Goal: Task Accomplishment & Management: Complete application form

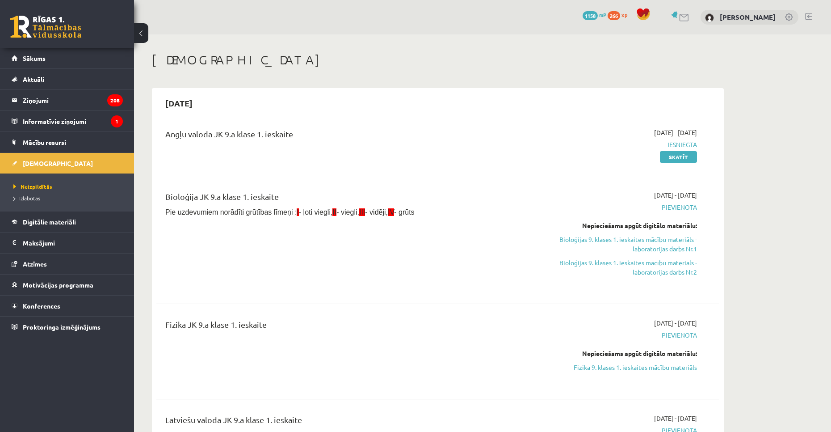
scroll to position [89, 0]
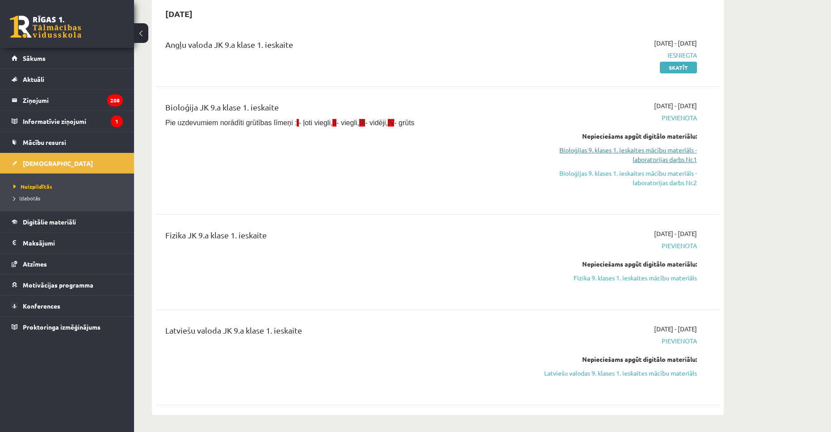
click at [659, 151] on link "Bioloģijas 9. klases 1. ieskaites mācību materiāls - laboratorijas darbs Nr.1" at bounding box center [613, 154] width 169 height 19
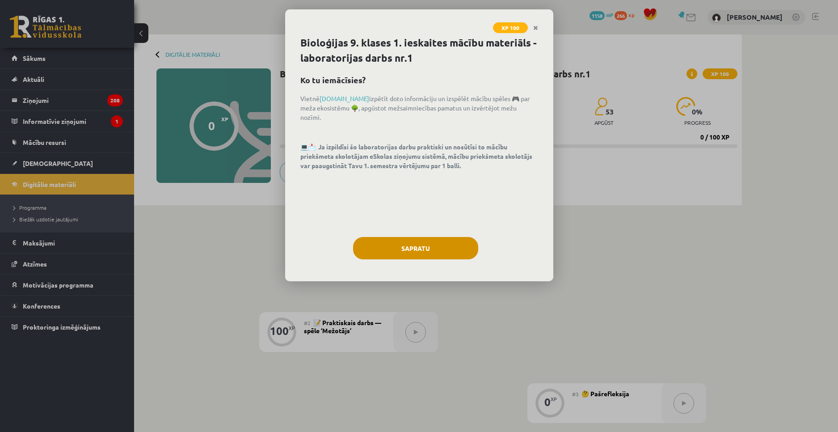
click at [406, 237] on div "Bioloģijas 9. klases 1. ieskaites mācību materiāls - laboratorijas darbs nr.1 K…" at bounding box center [419, 158] width 268 height 246
click at [412, 249] on button "Sapratu" at bounding box center [415, 248] width 125 height 22
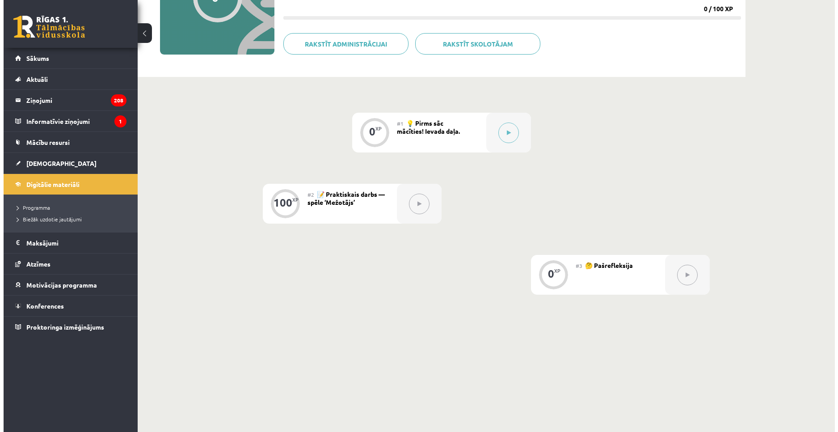
scroll to position [134, 0]
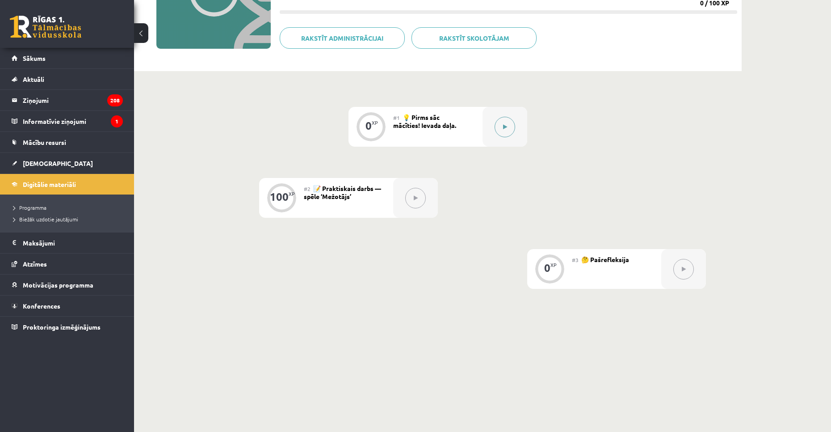
click at [500, 133] on button at bounding box center [505, 127] width 21 height 21
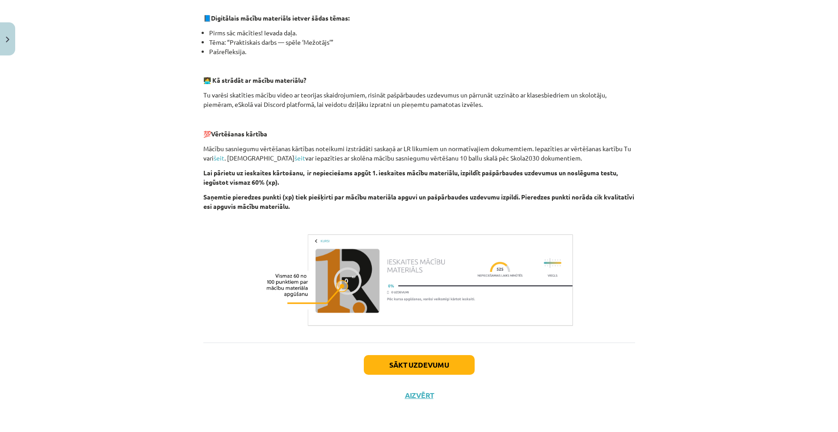
scroll to position [201, 0]
click at [425, 352] on div "Sākt uzdevumu Aizvērt" at bounding box center [419, 372] width 432 height 63
drag, startPoint x: 434, startPoint y: 365, endPoint x: 441, endPoint y: 365, distance: 6.7
click at [435, 365] on button "Sākt uzdevumu" at bounding box center [419, 364] width 111 height 20
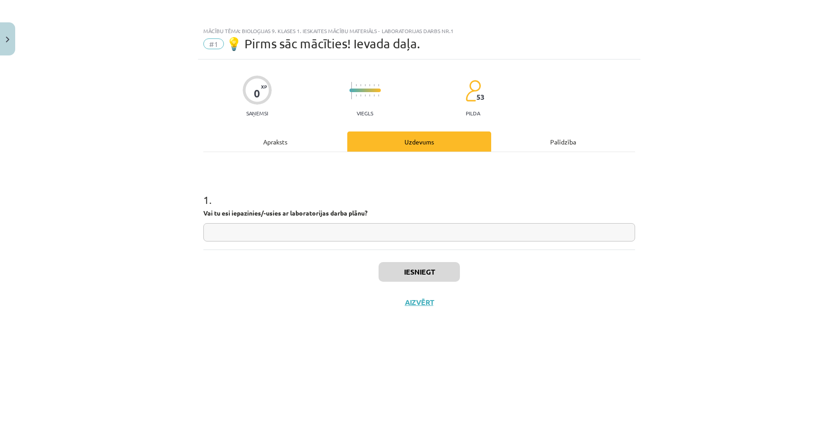
scroll to position [0, 0]
click at [370, 230] on input "text" at bounding box center [419, 232] width 432 height 18
type input "**"
click at [408, 270] on button "Iesniegt" at bounding box center [419, 272] width 81 height 20
click at [415, 305] on button "Nākamā nodarbība" at bounding box center [419, 308] width 88 height 21
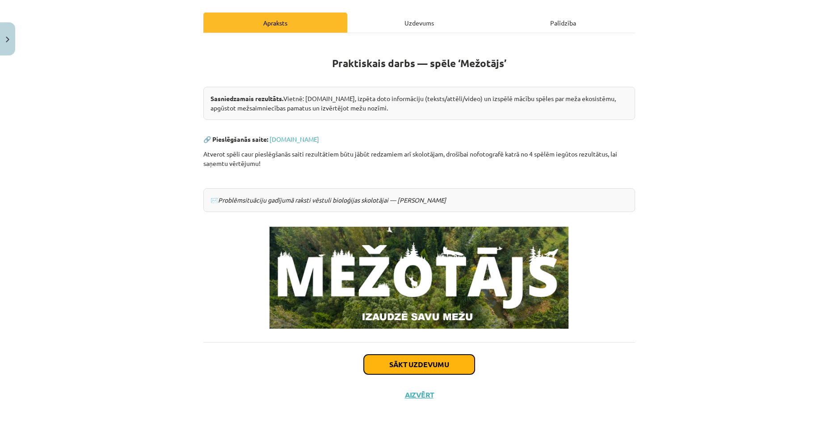
click at [419, 362] on button "Sākt uzdevumu" at bounding box center [419, 364] width 111 height 20
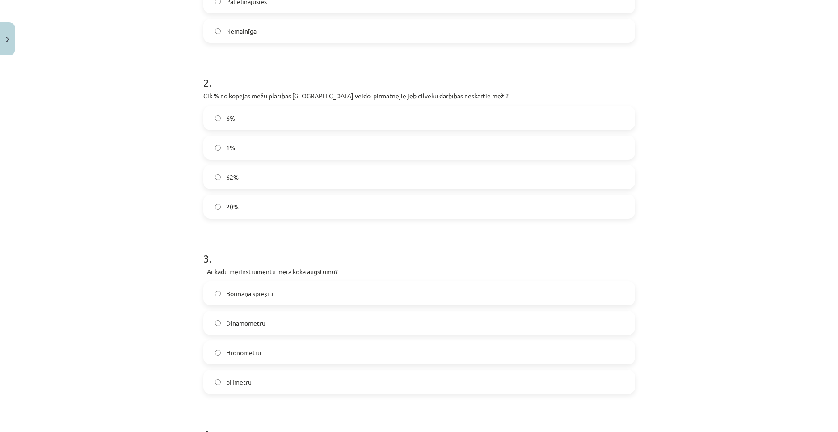
scroll to position [680, 0]
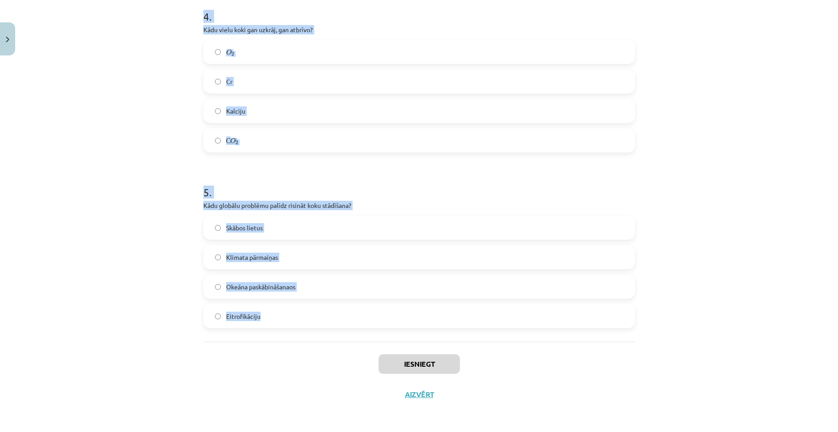
drag, startPoint x: 190, startPoint y: 161, endPoint x: 358, endPoint y: 331, distance: 239.2
click at [358, 331] on div "Mācību tēma: Bioloģijas 9. klases 1. ieskaites mācību materiāls - laboratorijas…" at bounding box center [419, 216] width 838 height 432
copy form "1 . Latvijas teritorijā pēdējo 100 gadu laikā mežu platība ir: Samazinājusies P…"
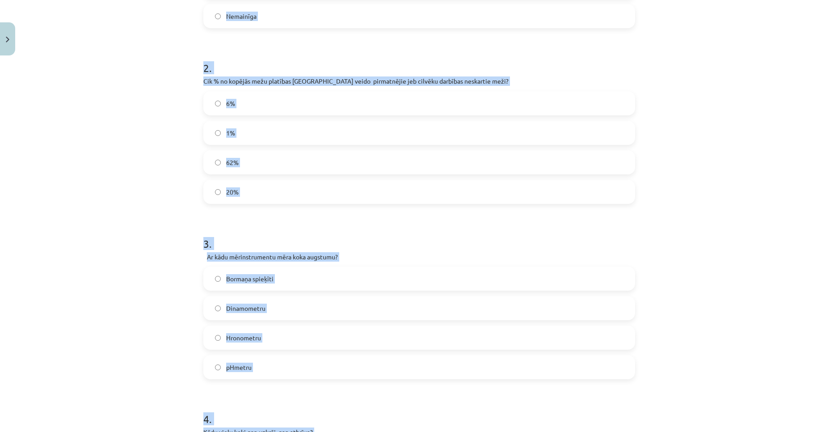
click at [162, 145] on div "Mācību tēma: Bioloģijas 9. klases 1. ieskaites mācību materiāls - laboratorijas…" at bounding box center [419, 216] width 838 height 432
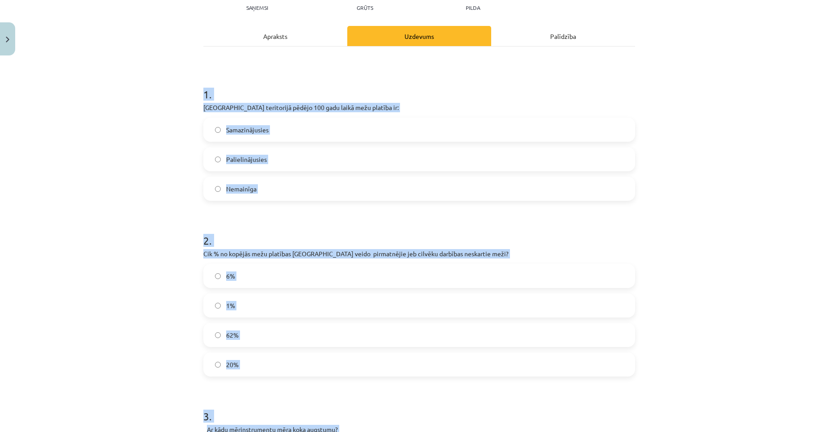
scroll to position [99, 0]
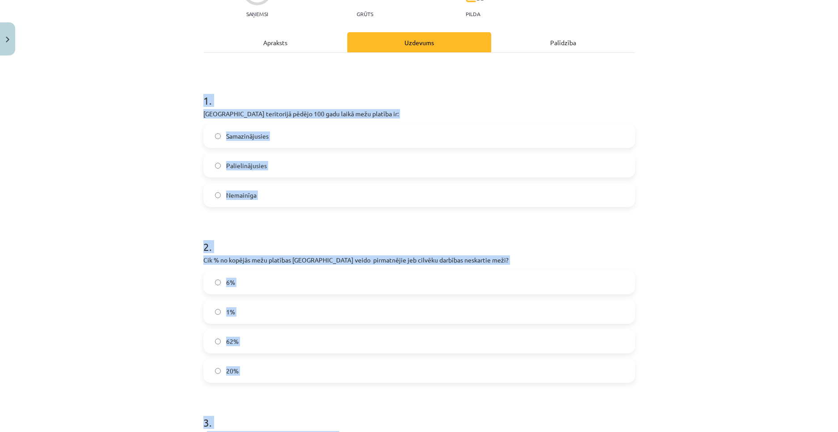
click at [248, 160] on label "Palielinājusies" at bounding box center [419, 165] width 430 height 22
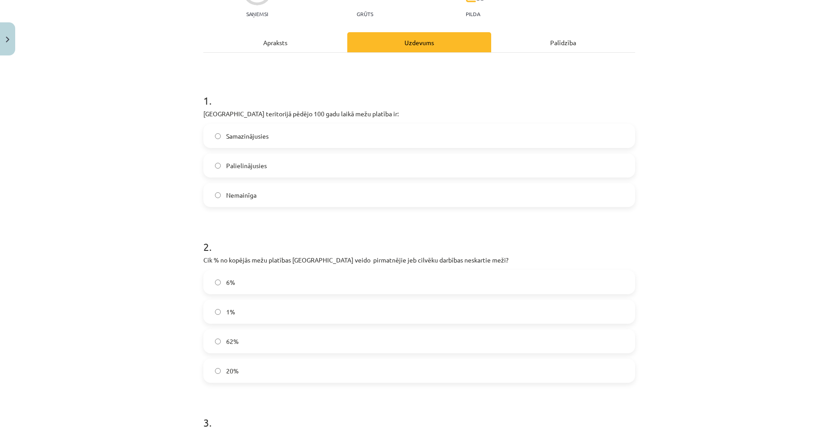
click at [233, 318] on label "1%" at bounding box center [419, 311] width 430 height 22
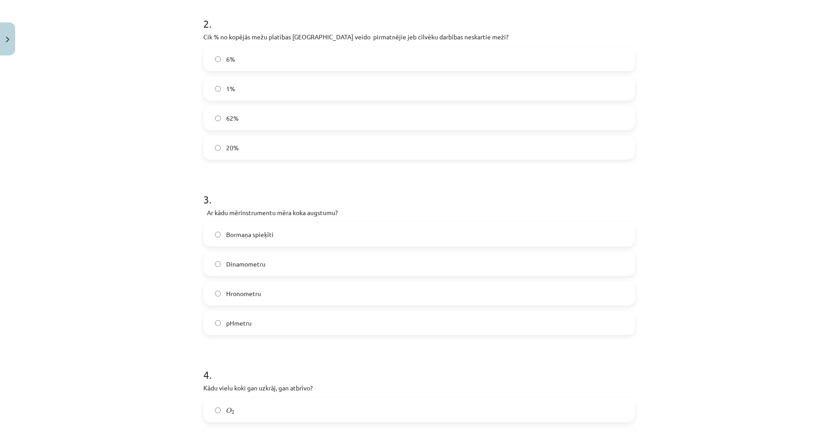
scroll to position [367, 0]
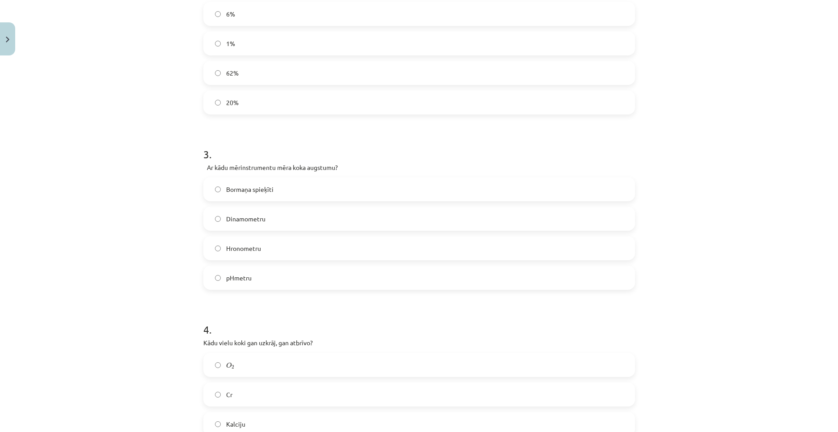
click at [274, 196] on label "Bormaņa spieķīti" at bounding box center [419, 189] width 430 height 22
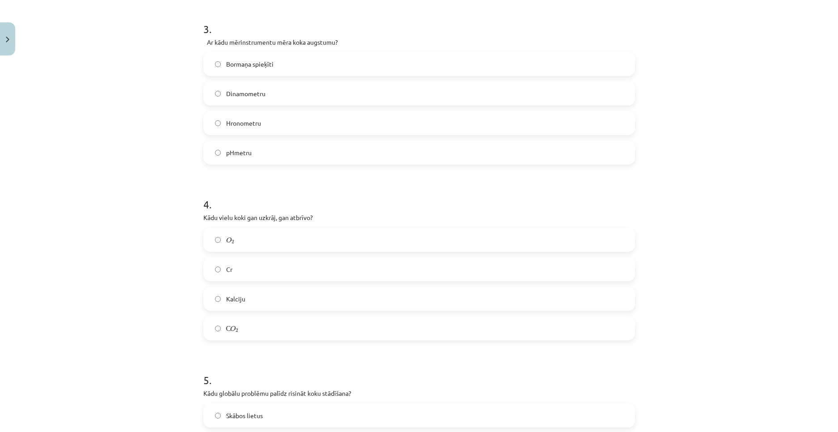
scroll to position [501, 0]
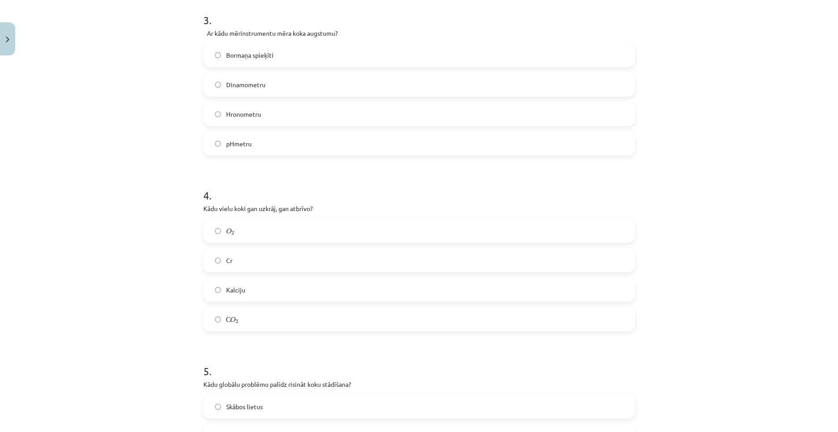
click at [252, 319] on label "С O 2 С O 2" at bounding box center [419, 319] width 430 height 22
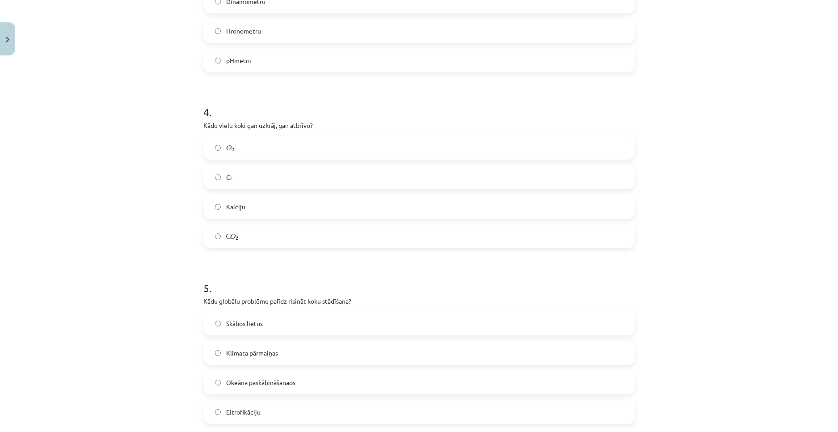
scroll to position [636, 0]
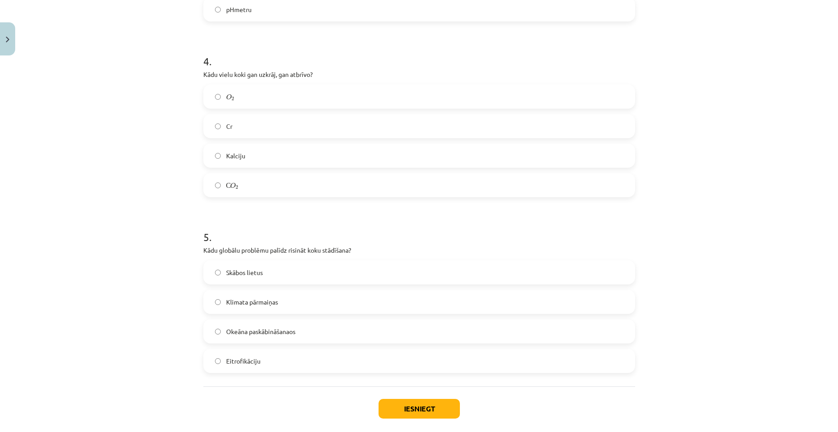
click at [273, 298] on span "Klimata pārmaiņas" at bounding box center [252, 301] width 52 height 9
click at [392, 408] on button "Iesniegt" at bounding box center [419, 409] width 81 height 20
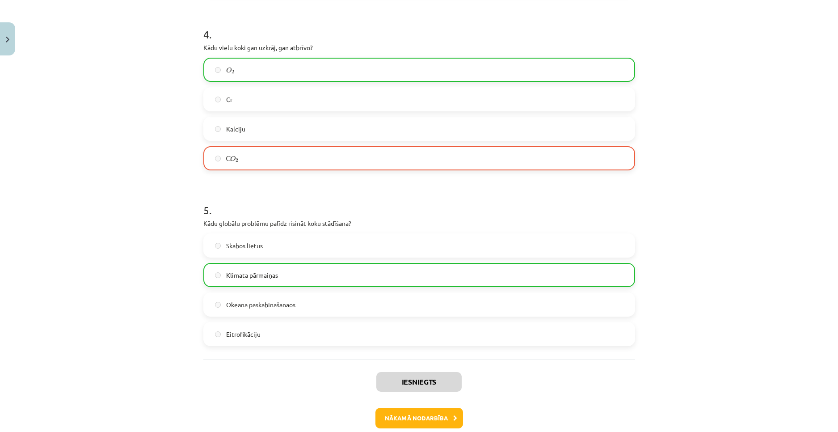
scroll to position [680, 0]
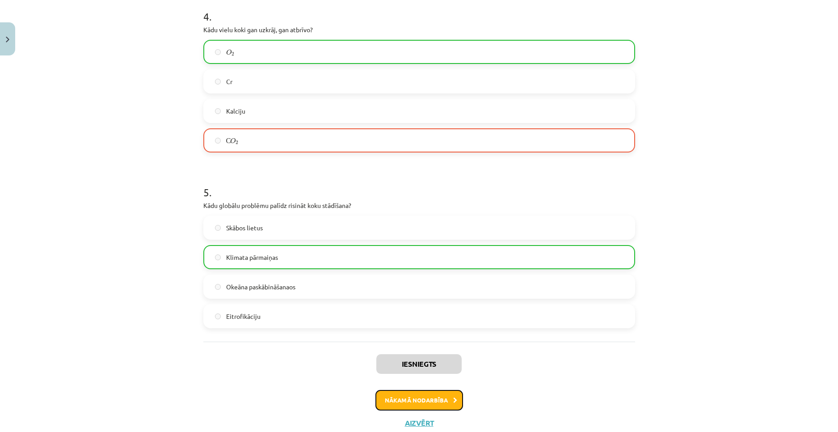
click at [427, 403] on button "Nākamā nodarbība" at bounding box center [419, 400] width 88 height 21
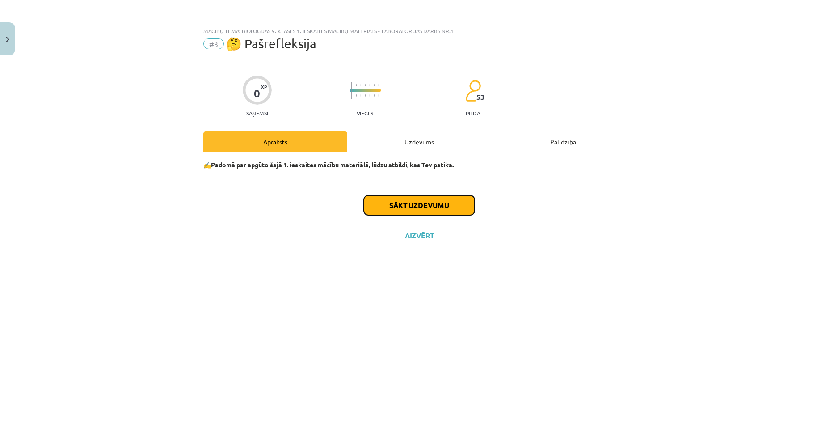
click at [404, 204] on button "Sākt uzdevumu" at bounding box center [419, 205] width 111 height 20
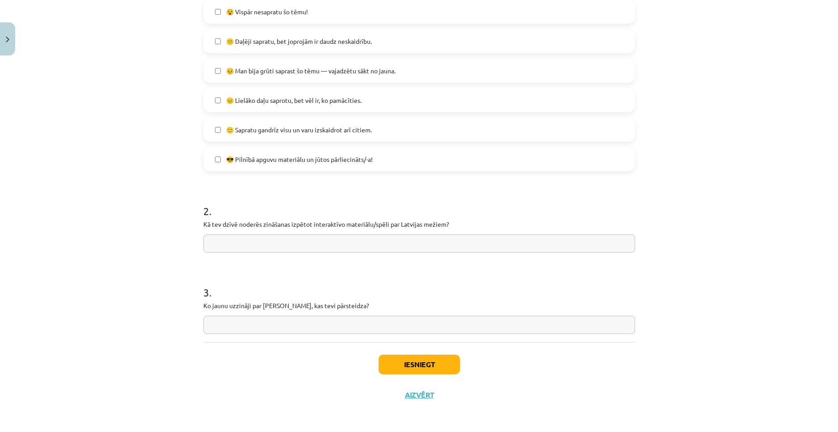
scroll to position [224, 0]
click at [403, 360] on button "Iesniegt" at bounding box center [419, 364] width 81 height 20
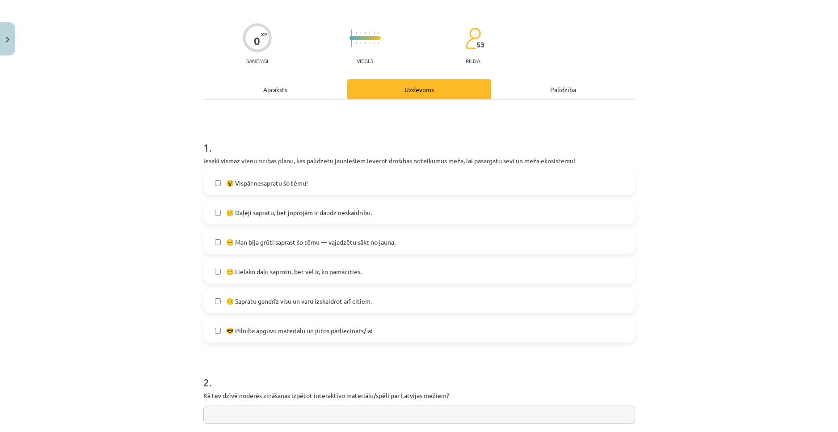
scroll to position [45, 0]
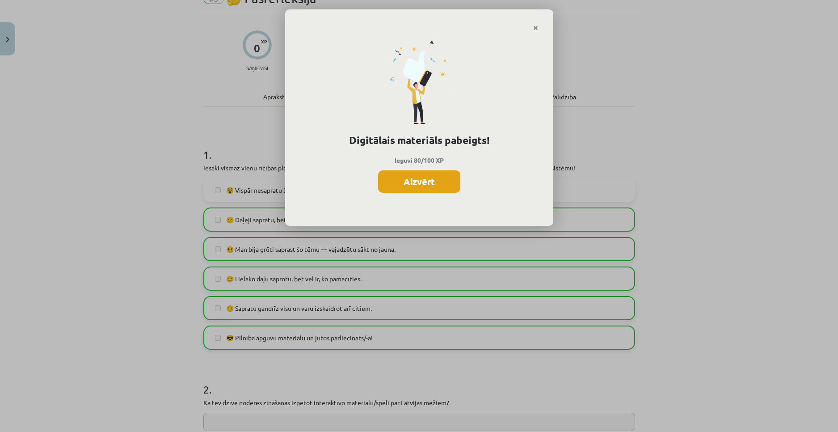
click at [411, 181] on button "Aizvērt" at bounding box center [419, 181] width 82 height 22
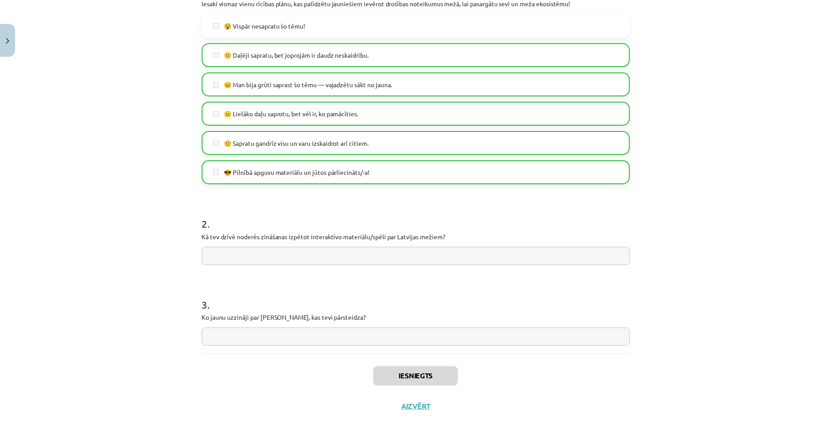
scroll to position [224, 0]
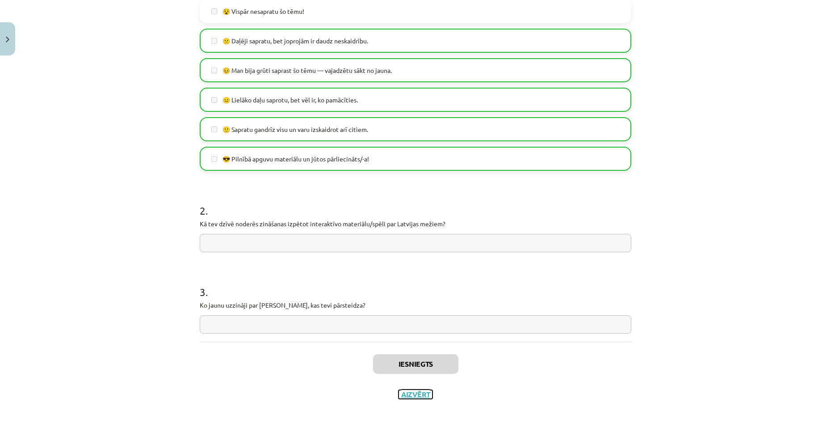
click at [429, 397] on button "Aizvērt" at bounding box center [416, 394] width 34 height 9
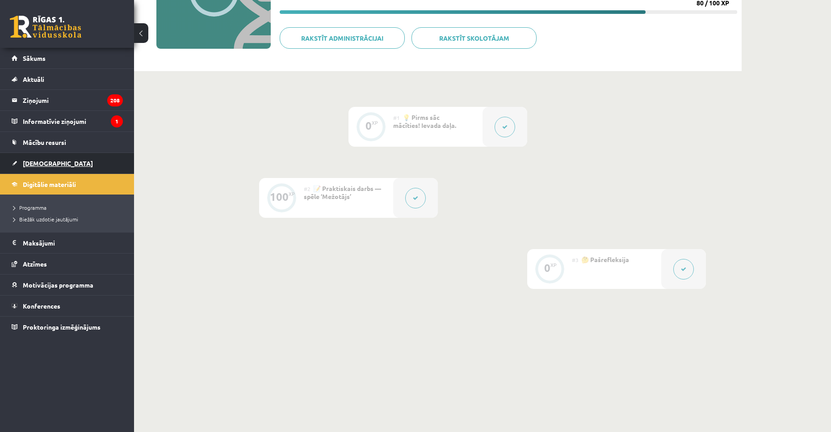
click at [60, 165] on link "[DEMOGRAPHIC_DATA]" at bounding box center [67, 163] width 111 height 21
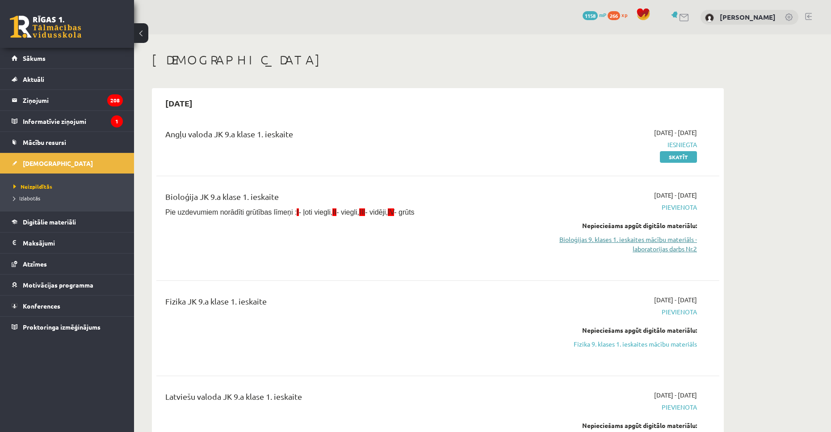
click at [649, 242] on link "Bioloģijas 9. klases 1. ieskaites mācību materiāls - laboratorijas darbs Nr.2" at bounding box center [613, 244] width 169 height 19
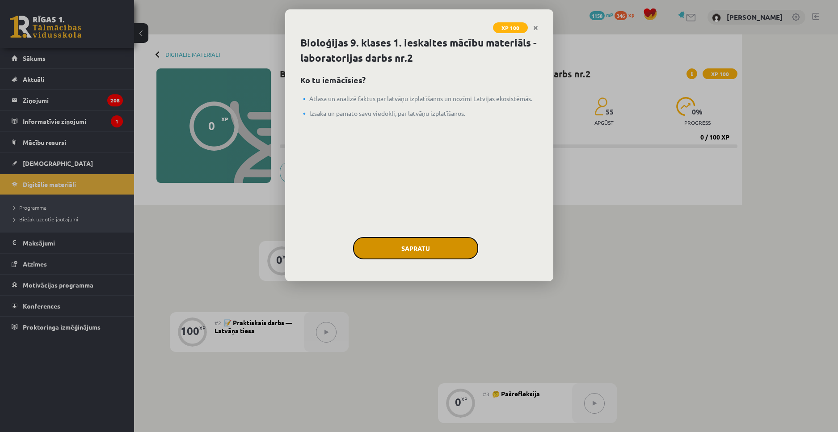
click at [398, 251] on button "Sapratu" at bounding box center [415, 248] width 125 height 22
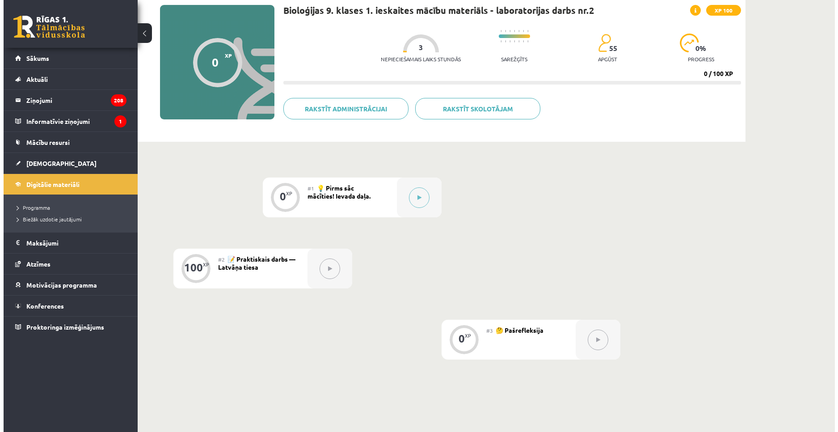
scroll to position [134, 0]
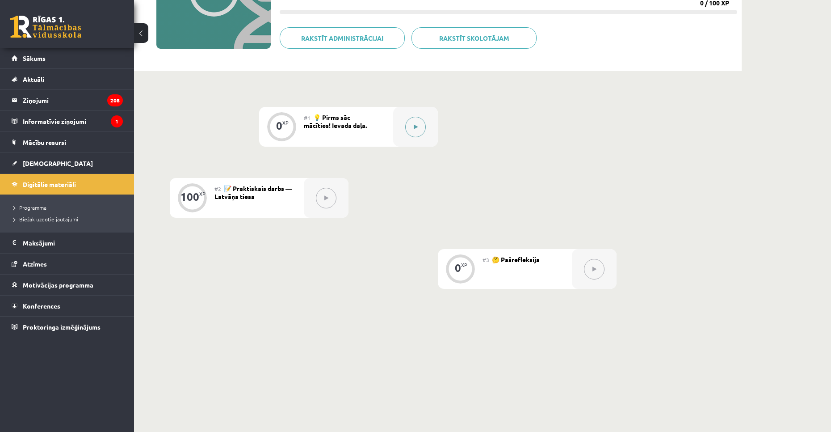
click at [436, 115] on div at bounding box center [415, 127] width 45 height 40
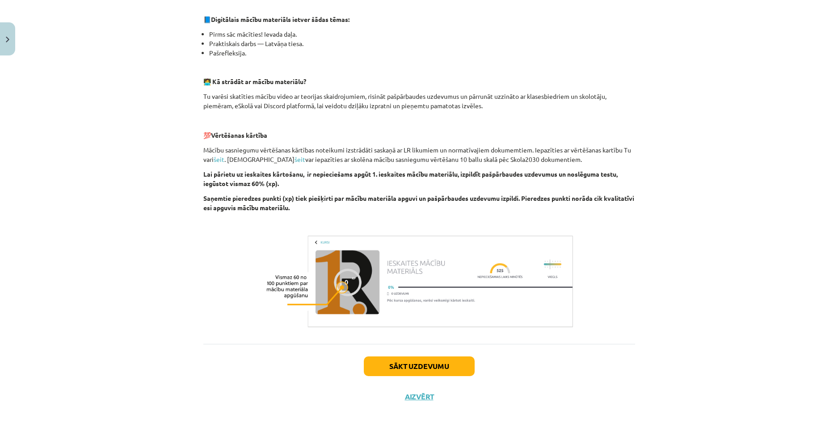
scroll to position [201, 0]
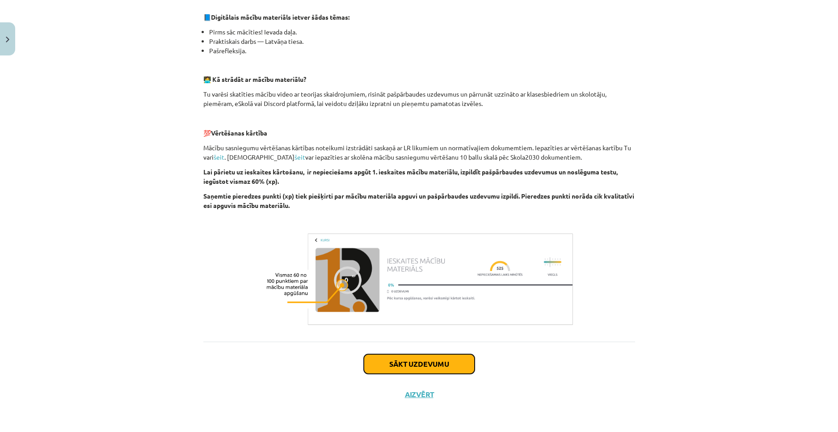
click at [405, 368] on button "Sākt uzdevumu" at bounding box center [419, 364] width 111 height 20
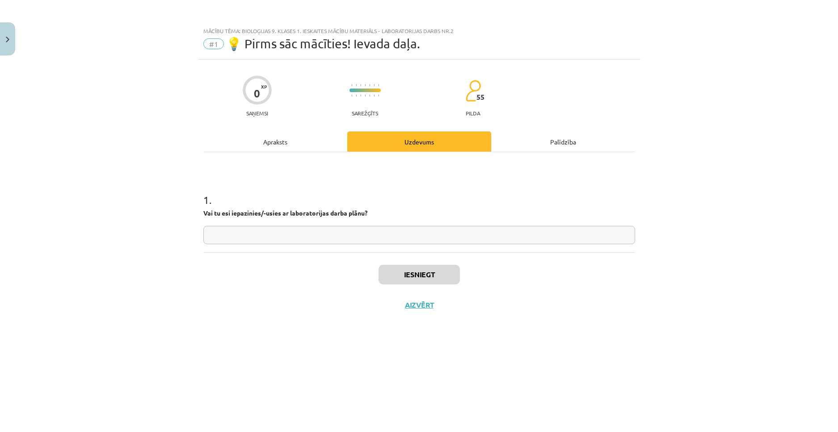
click at [373, 239] on input "text" at bounding box center [419, 235] width 432 height 18
type input "**"
click at [412, 267] on button "Iesniegt" at bounding box center [419, 275] width 81 height 20
click at [415, 313] on button "Nākamā nodarbība" at bounding box center [419, 310] width 88 height 21
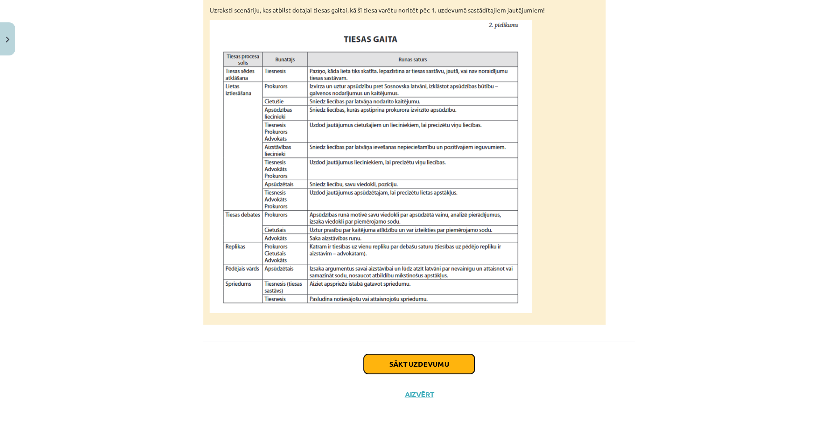
click at [410, 361] on button "Sākt uzdevumu" at bounding box center [419, 364] width 111 height 20
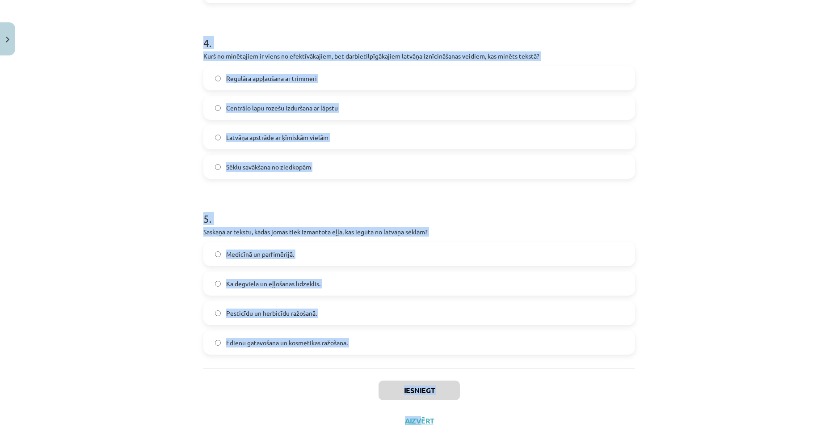
scroll to position [710, 0]
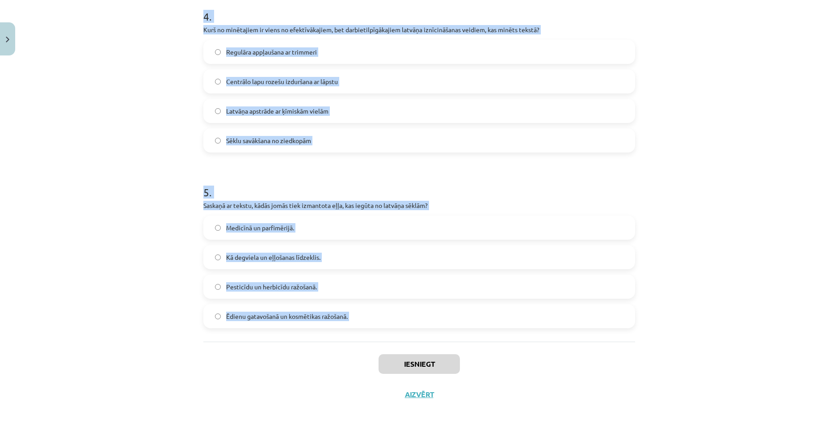
drag, startPoint x: 188, startPoint y: 164, endPoint x: 400, endPoint y: 342, distance: 277.6
click at [400, 342] on div "Mācību tēma: Bioloģijas 9. klases 1. ieskaites mācību materiāls - laboratorijas…" at bounding box center [419, 216] width 838 height 432
copy form "1 . Kādēļ Sosnovska latvānis sākotnēji tika ievests Latvijā? Kā lopbarības un n…"
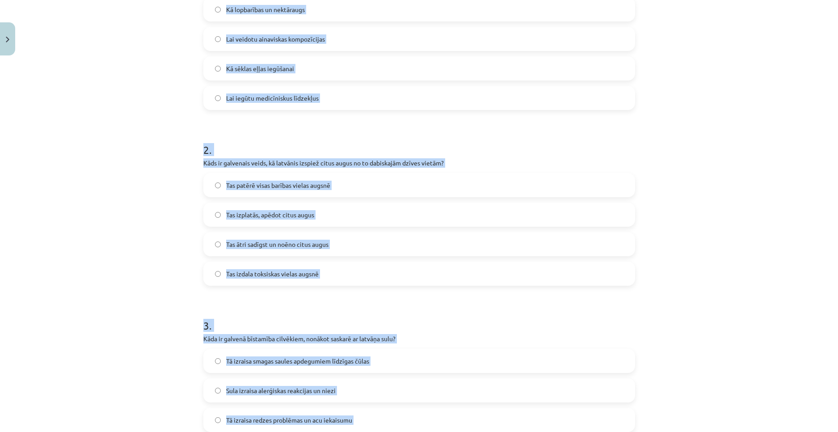
scroll to position [219, 0]
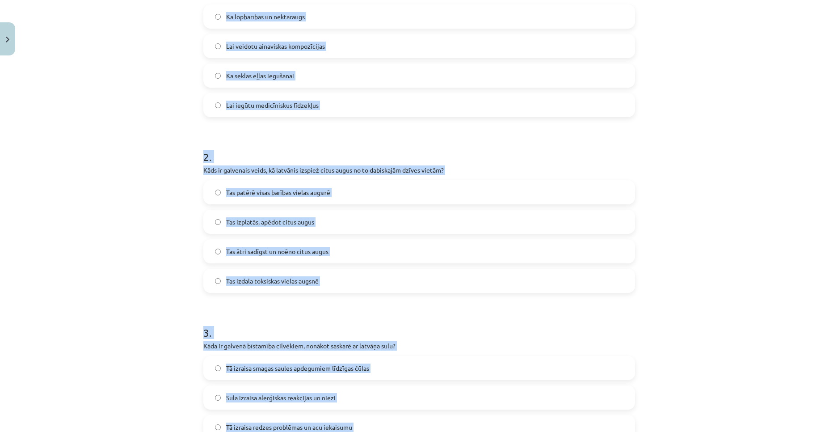
click at [164, 227] on div "Mācību tēma: Bioloģijas 9. klases 1. ieskaites mācību materiāls - laboratorijas…" at bounding box center [419, 216] width 838 height 432
click at [255, 17] on span "Kā lopbarības un nektāraugs" at bounding box center [265, 16] width 79 height 9
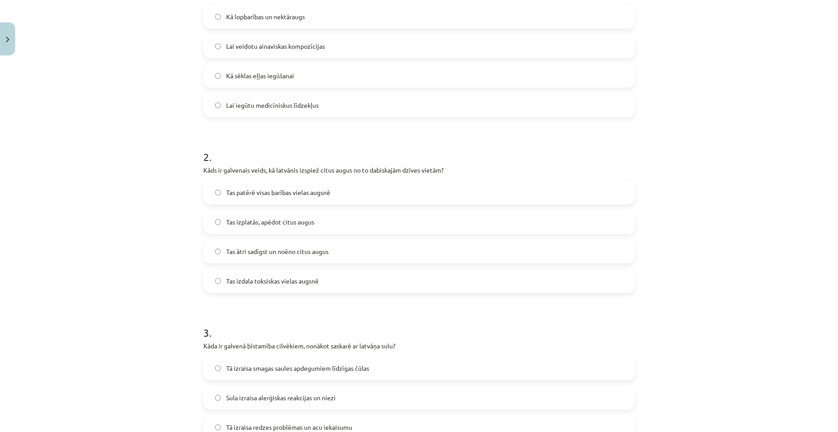
click at [322, 252] on span "Tas ātri sadīgst un noēno citus augus" at bounding box center [277, 251] width 102 height 9
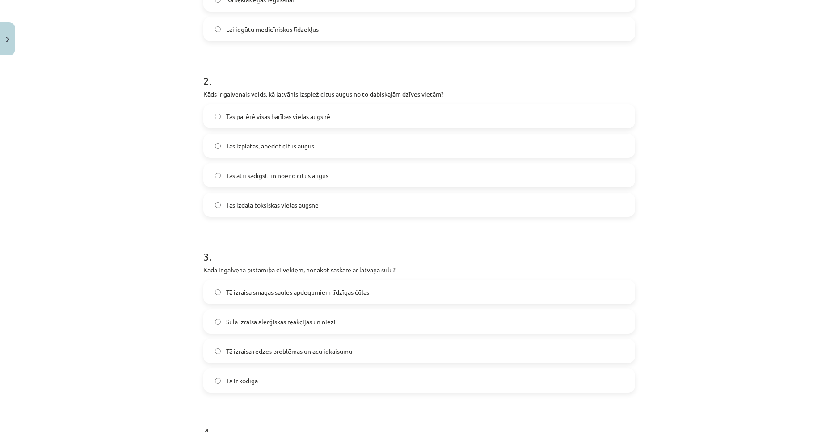
scroll to position [353, 0]
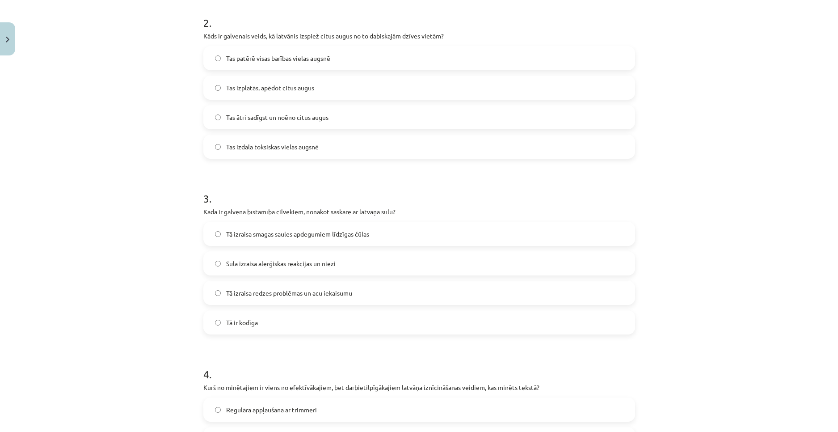
click at [276, 244] on label "Tā izraisa smagas saules apdegumiem līdzīgas čūlas" at bounding box center [419, 234] width 430 height 22
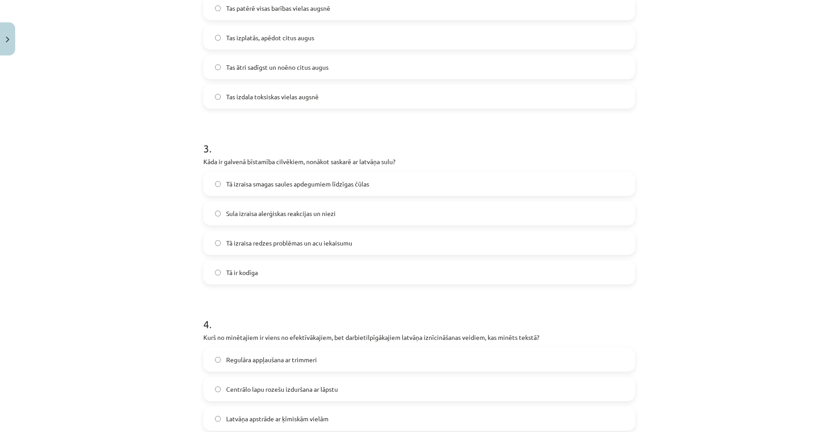
scroll to position [487, 0]
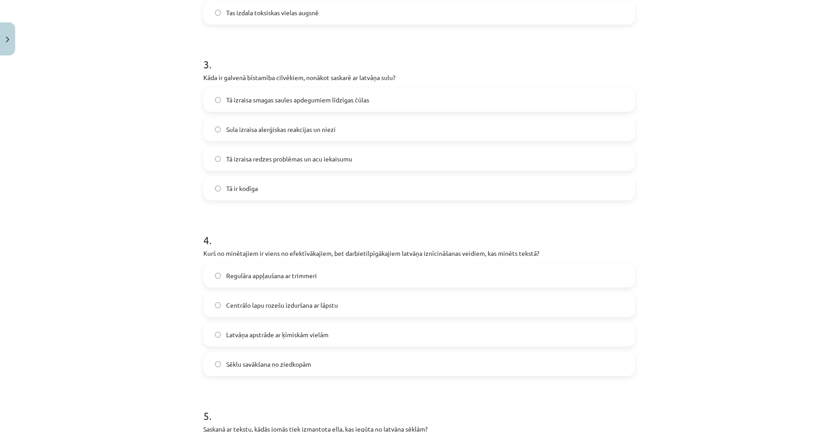
click at [281, 302] on span "Centrālo lapu rozešu izduršana ar lāpstu" at bounding box center [282, 304] width 112 height 9
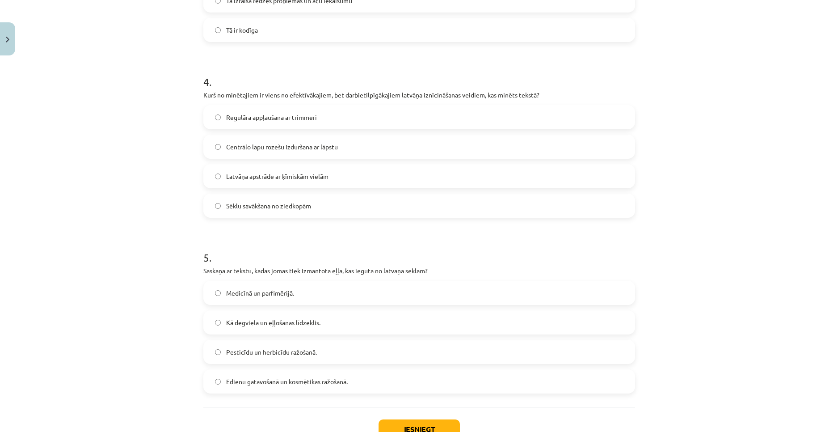
scroll to position [666, 0]
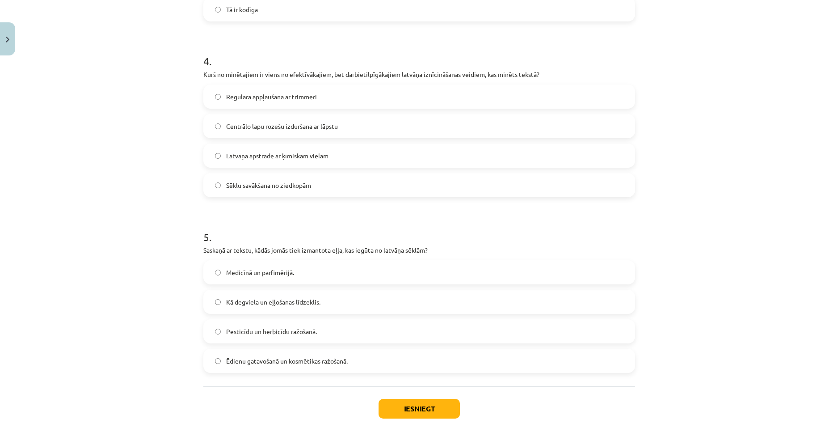
click at [271, 274] on span "Medicīnā un parfimērijā." at bounding box center [260, 272] width 68 height 9
click at [447, 413] on button "Iesniegt" at bounding box center [419, 409] width 81 height 20
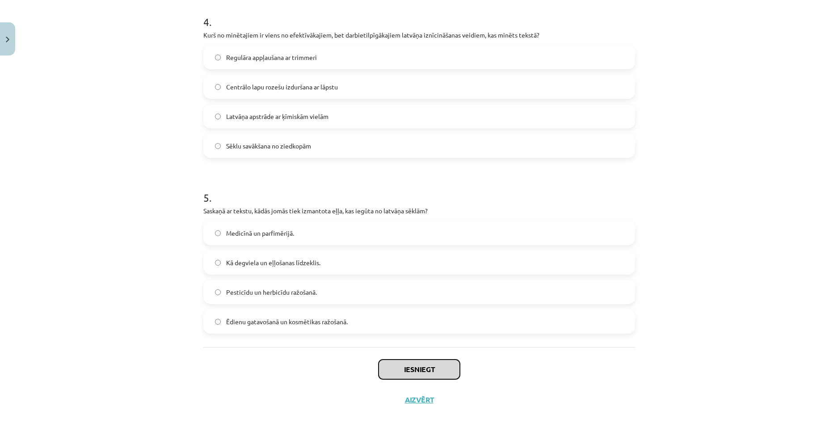
scroll to position [710, 0]
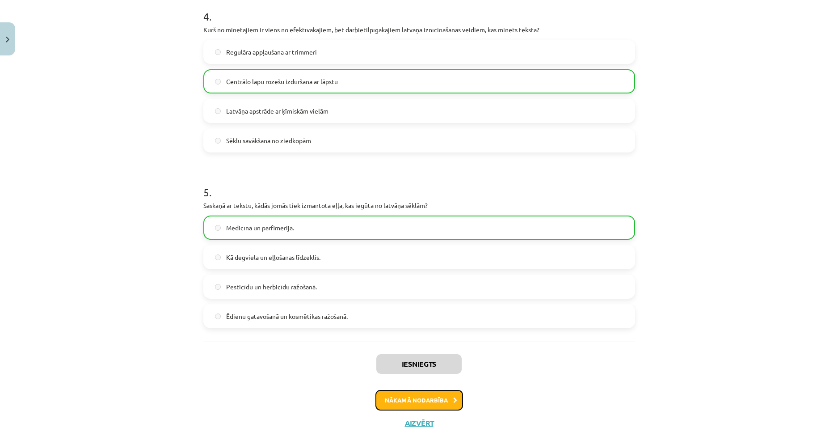
click at [433, 404] on button "Nākamā nodarbība" at bounding box center [419, 400] width 88 height 21
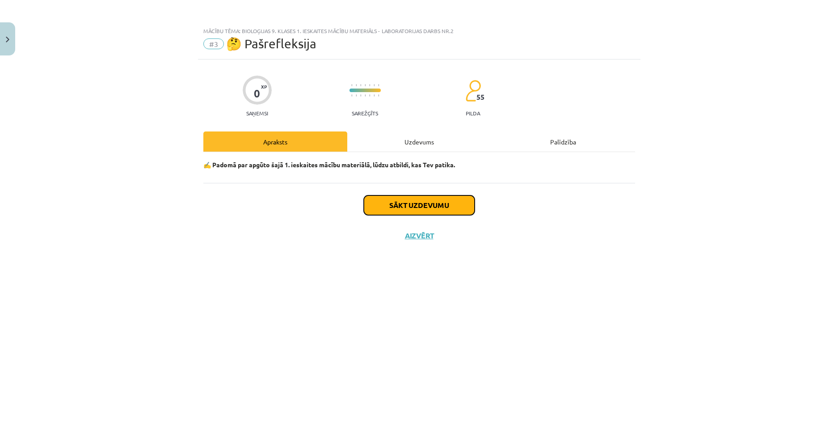
click at [411, 202] on button "Sākt uzdevumu" at bounding box center [419, 205] width 111 height 20
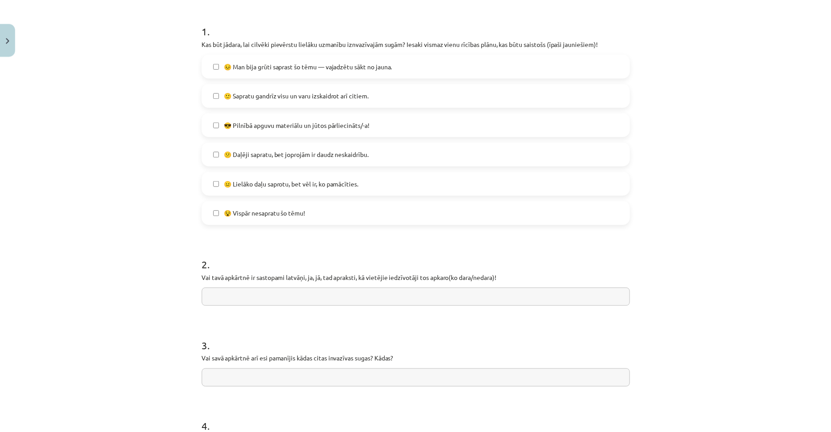
scroll to position [268, 0]
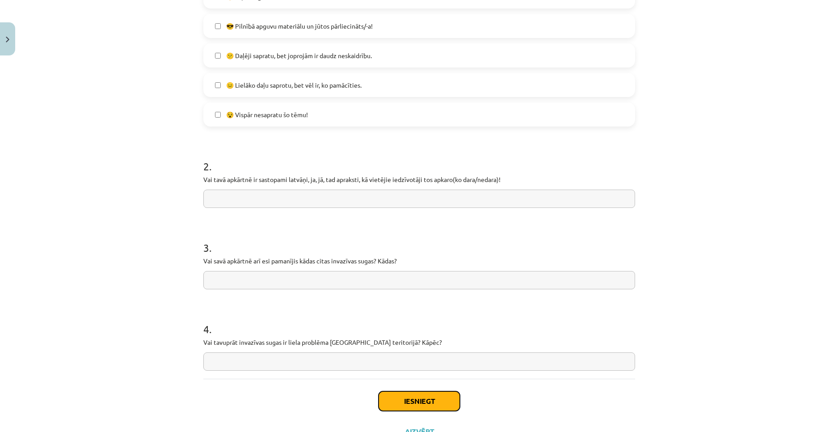
click at [433, 393] on button "Iesniegt" at bounding box center [419, 401] width 81 height 20
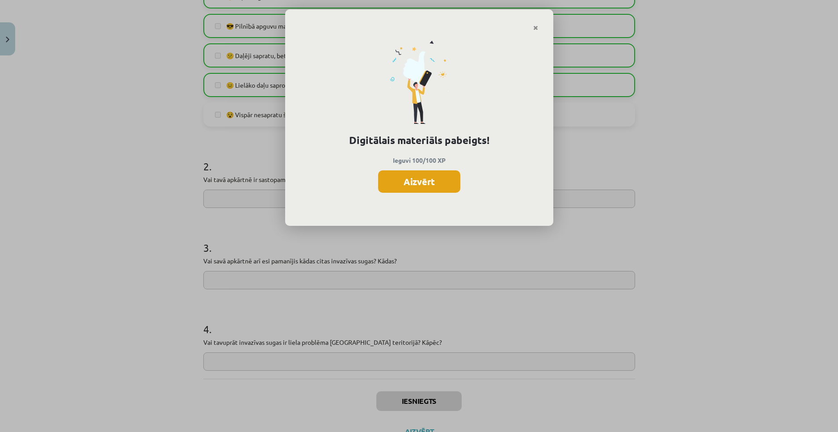
click at [428, 185] on button "Aizvērt" at bounding box center [419, 181] width 82 height 22
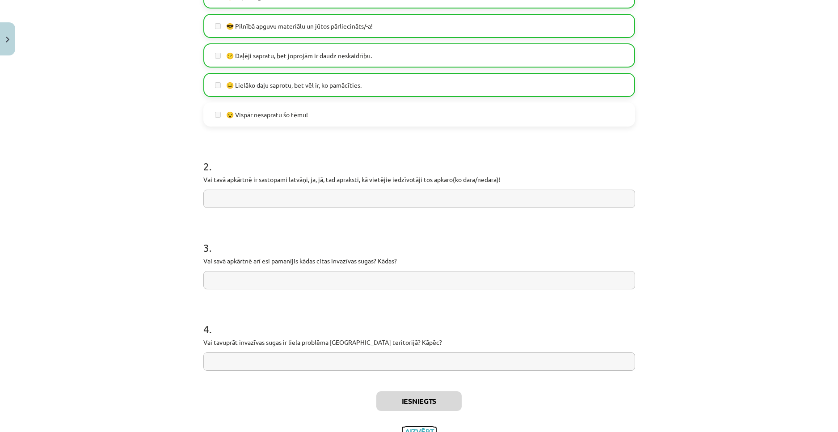
click at [419, 427] on button "Aizvērt" at bounding box center [419, 431] width 34 height 9
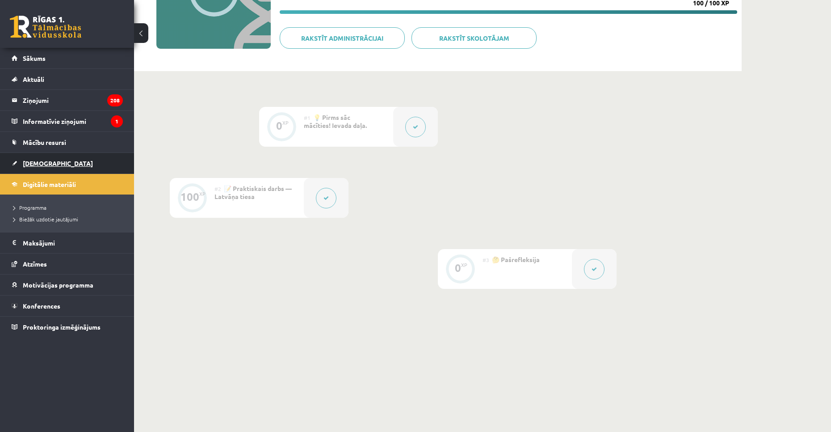
click at [65, 162] on link "[DEMOGRAPHIC_DATA]" at bounding box center [67, 163] width 111 height 21
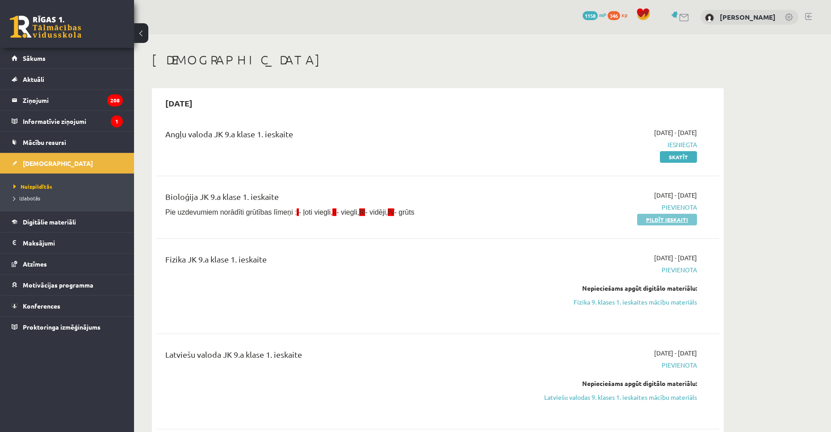
click at [660, 219] on link "Pildīt ieskaiti" at bounding box center [667, 220] width 60 height 12
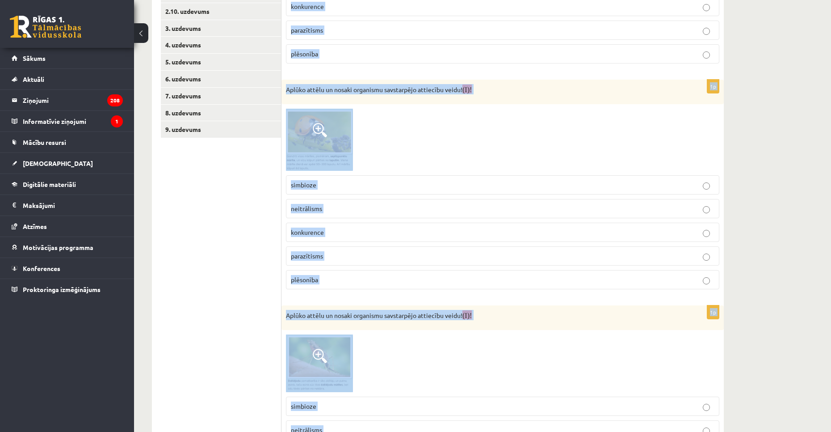
scroll to position [454, 0]
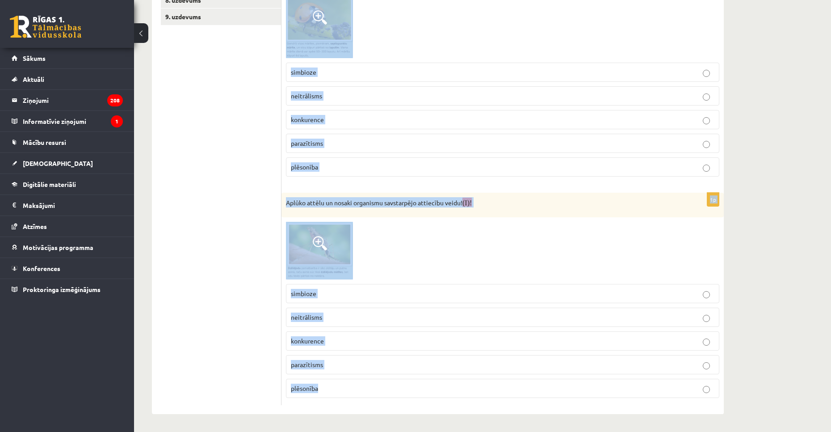
drag, startPoint x: 289, startPoint y: 122, endPoint x: 451, endPoint y: 386, distance: 310.0
click at [451, 386] on div "Vērtēšanas kritēriji: par katru pareizi noteiktu attiecību veidu1p! 1p Aplūko a…" at bounding box center [503, 64] width 442 height 702
copy form "Vērtēšanas kritēriji: par katru pareizi noteiktu attiecību veidu1p! 1p Aplūko a…"
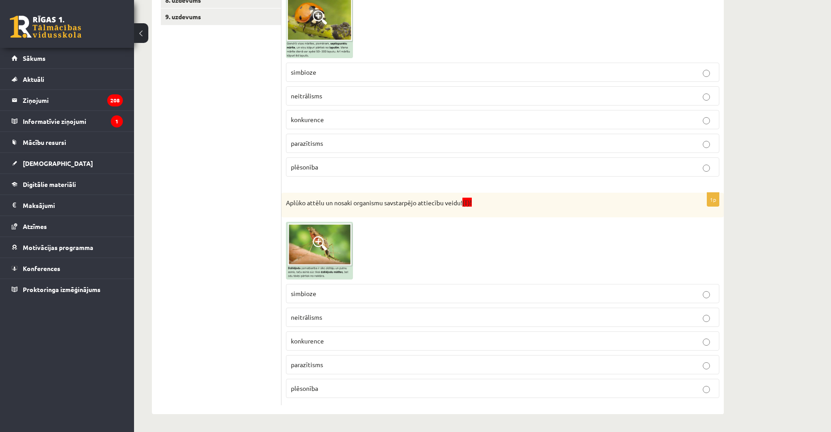
click at [216, 210] on ul "1. uzdevums 2.1. uzdevums 2.2. uzdevums 2.3. uzdevums 2.4. uzdevums 2.5. uzdevu…" at bounding box center [221, 64] width 121 height 684
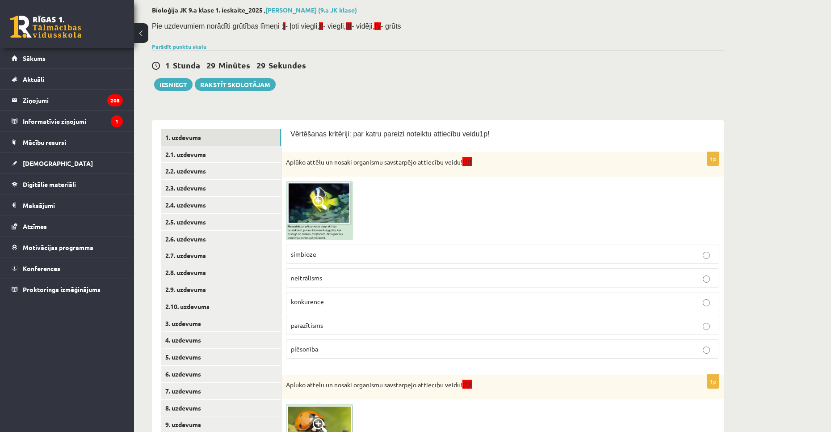
scroll to position [52, 0]
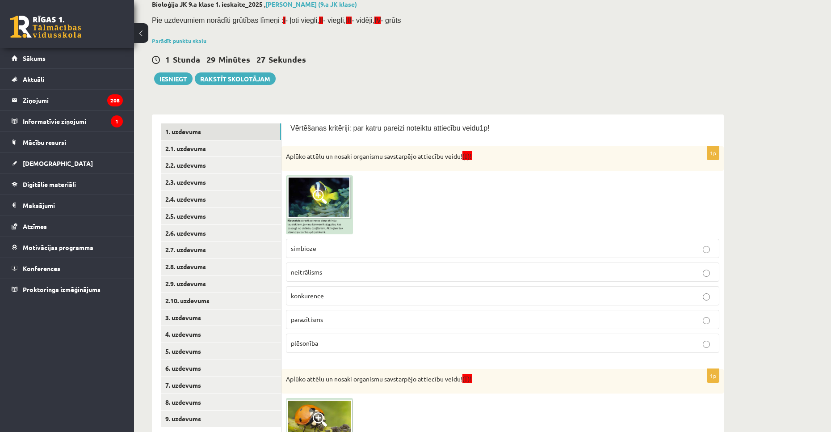
click at [308, 203] on img at bounding box center [319, 204] width 67 height 59
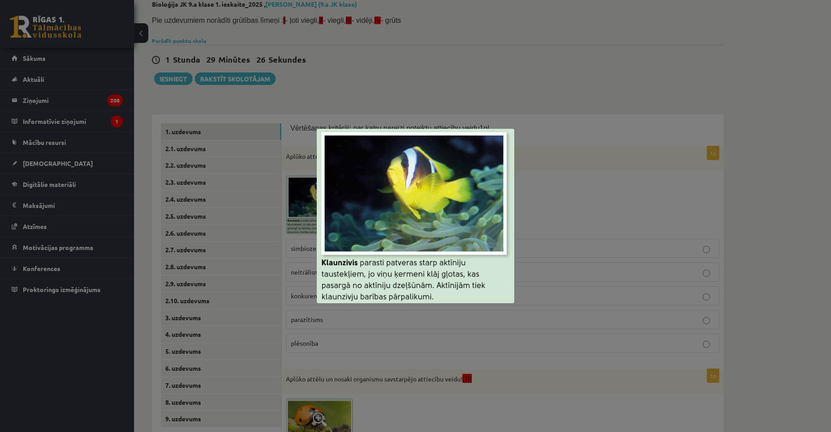
click at [554, 209] on div at bounding box center [415, 216] width 831 height 432
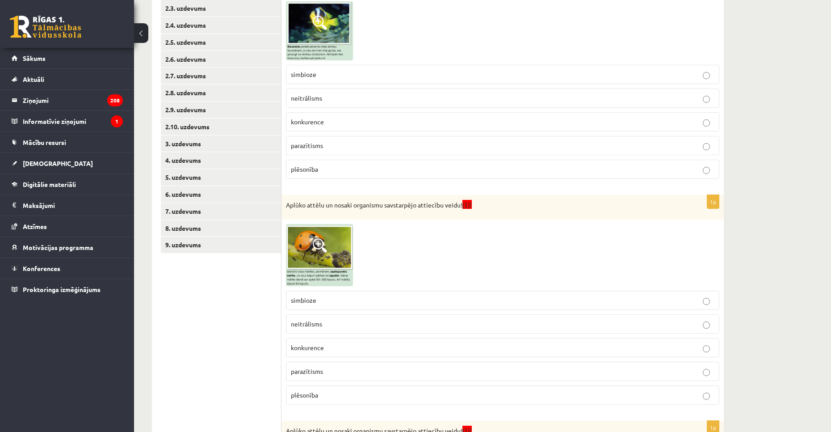
scroll to position [231, 0]
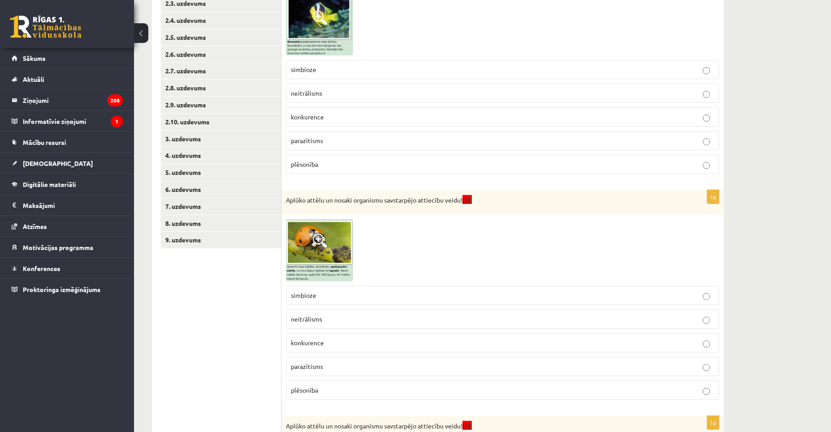
click at [333, 263] on img at bounding box center [319, 250] width 67 height 62
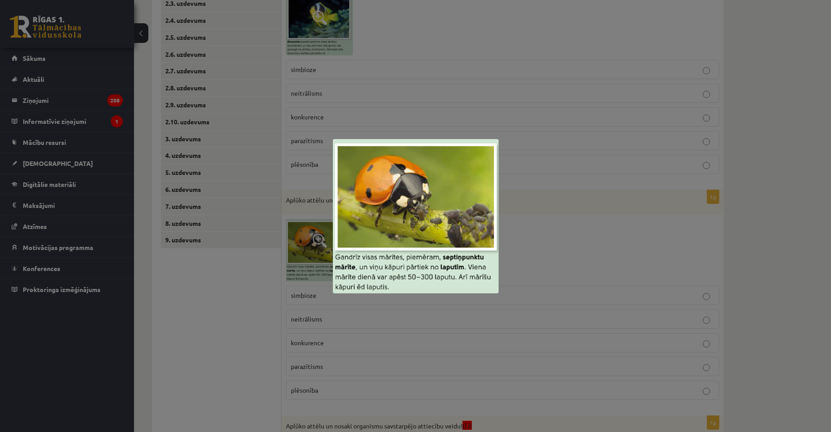
click at [543, 224] on div at bounding box center [415, 216] width 831 height 432
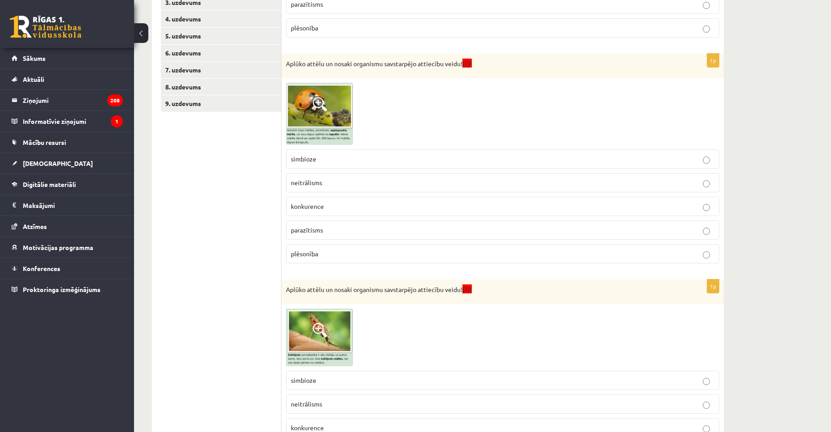
scroll to position [409, 0]
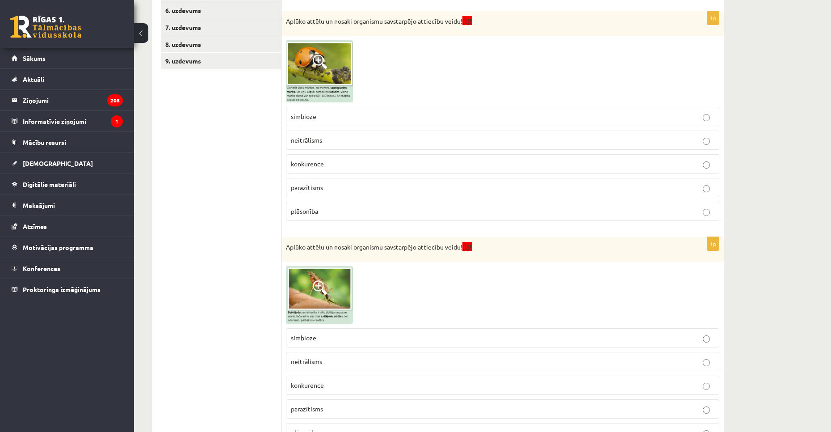
click at [324, 300] on img at bounding box center [319, 295] width 67 height 58
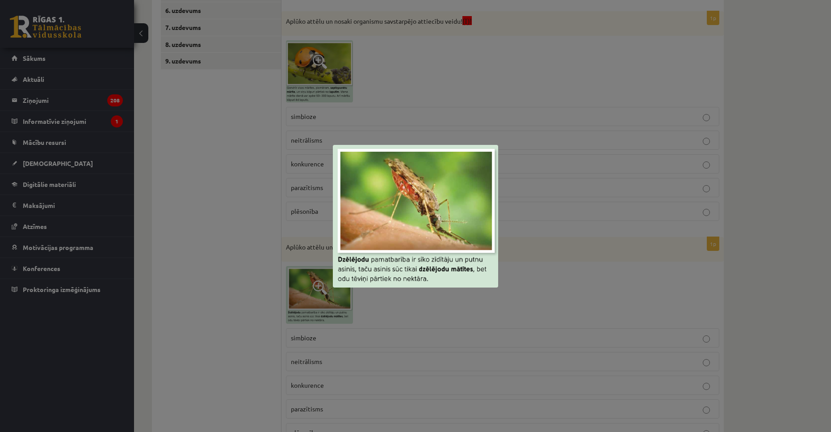
click at [538, 265] on div at bounding box center [415, 216] width 831 height 432
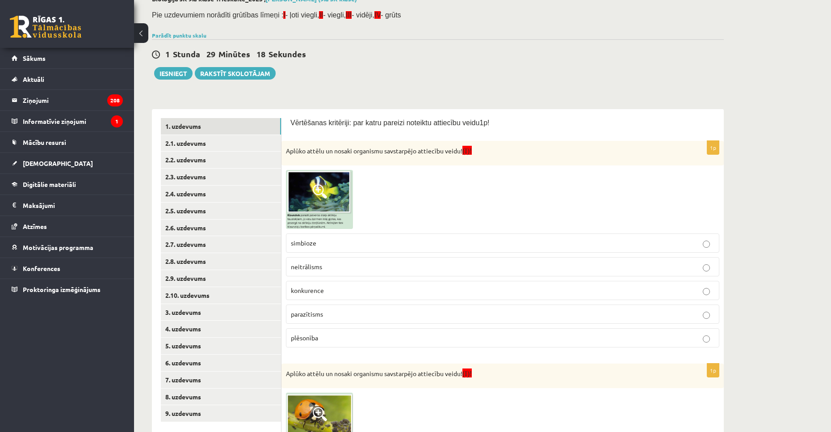
scroll to position [52, 0]
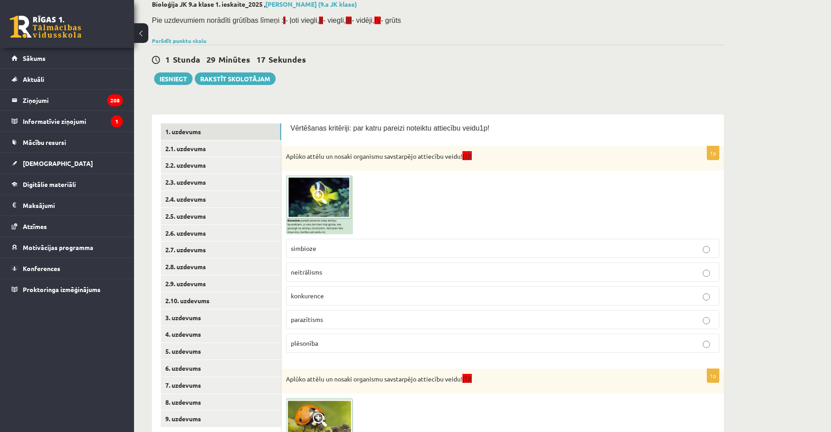
click at [329, 185] on img at bounding box center [319, 204] width 67 height 59
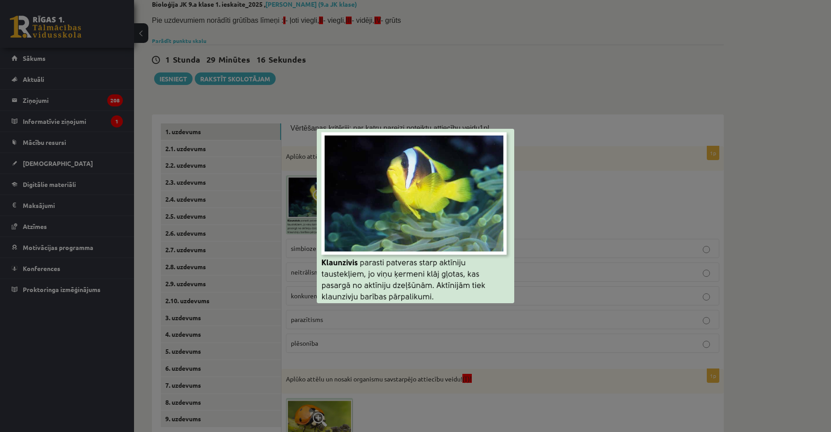
click at [295, 141] on div at bounding box center [415, 216] width 831 height 432
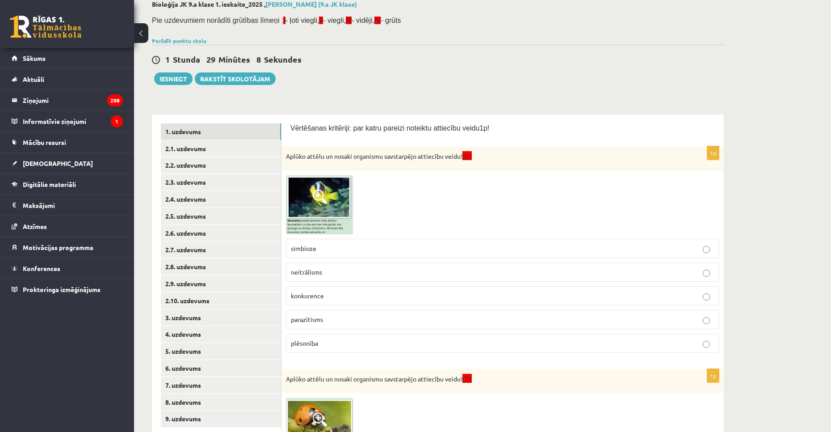
click at [295, 186] on img at bounding box center [319, 204] width 67 height 59
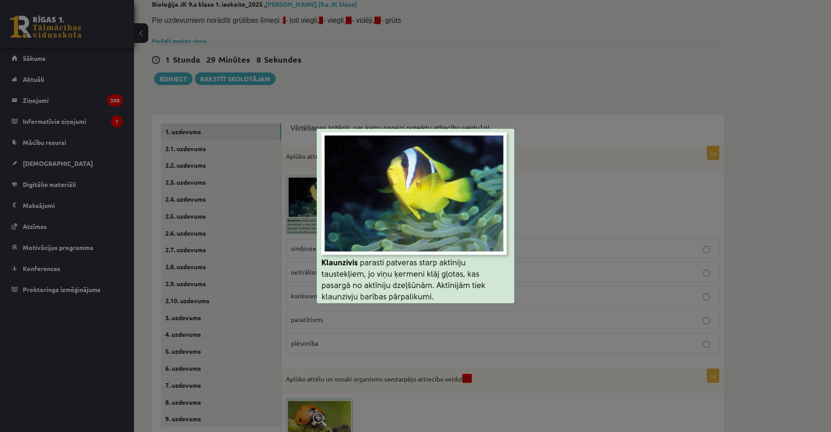
click at [564, 194] on div at bounding box center [415, 216] width 831 height 432
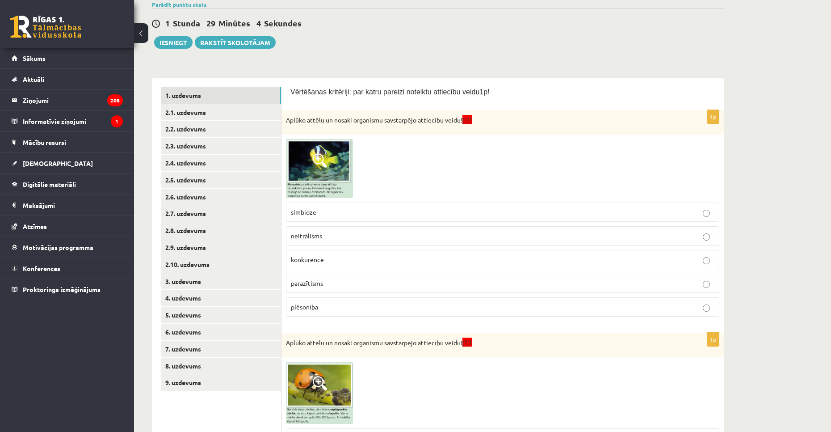
scroll to position [97, 0]
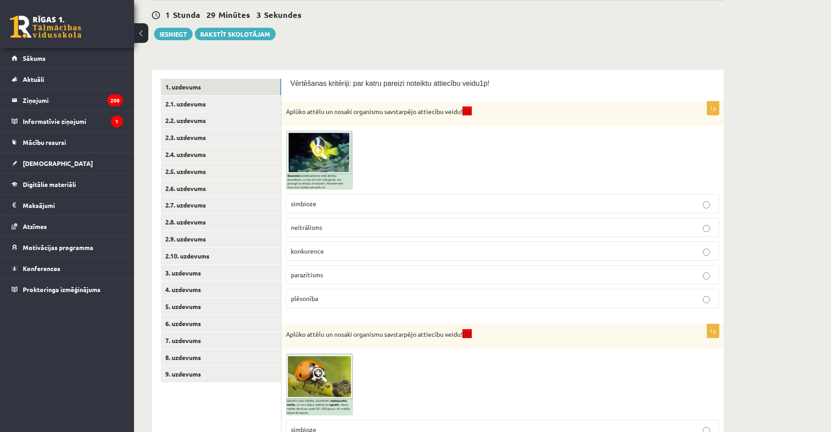
click at [328, 371] on img at bounding box center [319, 384] width 67 height 62
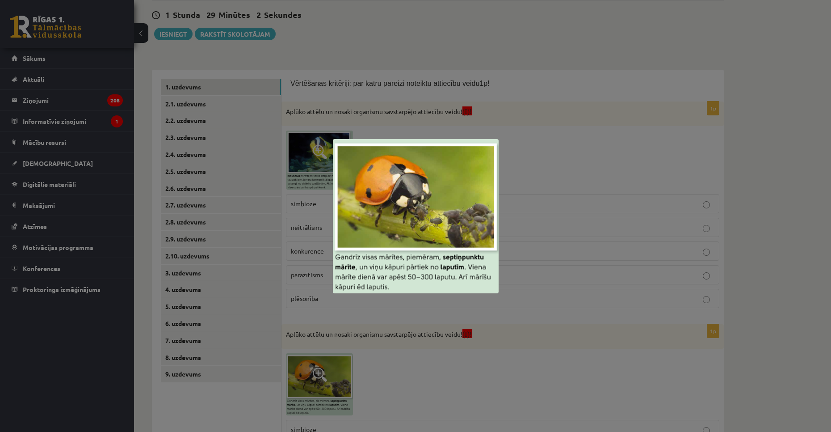
click at [599, 315] on div at bounding box center [415, 216] width 831 height 432
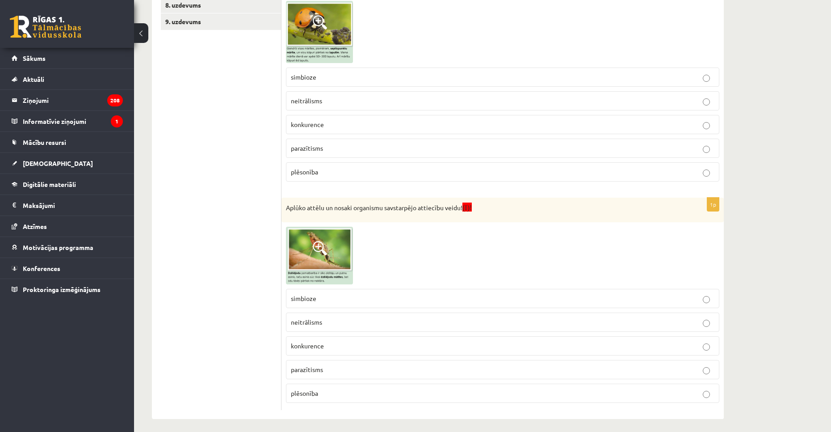
scroll to position [454, 0]
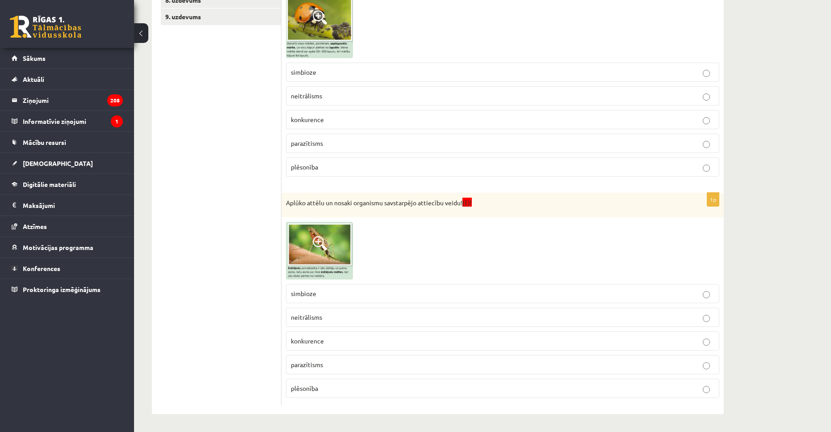
click at [322, 246] on span at bounding box center [320, 243] width 14 height 14
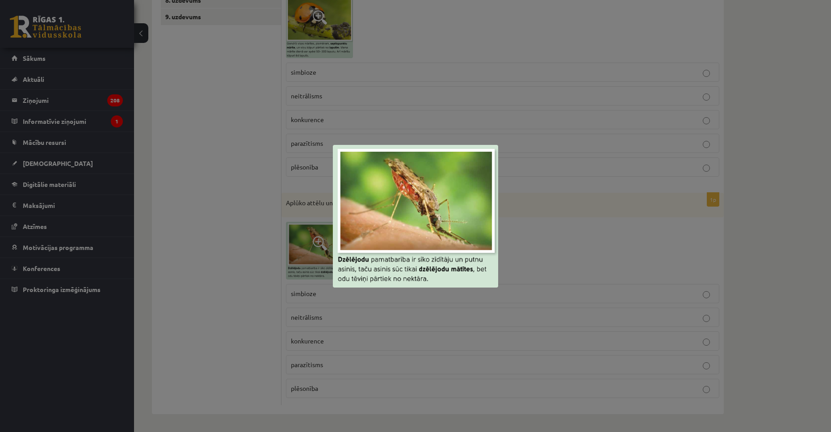
click at [529, 267] on div at bounding box center [415, 216] width 831 height 432
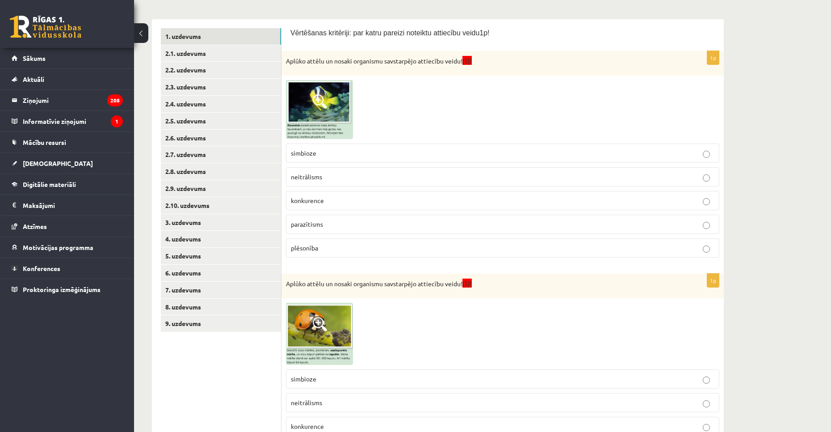
scroll to position [141, 0]
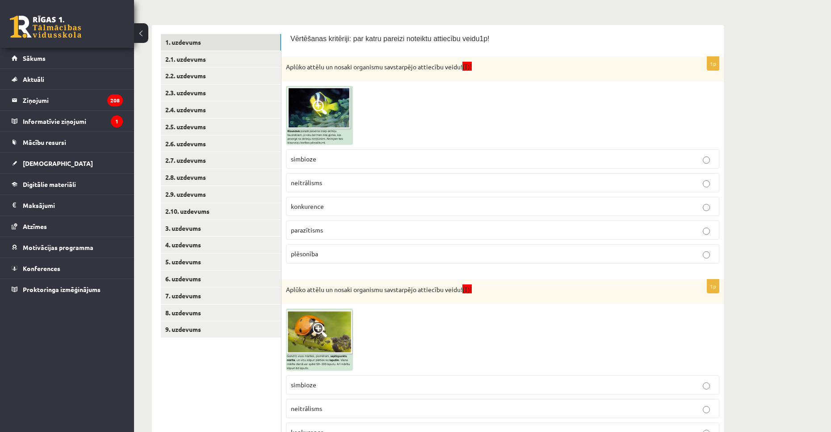
click at [419, 160] on p "simbioze" at bounding box center [503, 158] width 424 height 9
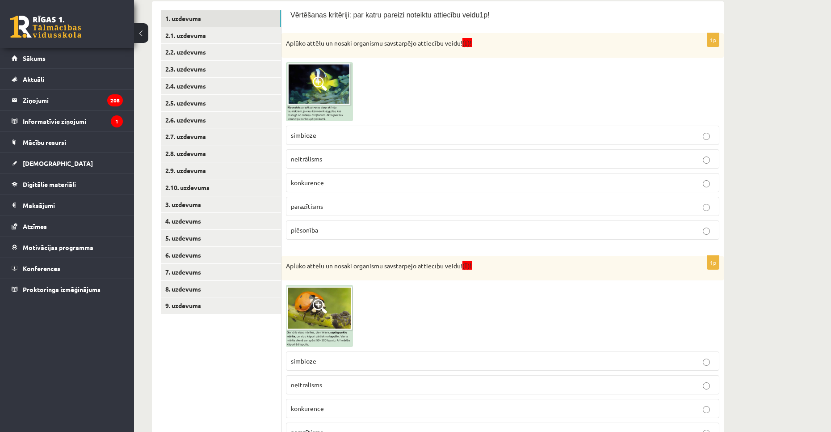
scroll to position [320, 0]
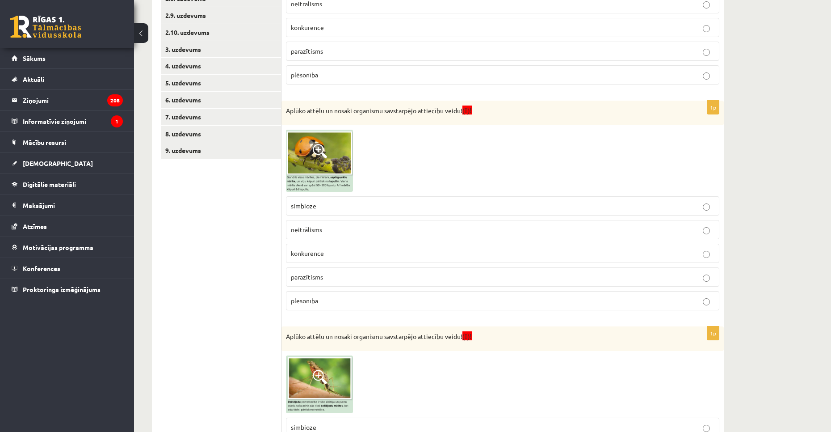
click at [339, 298] on p "plēsonība" at bounding box center [503, 300] width 424 height 9
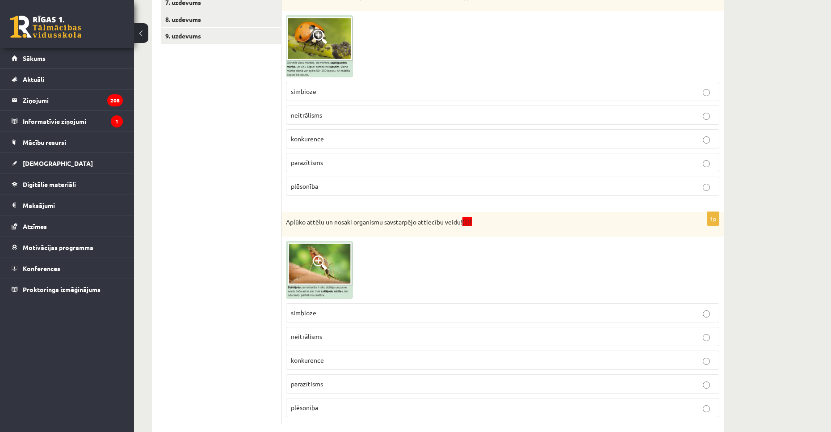
scroll to position [454, 0]
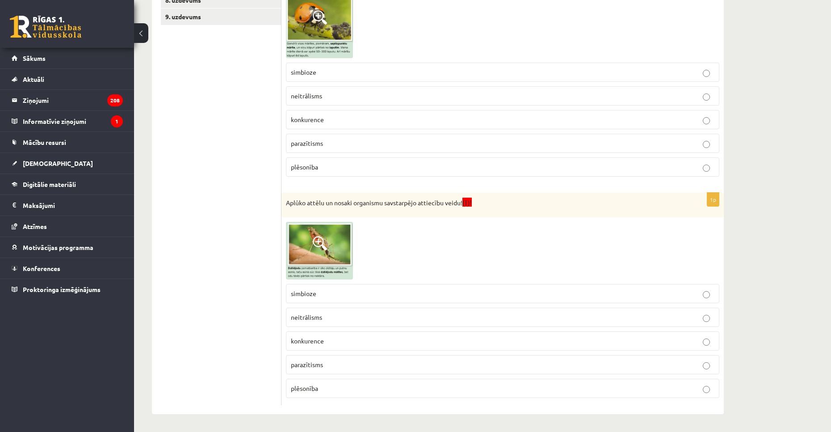
click at [334, 386] on p "plēsonība" at bounding box center [503, 387] width 424 height 9
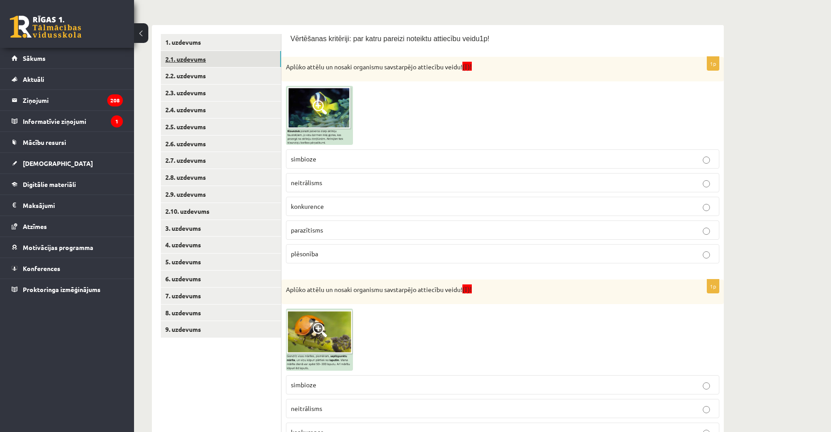
click at [199, 60] on link "2.1. uzdevums" at bounding box center [221, 59] width 120 height 17
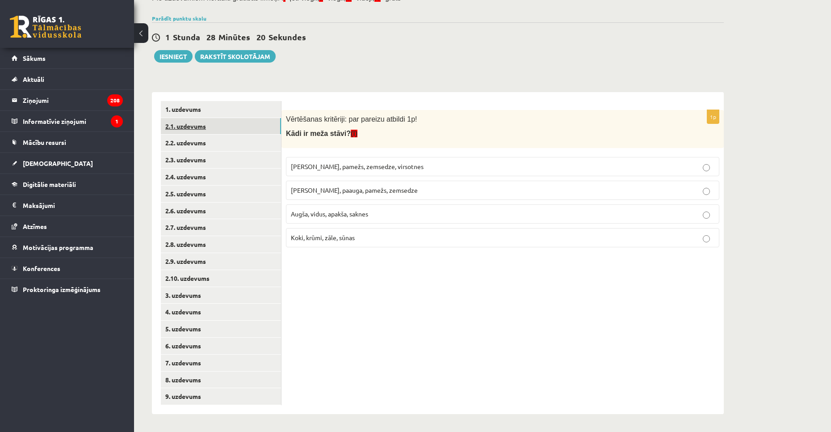
scroll to position [75, 0]
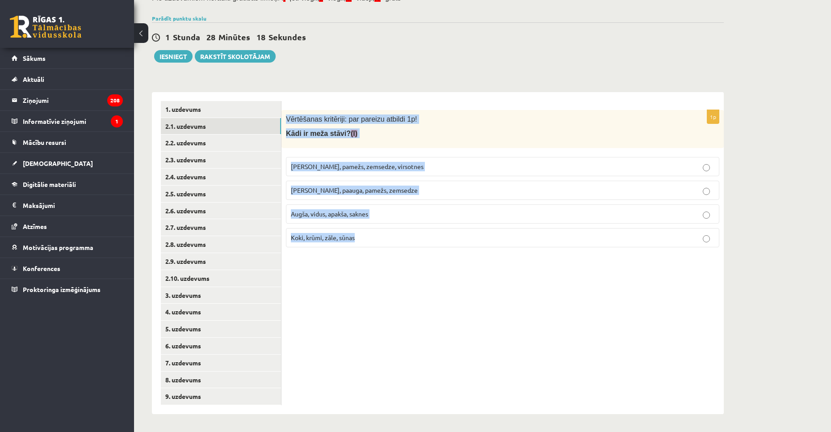
drag, startPoint x: 287, startPoint y: 113, endPoint x: 473, endPoint y: 248, distance: 230.1
click at [473, 248] on div "1p Vērtēšanas kritēriji: par pareizu atbildi 1p! Kādi ir meža stāvi? (I) Kokaud…" at bounding box center [503, 182] width 442 height 144
copy div "Vērtēšanas kritēriji: par pareizu atbildi 1p! Kādi ir meža stāvi? (I) Kokaudze,…"
click at [370, 191] on span "Kokaudze, paauga, pamežs, zemsedze" at bounding box center [354, 190] width 127 height 8
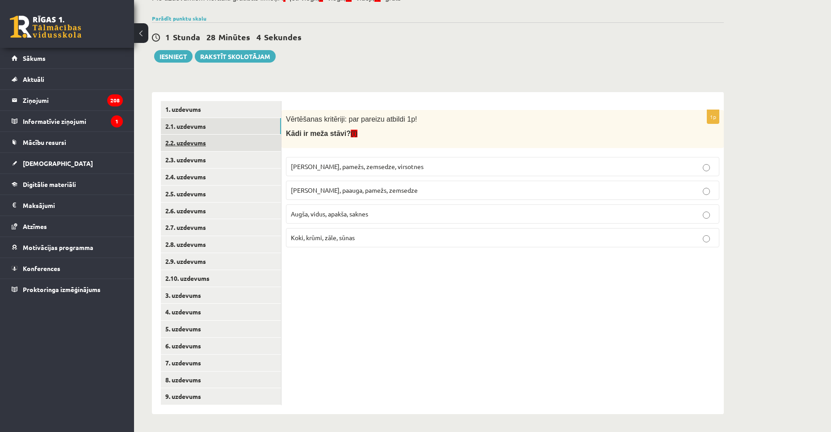
click at [220, 142] on link "2.2. uzdevums" at bounding box center [221, 143] width 120 height 17
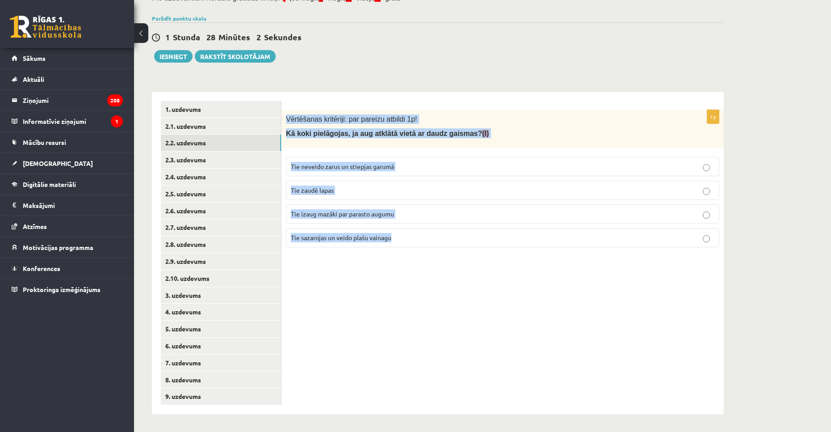
drag, startPoint x: 283, startPoint y: 114, endPoint x: 399, endPoint y: 247, distance: 176.2
click at [399, 247] on div "1p Vērtēšanas kritēriji: par pareizu atbildi 1p! Kā koki pielāgojas, ja aug atk…" at bounding box center [503, 182] width 442 height 144
copy div "Vērtēšanas kritēriji: par pareizu atbildi 1p! Kā koki pielāgojas, ja aug atklāt…"
click at [358, 238] on span "Tie sazarojas un veido plašu vainagu" at bounding box center [341, 237] width 101 height 8
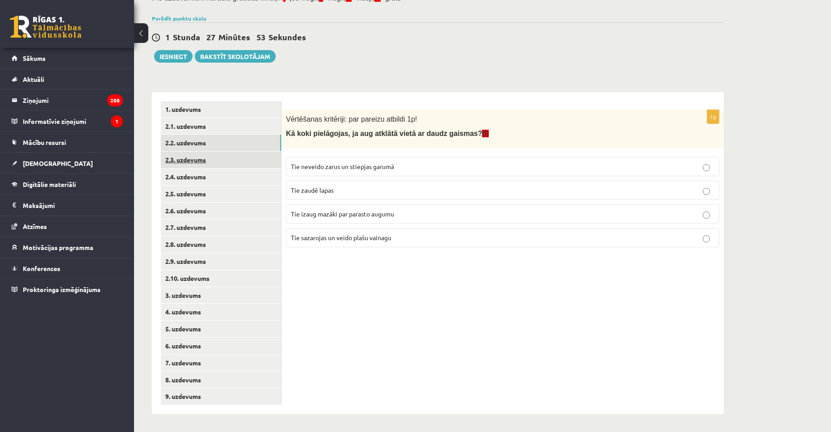
click at [223, 162] on link "2.3. uzdevums" at bounding box center [221, 160] width 120 height 17
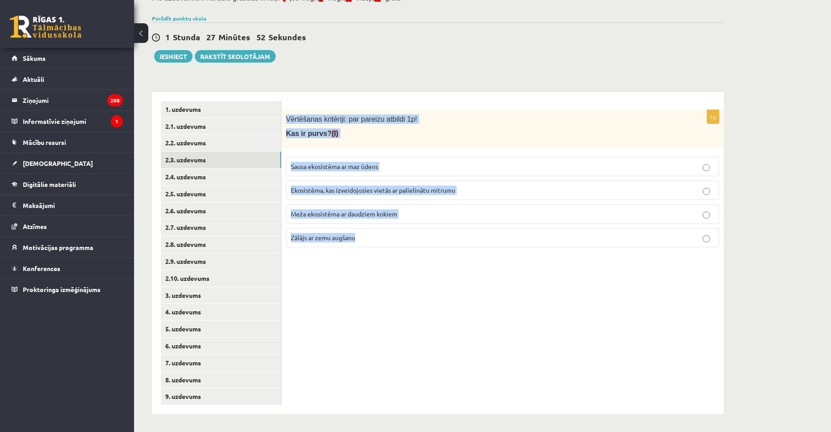
drag, startPoint x: 289, startPoint y: 111, endPoint x: 426, endPoint y: 249, distance: 193.7
click at [426, 249] on div "1p Vērtēšanas kritēriji: par pareizu atbildi 1p! Kas ir purvs? (I) Sausa ekosis…" at bounding box center [503, 182] width 442 height 144
click at [371, 189] on span "Ekosistēma, kas izveidojusies vietās ar palielinātu mitrumu" at bounding box center [373, 190] width 164 height 8
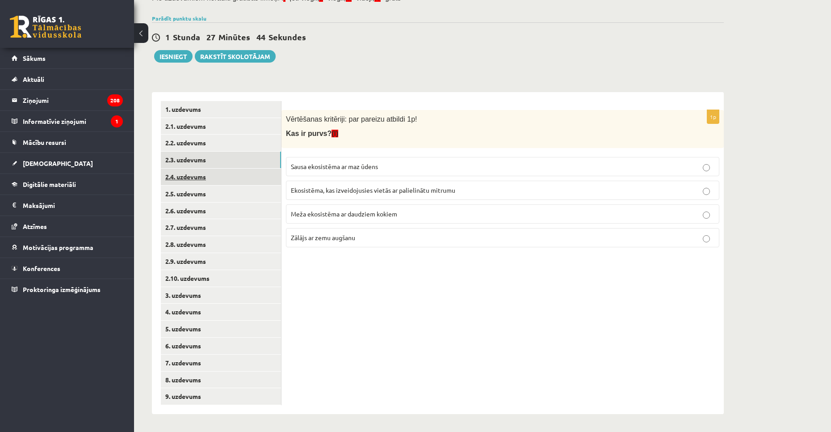
click at [208, 173] on link "2.4. uzdevums" at bounding box center [221, 177] width 120 height 17
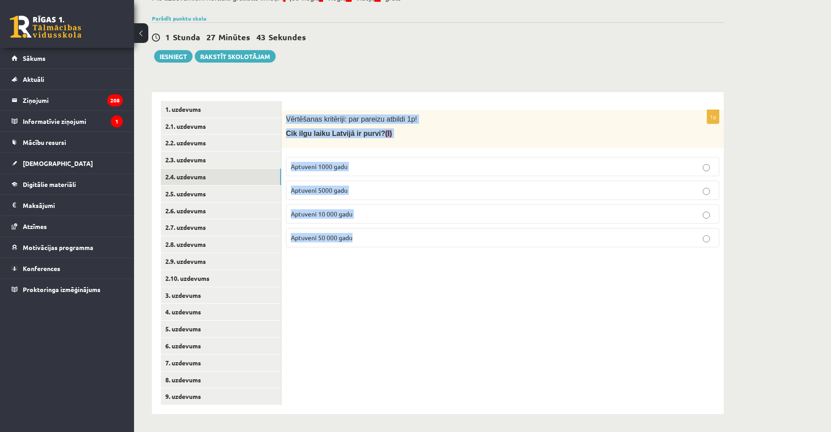
drag, startPoint x: 283, startPoint y: 115, endPoint x: 398, endPoint y: 261, distance: 185.9
click at [398, 261] on div "1p Vērtēšanas kritēriji: par pareizu atbildi 1p! Cik ilgu laiku Latvijā ir purv…" at bounding box center [503, 253] width 442 height 322
copy div "Vērtēšanas kritēriji: par pareizu atbildi 1p! Cik ilgu laiku Latvijā ir purvi? …"
click at [424, 122] on p "Vērtēšanas kritēriji: par pareizu atbildi 1p!" at bounding box center [480, 118] width 389 height 9
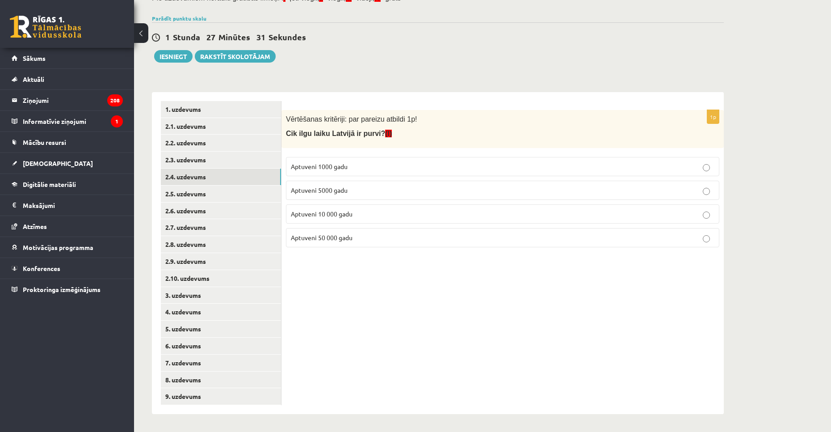
click at [358, 195] on label "Aptuveni 5000 gadu" at bounding box center [503, 190] width 434 height 19
click at [355, 241] on p "Aptuveni 50 000 gadu" at bounding box center [503, 237] width 424 height 9
click at [251, 196] on link "2.5. uzdevums" at bounding box center [221, 193] width 120 height 17
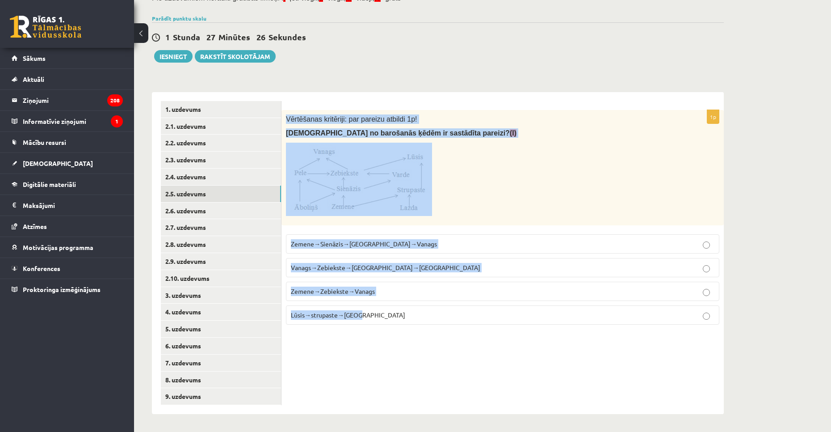
drag, startPoint x: 283, startPoint y: 114, endPoint x: 446, endPoint y: 333, distance: 272.1
click at [446, 333] on div "1p Vērtēšanas kritēriji: par pareizu atbildi 1p! Kura no barošanās ķēdēm ir sas…" at bounding box center [503, 253] width 442 height 322
click at [478, 199] on p at bounding box center [480, 179] width 389 height 73
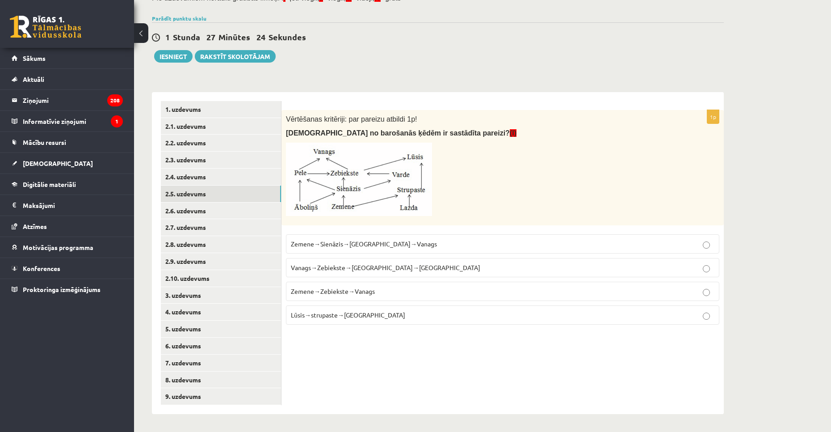
click at [356, 250] on label "Zemene→Sienāzis→Zebiekste→Vanags" at bounding box center [503, 243] width 434 height 19
click at [201, 218] on link "2.6. uzdevums" at bounding box center [221, 210] width 120 height 17
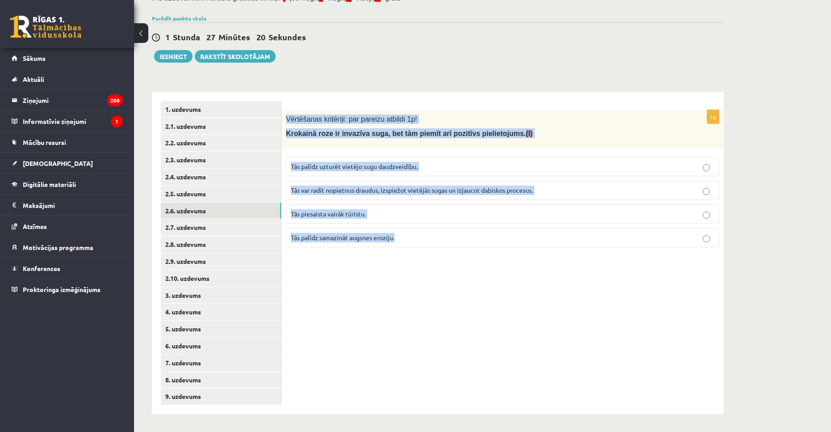
drag, startPoint x: 290, startPoint y: 116, endPoint x: 557, endPoint y: 277, distance: 312.0
click at [557, 277] on div "1p Vērtēšanas kritēriji: par pareizu atbildi 1p! Krokainā roze ir invazīva suga…" at bounding box center [503, 253] width 442 height 322
copy div "Vērtēšanas kritēriji: par pareizu atbildi 1p! Krokainā roze ir invazīva suga, b…"
click at [342, 172] on label "Tās palīdz uzturēt vietējo sugu daudzveidību." at bounding box center [503, 166] width 434 height 19
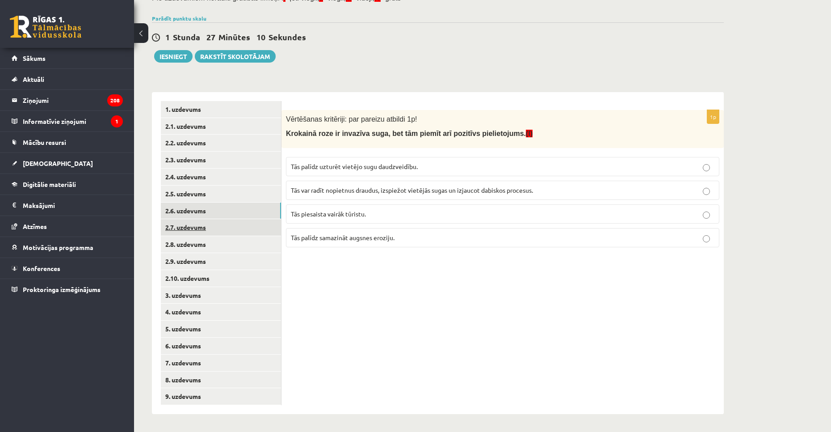
click at [232, 224] on link "2.7. uzdevums" at bounding box center [221, 227] width 120 height 17
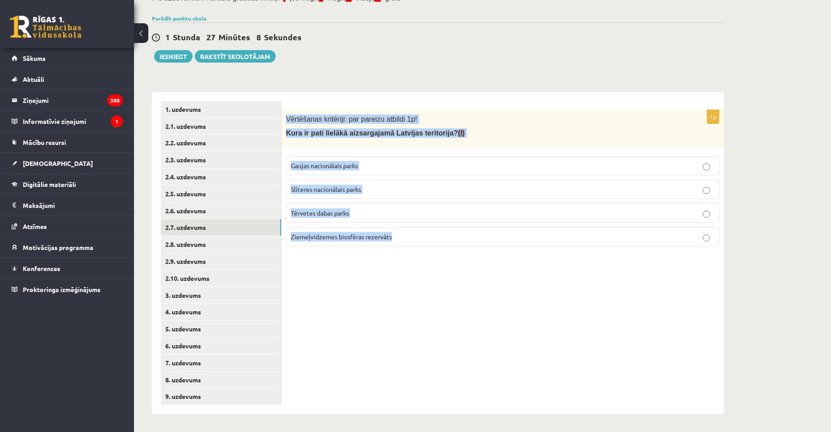
drag, startPoint x: 305, startPoint y: 136, endPoint x: 421, endPoint y: 244, distance: 158.5
click at [421, 244] on div "1p Vērtēšanas kritēriji: par pareizu atbildi 1p! Kura ir pati lielākā aizsargaj…" at bounding box center [503, 181] width 442 height 143
copy div "Vērtēšanas kritēriji: par pareizu atbildi 1p! Kura ir pati lielākā aizsargajamā…"
click at [348, 238] on span "Ziemeļvidzemes biosfēras rezervāts" at bounding box center [341, 236] width 101 height 8
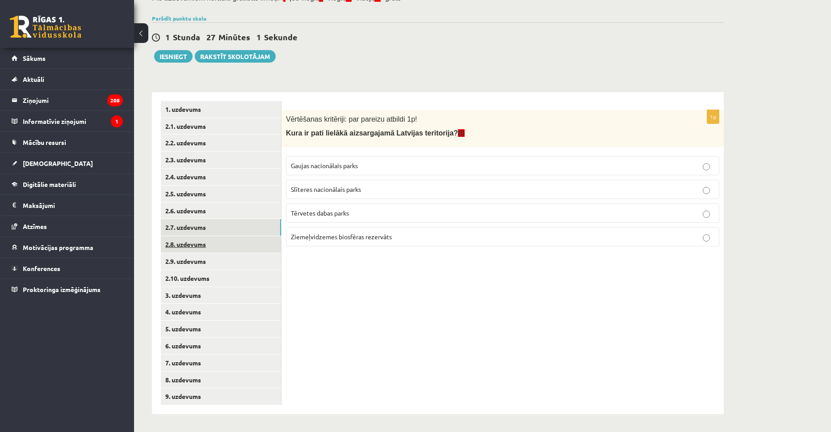
click at [190, 243] on link "2.8. uzdevums" at bounding box center [221, 244] width 120 height 17
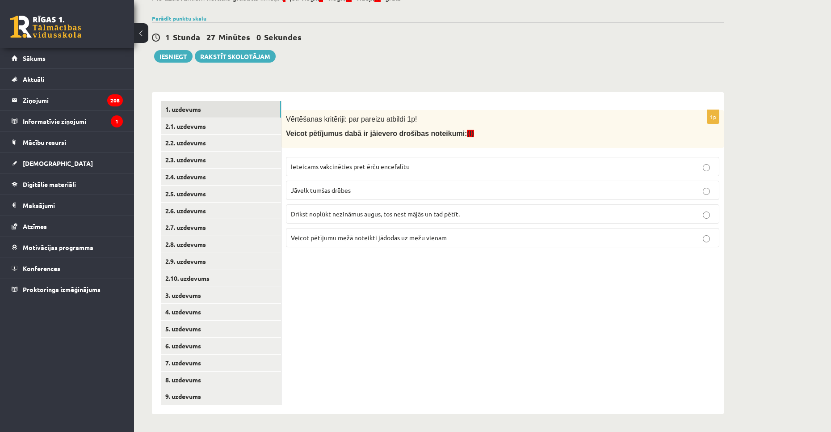
drag, startPoint x: 278, startPoint y: 111, endPoint x: 417, endPoint y: 278, distance: 216.1
click at [407, 308] on div "1p Vērtēšanas kritēriji: par pareizu atbildi 1p! Veicot pētījumus dabā ir jāiev…" at bounding box center [503, 253] width 442 height 322
click at [292, 108] on form "1p Vērtēšanas kritēriji: par pareizu atbildi 1p! Veicot pētījumus dabā ir jāiev…" at bounding box center [503, 177] width 425 height 153
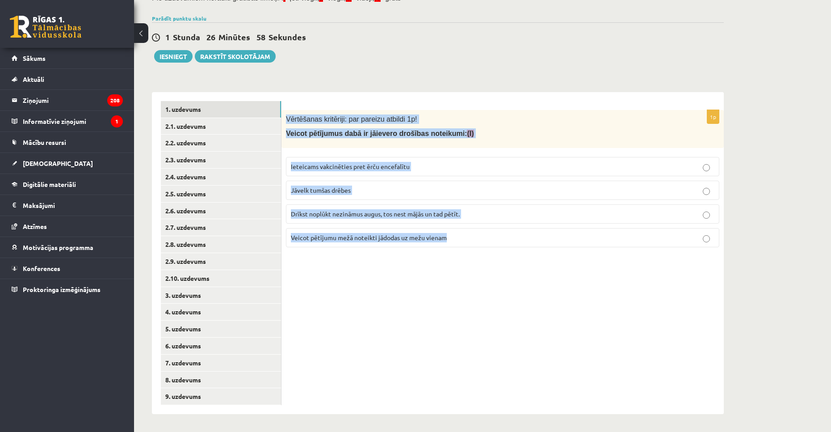
drag, startPoint x: 286, startPoint y: 115, endPoint x: 469, endPoint y: 256, distance: 230.8
click at [469, 256] on div "1p Vērtēšanas kritēriji: par pareizu atbildi 1p! Veicot pētījumus dabā ir jāiev…" at bounding box center [503, 253] width 442 height 322
copy div "Vērtēšanas kritēriji: par pareizu atbildi 1p! Veicot pētījumus dabā ir jāievero…"
click at [337, 164] on span "Ieteicams vakcinēties pret ērču encefalītu" at bounding box center [350, 166] width 119 height 8
click at [239, 241] on link "2.8. uzdevums" at bounding box center [221, 244] width 120 height 17
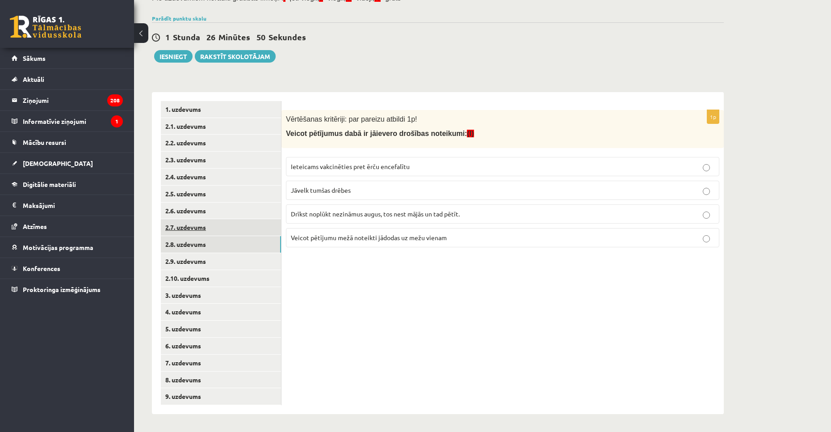
click at [229, 223] on link "2.7. uzdevums" at bounding box center [221, 227] width 120 height 17
click at [230, 241] on link "2.8. uzdevums" at bounding box center [221, 244] width 120 height 17
click at [219, 266] on link "2.9. uzdevums" at bounding box center [221, 261] width 120 height 17
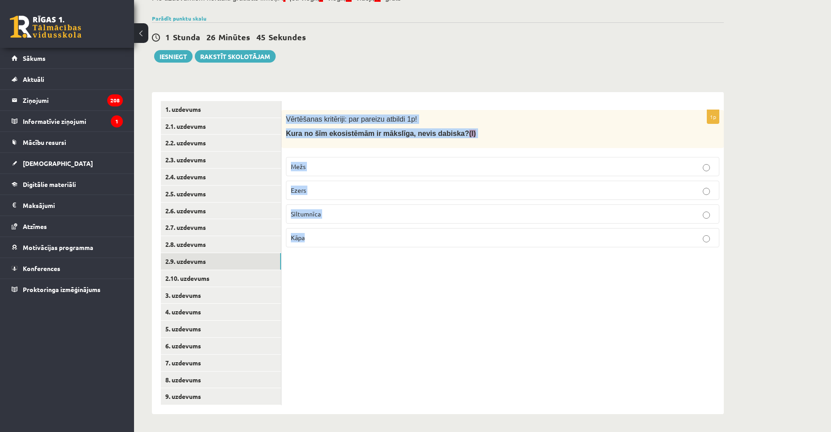
drag, startPoint x: 286, startPoint y: 113, endPoint x: 415, endPoint y: 258, distance: 194.1
click at [415, 258] on div "1p Vērtēšanas kritēriji: par pareizu atbildi 1p! Kura no šīm ekosistēmām ir māk…" at bounding box center [503, 253] width 442 height 322
copy div "Vērtēšanas kritēriji: par pareizu atbildi 1p! Kura no šīm ekosistēmām ir mākslī…"
click at [337, 210] on p "Siltumnīca" at bounding box center [503, 213] width 424 height 9
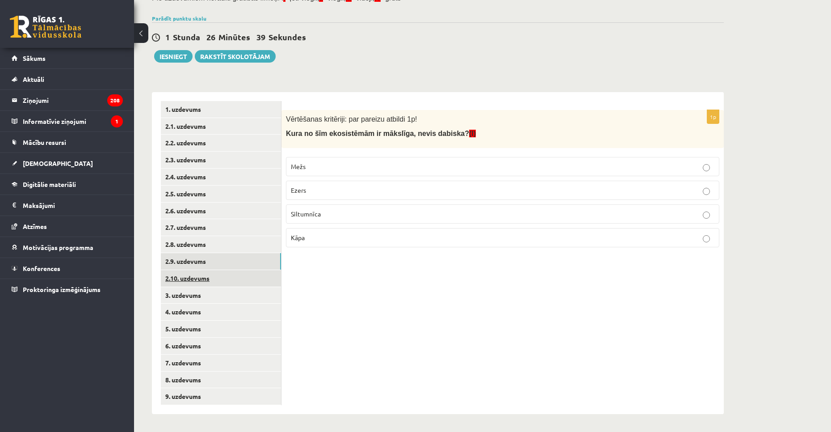
click at [231, 278] on link "2.10. uzdevums" at bounding box center [221, 278] width 120 height 17
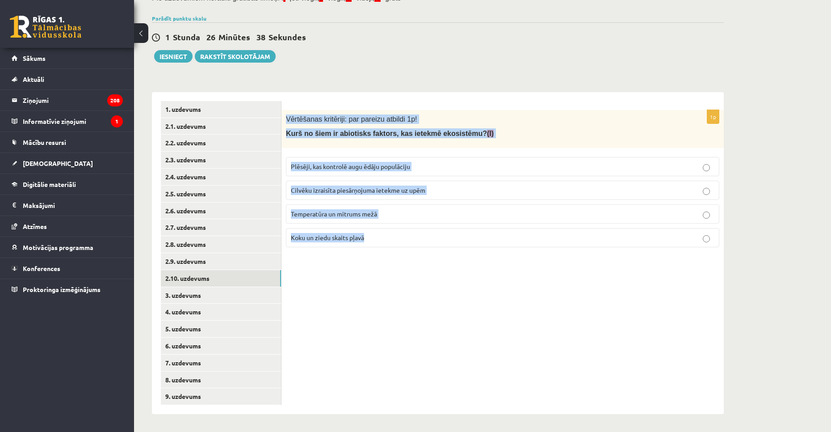
drag, startPoint x: 318, startPoint y: 153, endPoint x: 400, endPoint y: 254, distance: 130.0
click at [400, 254] on div "1p Vērtēšanas kritēriji: par pareizu atbildi 1p! Kurš no šiem ir abiotisks fakt…" at bounding box center [503, 253] width 442 height 322
copy div "Vērtēšanas kritēriji: par pareizu atbildi 1p! Kurš no šiem ir abiotisks faktors…"
click at [342, 212] on span "Temperatūra un mitrums mežā" at bounding box center [334, 214] width 86 height 8
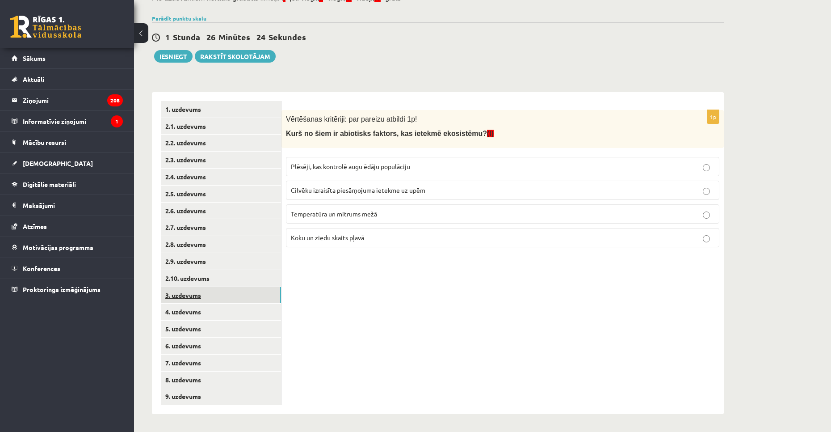
click at [221, 296] on link "3. uzdevums" at bounding box center [221, 295] width 120 height 17
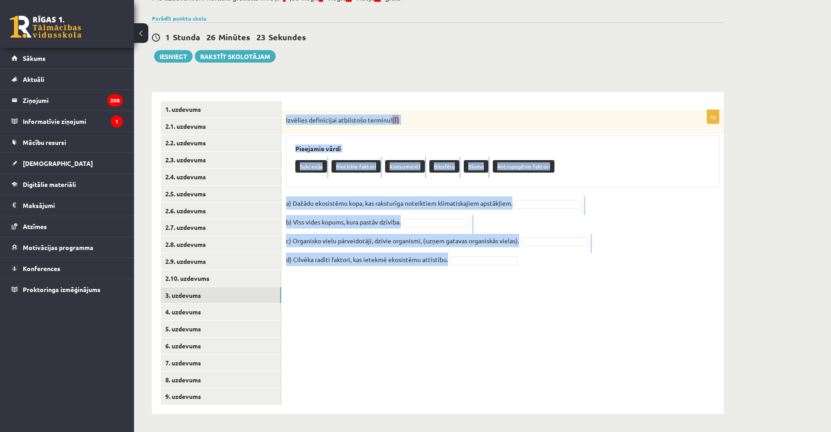
drag, startPoint x: 286, startPoint y: 120, endPoint x: 493, endPoint y: 288, distance: 266.6
click at [493, 288] on div "4p Izvēlies definīcijai atbilstošo terminu! (I) Pieejamie vārdi Sukcesija Bioti…" at bounding box center [503, 253] width 442 height 322
copy div "Izvēlies definīcijai atbilstošo terminu! (I) Pieejamie vārdi Sukcesija Biotiski…"
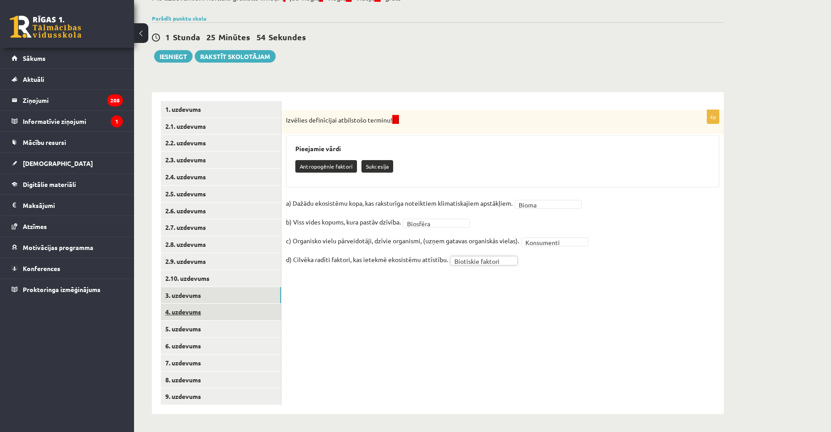
click at [256, 315] on link "4. uzdevums" at bounding box center [221, 311] width 120 height 17
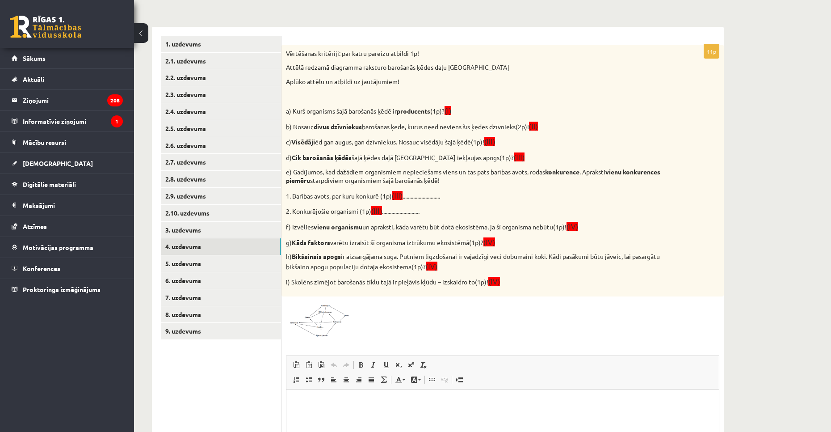
scroll to position [143, 0]
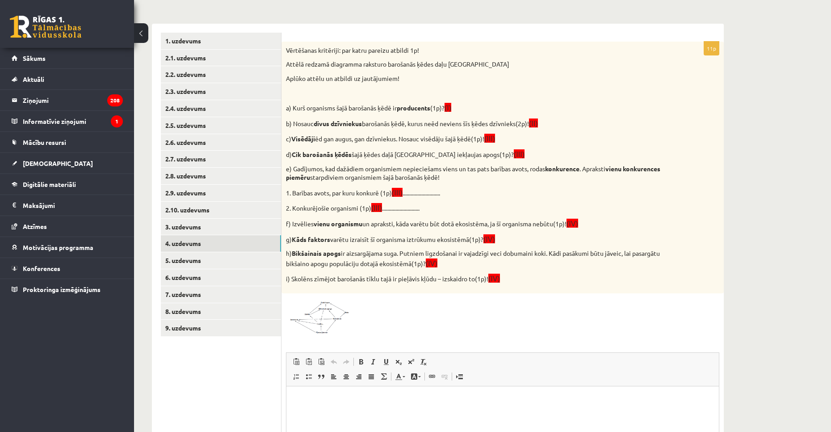
click at [311, 314] on img at bounding box center [319, 316] width 67 height 37
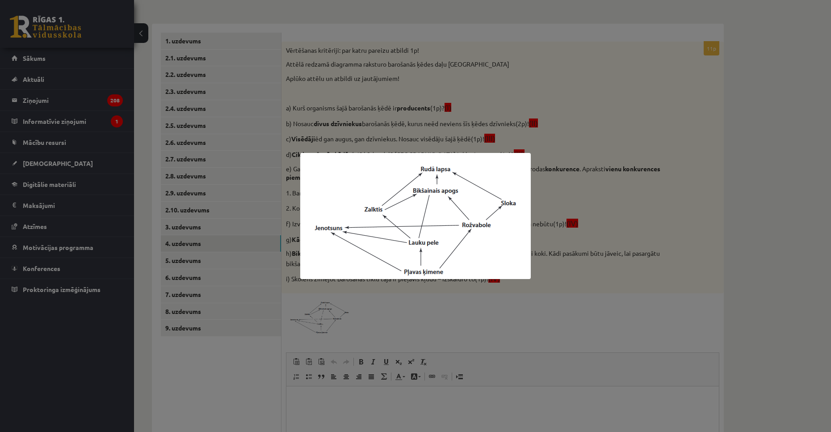
click at [610, 278] on div at bounding box center [415, 216] width 831 height 432
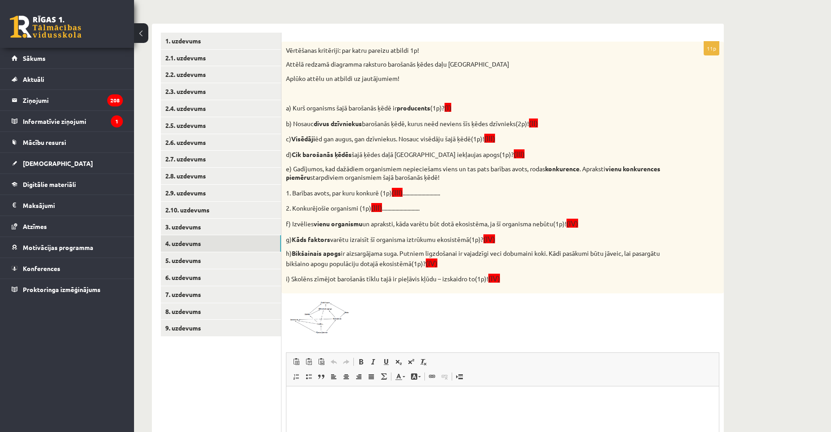
click at [336, 331] on img at bounding box center [319, 316] width 67 height 37
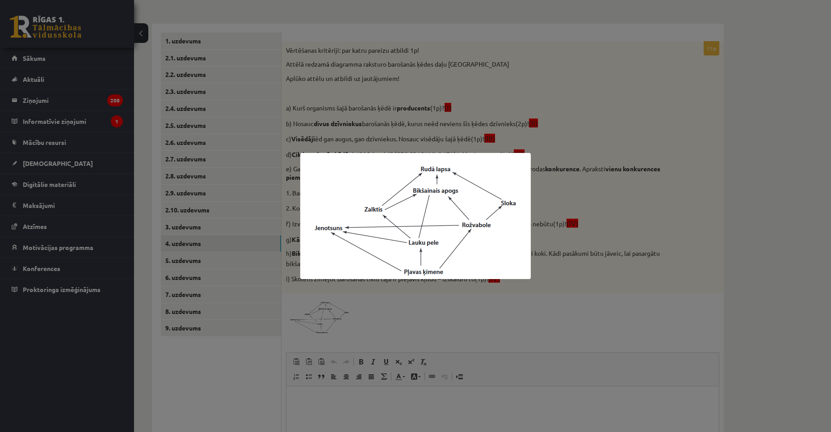
click at [576, 311] on div at bounding box center [415, 216] width 831 height 432
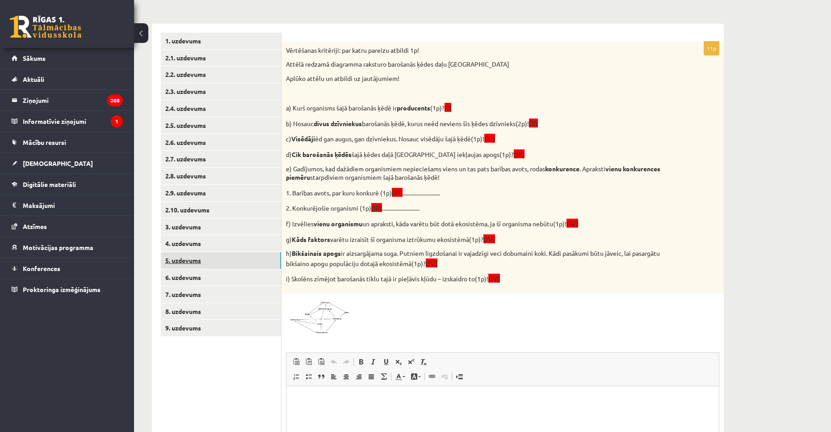
click at [232, 262] on link "5. uzdevums" at bounding box center [221, 260] width 120 height 17
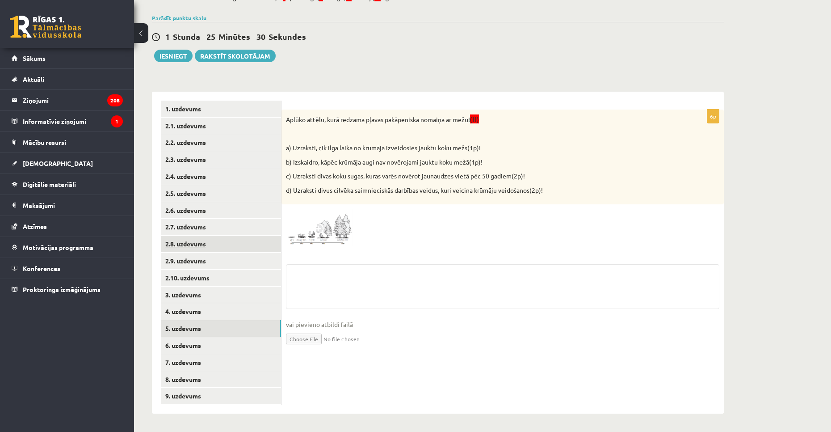
click at [237, 248] on link "2.8. uzdevums" at bounding box center [221, 244] width 120 height 17
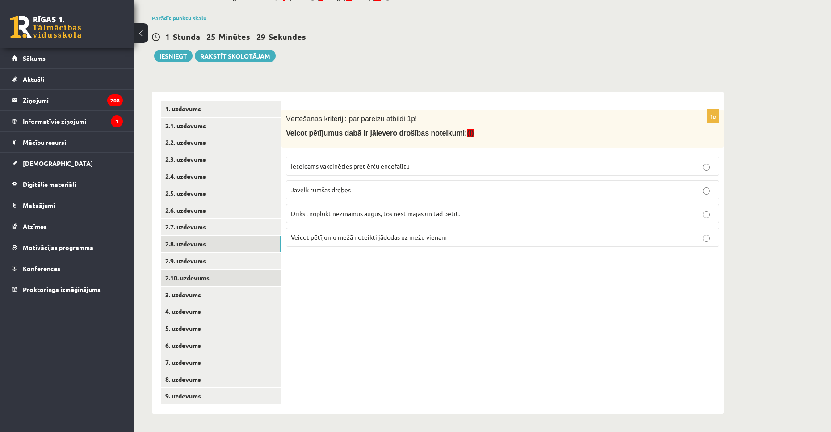
click at [227, 282] on link "2.10. uzdevums" at bounding box center [221, 278] width 120 height 17
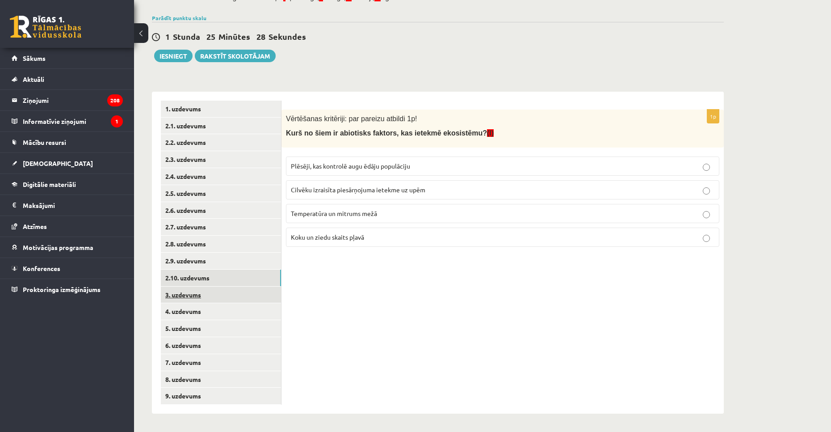
click at [223, 298] on link "3. uzdevums" at bounding box center [221, 294] width 120 height 17
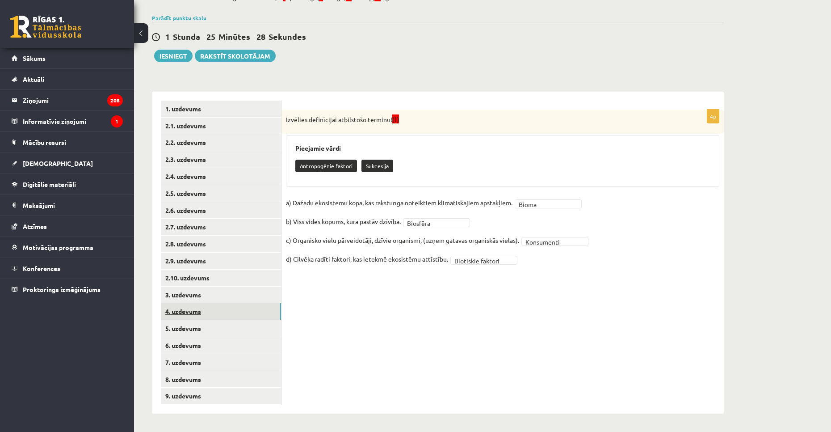
click at [224, 314] on link "4. uzdevums" at bounding box center [221, 311] width 120 height 17
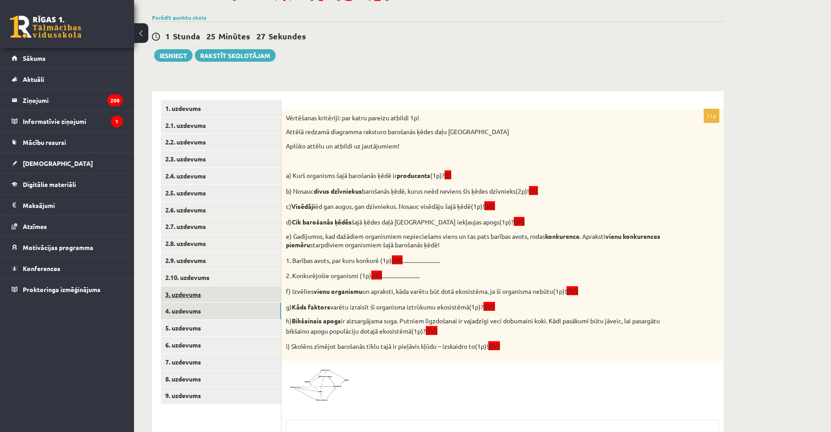
click at [226, 299] on link "3. uzdevums" at bounding box center [221, 294] width 120 height 17
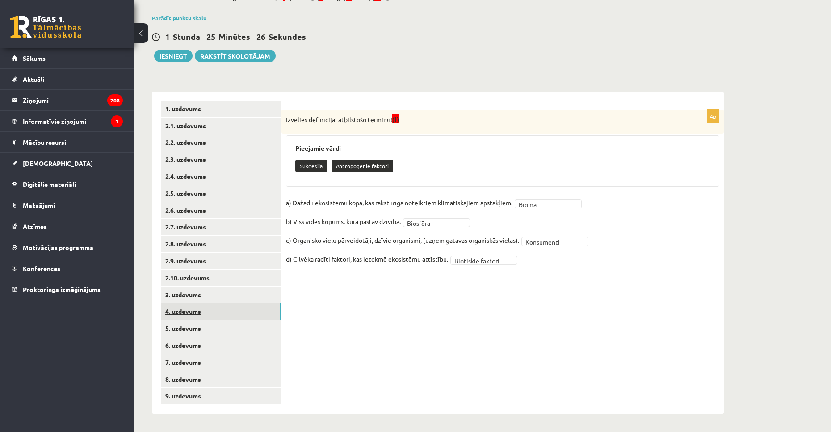
click at [226, 318] on link "4. uzdevums" at bounding box center [221, 311] width 120 height 17
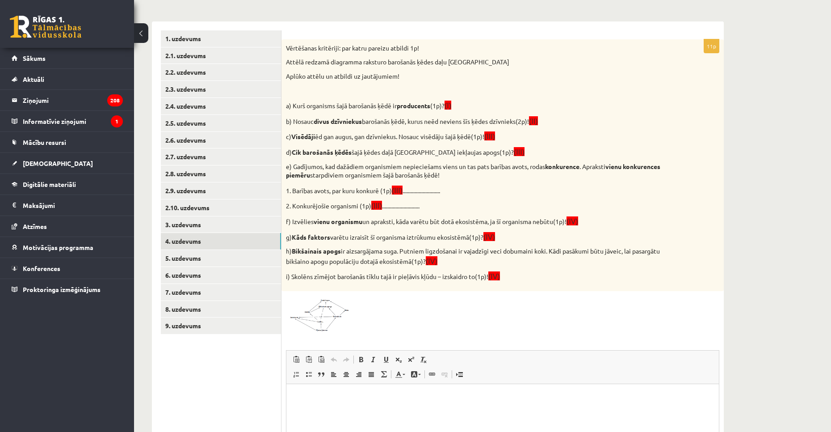
scroll to position [143, 0]
click at [326, 322] on span at bounding box center [320, 319] width 14 height 14
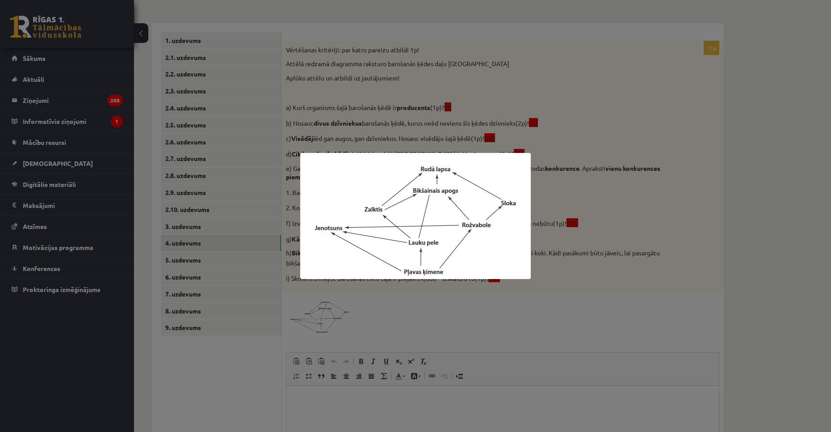
click at [481, 314] on div at bounding box center [415, 216] width 831 height 432
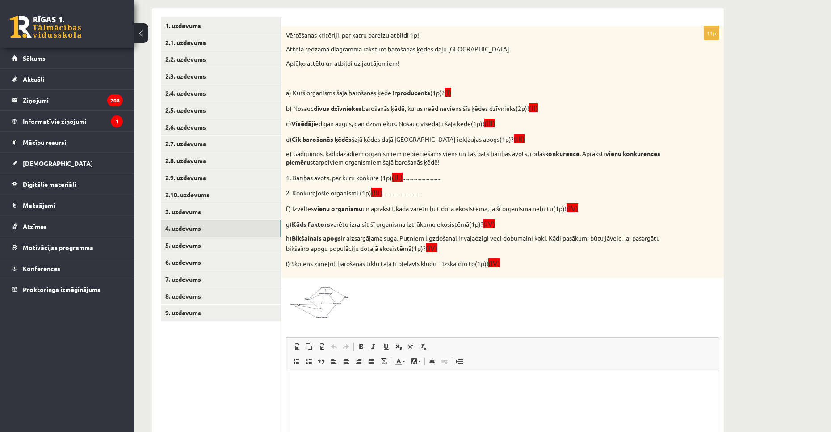
scroll to position [188, 0]
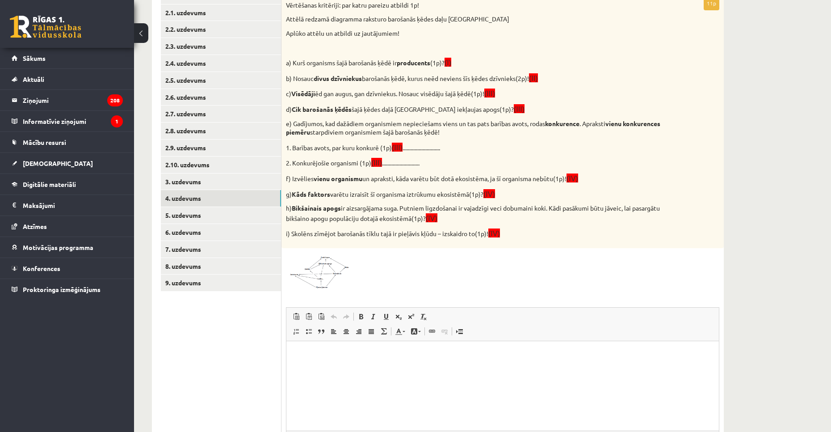
click at [334, 359] on html at bounding box center [502, 354] width 433 height 27
click at [323, 278] on span at bounding box center [320, 274] width 14 height 14
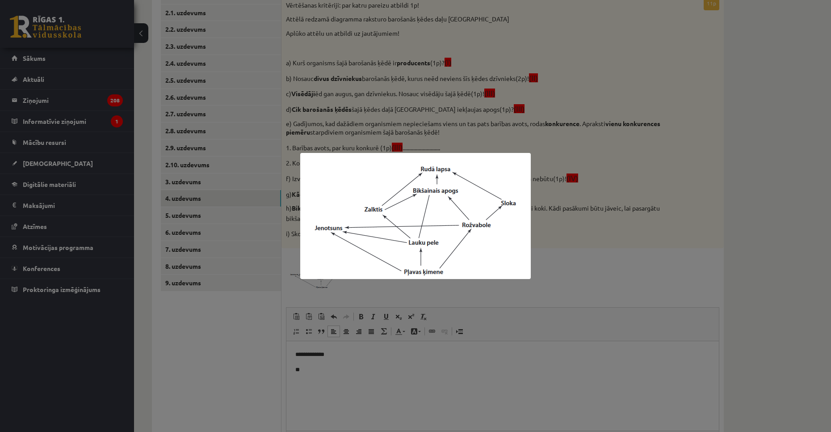
click at [561, 285] on div at bounding box center [415, 216] width 831 height 432
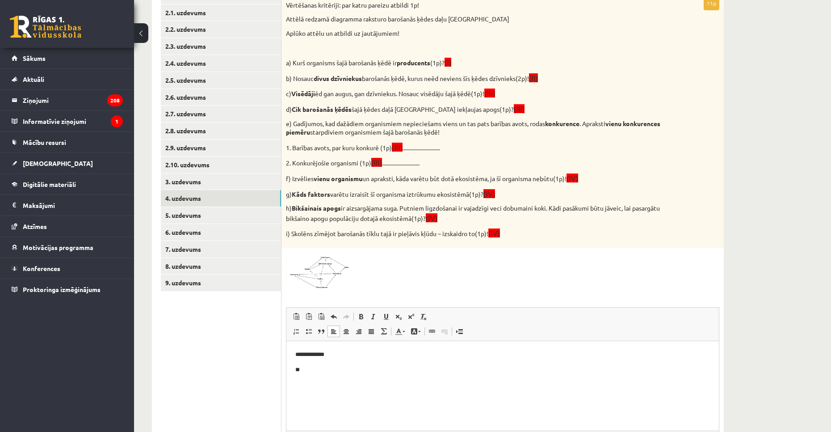
click at [310, 367] on p "**" at bounding box center [502, 369] width 415 height 9
click at [326, 271] on span at bounding box center [320, 274] width 14 height 14
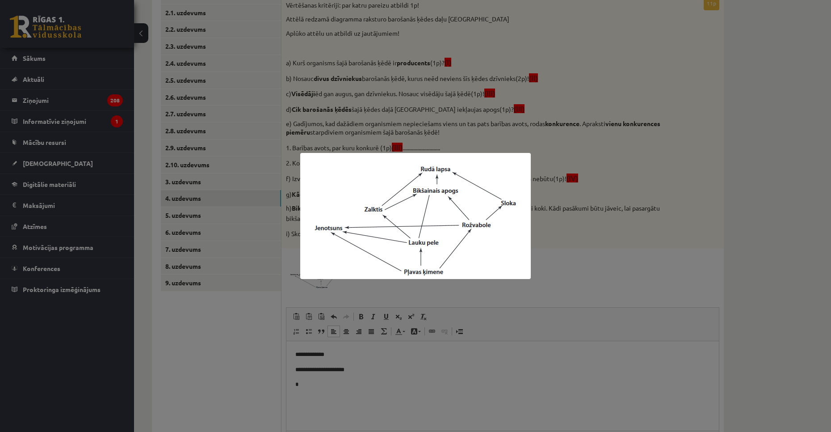
click at [566, 256] on div at bounding box center [415, 216] width 831 height 432
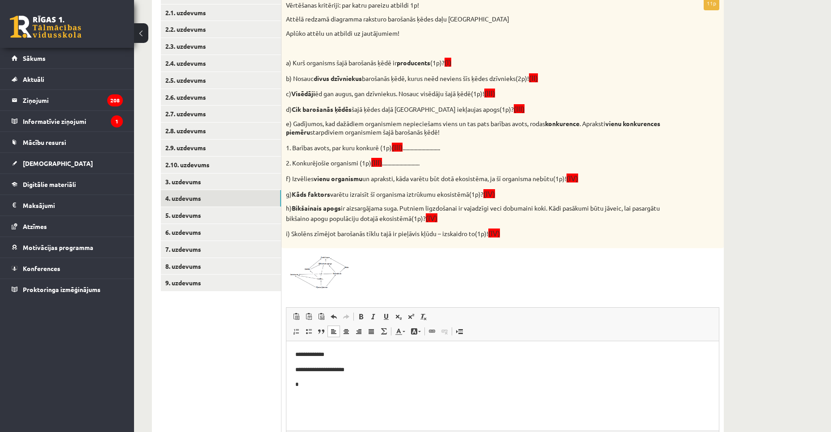
drag, startPoint x: 321, startPoint y: 387, endPoint x: 314, endPoint y: 387, distance: 7.2
click at [321, 387] on p "*" at bounding box center [502, 383] width 415 height 9
click at [338, 274] on img at bounding box center [319, 271] width 67 height 37
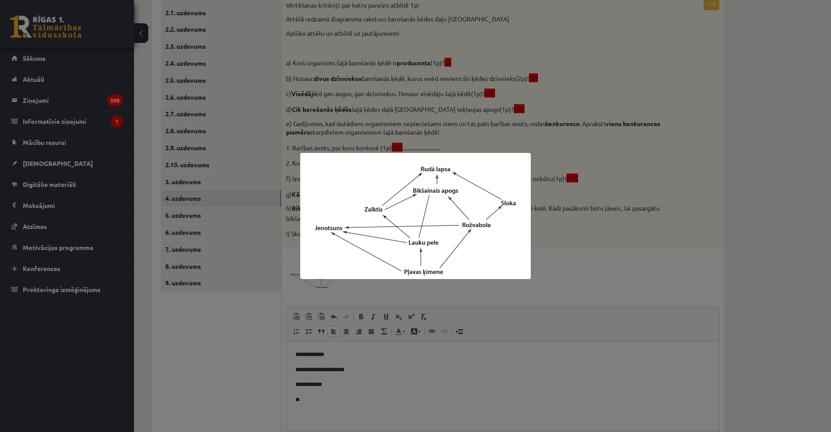
click at [549, 284] on div at bounding box center [415, 216] width 831 height 432
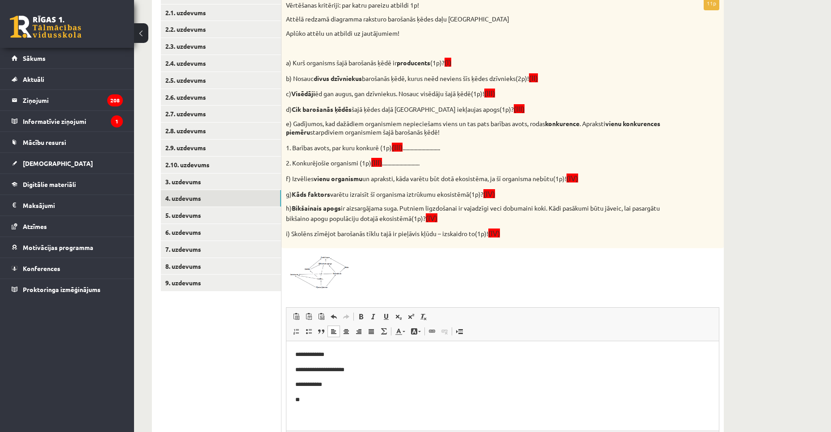
click at [320, 396] on p "**" at bounding box center [502, 399] width 415 height 9
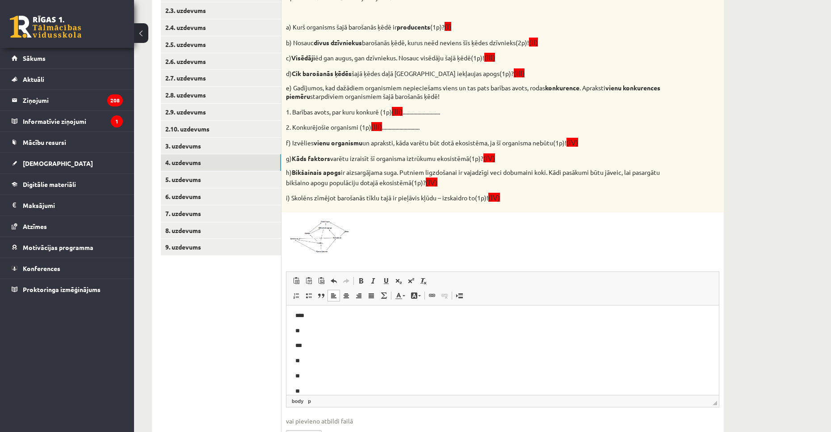
scroll to position [63, 0]
click at [186, 177] on link "5. uzdevums" at bounding box center [221, 179] width 120 height 17
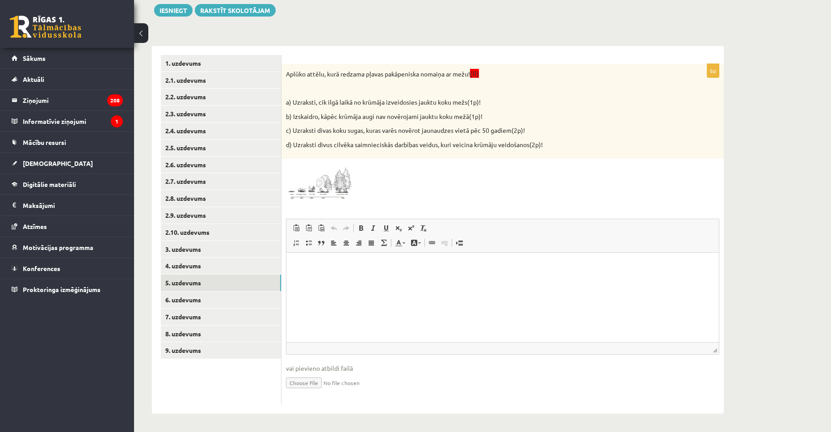
scroll to position [0, 0]
click at [335, 183] on img at bounding box center [319, 182] width 67 height 38
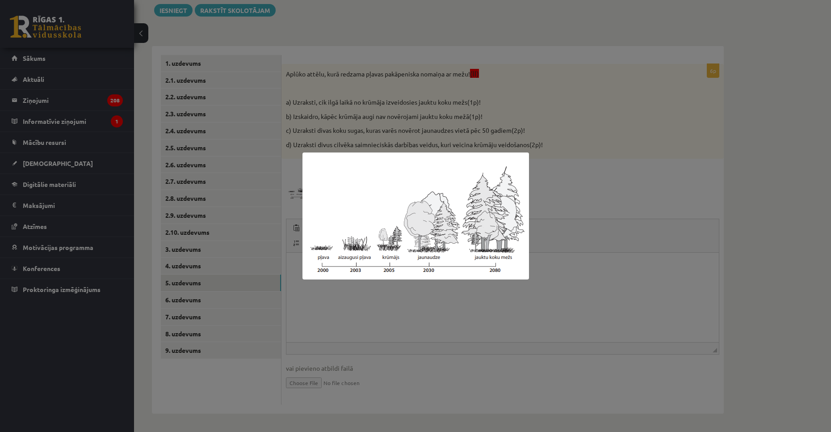
click at [643, 158] on div at bounding box center [415, 216] width 831 height 432
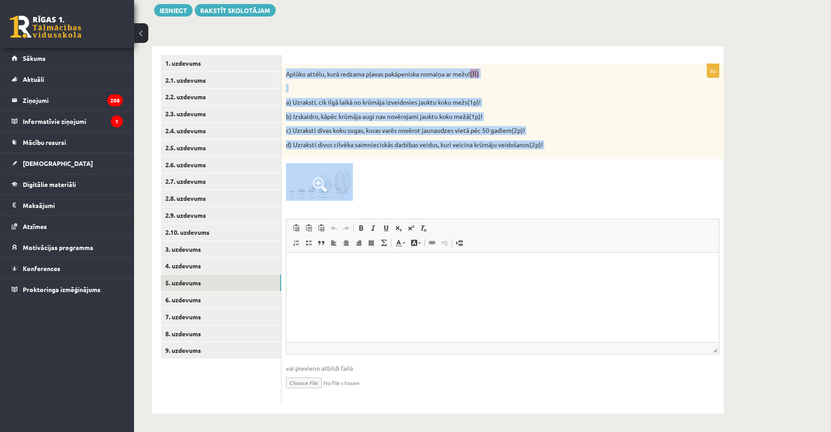
drag, startPoint x: 284, startPoint y: 71, endPoint x: 407, endPoint y: 189, distance: 170.4
click at [407, 189] on div "6p Aplūko attēlu, kurā redzama pļavas pakāpeniska nomaiņa ar mežu! (II) a) Uzra…" at bounding box center [503, 234] width 442 height 341
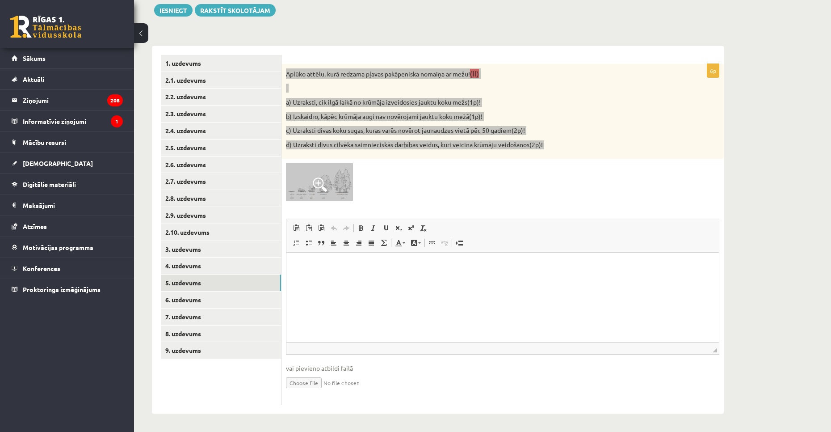
click at [345, 268] on p "Rich Text Editor, wiswyg-editor-user-answer-47024949452920" at bounding box center [502, 265] width 415 height 9
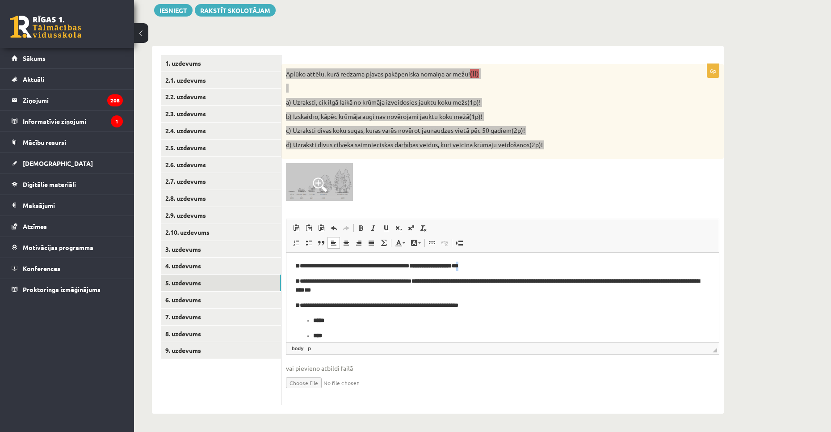
drag, startPoint x: 501, startPoint y: 265, endPoint x: 494, endPoint y: 265, distance: 7.7
click at [494, 265] on p "**********" at bounding box center [499, 265] width 408 height 9
drag, startPoint x: 429, startPoint y: 264, endPoint x: 301, endPoint y: 263, distance: 128.3
click at [301, 263] on p "**********" at bounding box center [499, 265] width 408 height 9
drag, startPoint x: 368, startPoint y: 263, endPoint x: 303, endPoint y: 263, distance: 64.8
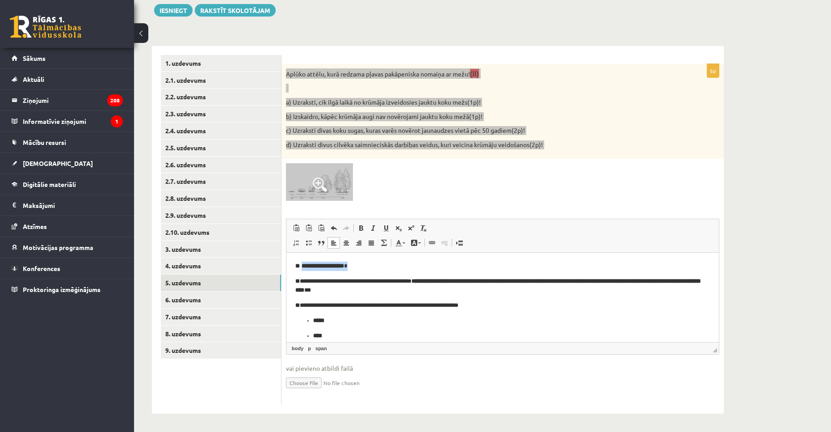
click at [303, 263] on p "**********" at bounding box center [499, 265] width 408 height 9
click at [362, 228] on span at bounding box center [361, 227] width 7 height 7
click at [361, 228] on span at bounding box center [361, 227] width 7 height 7
click at [344, 266] on strong "**********" at bounding box center [323, 266] width 42 height 6
click at [344, 268] on strong "**********" at bounding box center [323, 266] width 42 height 6
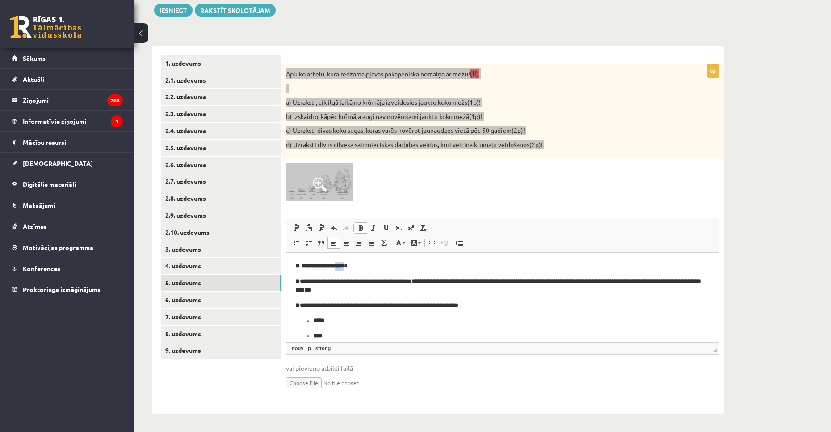
click at [344, 268] on strong "**********" at bounding box center [323, 266] width 42 height 6
click at [339, 267] on strong "**********" at bounding box center [323, 266] width 42 height 6
click at [359, 230] on span at bounding box center [361, 227] width 7 height 7
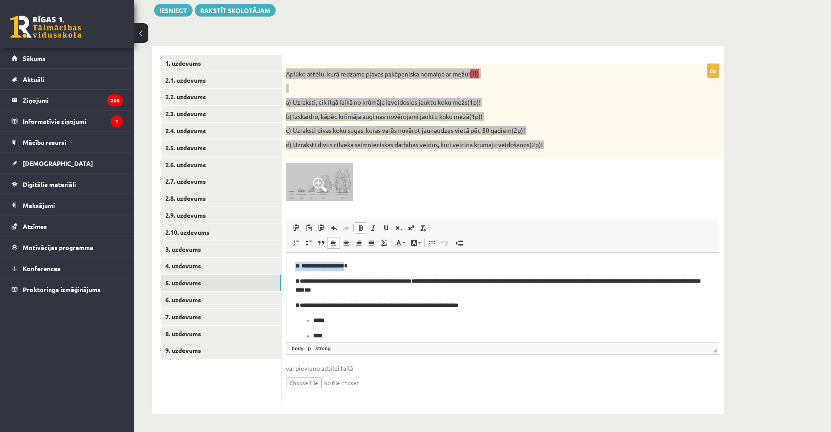
click at [333, 244] on span at bounding box center [333, 242] width 7 height 7
click at [310, 263] on strong "**********" at bounding box center [323, 266] width 42 height 6
drag, startPoint x: 304, startPoint y: 266, endPoint x: 310, endPoint y: 266, distance: 6.3
click at [310, 266] on strong "**********" at bounding box center [323, 266] width 42 height 6
click at [311, 266] on strong "**********" at bounding box center [323, 266] width 42 height 6
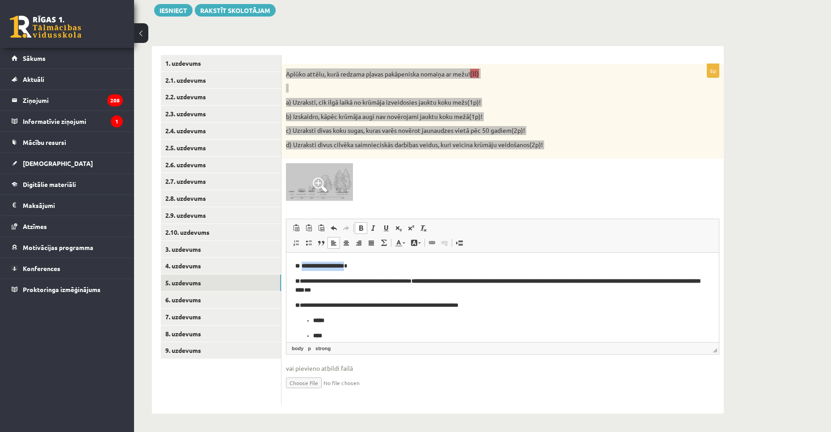
drag, startPoint x: 302, startPoint y: 266, endPoint x: 362, endPoint y: 265, distance: 59.9
click at [344, 265] on strong "**********" at bounding box center [323, 266] width 42 height 6
click at [362, 232] on span at bounding box center [361, 227] width 7 height 7
click at [362, 230] on span at bounding box center [361, 227] width 7 height 7
click at [371, 262] on p "**********" at bounding box center [499, 265] width 408 height 9
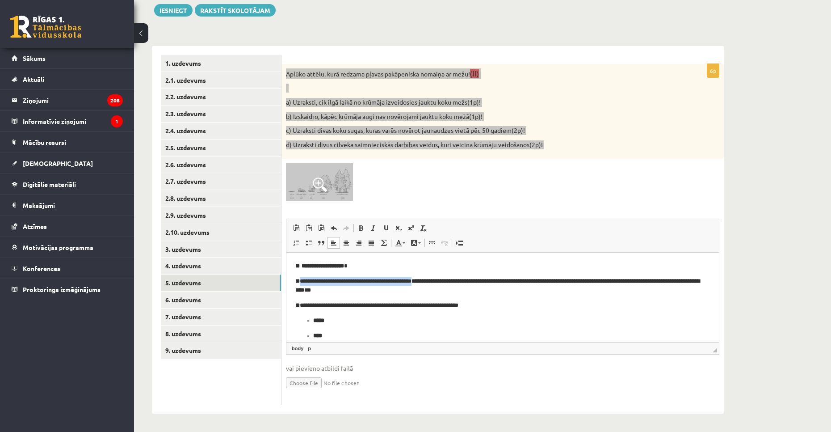
drag, startPoint x: 308, startPoint y: 280, endPoint x: 434, endPoint y: 280, distance: 126.0
click at [434, 280] on p "**********" at bounding box center [499, 286] width 408 height 19
drag, startPoint x: 310, startPoint y: 292, endPoint x: 296, endPoint y: 290, distance: 14.0
click at [296, 290] on p "**********" at bounding box center [499, 286] width 408 height 19
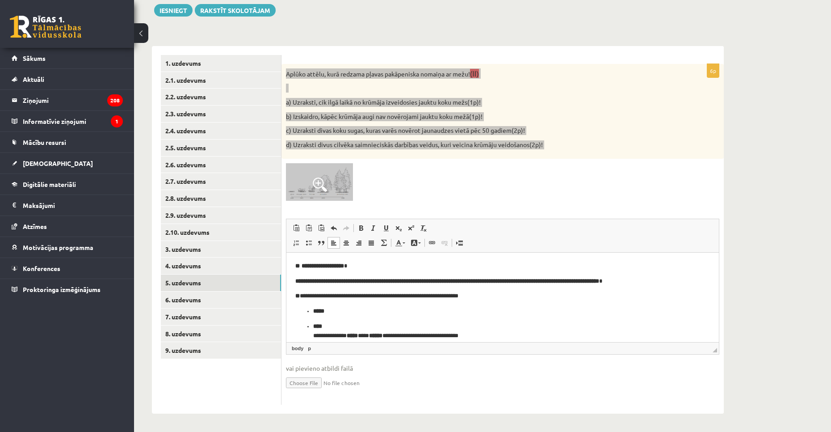
click at [300, 279] on strong "**" at bounding box center [297, 281] width 4 height 6
click at [301, 282] on strong "**********" at bounding box center [449, 281] width 299 height 6
drag, startPoint x: 683, startPoint y: 282, endPoint x: 528, endPoint y: 281, distance: 154.6
click at [528, 281] on p "**********" at bounding box center [499, 281] width 408 height 9
click at [316, 267] on strong "**********" at bounding box center [323, 266] width 42 height 6
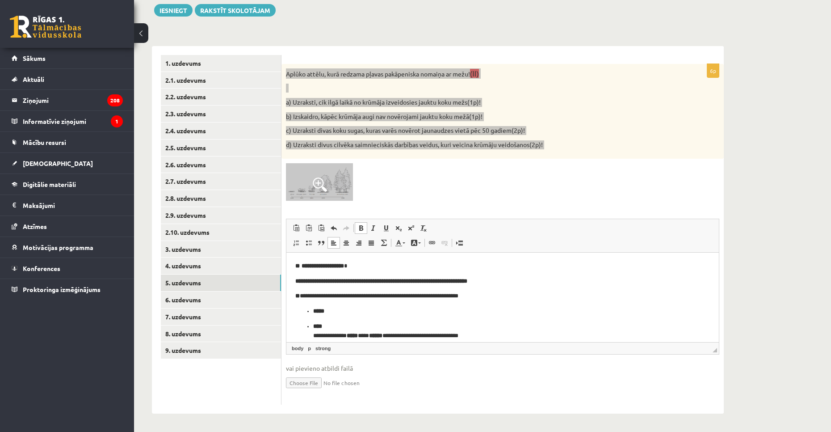
click at [320, 281] on strong "**********" at bounding box center [384, 281] width 165 height 6
drag, startPoint x: 496, startPoint y: 295, endPoint x: 302, endPoint y: 295, distance: 194.4
click at [302, 295] on p "**********" at bounding box center [499, 295] width 408 height 9
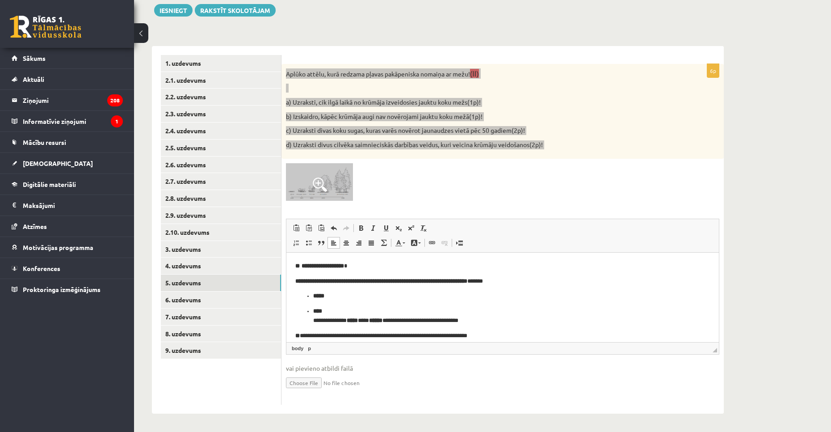
click at [299, 296] on ul "**********" at bounding box center [502, 308] width 415 height 34
click at [294, 295] on html "**********" at bounding box center [502, 324] width 433 height 142
click at [307, 238] on link "Insert/Remove Bulleted List" at bounding box center [309, 243] width 13 height 12
drag, startPoint x: 300, startPoint y: 295, endPoint x: 294, endPoint y: 295, distance: 6.7
click at [294, 295] on html "**********" at bounding box center [502, 324] width 433 height 142
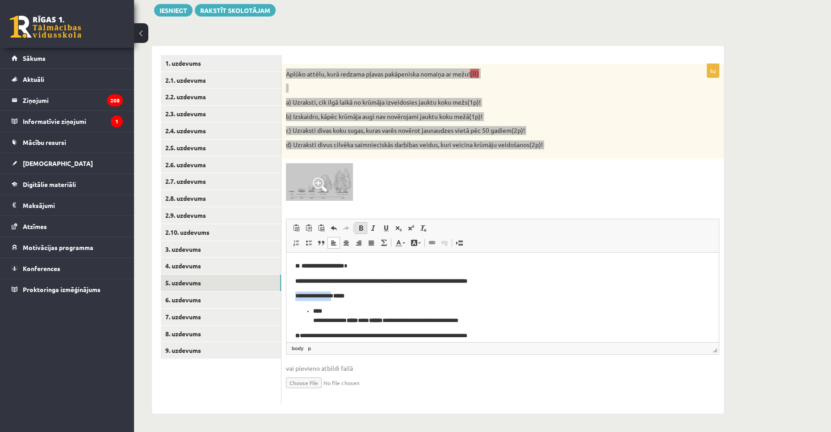
click at [359, 227] on span at bounding box center [361, 227] width 7 height 7
click at [349, 310] on p "**********" at bounding box center [499, 316] width 372 height 19
drag, startPoint x: 311, startPoint y: 310, endPoint x: 315, endPoint y: 312, distance: 4.7
click at [311, 310] on ul "**********" at bounding box center [502, 316] width 415 height 19
drag, startPoint x: 293, startPoint y: 320, endPoint x: 467, endPoint y: 322, distance: 173.9
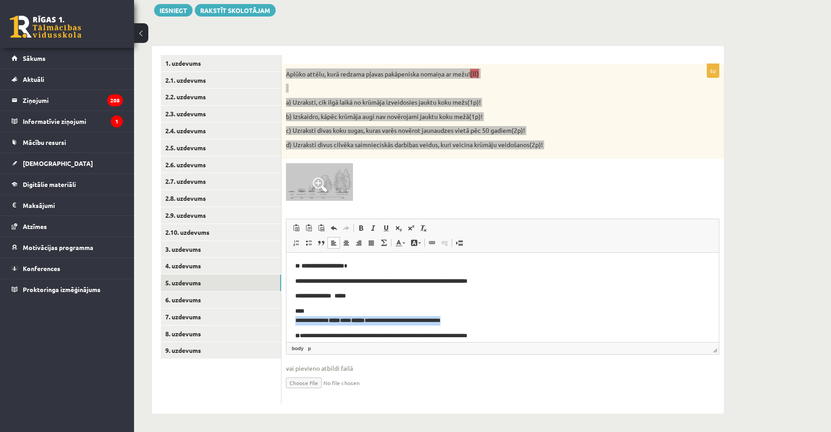
click at [467, 322] on html "**********" at bounding box center [502, 324] width 433 height 142
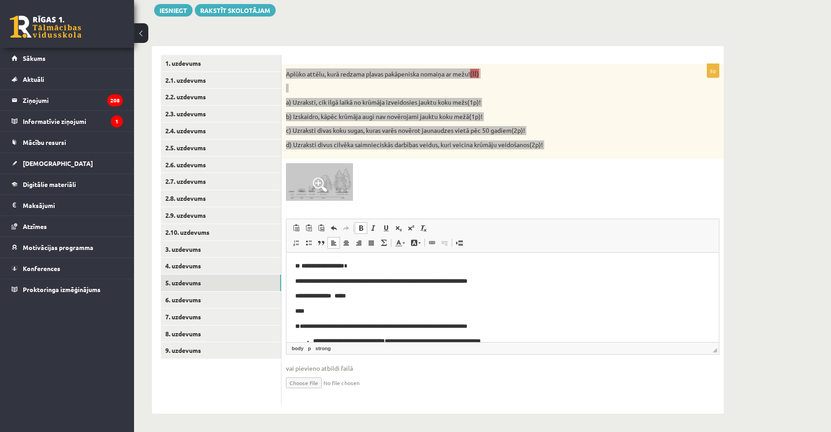
drag, startPoint x: 294, startPoint y: 310, endPoint x: 303, endPoint y: 310, distance: 8.5
click at [295, 310] on html "**********" at bounding box center [502, 319] width 433 height 133
drag, startPoint x: 302, startPoint y: 312, endPoint x: 494, endPoint y: 314, distance: 191.7
click at [494, 314] on p "**********" at bounding box center [499, 311] width 408 height 9
click at [313, 327] on ul "**********" at bounding box center [502, 334] width 415 height 24
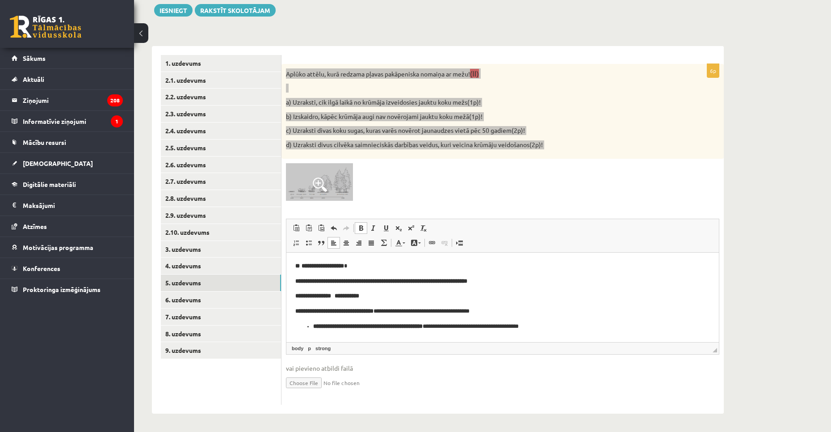
click at [314, 328] on strong "**********" at bounding box center [368, 326] width 110 height 6
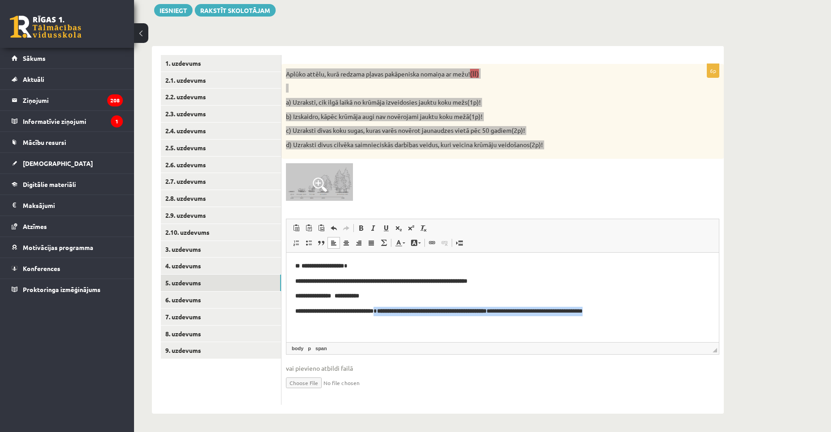
drag, startPoint x: 674, startPoint y: 313, endPoint x: 400, endPoint y: 307, distance: 274.1
click at [400, 307] on p "**********" at bounding box center [502, 311] width 415 height 9
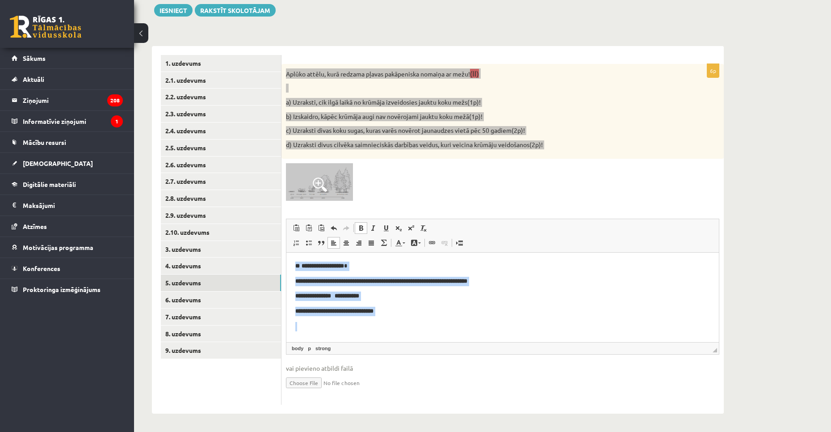
drag, startPoint x: 293, startPoint y: 264, endPoint x: 410, endPoint y: 318, distance: 129.0
click at [410, 318] on html "**********" at bounding box center [502, 296] width 433 height 87
click at [362, 230] on span at bounding box center [361, 227] width 7 height 7
click at [361, 228] on span at bounding box center [361, 227] width 7 height 7
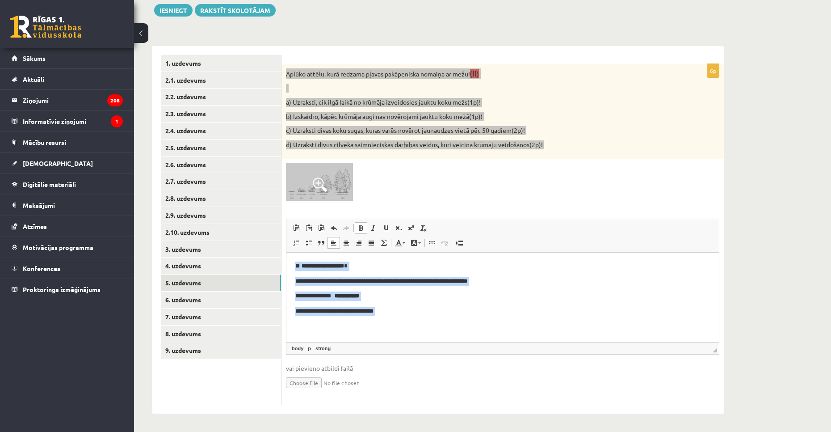
click at [361, 228] on span at bounding box center [361, 227] width 7 height 7
click at [408, 302] on body "**********" at bounding box center [502, 295] width 415 height 69
click at [417, 316] on body "**********" at bounding box center [502, 295] width 415 height 69
drag, startPoint x: 398, startPoint y: 316, endPoint x: 306, endPoint y: 261, distance: 107.5
click at [294, 265] on html "**********" at bounding box center [502, 296] width 433 height 87
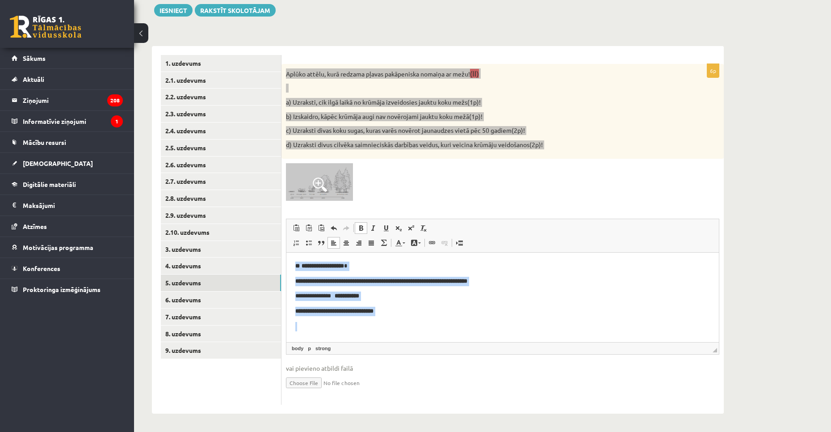
click at [360, 227] on span at bounding box center [361, 227] width 7 height 7
click at [418, 322] on p "Rich Text Editor, wiswyg-editor-user-answer-47024949452920" at bounding box center [502, 326] width 415 height 9
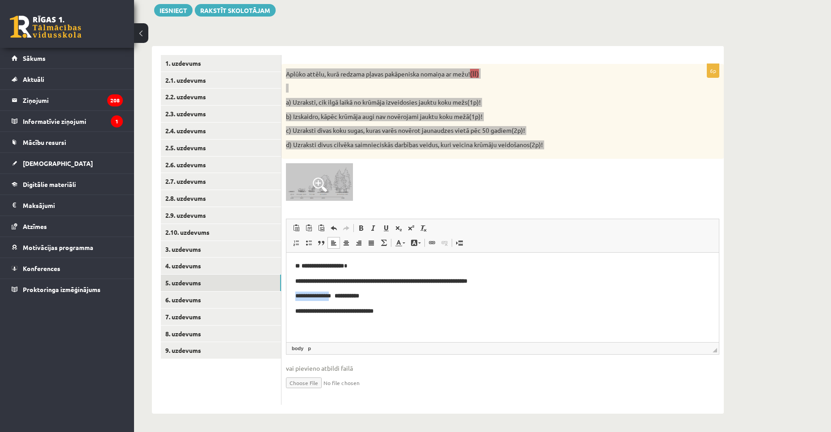
drag, startPoint x: 299, startPoint y: 296, endPoint x: 292, endPoint y: 296, distance: 6.7
click at [292, 296] on html "**********" at bounding box center [502, 296] width 433 height 87
click at [360, 227] on span at bounding box center [361, 227] width 7 height 7
click at [303, 298] on p "**********" at bounding box center [502, 295] width 415 height 9
click at [300, 298] on p "**********" at bounding box center [502, 295] width 415 height 9
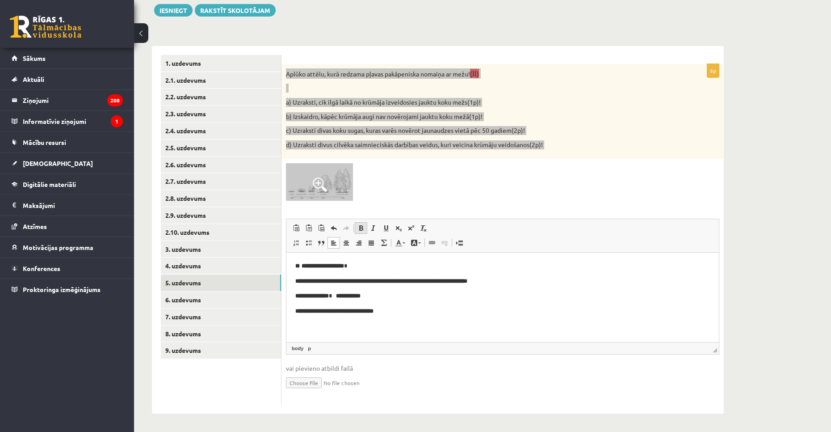
click at [359, 228] on span at bounding box center [361, 227] width 7 height 7
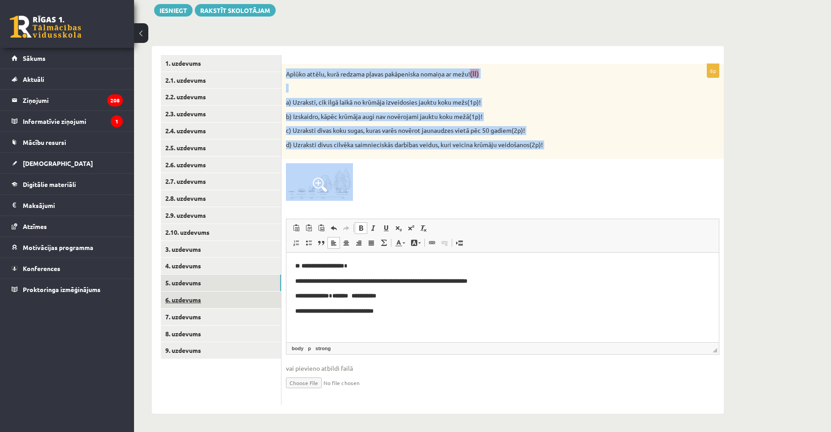
click at [185, 303] on link "6. uzdevums" at bounding box center [221, 299] width 120 height 17
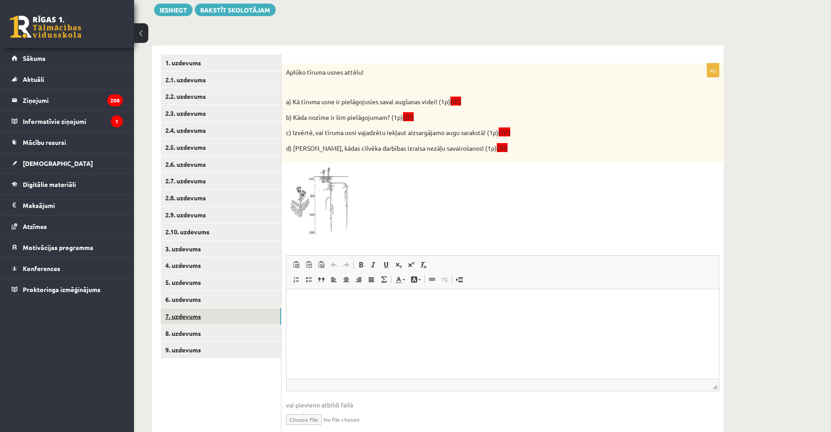
click at [233, 312] on link "7. uzdevums" at bounding box center [221, 316] width 120 height 17
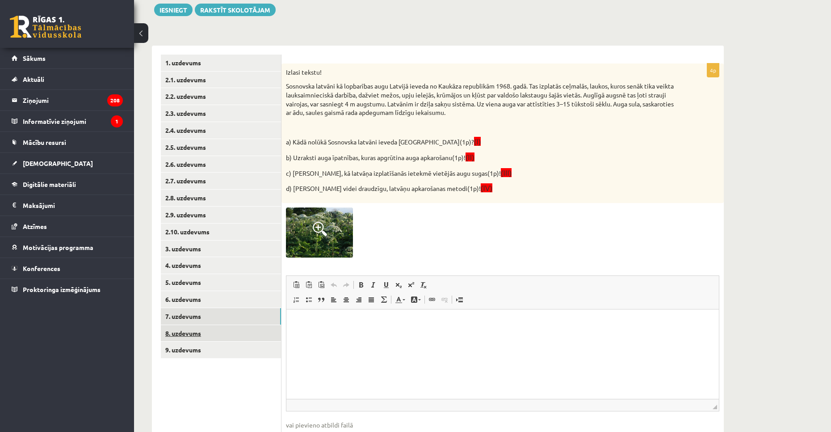
click at [231, 336] on link "8. uzdevums" at bounding box center [221, 333] width 120 height 17
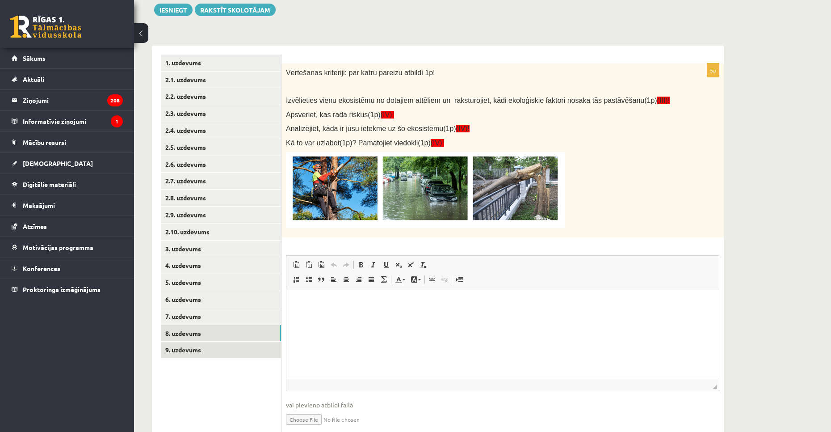
click at [235, 355] on link "9. uzdevums" at bounding box center [221, 349] width 120 height 17
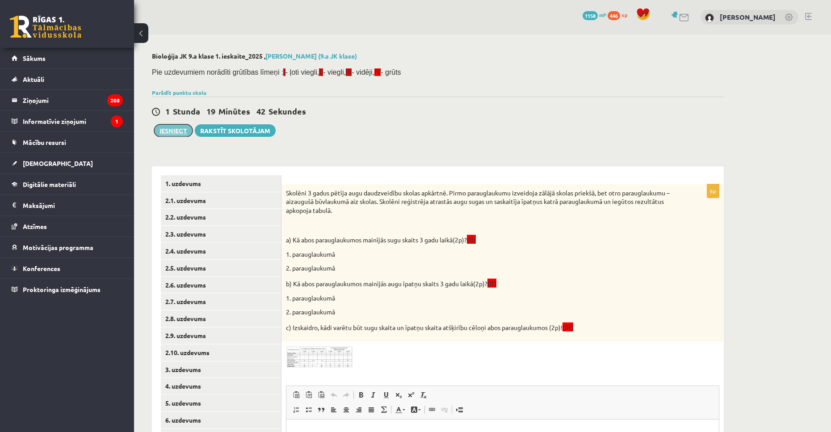
click at [173, 132] on button "Iesniegt" at bounding box center [173, 130] width 38 height 13
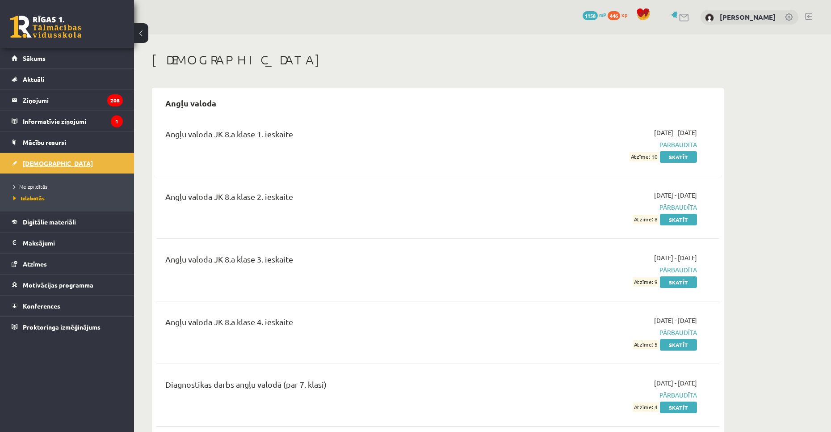
click at [59, 160] on link "[DEMOGRAPHIC_DATA]" at bounding box center [67, 163] width 111 height 21
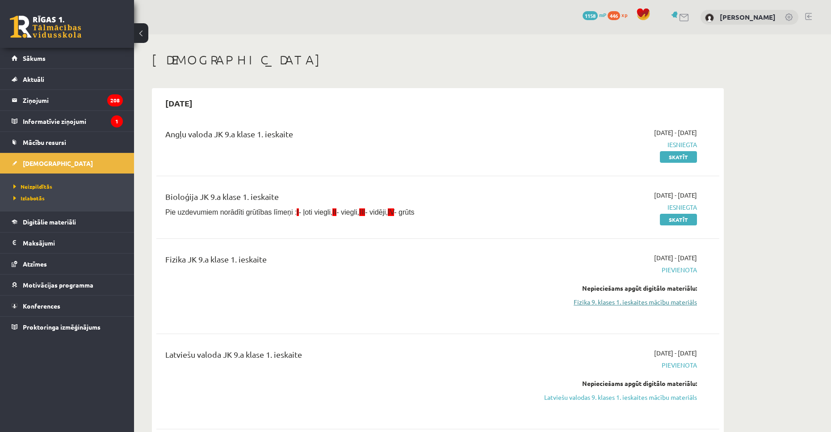
click at [600, 302] on link "Fizika 9. klases 1. ieskaites mācību materiāls" at bounding box center [613, 301] width 169 height 9
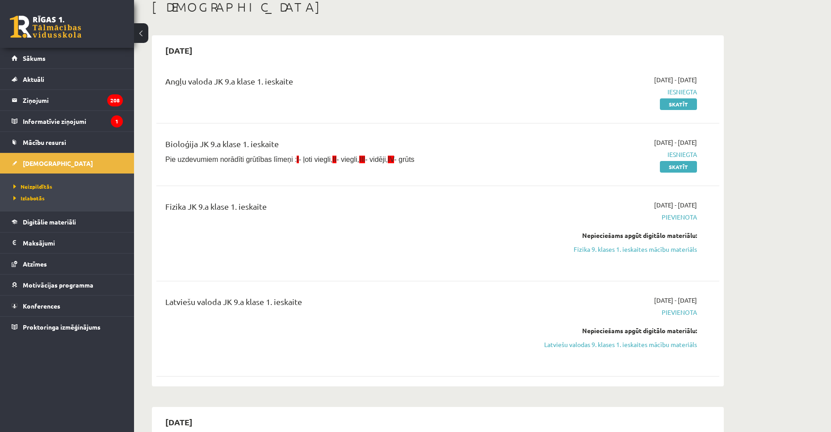
scroll to position [45, 0]
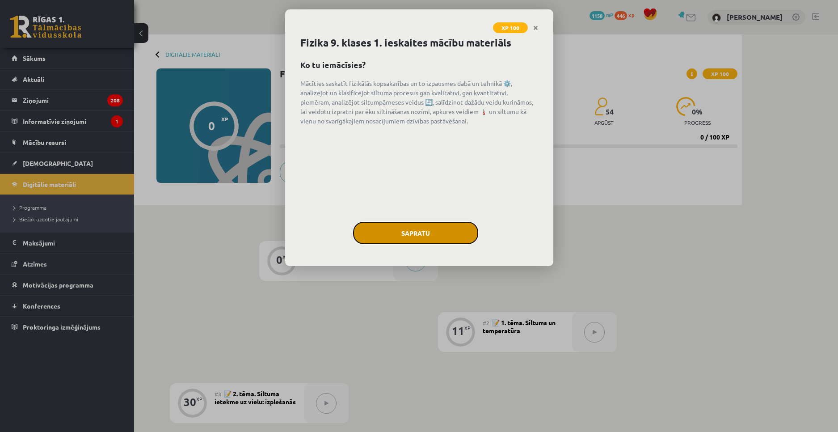
click at [417, 232] on button "Sapratu" at bounding box center [415, 233] width 125 height 22
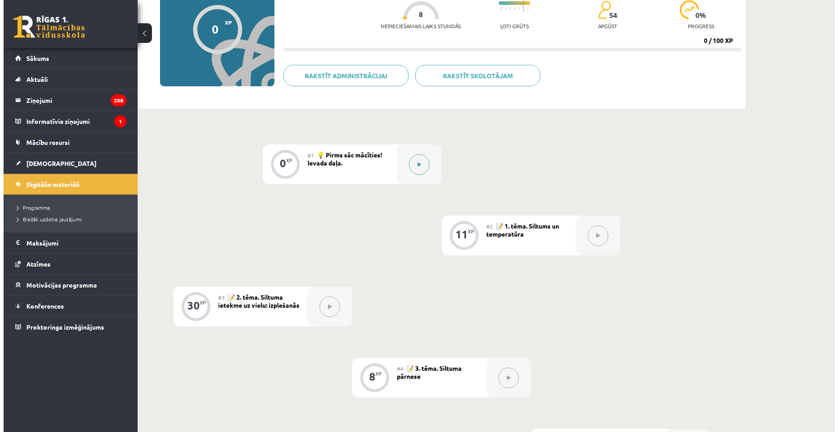
scroll to position [64, 0]
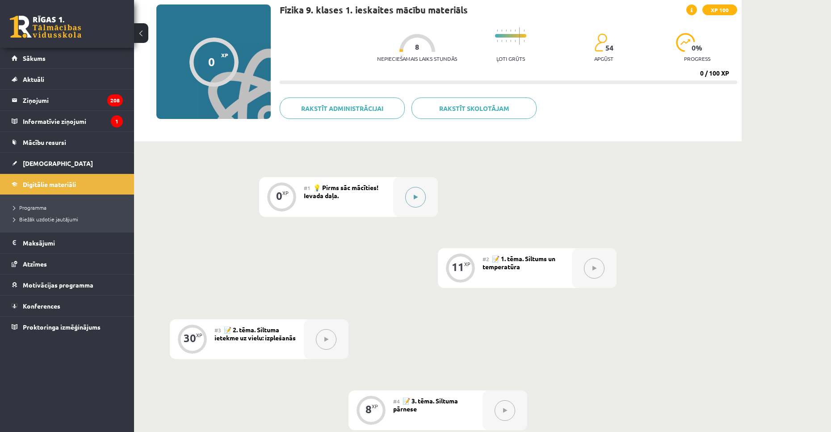
click at [420, 197] on button at bounding box center [415, 197] width 21 height 21
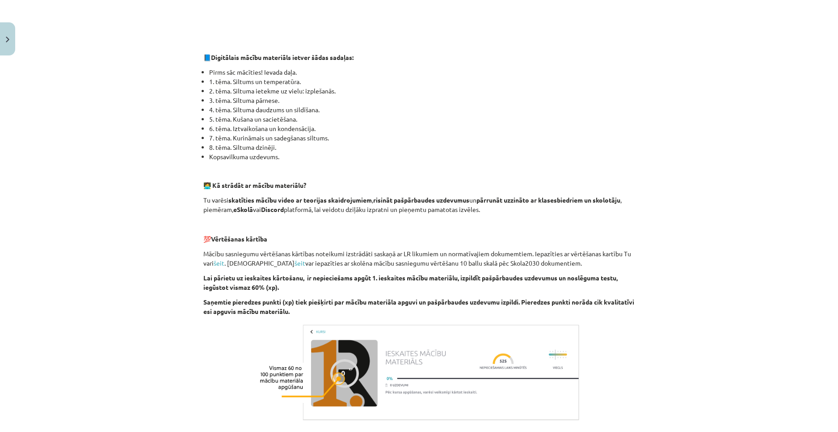
scroll to position [492, 0]
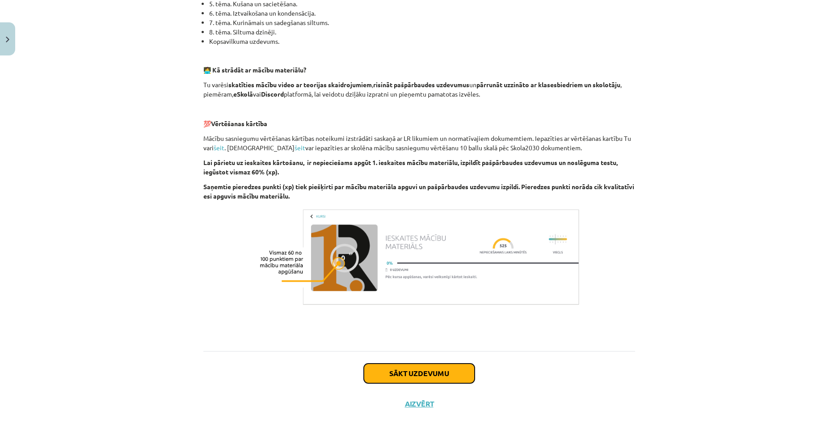
click at [415, 366] on button "Sākt uzdevumu" at bounding box center [419, 373] width 111 height 20
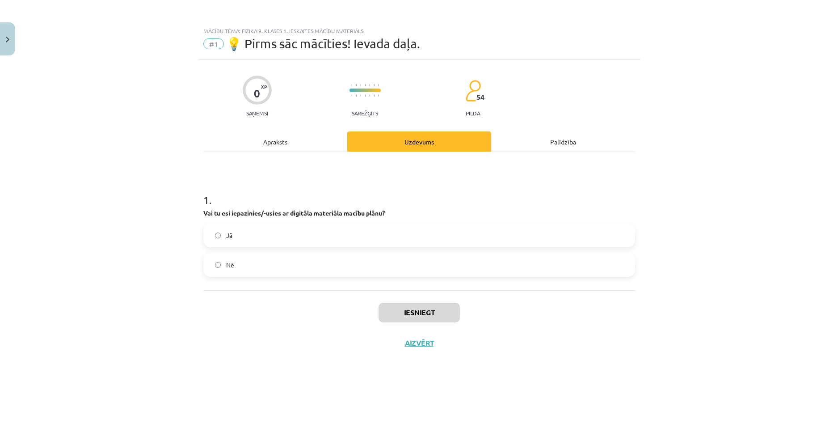
drag, startPoint x: 274, startPoint y: 234, endPoint x: 337, endPoint y: 273, distance: 74.1
click at [275, 234] on label "Jā" at bounding box center [419, 235] width 430 height 22
click at [401, 306] on button "Iesniegt" at bounding box center [419, 313] width 81 height 20
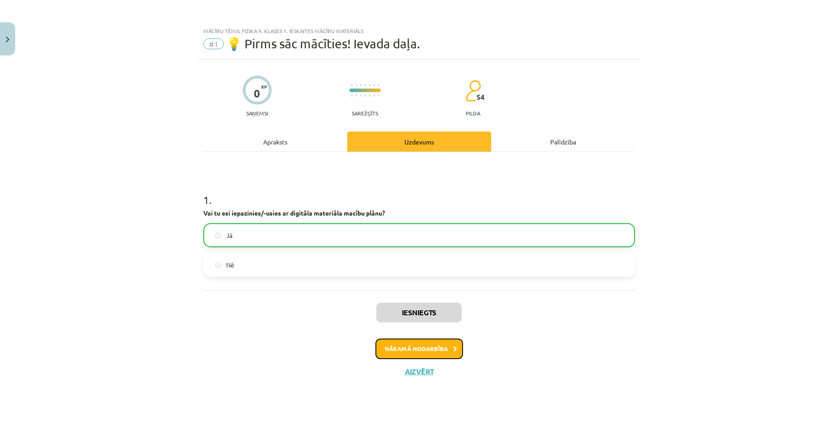
click at [418, 346] on button "Nākamā nodarbība" at bounding box center [419, 348] width 88 height 21
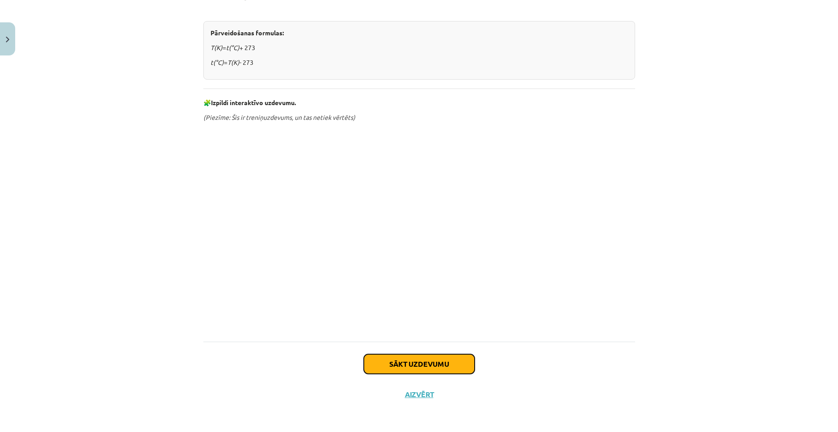
click at [411, 359] on button "Sākt uzdevumu" at bounding box center [419, 364] width 111 height 20
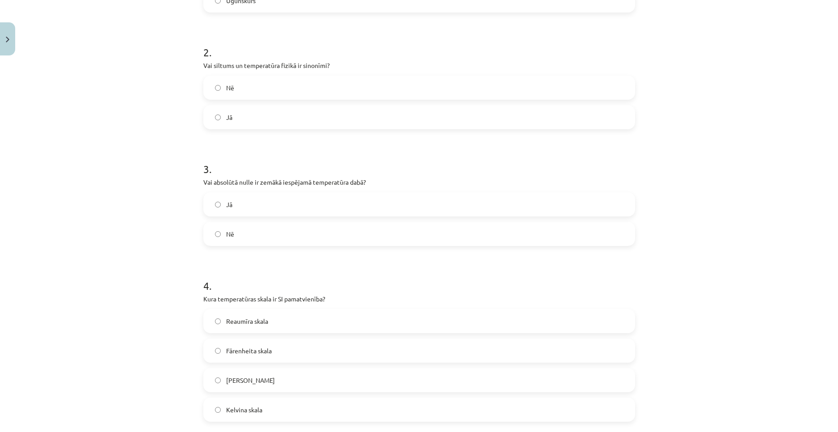
scroll to position [563, 0]
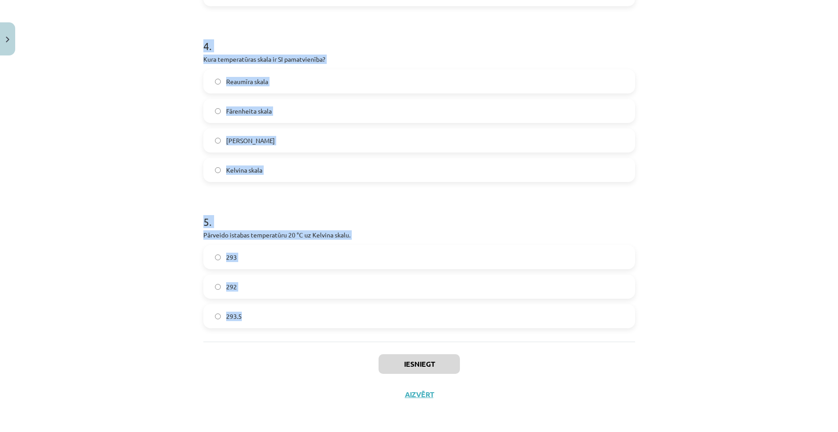
drag, startPoint x: 228, startPoint y: 203, endPoint x: 308, endPoint y: 322, distance: 143.3
click at [308, 322] on div "Mācību tēma: Fizika 9. klases 1. ieskaites mācību materiāls #2 📝 1. tēma. Siltu…" at bounding box center [419, 216] width 838 height 432
copy form "1 . Kas ir galvenais dabiskais siltuma avots uz Zemes? Saule Berze Radiators Ug…"
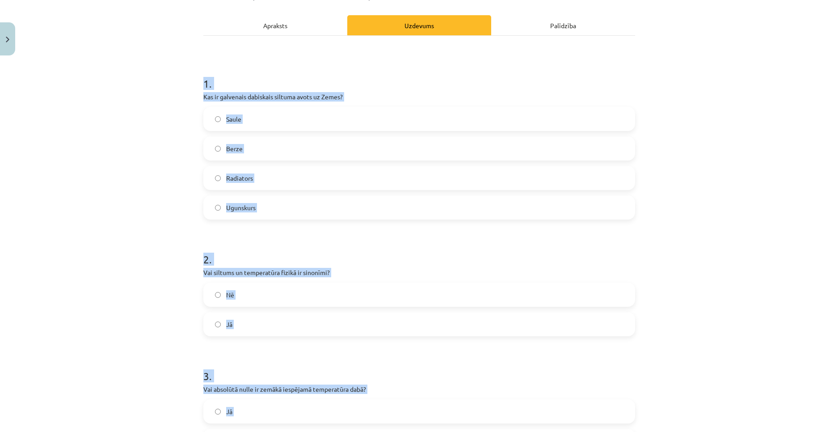
scroll to position [116, 0]
click at [118, 185] on div "Mācību tēma: Fizika 9. klases 1. ieskaites mācību materiāls #2 📝 1. tēma. Siltu…" at bounding box center [419, 216] width 838 height 432
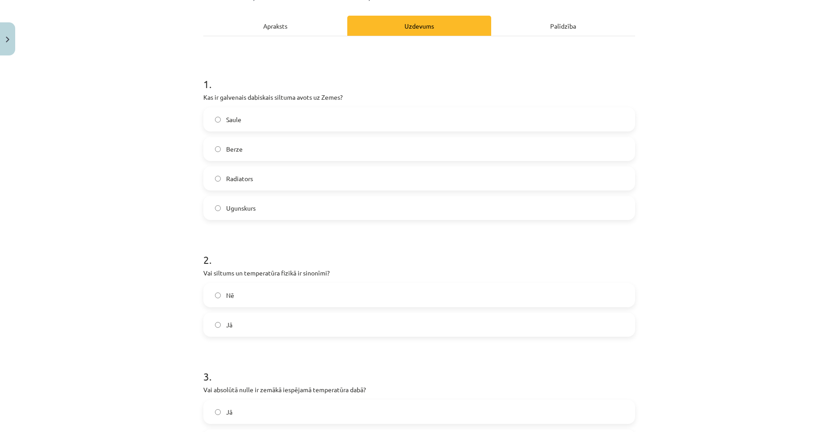
click at [239, 114] on label "Saule" at bounding box center [419, 119] width 430 height 22
click at [236, 297] on label "Nē" at bounding box center [419, 295] width 430 height 22
click at [234, 401] on label "Jā" at bounding box center [419, 411] width 430 height 22
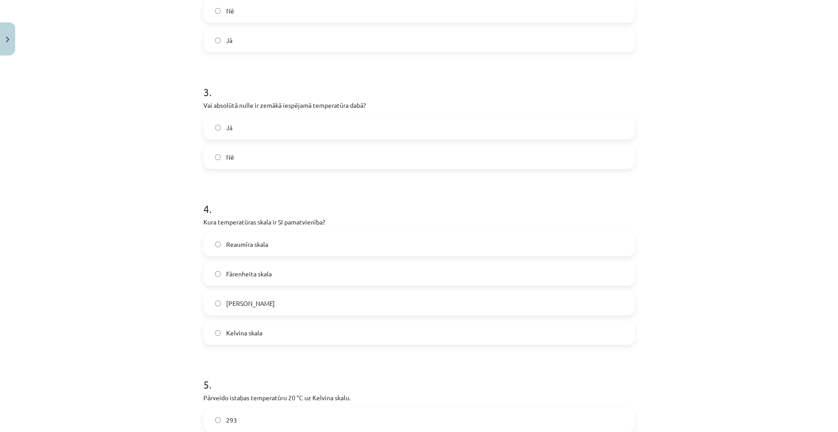
scroll to position [429, 0]
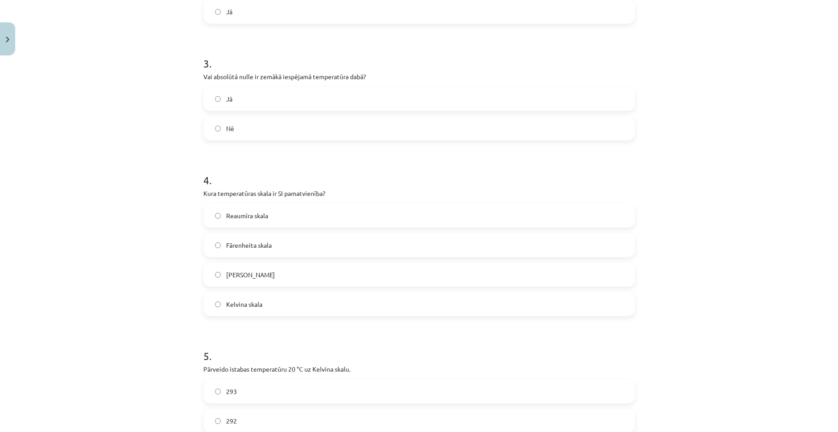
click at [261, 302] on label "Kelvina skala" at bounding box center [419, 304] width 430 height 22
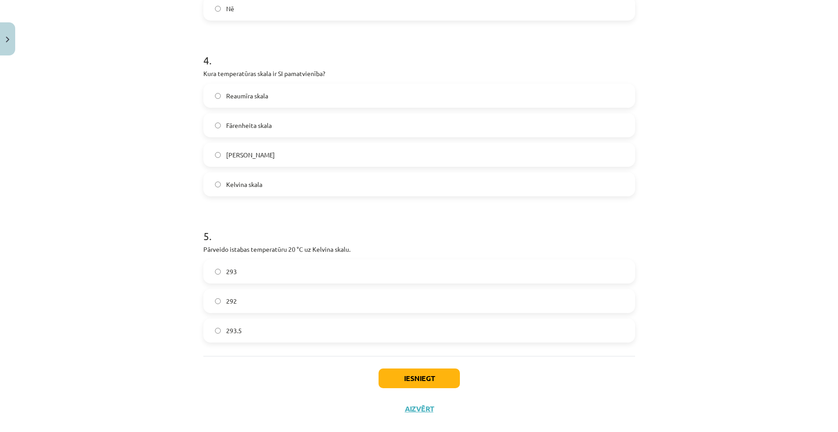
scroll to position [563, 0]
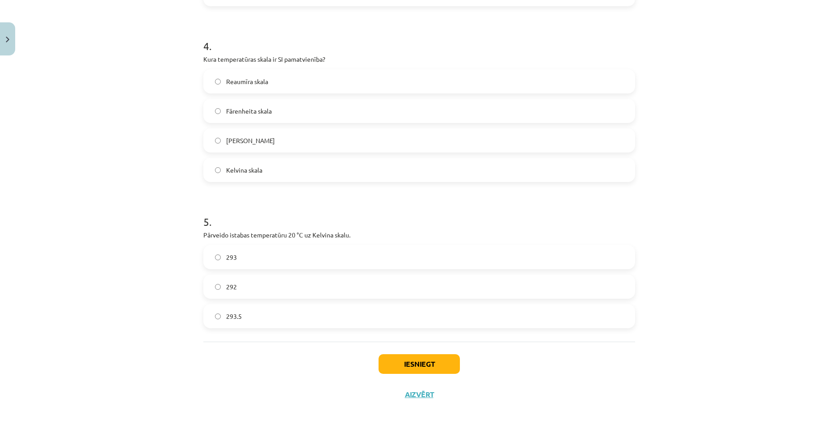
click at [254, 324] on label "293.5" at bounding box center [419, 316] width 430 height 22
click at [426, 367] on button "Iesniegt" at bounding box center [419, 364] width 81 height 20
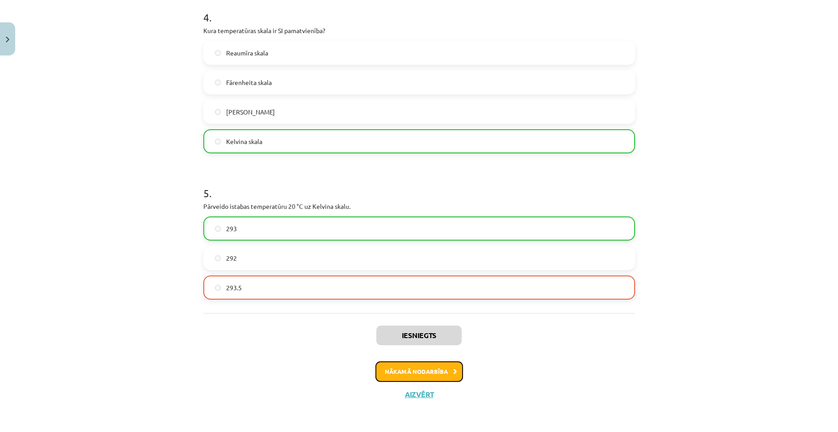
click at [406, 368] on button "Nākamā nodarbība" at bounding box center [419, 371] width 88 height 21
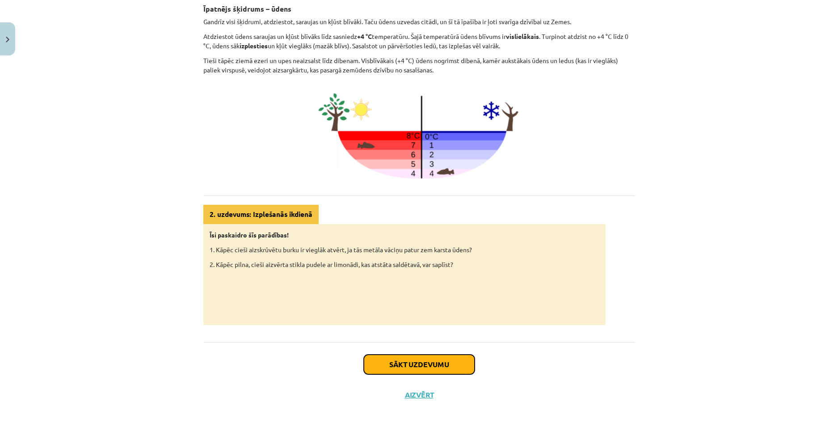
click at [408, 358] on button "Sākt uzdevumu" at bounding box center [419, 364] width 111 height 20
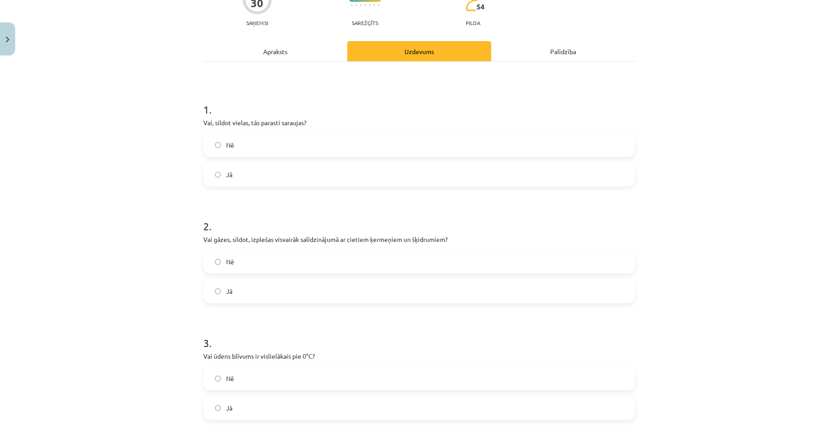
scroll to position [22, 0]
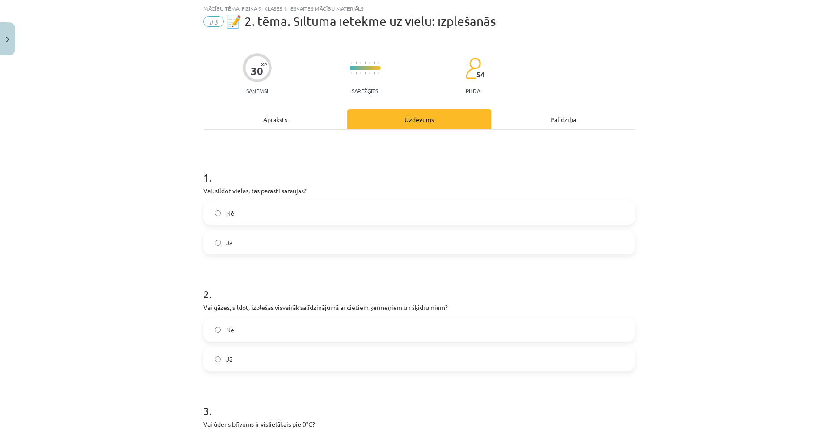
click at [273, 212] on label "Nē" at bounding box center [419, 213] width 430 height 22
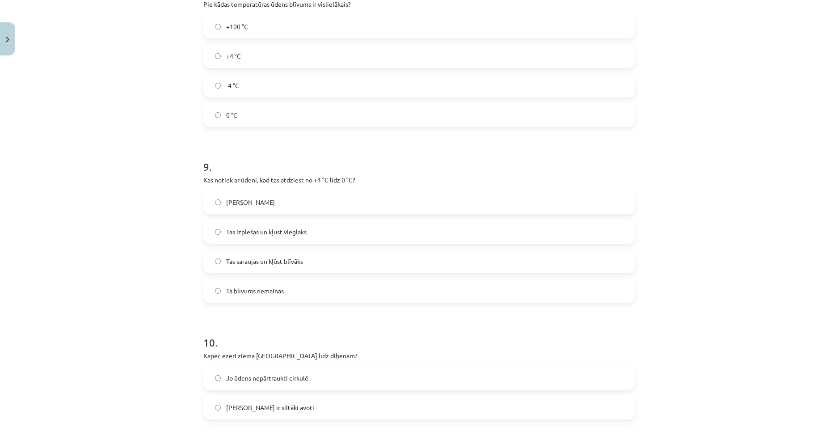
scroll to position [1352, 0]
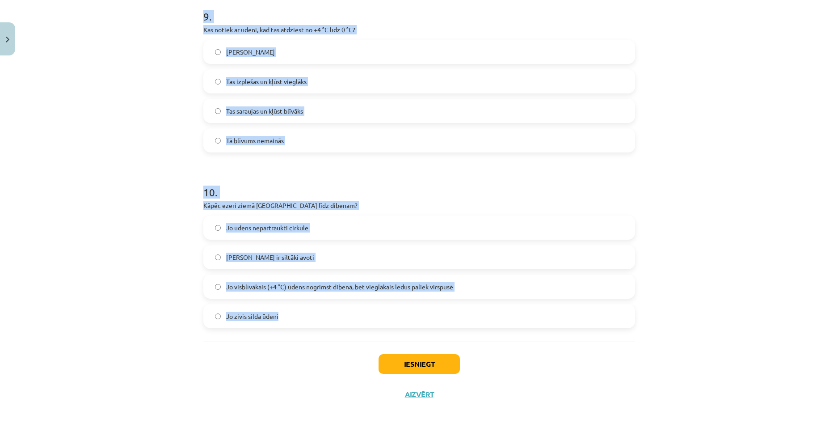
drag, startPoint x: 207, startPoint y: 204, endPoint x: 350, endPoint y: 334, distance: 193.3
copy form "2 . Vai gāzes, sildot, izplešas visvairāk salīdzinājumā ar cietiem ķermeņiem un…"
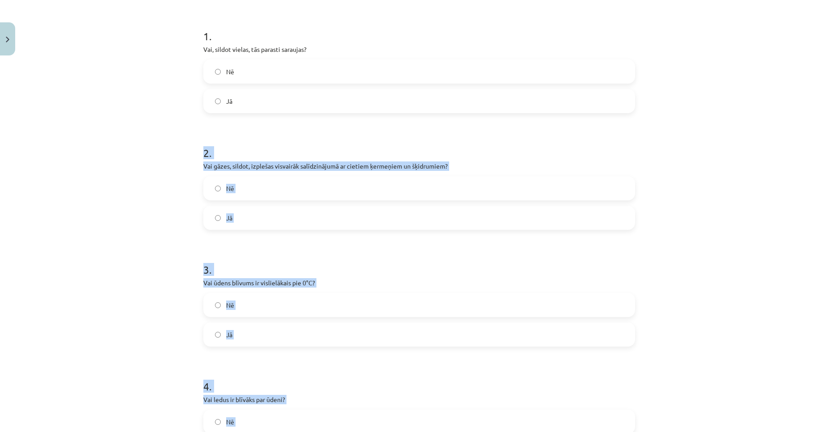
scroll to position [146, 0]
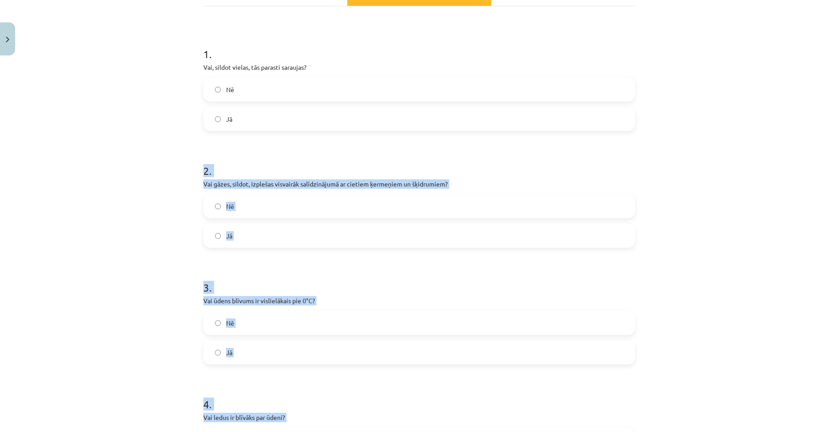
click at [127, 201] on div "Mācību tēma: Fizika 9. klases 1. ieskaites mācību materiāls #3 📝 2. tēma. Siltu…" at bounding box center [419, 216] width 838 height 432
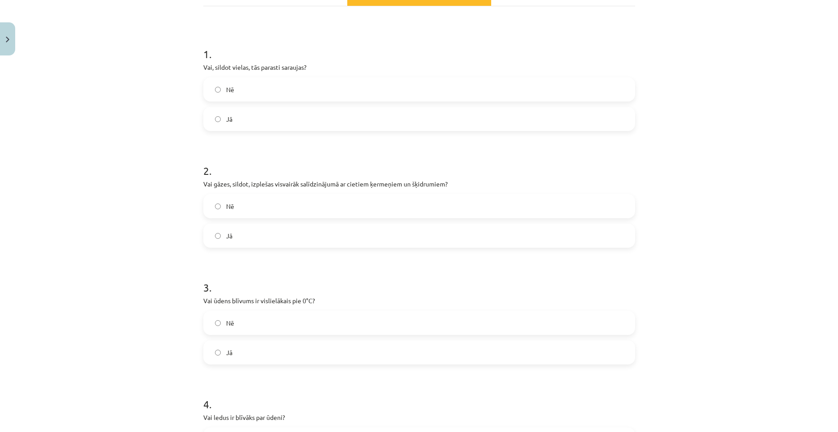
click at [240, 231] on label "Jā" at bounding box center [419, 235] width 430 height 22
click at [234, 317] on label "Nē" at bounding box center [419, 323] width 430 height 22
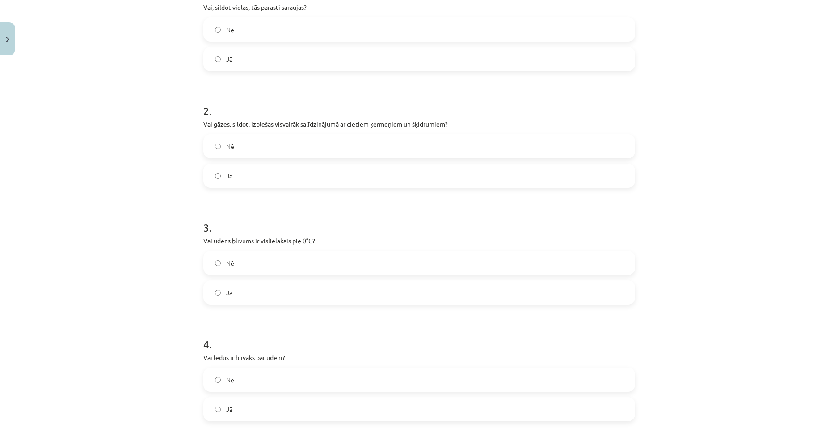
scroll to position [324, 0]
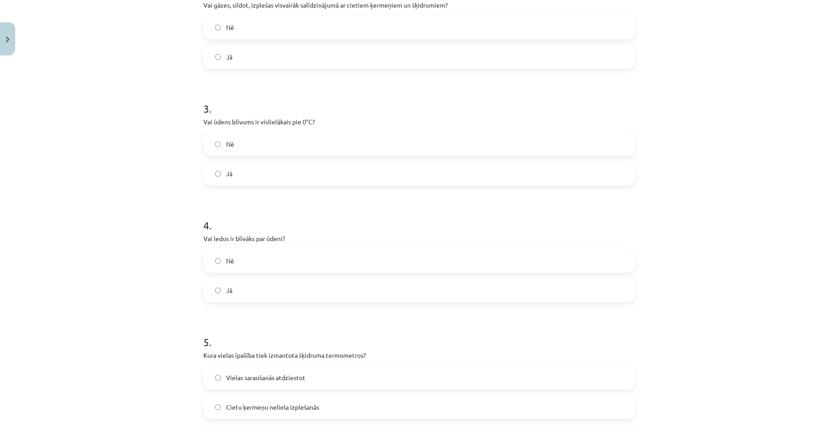
click at [244, 291] on label "Jā" at bounding box center [419, 290] width 430 height 22
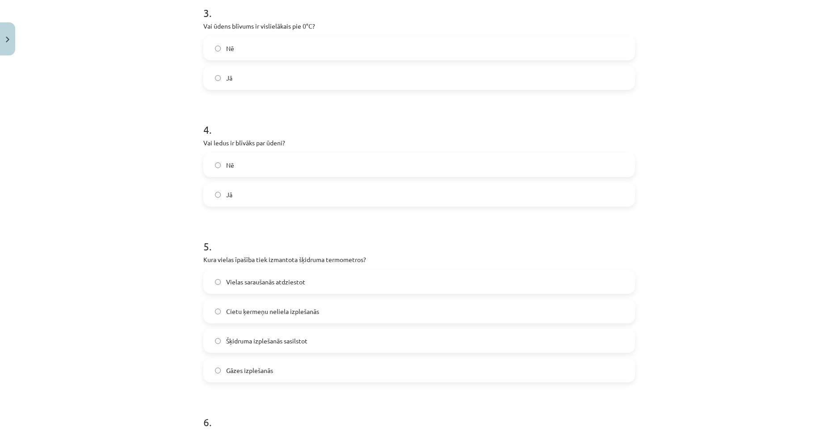
scroll to position [459, 0]
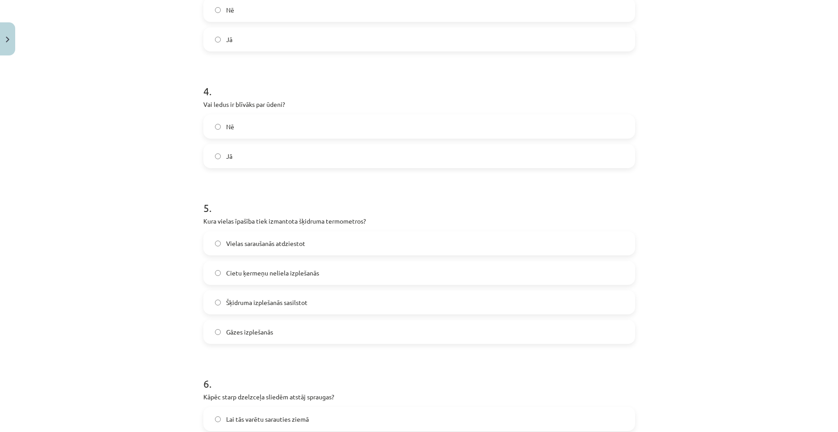
click at [282, 326] on label "Gāzes izplešanās" at bounding box center [419, 331] width 430 height 22
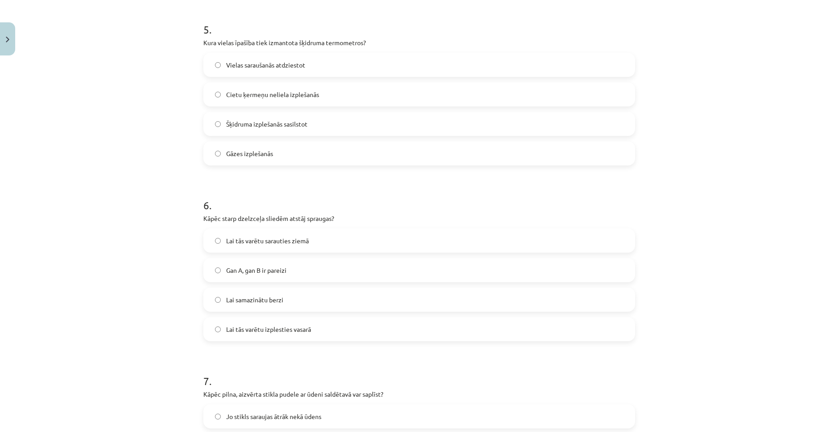
scroll to position [637, 0]
click at [305, 333] on span "Lai tās varētu izplesties vasarā" at bounding box center [268, 328] width 85 height 9
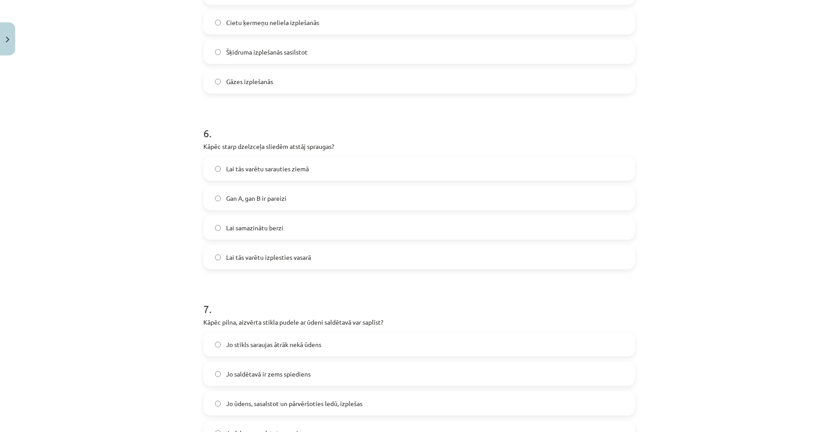
scroll to position [771, 0]
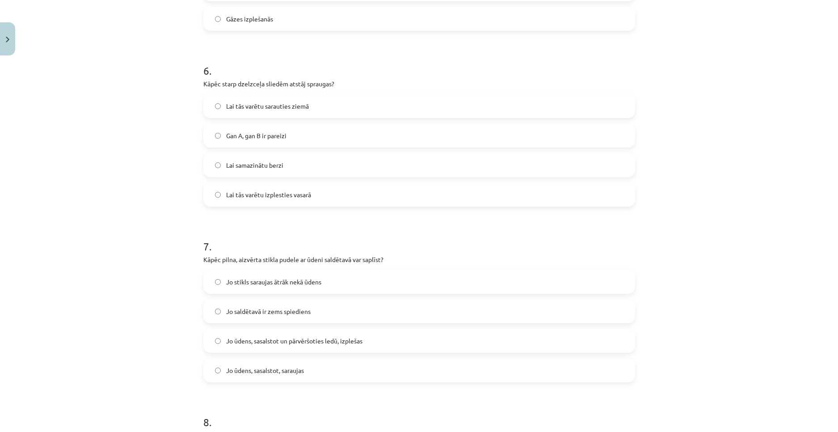
click at [276, 341] on span "Jo ūdens, sasalstot un pārvēršoties ledū, izplešas" at bounding box center [294, 340] width 136 height 9
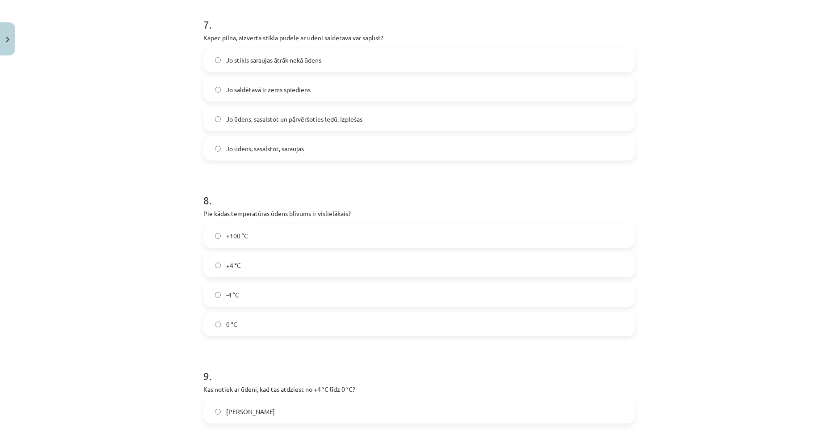
scroll to position [995, 0]
click at [239, 260] on label "+4 °C" at bounding box center [419, 263] width 430 height 22
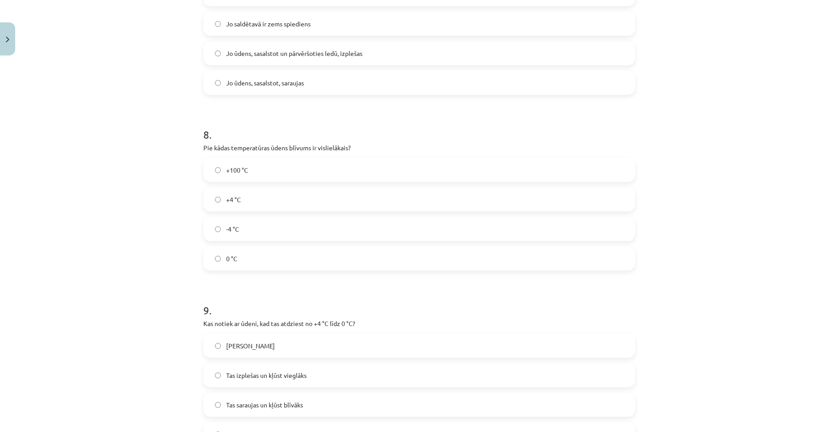
scroll to position [1129, 0]
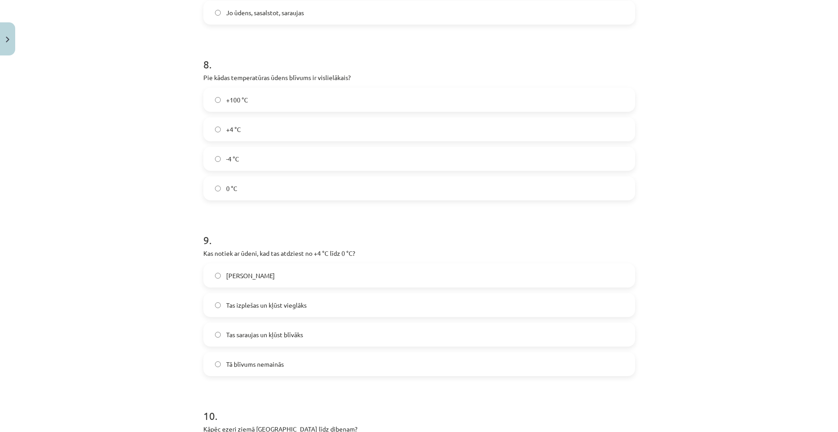
click at [293, 337] on span "Tas saraujas un kļūst blīvāks" at bounding box center [264, 334] width 77 height 9
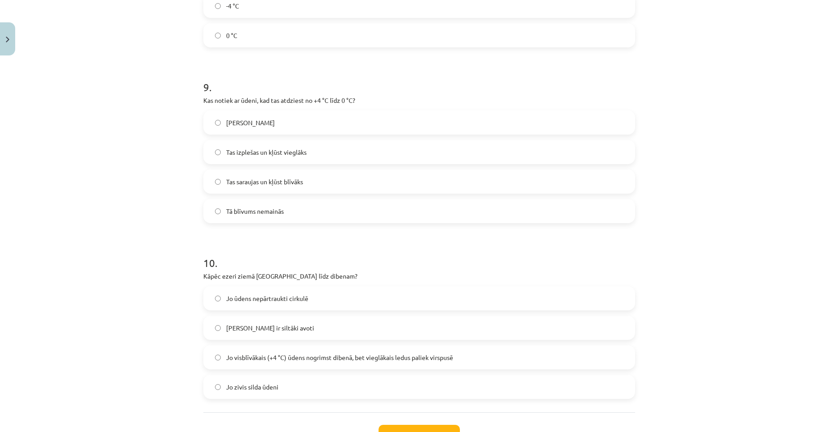
scroll to position [1308, 0]
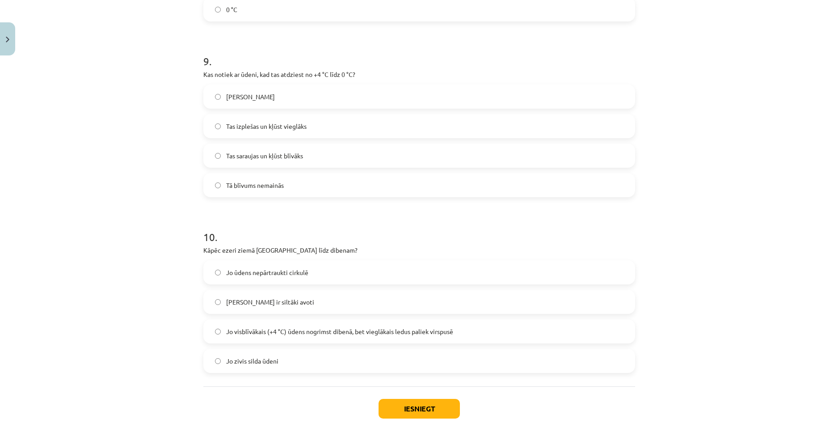
click at [282, 331] on span "Jo visblīvākais (+4 °C) ūdens nogrimst dibenā, bet vieglākais ledus paliek virs…" at bounding box center [339, 331] width 227 height 9
click at [415, 403] on button "Iesniegt" at bounding box center [419, 409] width 81 height 20
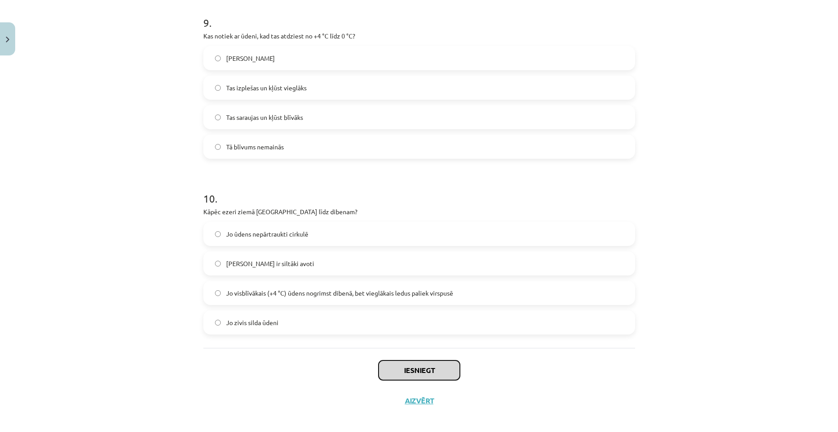
scroll to position [1352, 0]
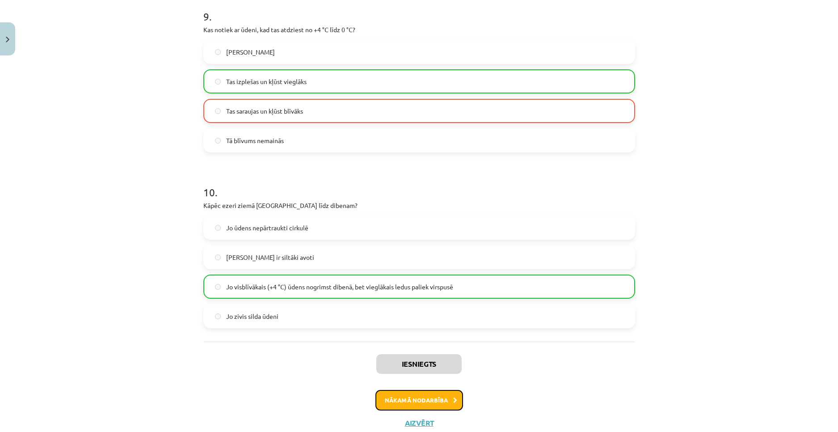
click at [447, 406] on button "Nākamā nodarbība" at bounding box center [419, 400] width 88 height 21
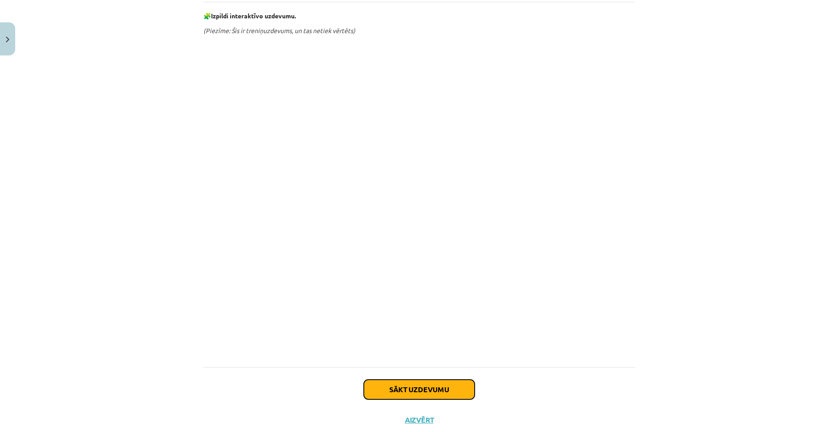
click at [430, 390] on button "Sākt uzdevumu" at bounding box center [419, 389] width 111 height 20
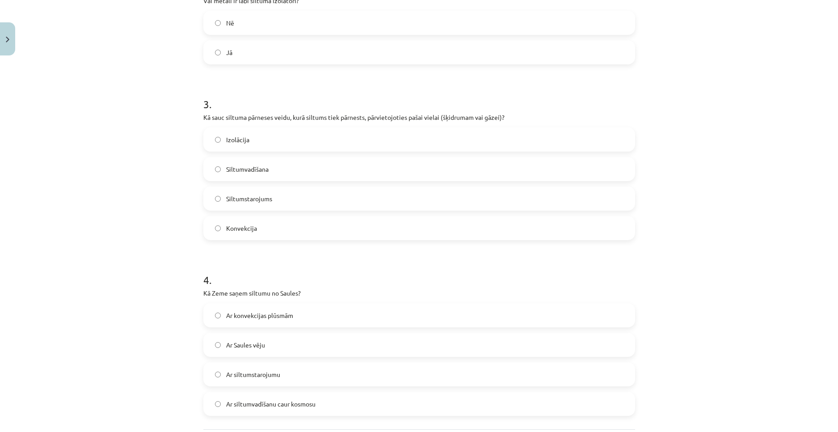
scroll to position [417, 0]
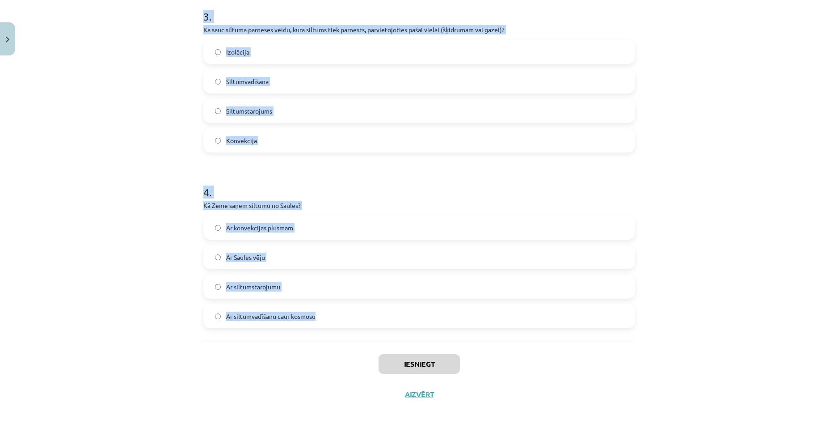
drag, startPoint x: 370, startPoint y: 384, endPoint x: 349, endPoint y: 314, distance: 73.1
click at [349, 314] on div "Mācību tēma: Fizika 9. klases 1. ieskaites mācību materiāls #4 📝 3. tēma. Siltu…" at bounding box center [419, 216] width 838 height 432
copy form "1 . Vai siltumstarojums var izplatīties vakuumā? Jā Nē 2 . Vai metāli ir labi s…"
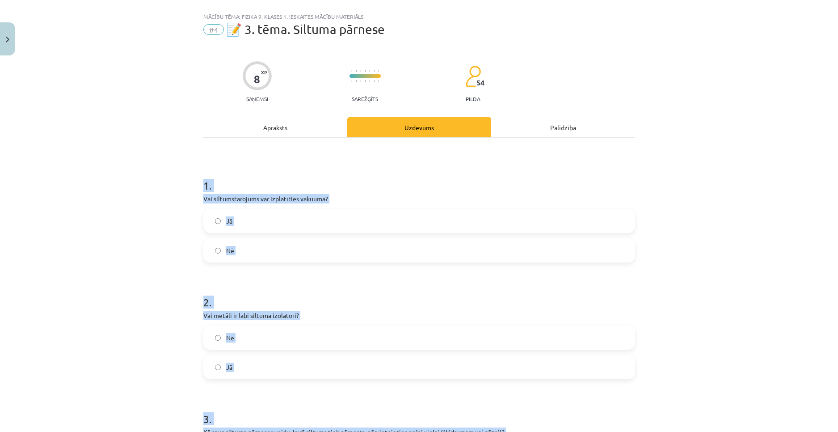
click at [238, 223] on label "Jā" at bounding box center [419, 221] width 430 height 22
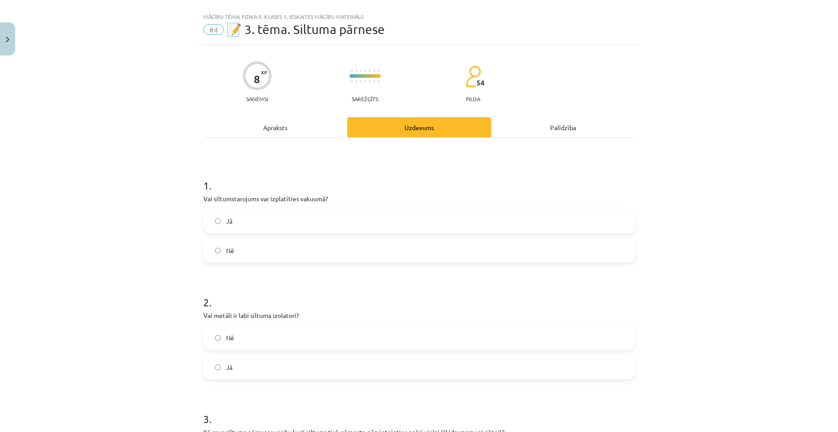
click at [245, 333] on label "Nē" at bounding box center [419, 337] width 430 height 22
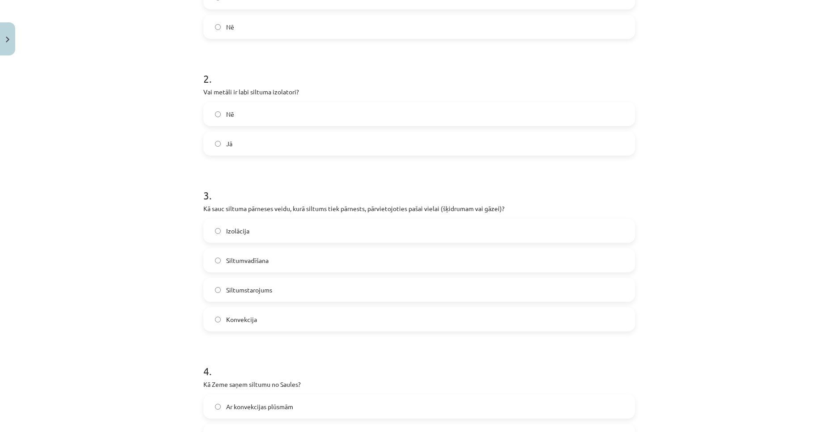
click at [261, 317] on label "Konvekcija" at bounding box center [419, 319] width 430 height 22
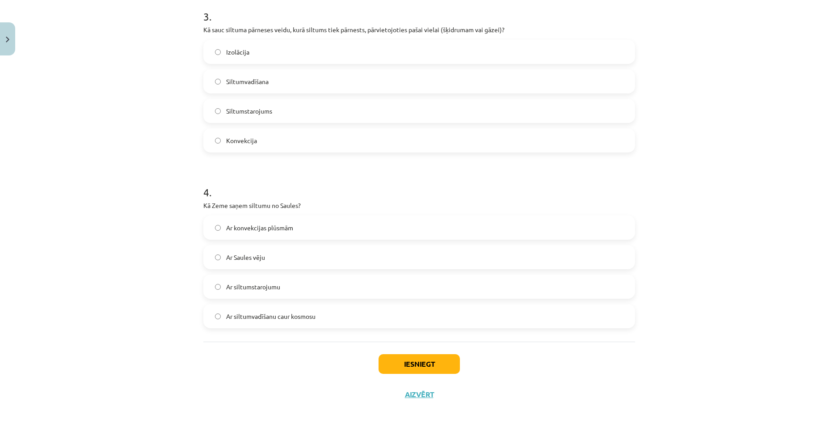
click at [282, 280] on label "Ar siltumstarojumu" at bounding box center [419, 286] width 430 height 22
click at [451, 393] on div "Iesniegt Aizvērt" at bounding box center [419, 372] width 432 height 63
click at [435, 365] on button "Iesniegt" at bounding box center [419, 364] width 81 height 20
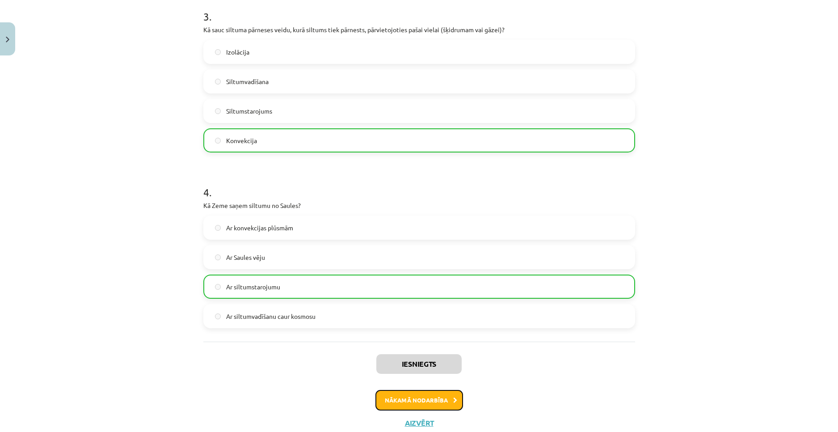
click at [406, 398] on button "Nākamā nodarbība" at bounding box center [419, 400] width 88 height 21
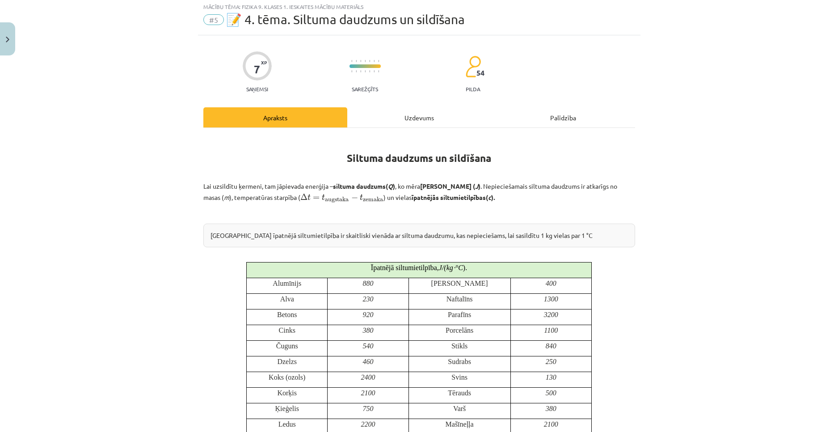
scroll to position [22, 0]
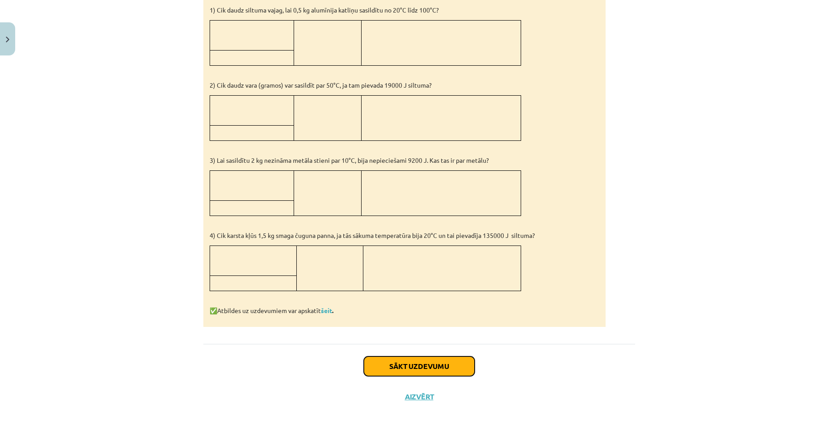
click at [433, 369] on button "Sākt uzdevumu" at bounding box center [419, 366] width 111 height 20
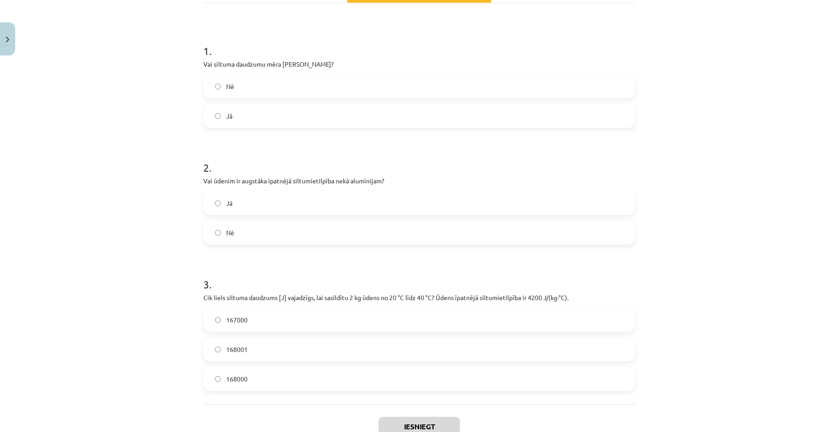
scroll to position [156, 0]
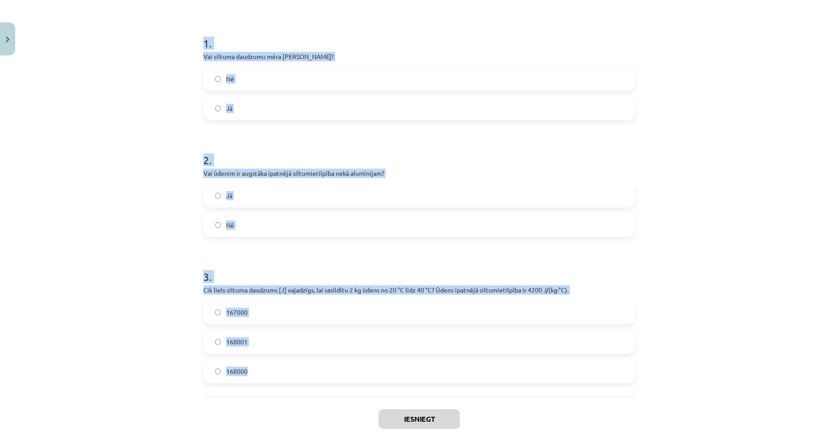
drag, startPoint x: 195, startPoint y: 41, endPoint x: 327, endPoint y: 367, distance: 352.1
click at [327, 367] on div "7 XP Saņemsi Sarežģīts 54 pilda Apraksts Uzdevums Palīdzība 1 . Vai siltuma dau…" at bounding box center [419, 183] width 442 height 561
copy form "1 . Vai siltuma daudzumu mēra Celsija grādos? Nē Jā 2 . Vai ūdenim ir augstāka …"
click at [240, 83] on label "Nē" at bounding box center [419, 78] width 430 height 22
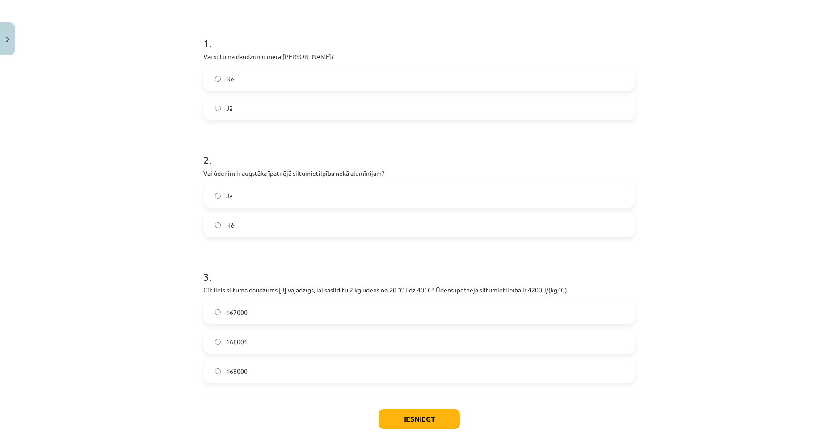
click at [236, 199] on label "Jā" at bounding box center [419, 195] width 430 height 22
click at [270, 341] on label "168001" at bounding box center [419, 341] width 430 height 22
click at [414, 414] on button "Iesniegt" at bounding box center [419, 419] width 81 height 20
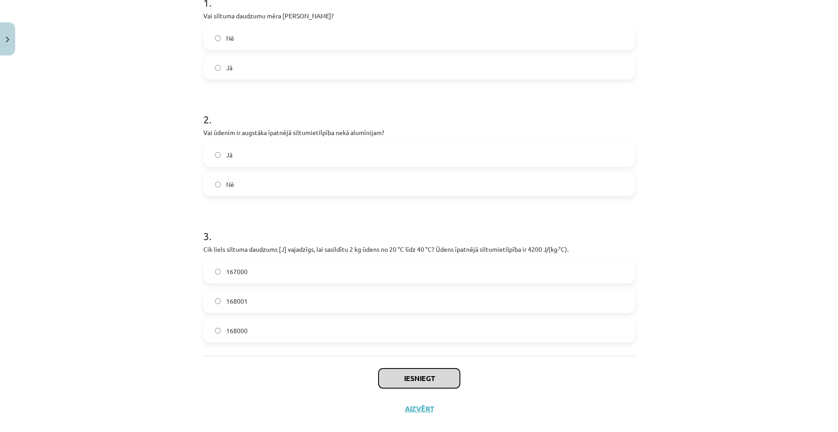
scroll to position [211, 0]
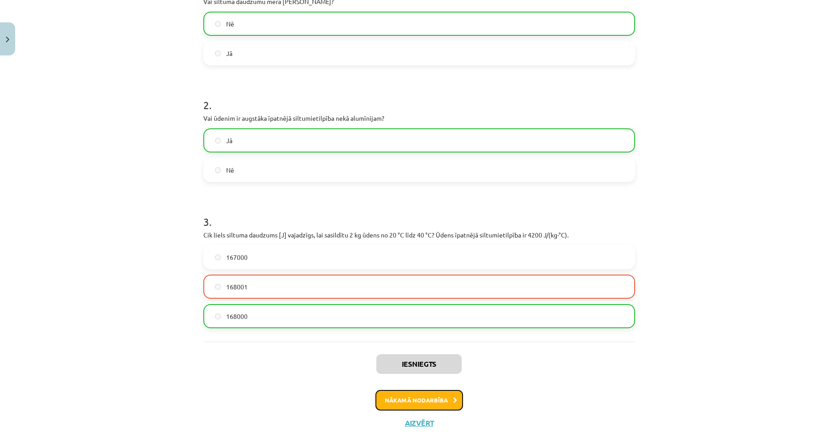
click at [390, 398] on button "Nākamā nodarbība" at bounding box center [419, 400] width 88 height 21
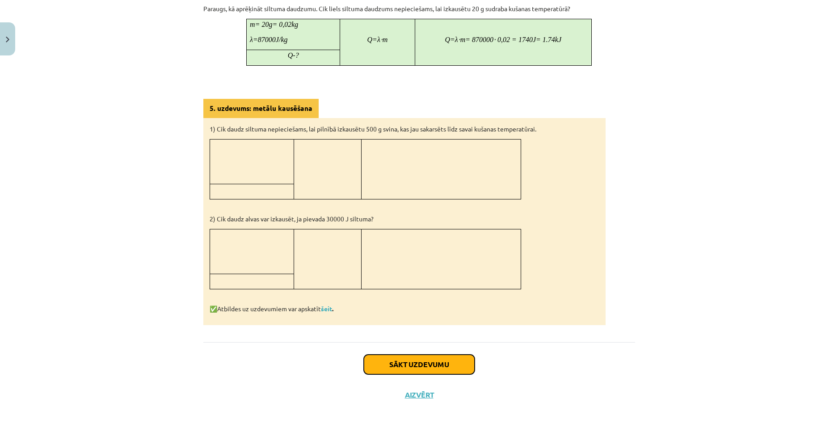
click at [413, 365] on button "Sākt uzdevumu" at bounding box center [419, 364] width 111 height 20
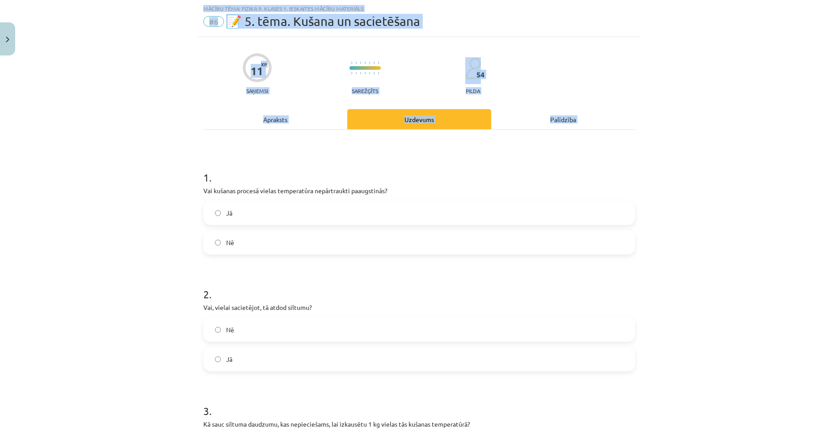
scroll to position [572, 0]
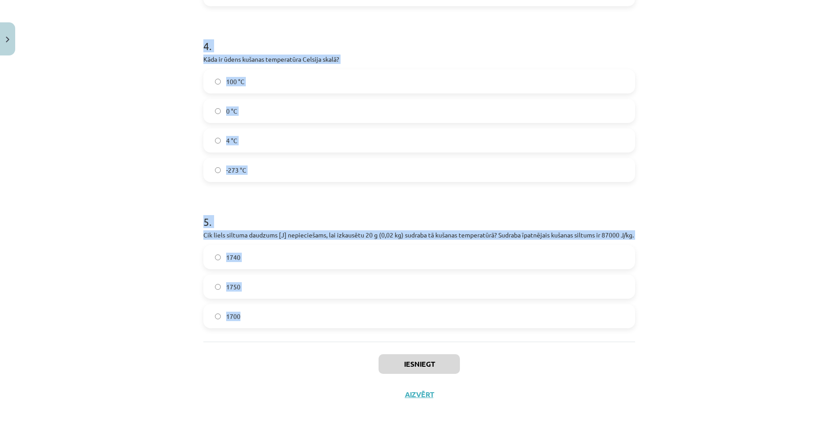
drag, startPoint x: 220, startPoint y: 187, endPoint x: 362, endPoint y: 337, distance: 206.5
click at [362, 337] on div "Mācību tēma: Fizika 9. klases 1. ieskaites mācību materiāls #6 📝 5. tēma. Kušan…" at bounding box center [419, 216] width 838 height 432
copy form "1 . Vai kušanas procesā vielas temperatūra nepārtraukti paaugstinās? Jā Nē 2 . …"
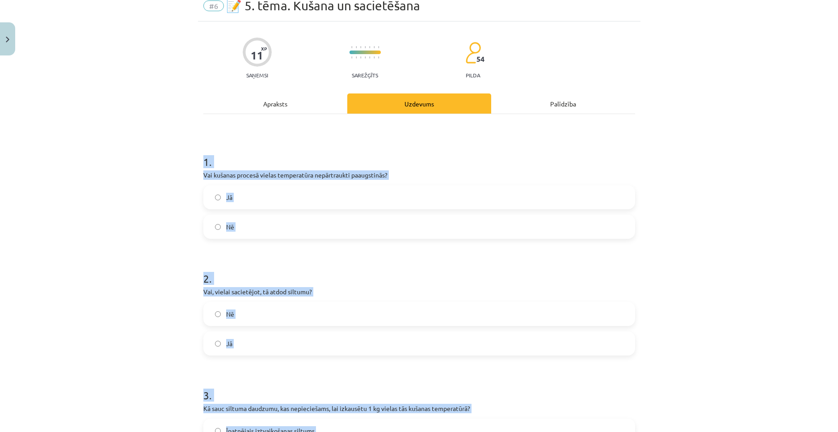
scroll to position [0, 0]
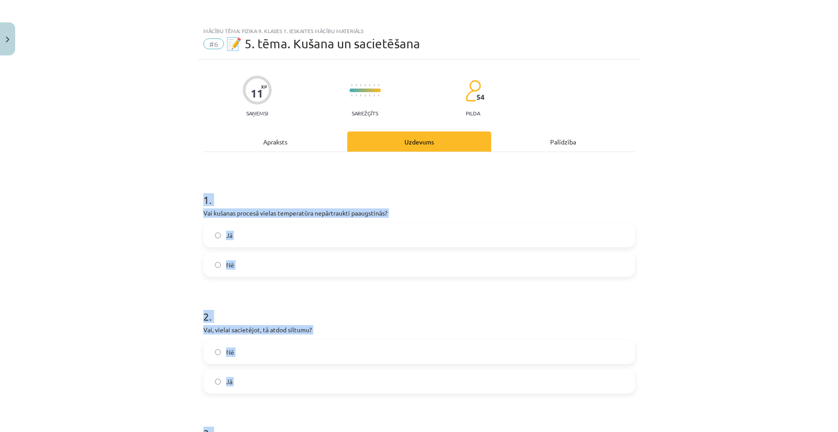
drag, startPoint x: 236, startPoint y: 264, endPoint x: 240, endPoint y: 333, distance: 68.5
click at [236, 264] on label "Nē" at bounding box center [419, 264] width 430 height 22
click at [243, 379] on label "Jā" at bounding box center [419, 381] width 430 height 22
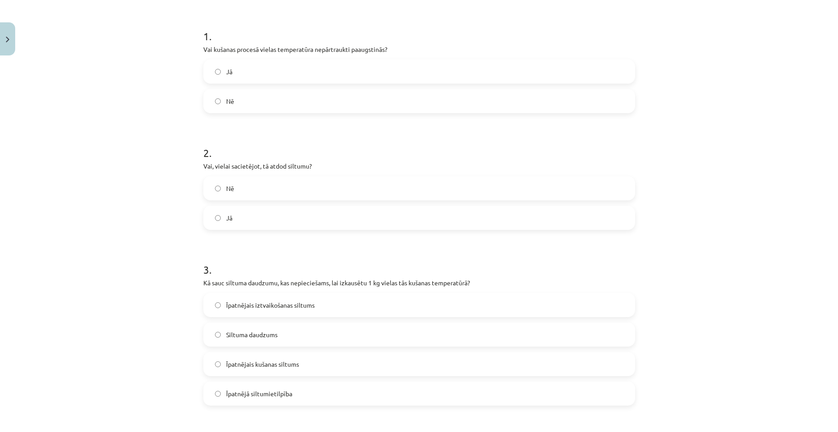
scroll to position [223, 0]
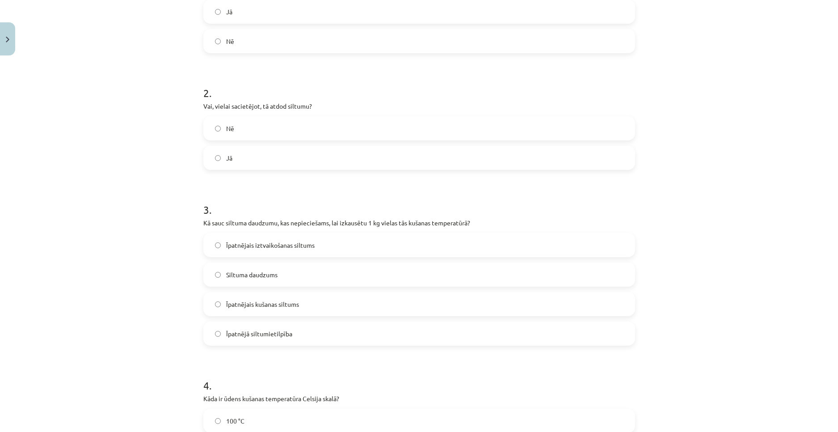
click at [260, 246] on span "Īpatnējais iztvaikošanas siltums" at bounding box center [270, 244] width 88 height 9
click at [283, 333] on span "Īpatnējā siltumietilpība" at bounding box center [259, 333] width 66 height 9
click at [280, 312] on label "Īpatnējais kušanas siltums" at bounding box center [419, 304] width 430 height 22
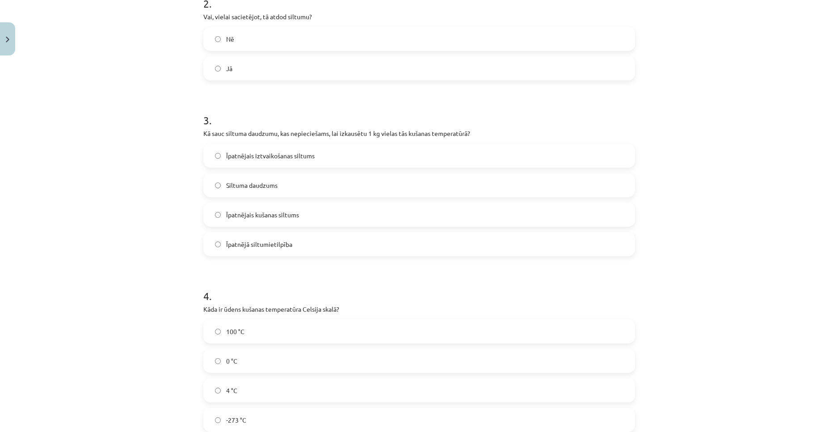
click at [261, 338] on label "100 °C" at bounding box center [419, 331] width 430 height 22
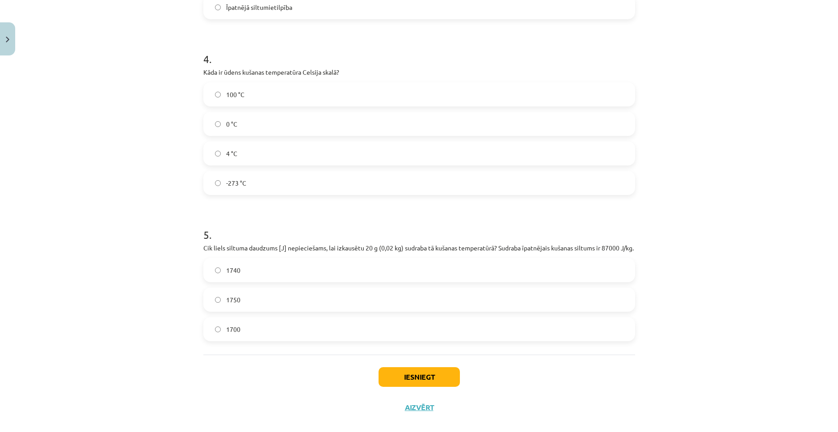
scroll to position [572, 0]
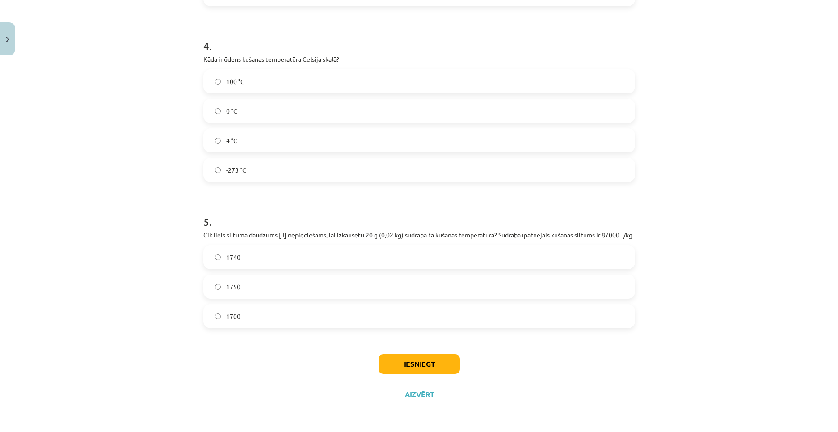
click at [257, 292] on label "1750" at bounding box center [419, 286] width 430 height 22
click at [405, 365] on button "Iesniegt" at bounding box center [419, 364] width 81 height 20
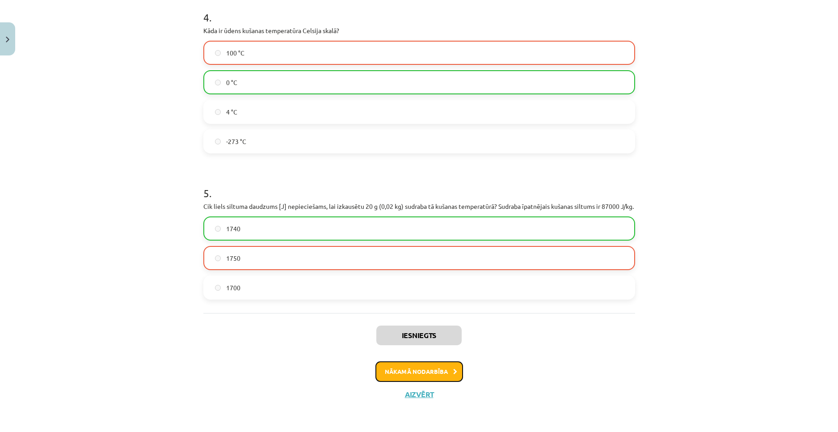
click at [420, 366] on button "Nākamā nodarbība" at bounding box center [419, 371] width 88 height 21
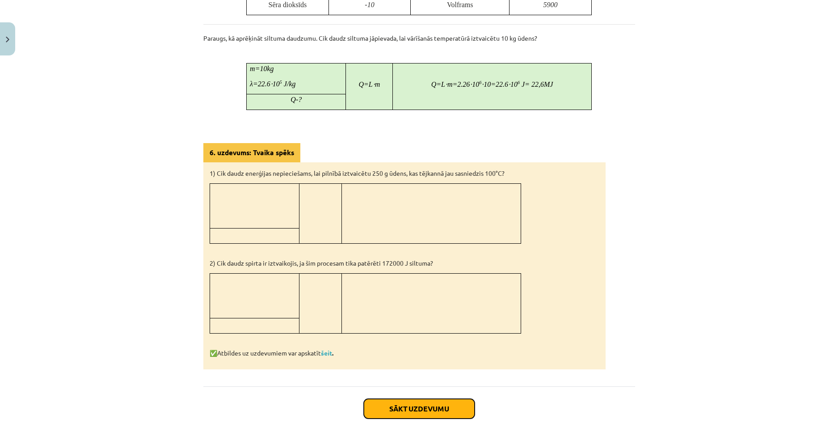
click at [412, 402] on button "Sākt uzdevumu" at bounding box center [419, 409] width 111 height 20
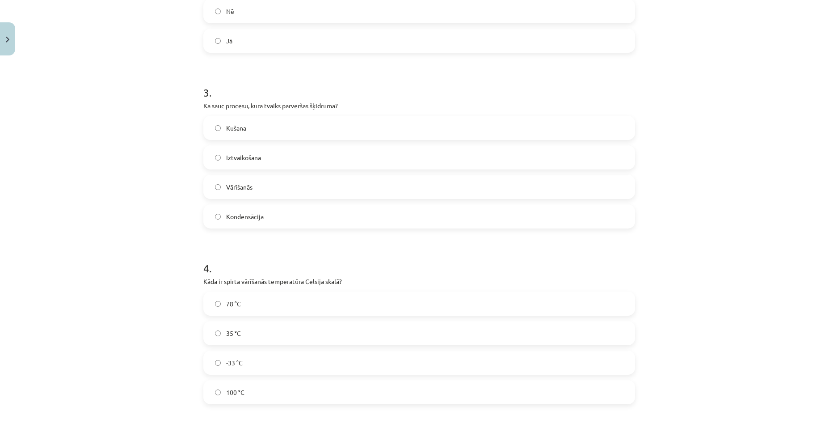
scroll to position [563, 0]
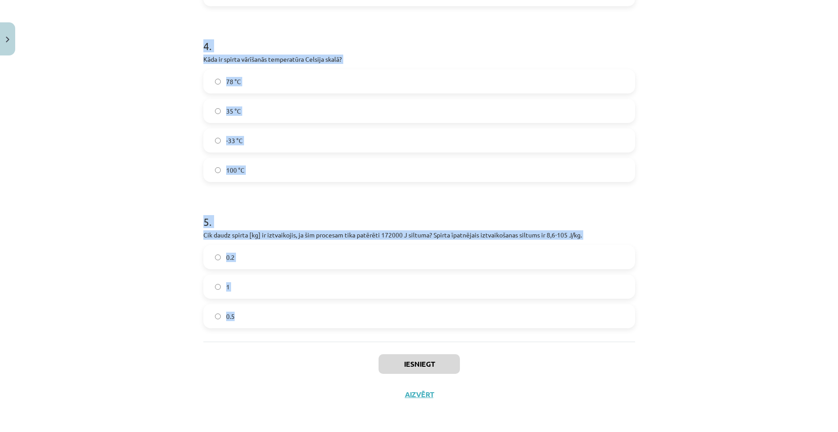
drag, startPoint x: 196, startPoint y: 170, endPoint x: 329, endPoint y: 334, distance: 211.4
click at [329, 334] on div "Mācību tēma: Fizika 9. klases 1. ieskaites mācību materiāls #7 📝 6. tēma. Iztva…" at bounding box center [419, 216] width 838 height 432
copy form "1 . Vai ūdens vārīšanās procesā tā temperatūra pārsniedz 100 °C? Jā Nē 2 . Vai …"
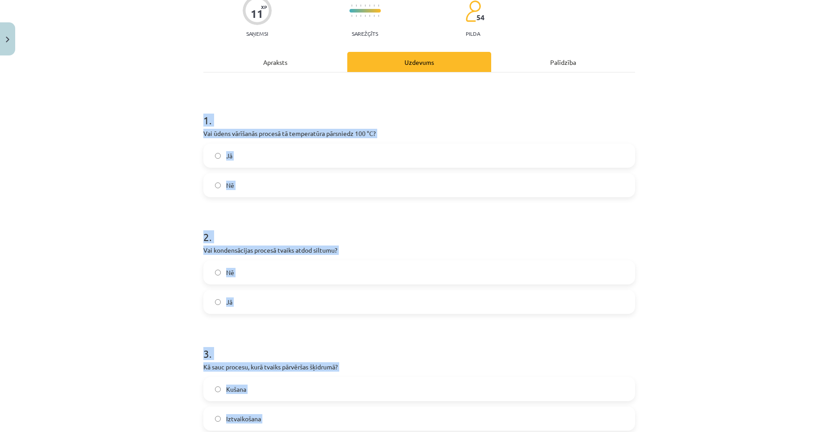
scroll to position [0, 0]
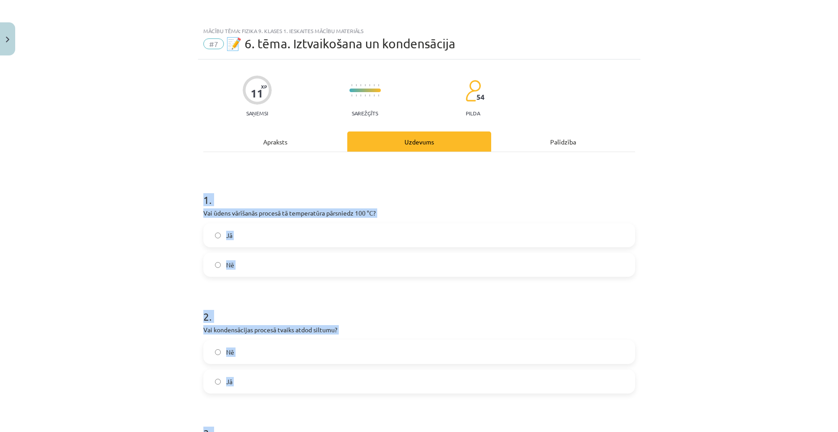
drag, startPoint x: 258, startPoint y: 259, endPoint x: 250, endPoint y: 283, distance: 25.6
click at [258, 259] on label "Nē" at bounding box center [419, 264] width 430 height 22
click at [243, 370] on div "Jā" at bounding box center [419, 381] width 432 height 24
click at [241, 374] on label "Jā" at bounding box center [419, 381] width 430 height 22
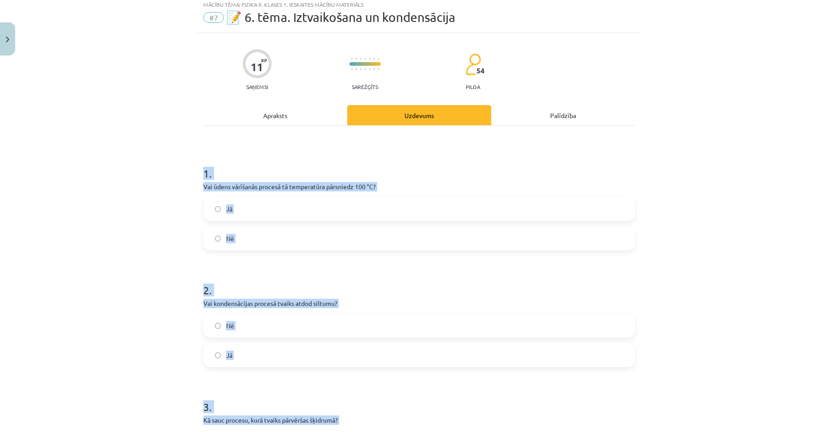
scroll to position [179, 0]
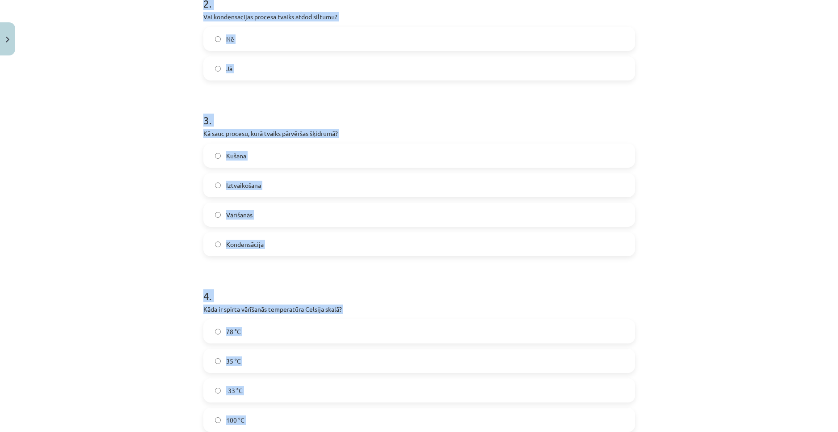
click at [270, 242] on label "Kondensācija" at bounding box center [419, 244] width 430 height 22
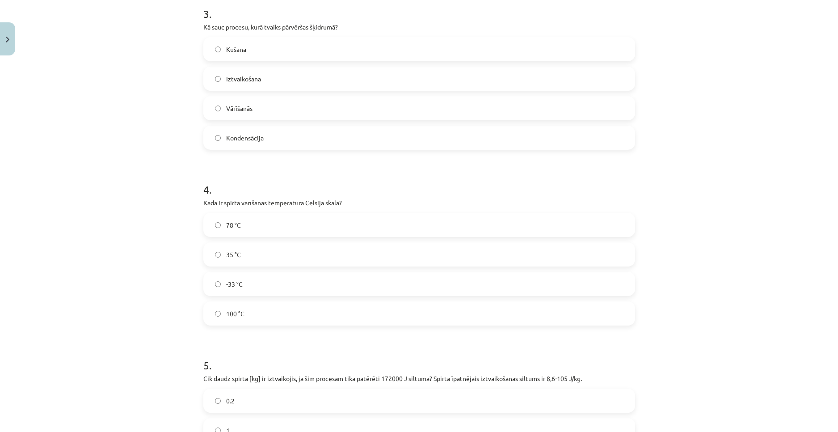
scroll to position [492, 0]
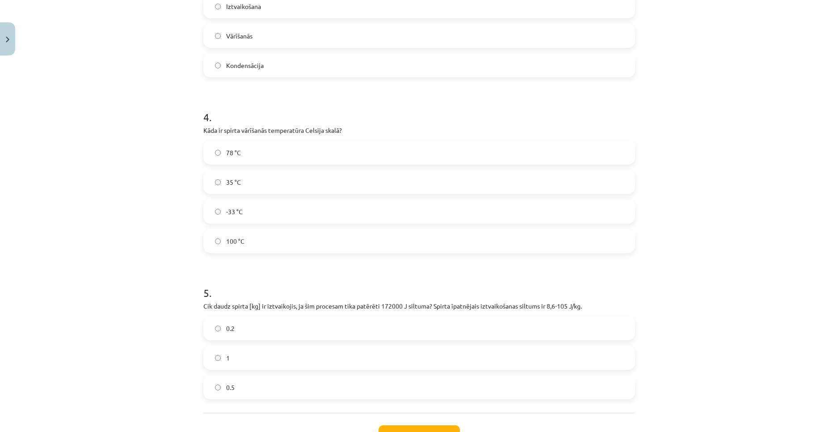
click at [247, 158] on label "78 °C" at bounding box center [419, 152] width 430 height 22
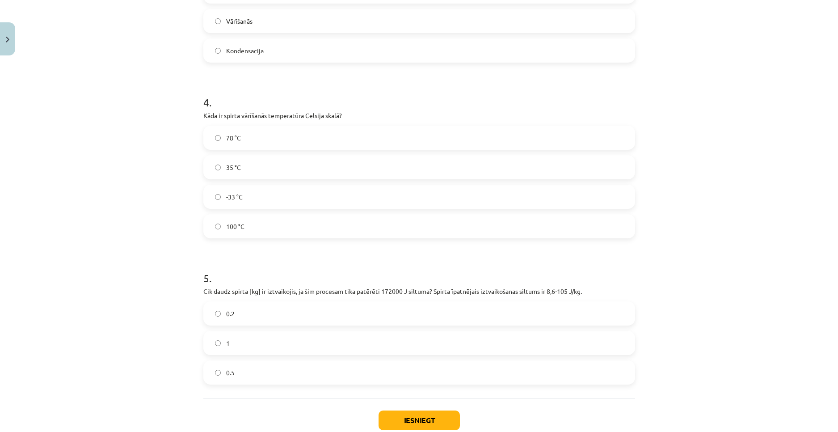
scroll to position [536, 0]
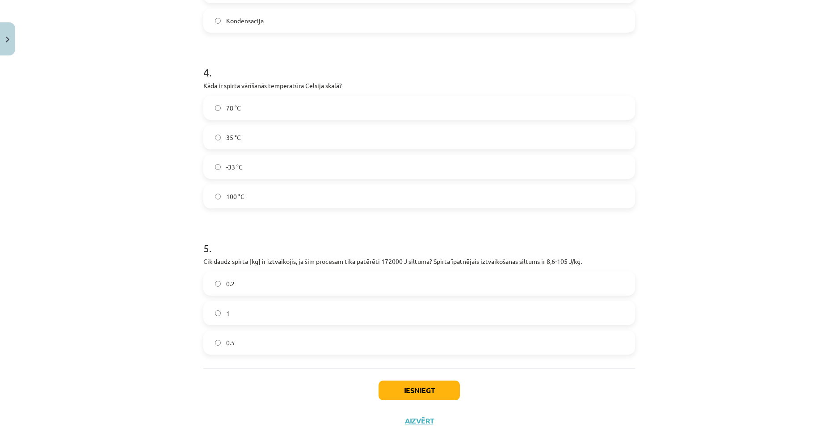
drag, startPoint x: 252, startPoint y: 376, endPoint x: 252, endPoint y: 360, distance: 16.1
click at [252, 376] on div "Iesniegt Aizvērt" at bounding box center [419, 399] width 432 height 63
click at [252, 343] on label "0.5" at bounding box center [419, 342] width 430 height 22
click at [273, 274] on label "0.2" at bounding box center [419, 283] width 430 height 22
click at [392, 387] on button "Iesniegt" at bounding box center [419, 390] width 81 height 20
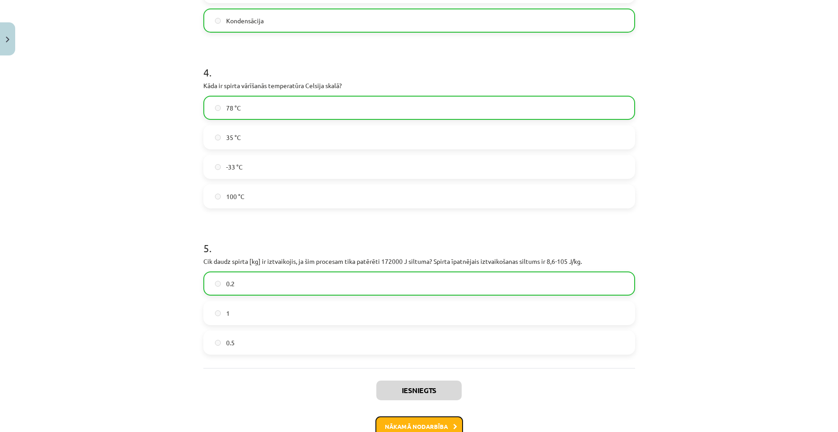
click at [406, 424] on button "Nākamā nodarbība" at bounding box center [419, 426] width 88 height 21
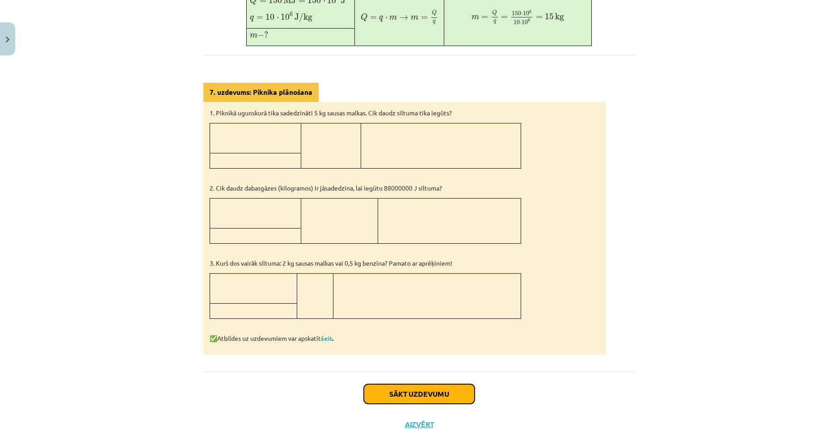
click at [421, 391] on button "Sākt uzdevumu" at bounding box center [419, 394] width 111 height 20
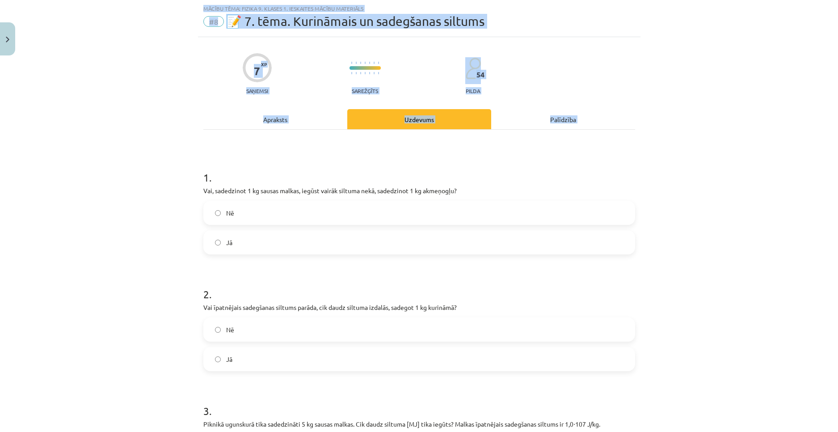
scroll to position [211, 0]
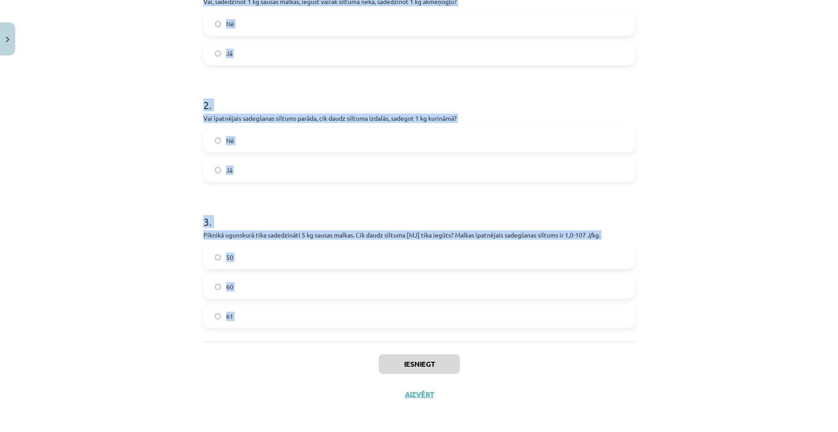
drag, startPoint x: 192, startPoint y: 159, endPoint x: 334, endPoint y: 370, distance: 254.4
click at [334, 370] on div "Mācību tēma: Fizika 9. klases 1. ieskaites mācību materiāls #8 📝 7. tēma. Kurin…" at bounding box center [419, 216] width 838 height 432
copy form "1 . Vai, sadedzinot 1 kg sausas malkas, iegūst vairāk siltuma nekā, sadedzinot …"
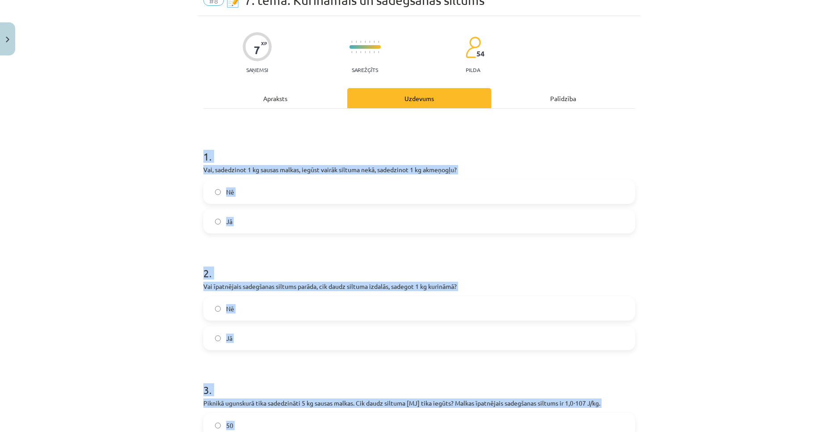
scroll to position [0, 0]
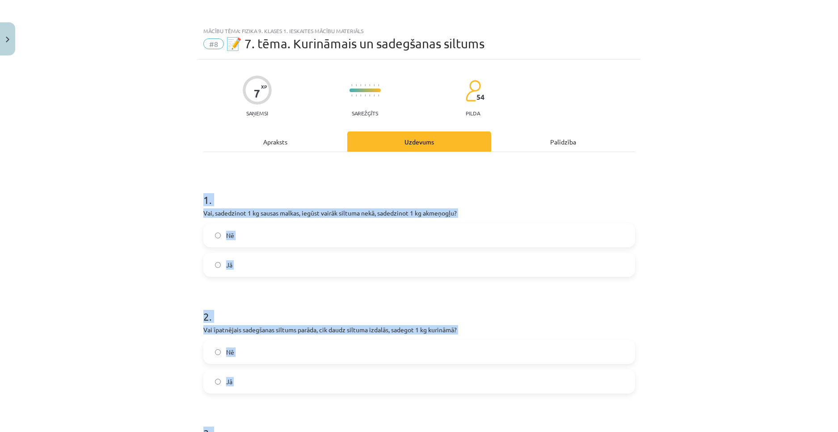
click at [235, 232] on label "Nē" at bounding box center [419, 235] width 430 height 22
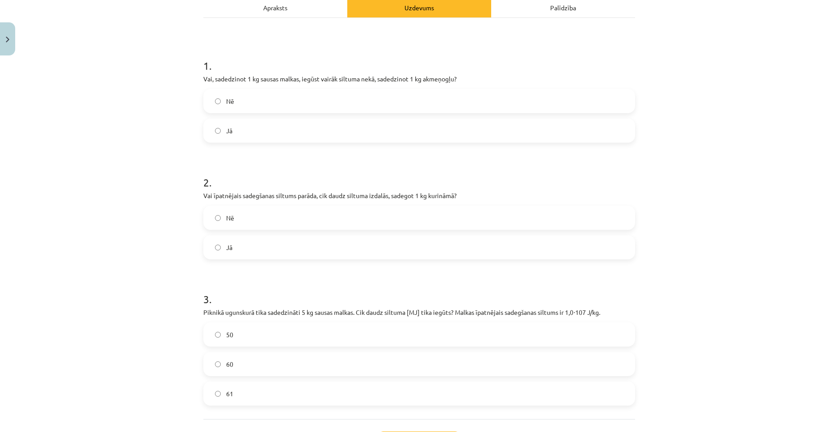
click at [243, 252] on label "Jā" at bounding box center [419, 247] width 430 height 22
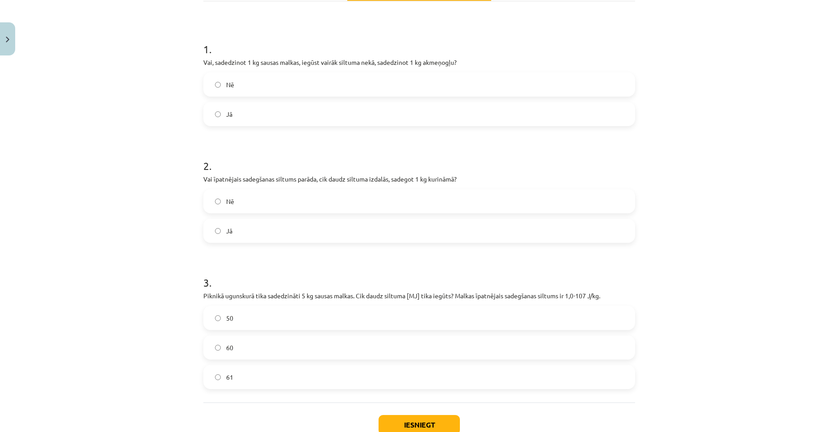
scroll to position [211, 0]
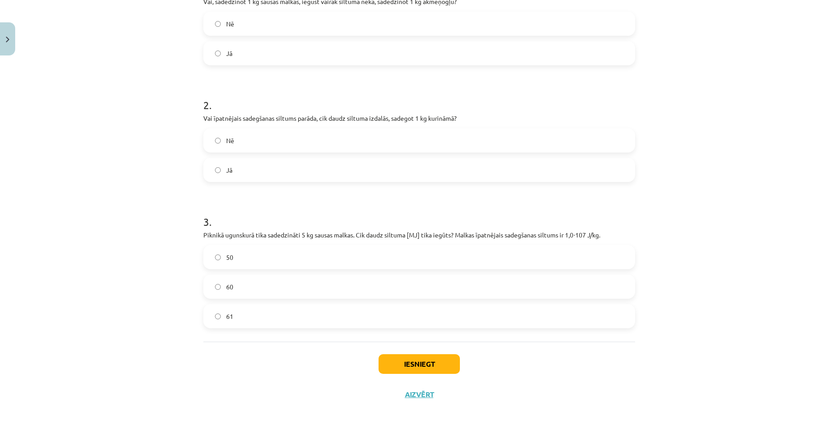
click at [250, 279] on label "60" at bounding box center [419, 286] width 430 height 22
click at [261, 263] on label "50" at bounding box center [419, 257] width 430 height 22
click at [411, 362] on button "Iesniegt" at bounding box center [419, 364] width 81 height 20
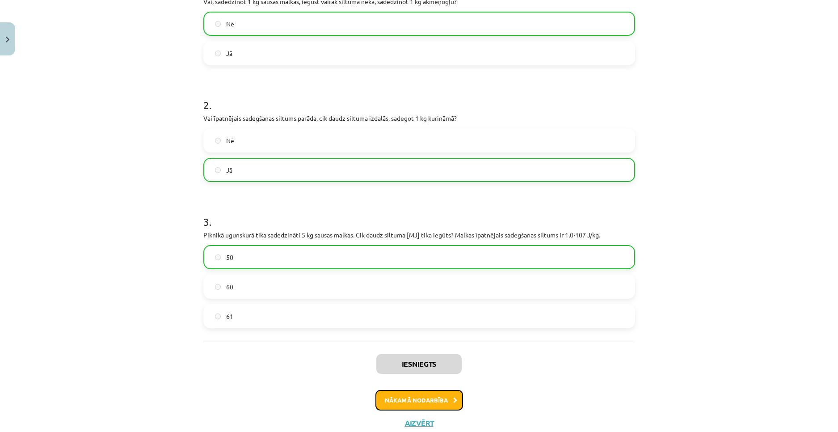
click at [421, 398] on button "Nākamā nodarbība" at bounding box center [419, 400] width 88 height 21
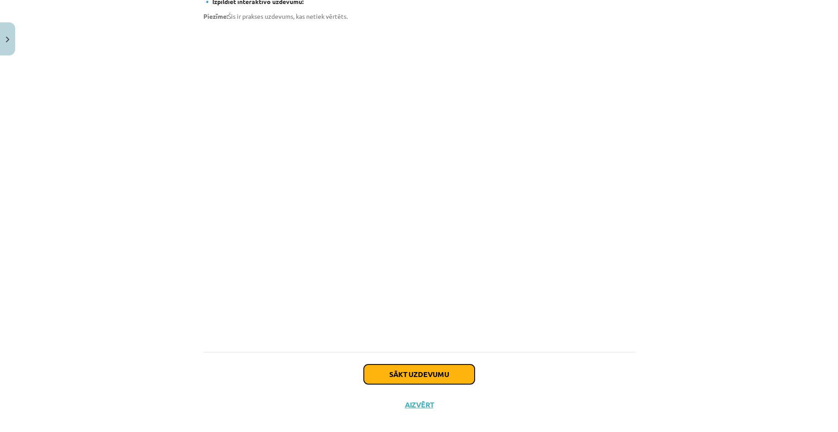
click at [421, 368] on button "Sākt uzdevumu" at bounding box center [419, 374] width 111 height 20
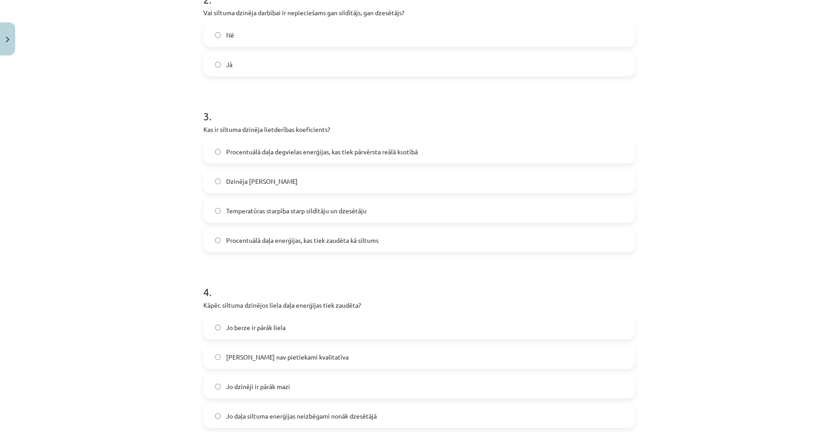
scroll to position [417, 0]
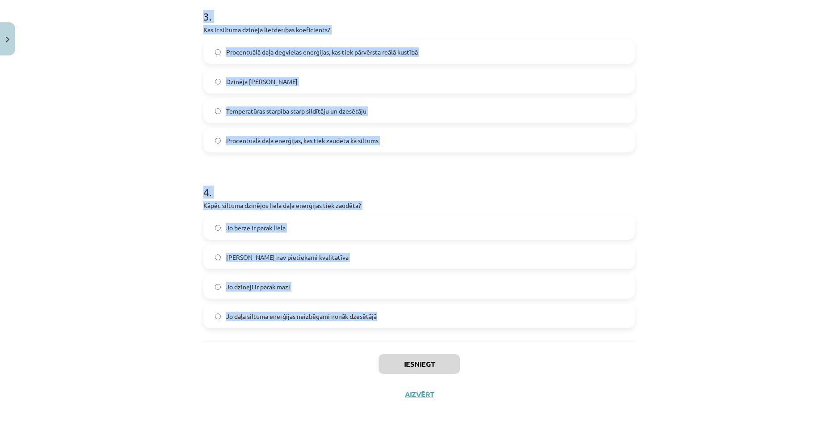
drag, startPoint x: 181, startPoint y: 180, endPoint x: 383, endPoint y: 333, distance: 253.5
click at [383, 333] on div "Mācību tēma: Fizika 9. klases 1. ieskaites mācību materiāls #9 📝 8. tēma. Siltu…" at bounding box center [419, 216] width 838 height 432
copy form "1 . Vai siltuma dzinēji spēj visu siltuma enerģiju no degvielas pārvērst 100% l…"
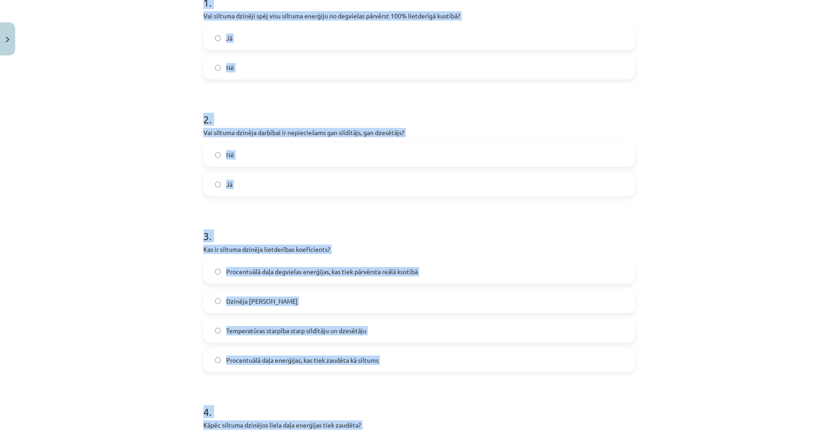
scroll to position [193, 0]
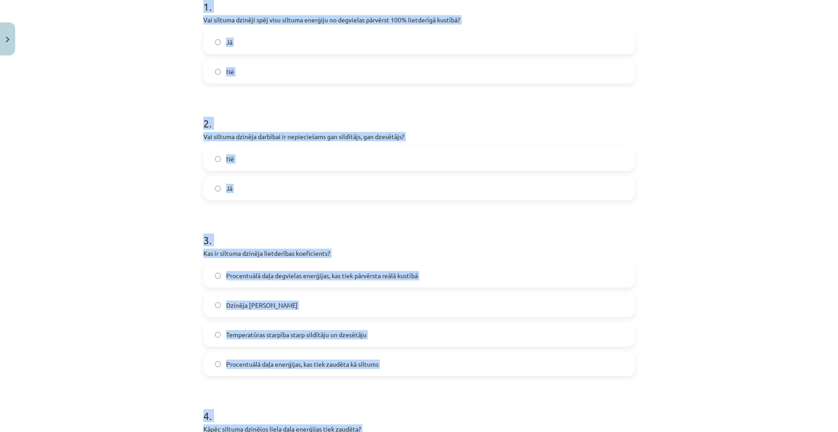
click at [250, 72] on label "Nē" at bounding box center [419, 71] width 430 height 22
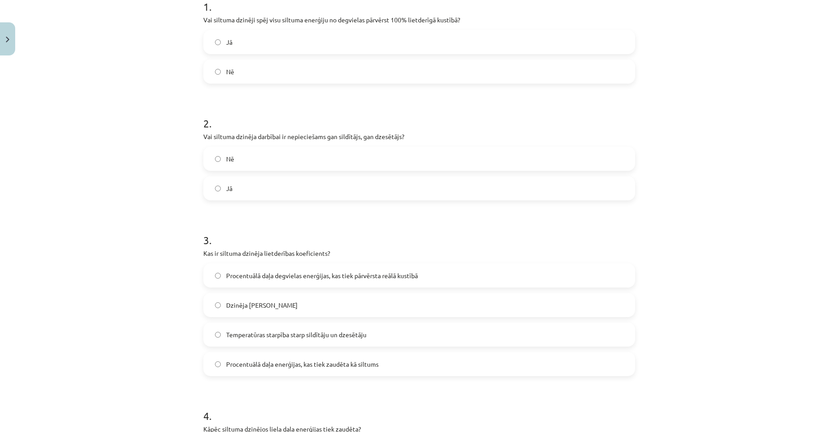
drag, startPoint x: 261, startPoint y: 193, endPoint x: 251, endPoint y: 192, distance: 9.4
click at [262, 193] on label "Jā" at bounding box center [419, 188] width 430 height 22
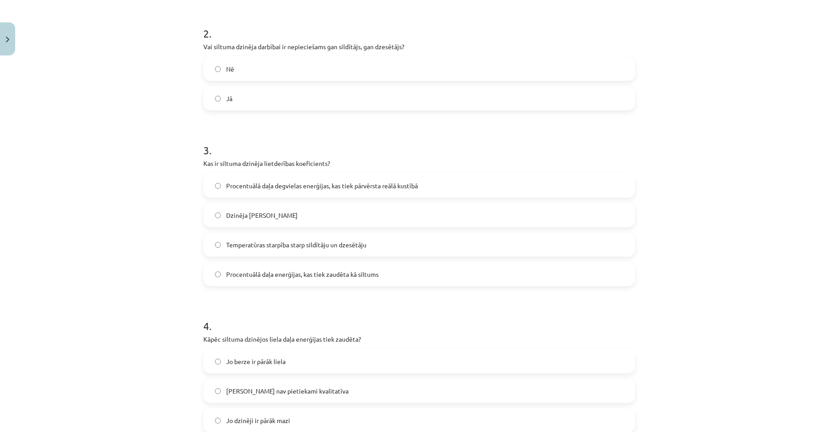
scroll to position [327, 0]
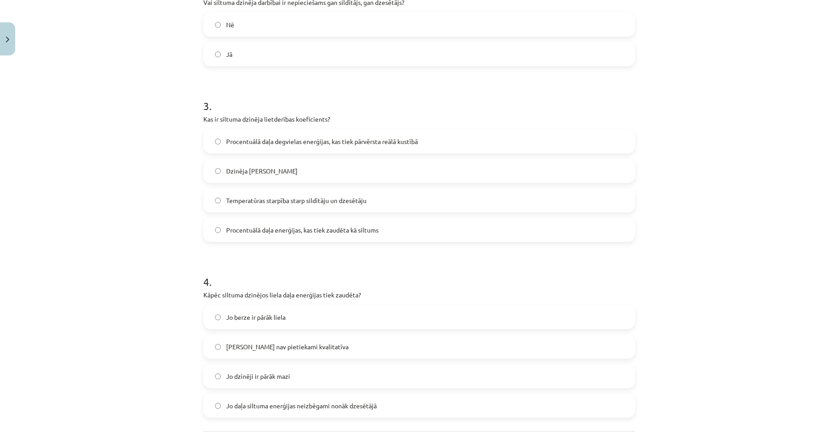
click at [262, 225] on span "Procentuālā daļa enerģijas, kas tiek zaudēta kā siltums" at bounding box center [302, 229] width 152 height 9
click at [265, 143] on span "Procentuālā daļa degvielas enerģijas, kas tiek pārvērsta reālā kustībā" at bounding box center [322, 141] width 192 height 9
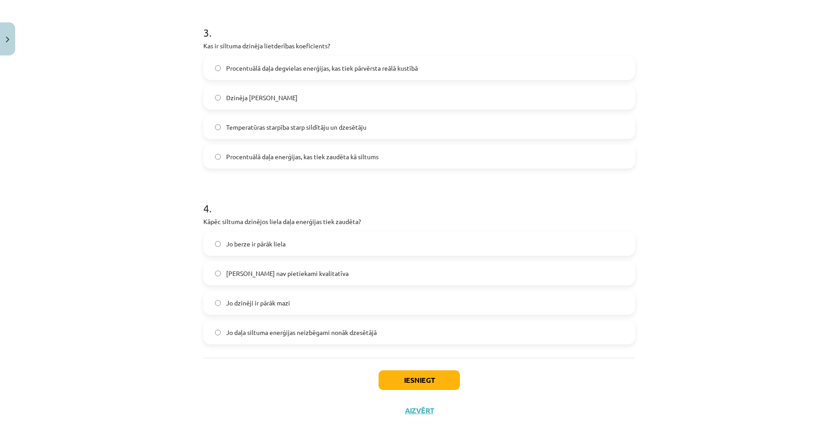
scroll to position [417, 0]
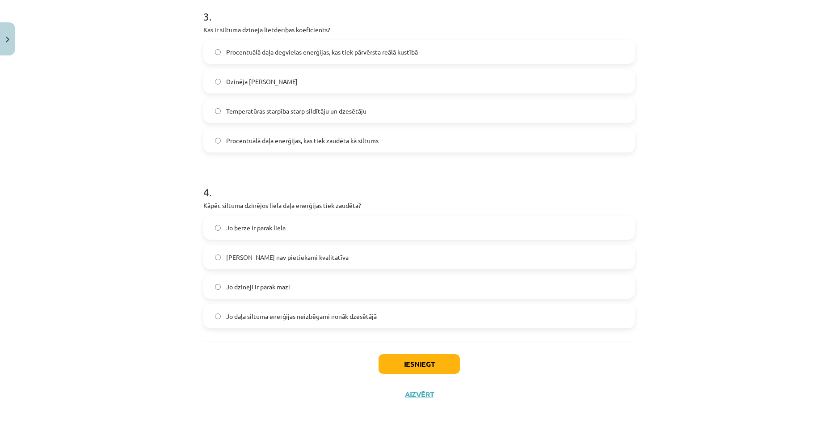
click at [269, 304] on div "Jo daļa siltuma enerģijas neizbēgami nonāk dzesētājā" at bounding box center [419, 316] width 432 height 24
click at [278, 312] on span "Jo daļa siltuma enerģijas neizbēgami nonāk dzesētājā" at bounding box center [301, 316] width 151 height 9
click at [407, 359] on button "Iesniegt" at bounding box center [419, 364] width 81 height 20
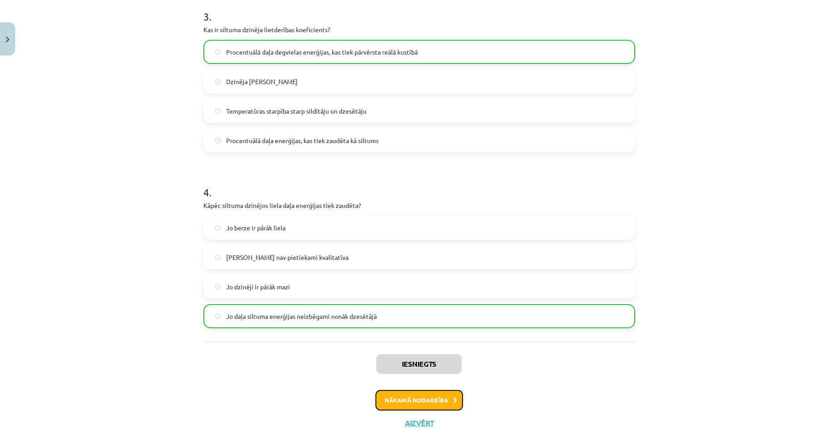
click at [416, 396] on button "Nākamā nodarbība" at bounding box center [419, 400] width 88 height 21
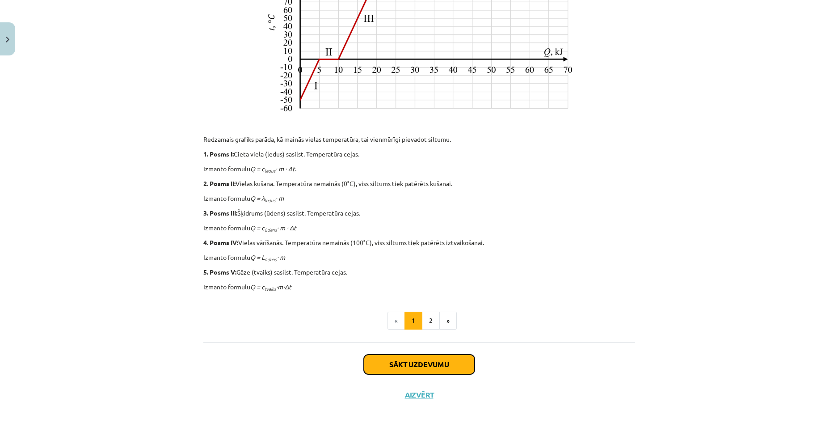
click at [420, 365] on button "Sākt uzdevumu" at bounding box center [419, 364] width 111 height 20
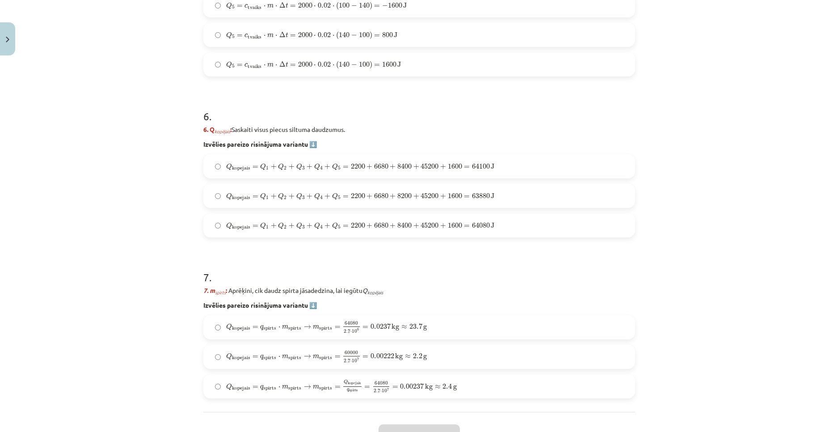
scroll to position [1164, 0]
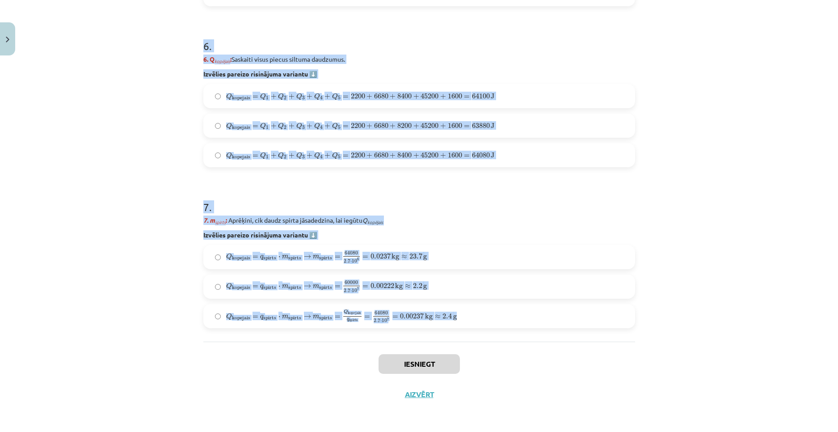
drag, startPoint x: 201, startPoint y: 38, endPoint x: 457, endPoint y: 333, distance: 391.3
copy form "1 . Uzdevums: No ledus līdz tvaikam Aprēķini, cik daudz spirta jāsadedzina spir…"
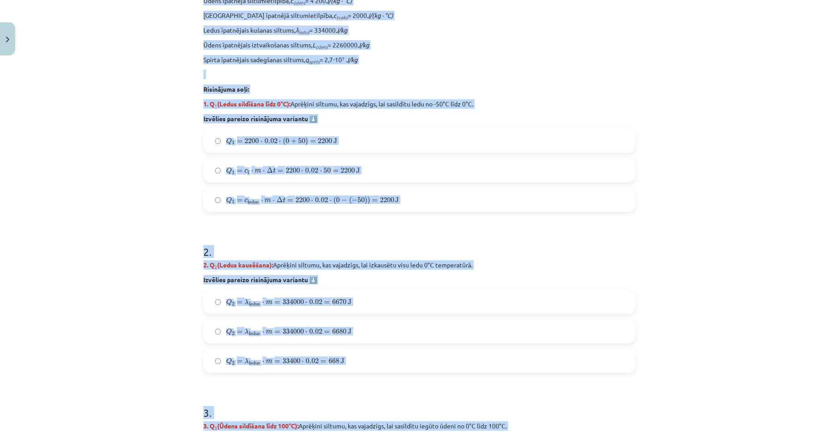
click at [153, 320] on div "Mācību tēma: Fizika 9. klases 1. ieskaites mācību materiāls #10 ✅ Kopsavilkuma …" at bounding box center [419, 216] width 838 height 432
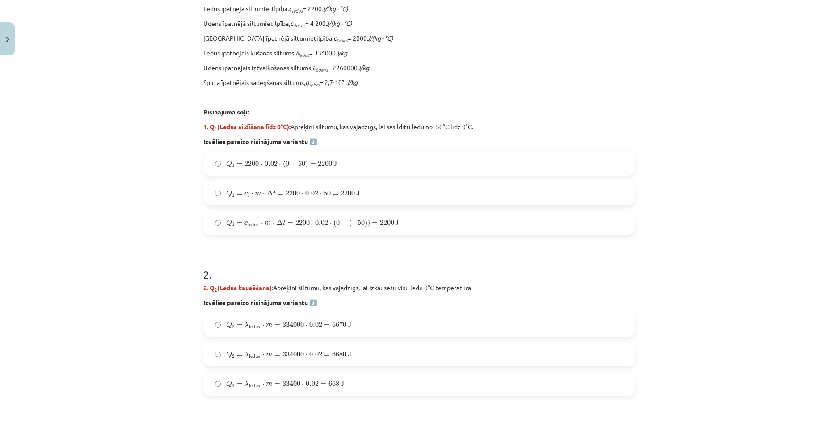
scroll to position [315, 0]
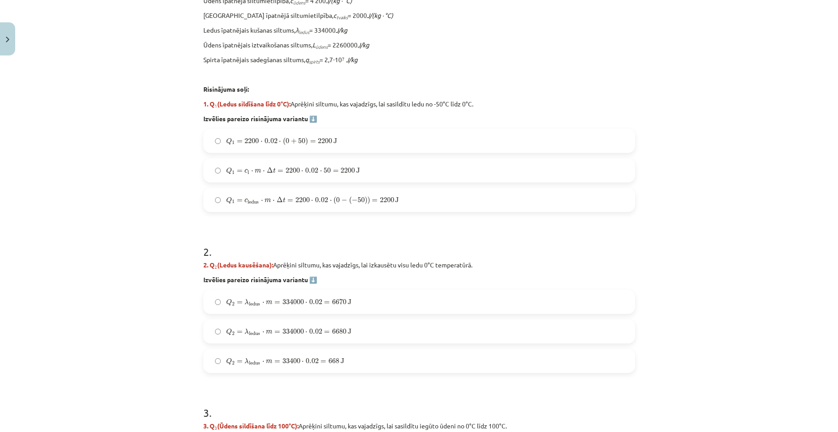
click at [333, 201] on span "(" at bounding box center [334, 200] width 3 height 8
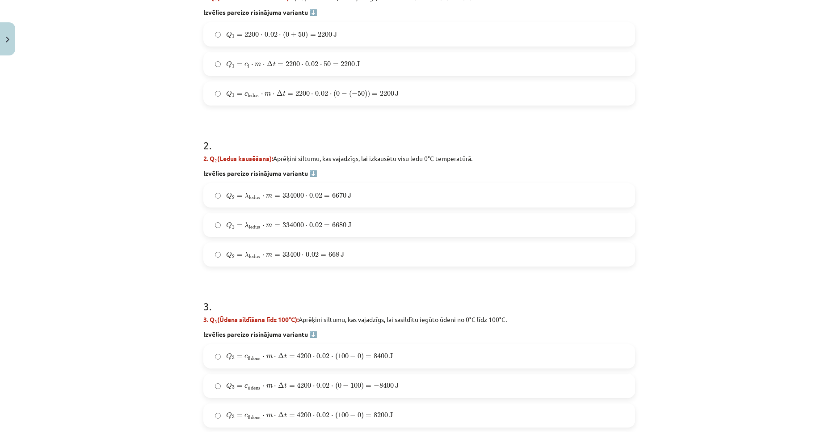
scroll to position [449, 0]
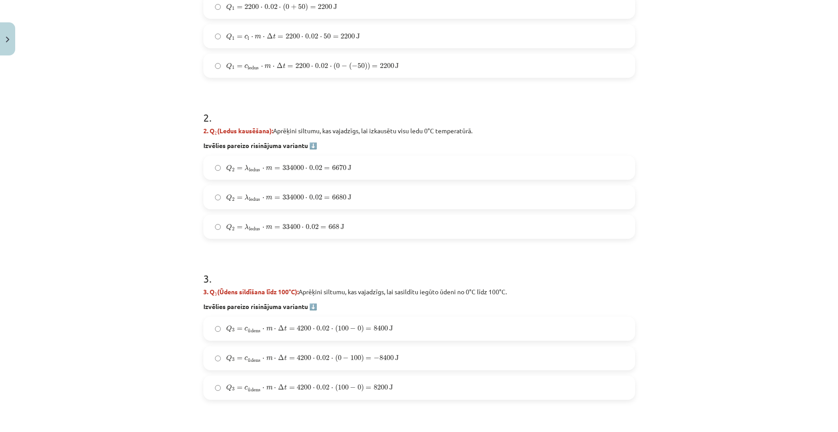
click at [309, 201] on span "Q 2 = λ ledus ⋅ m = 334000 ⋅ 0.02 = 6680 J Q 2 = λ ledus ⋅ m = 334000 ⋅ 0.02 = …" at bounding box center [288, 198] width 125 height 8
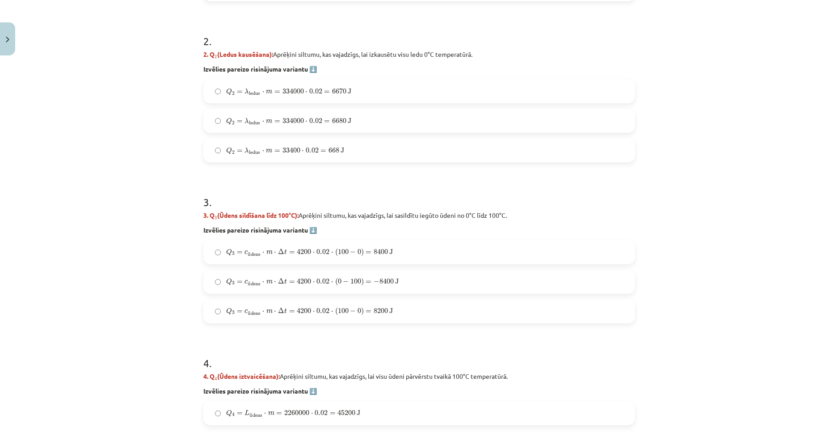
scroll to position [628, 0]
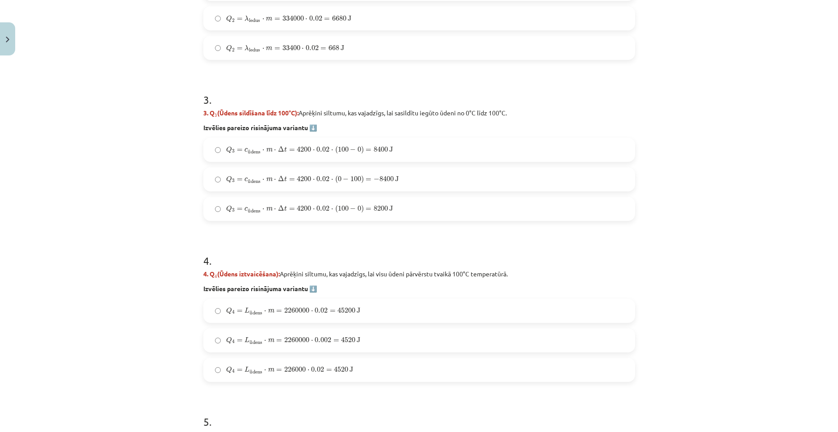
click at [326, 179] on span "0.02" at bounding box center [322, 178] width 13 height 5
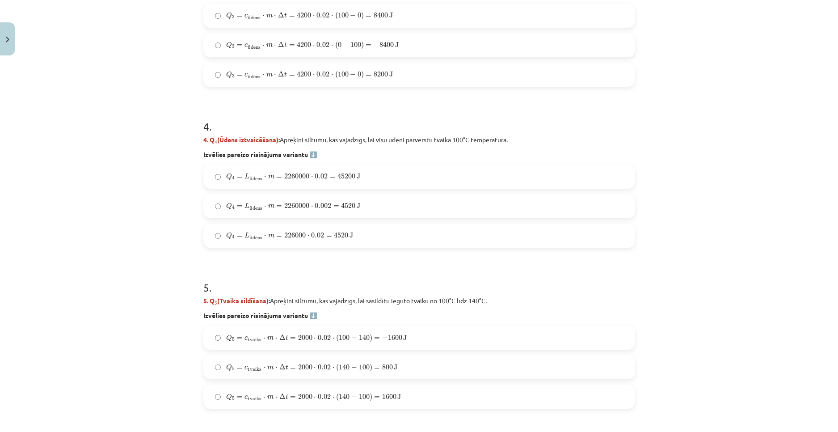
click at [318, 234] on span "0.02" at bounding box center [317, 234] width 13 height 5
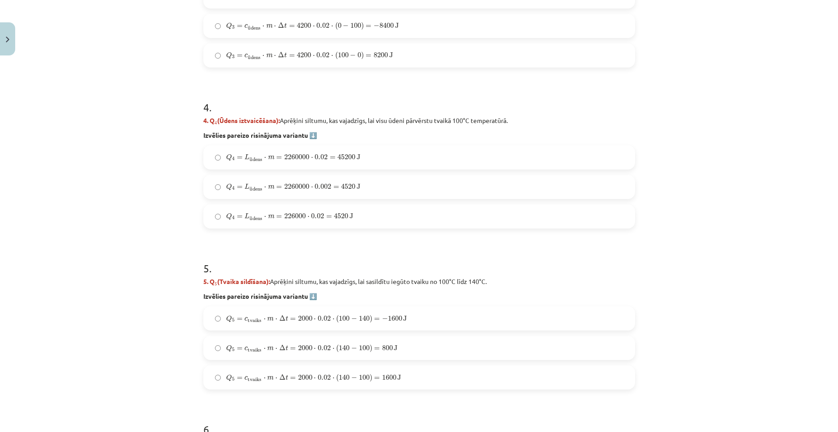
scroll to position [851, 0]
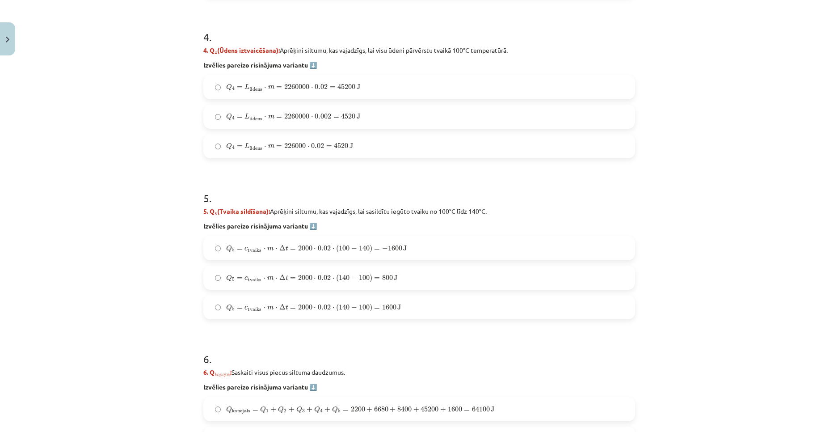
click at [334, 236] on div "Q 5 = c tvaiks ⋅ m ⋅ Δ t = 2000 ⋅ 0.02 ⋅ ( 100 − 140 ) = − 1600 J Q 5 = c tvaik…" at bounding box center [419, 248] width 432 height 24
click at [333, 242] on label "Q 5 = c tvaiks ⋅ m ⋅ Δ t = 2000 ⋅ 0.02 ⋅ ( 100 − 140 ) = − 1600 J Q 5 = c tvaik…" at bounding box center [419, 248] width 430 height 22
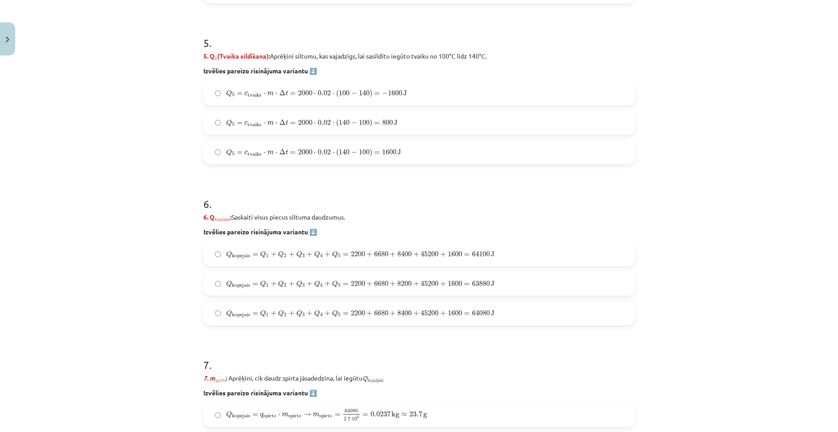
scroll to position [1120, 0]
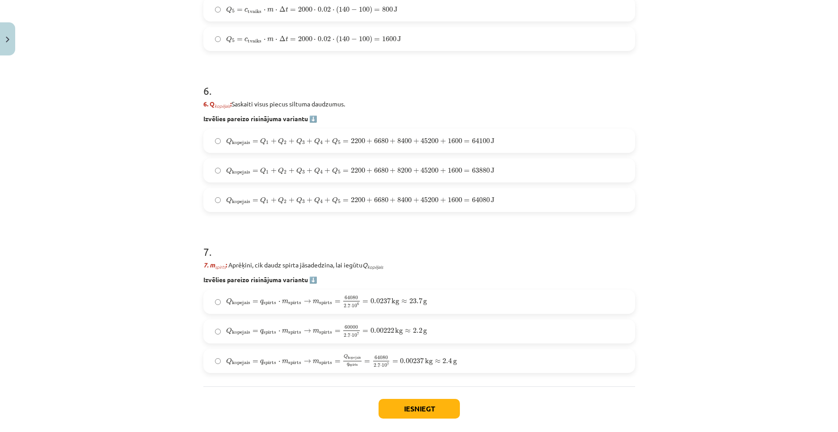
click at [289, 173] on span "+" at bounding box center [292, 170] width 6 height 5
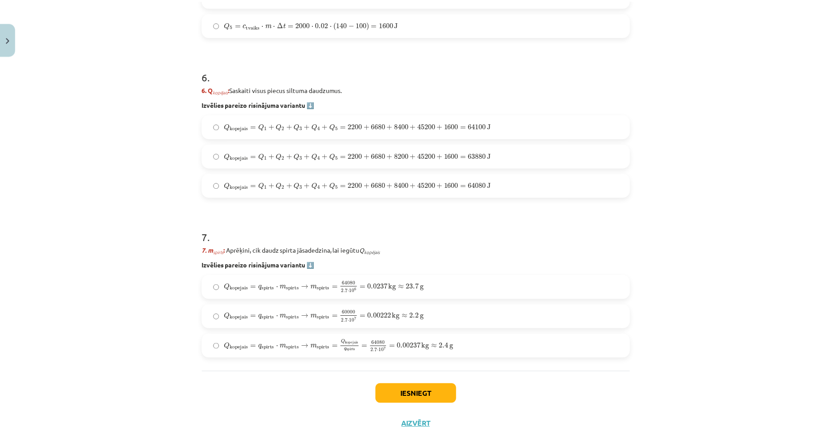
scroll to position [1164, 0]
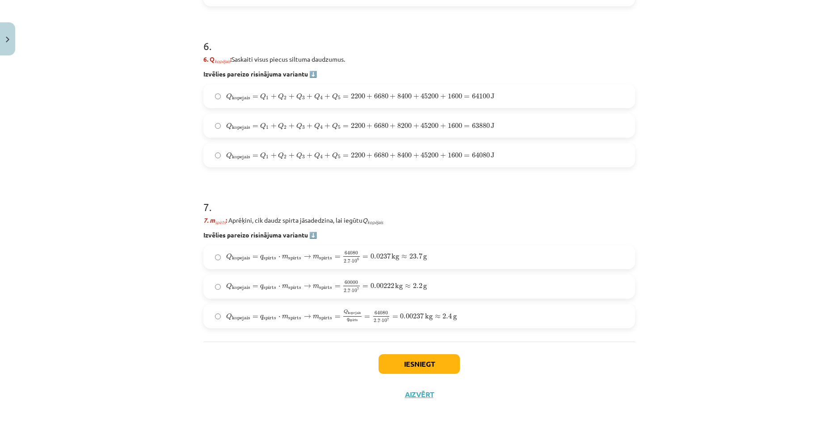
click at [288, 320] on span "spirts" at bounding box center [294, 318] width 13 height 5
click at [386, 355] on button "Iesniegt" at bounding box center [419, 364] width 81 height 20
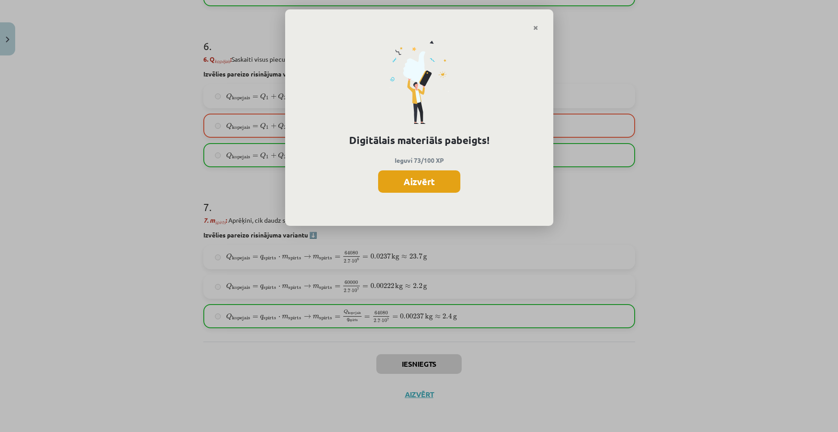
click at [419, 182] on button "Aizvērt" at bounding box center [419, 181] width 82 height 22
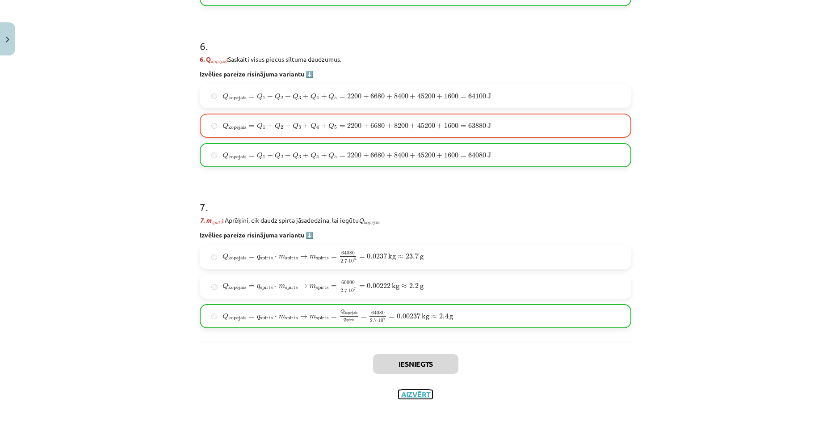
click at [411, 392] on button "Aizvērt" at bounding box center [416, 394] width 34 height 9
click at [62, 165] on div "Mācību tēma: Fizika 9. klases 1. ieskaites mācību materiāls #10 ✅ Kopsavilkuma …" at bounding box center [415, 216] width 831 height 432
click at [46, 162] on span "[DEMOGRAPHIC_DATA]" at bounding box center [58, 163] width 70 height 8
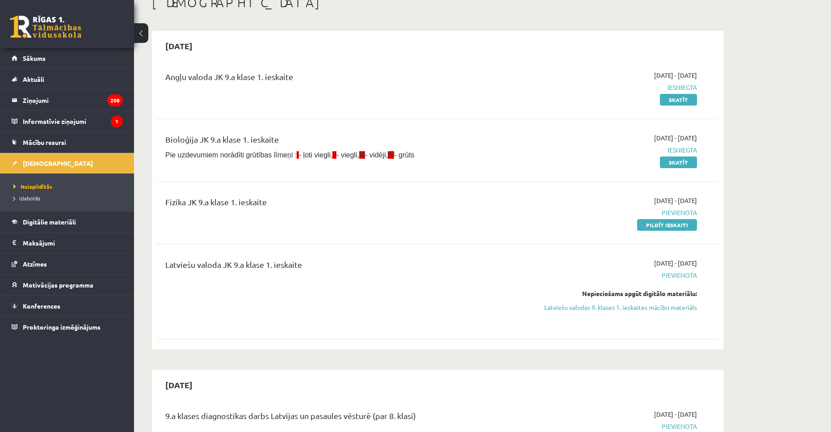
scroll to position [89, 0]
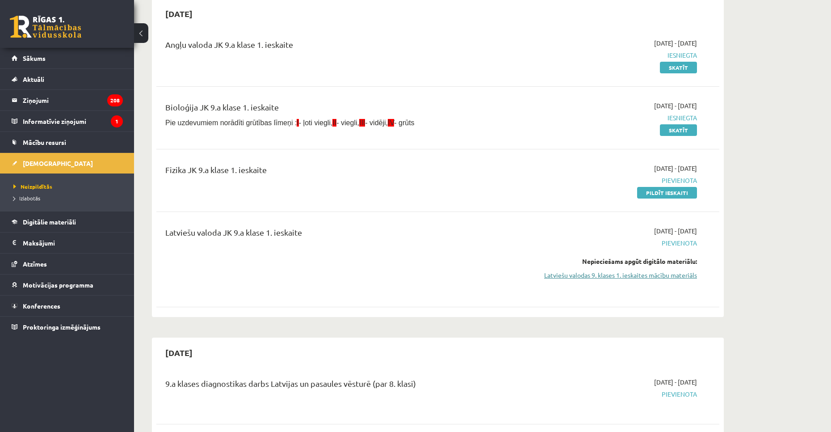
click at [611, 278] on link "Latviešu valodas 9. klases 1. ieskaites mācību materiāls" at bounding box center [613, 274] width 169 height 9
click at [668, 190] on link "Pildīt ieskaiti" at bounding box center [667, 193] width 60 height 12
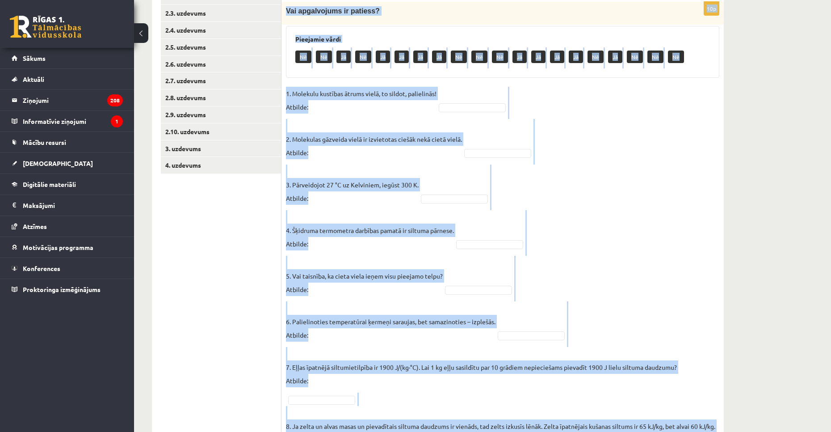
scroll to position [379, 0]
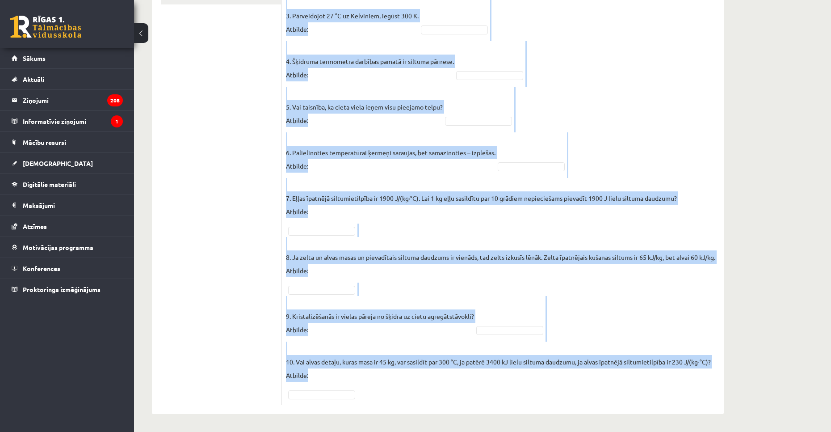
drag, startPoint x: 288, startPoint y: 140, endPoint x: 503, endPoint y: 399, distance: 336.1
click at [503, 399] on div "Vai apgalvojums ir patiess? SOLO I Solo līmeņu atšifrējums: I – ļoti viegli (Ne…" at bounding box center [503, 95] width 442 height 637
copy form "Lor ipsumdolors am consect? ADIP E Sedd eiusmo temporincid: U – labo etdolo (Ma…"
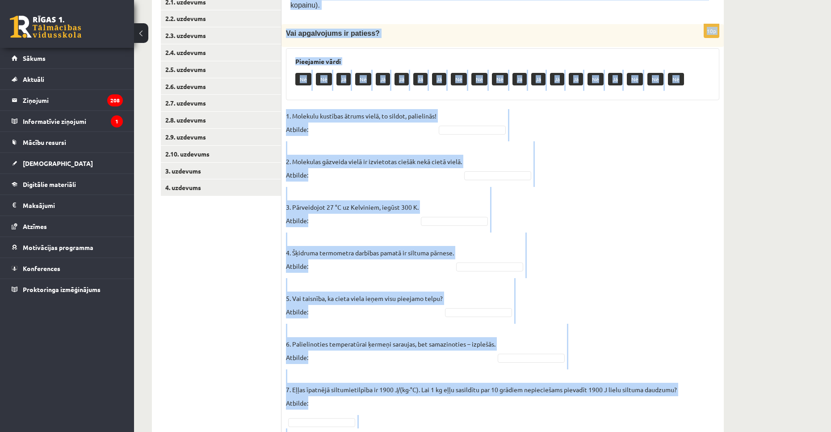
scroll to position [111, 0]
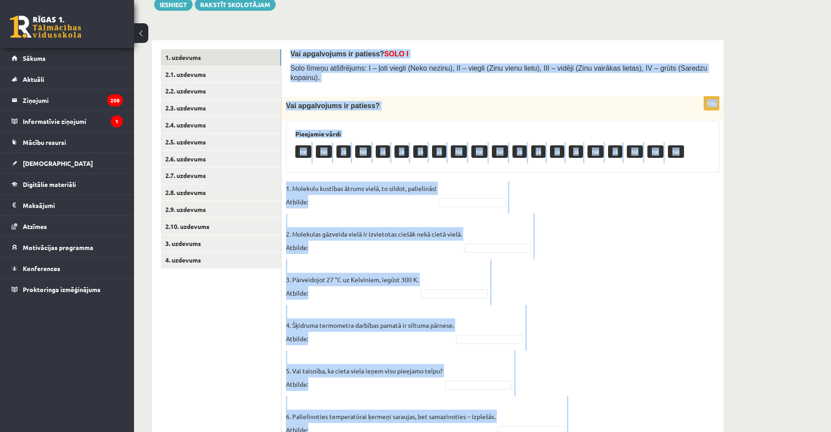
click at [646, 200] on fieldset "1. Molekulu kustības ātrums vielā, to sildot, palielinās! Atbilde: 2. Molekulas…" at bounding box center [503, 422] width 434 height 483
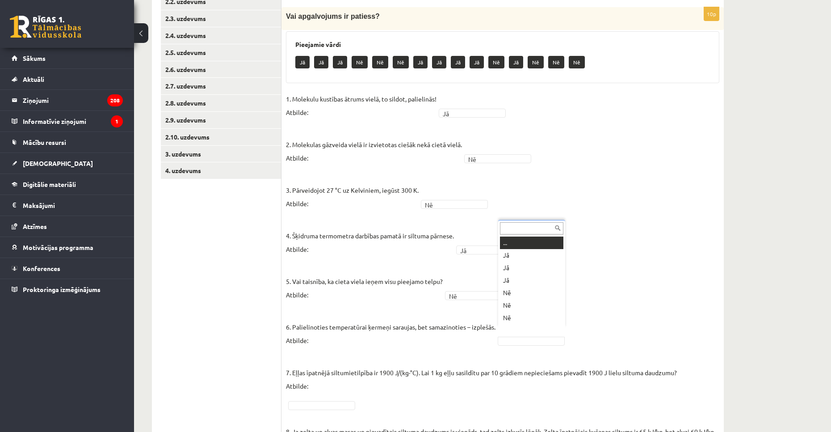
scroll to position [11, 0]
drag, startPoint x: 514, startPoint y: 279, endPoint x: 541, endPoint y: 350, distance: 75.7
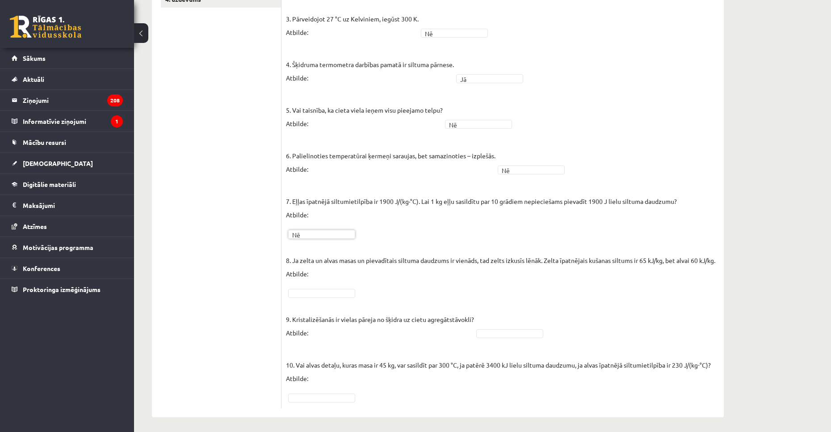
scroll to position [379, 0]
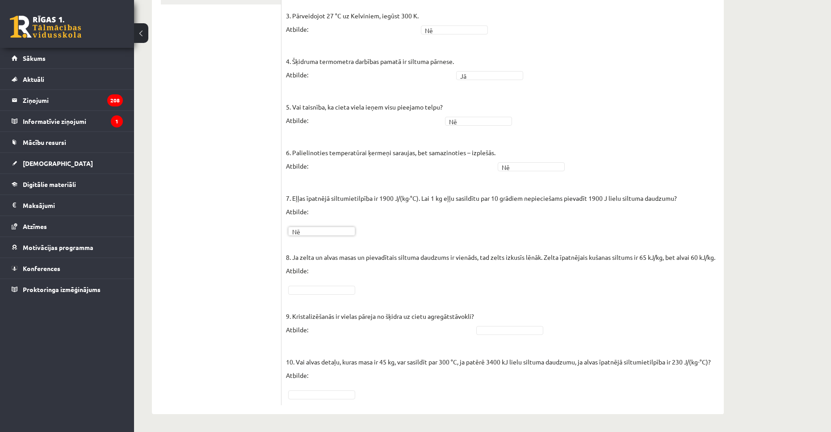
drag, startPoint x: 324, startPoint y: 293, endPoint x: 322, endPoint y: 297, distance: 4.8
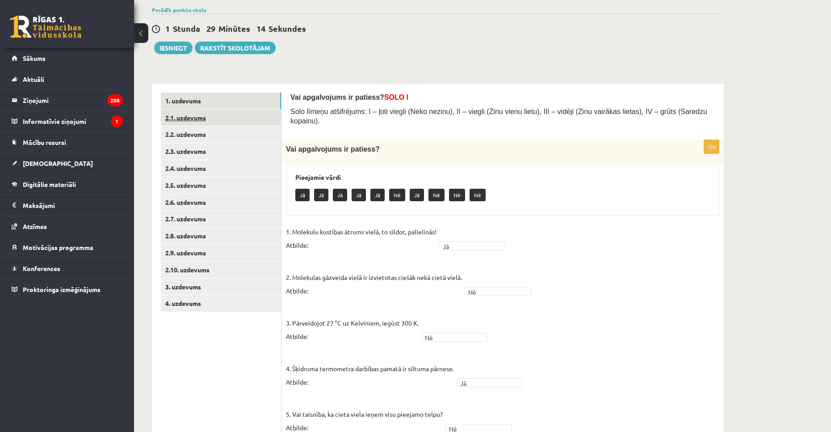
scroll to position [67, 0]
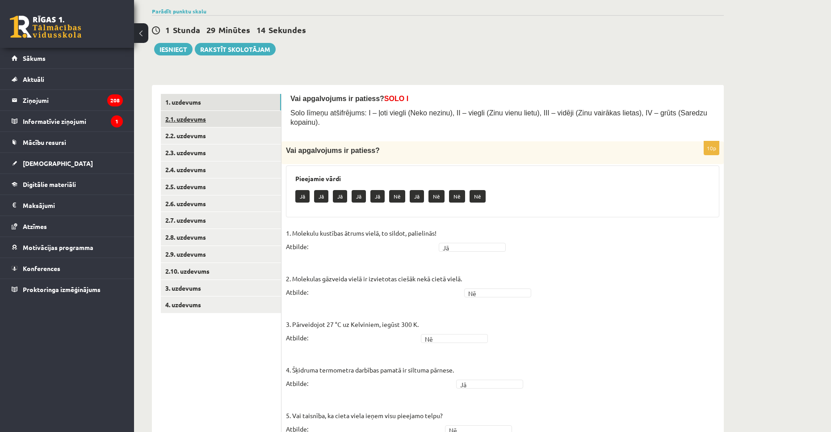
click at [201, 121] on link "2.1. uzdevums" at bounding box center [221, 119] width 120 height 17
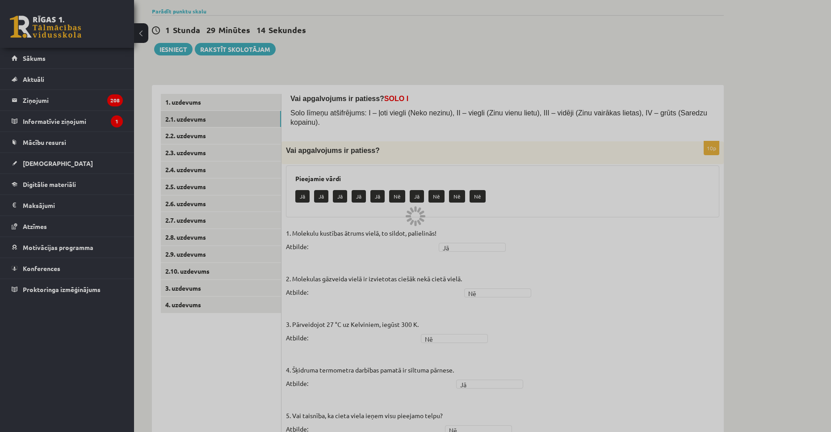
scroll to position [0, 0]
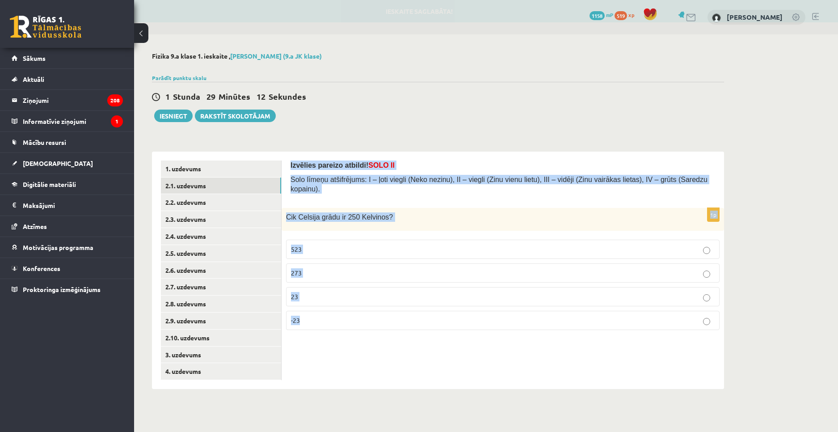
drag, startPoint x: 344, startPoint y: 202, endPoint x: 653, endPoint y: 381, distance: 356.6
click at [653, 381] on div "Izvēlies pareizo atbildi! SOLO II Solo līmeņu atšifrējums: I – ļoti viegli (Nek…" at bounding box center [503, 270] width 442 height 237
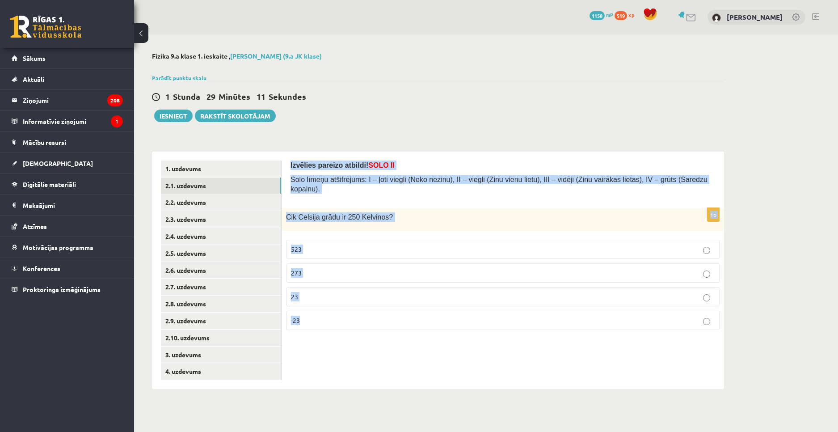
copy form "Izvēlies pareizo atbildi! SOLO II Solo līmeņu atšifrējums: I – ļoti viegli (Nek…"
click at [303, 316] on p "-23" at bounding box center [503, 320] width 424 height 9
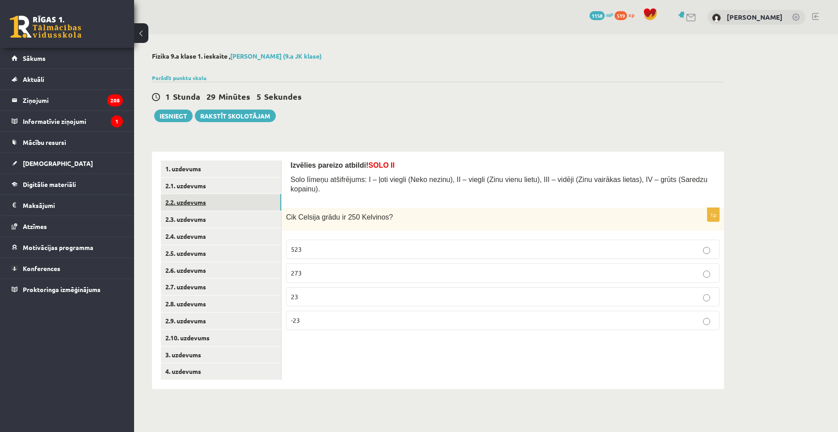
click at [213, 207] on link "2.2. uzdevums" at bounding box center [221, 202] width 120 height 17
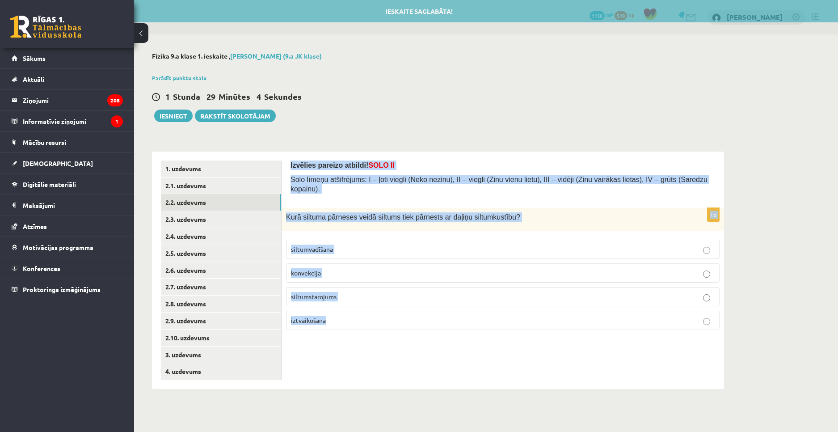
drag, startPoint x: 284, startPoint y: 160, endPoint x: 439, endPoint y: 344, distance: 241.1
click at [439, 344] on div "Izvēlies pareizo atbildi! SOLO II Solo līmeņu atšifrējums: I – ļoti viegli (Nek…" at bounding box center [503, 270] width 442 height 237
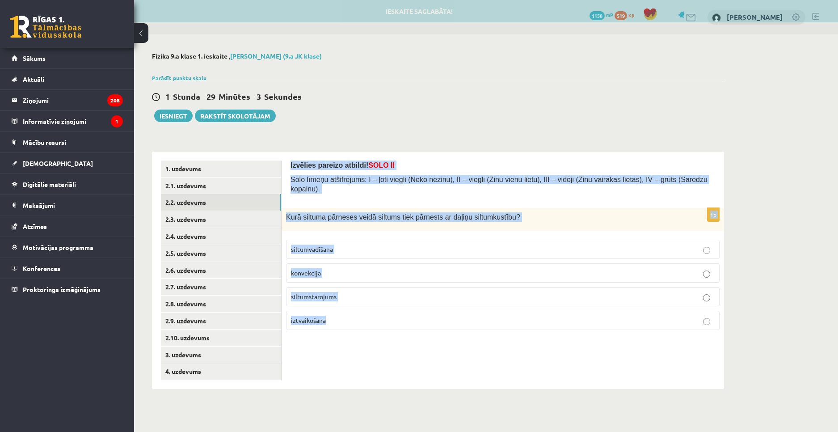
copy form "Izvēlies pareizo atbildi! SOLO II Solo līmeņu atšifrējums: I – ļoti viegli (Nek…"
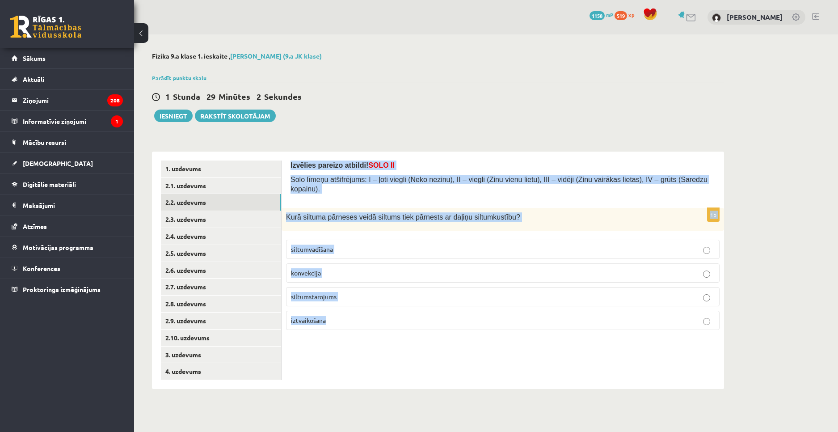
click at [415, 213] on span "Kurā siltuma pārneses veidā siltums tiek pārnests ar daļiņu siltumkustību?" at bounding box center [403, 217] width 234 height 8
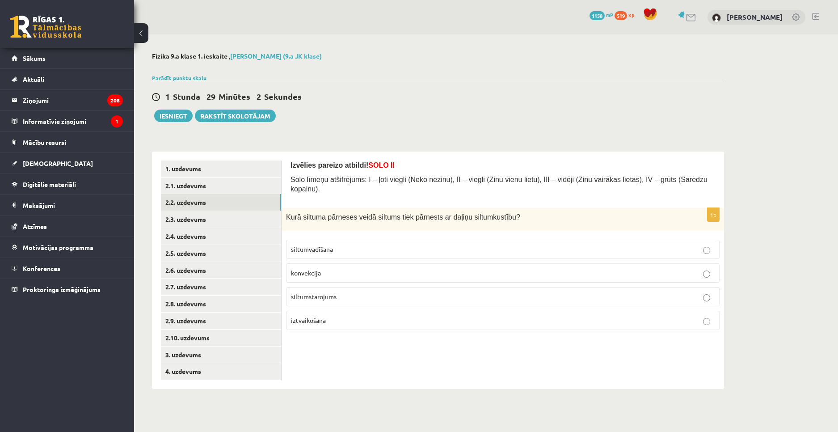
click at [343, 268] on p "konvekcija" at bounding box center [503, 272] width 424 height 9
click at [223, 222] on link "2.3. uzdevums" at bounding box center [221, 219] width 120 height 17
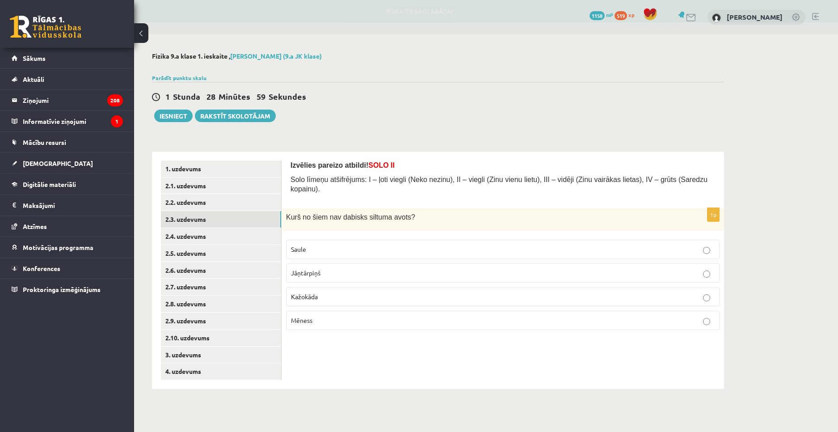
click at [323, 244] on p "Saule" at bounding box center [503, 248] width 424 height 9
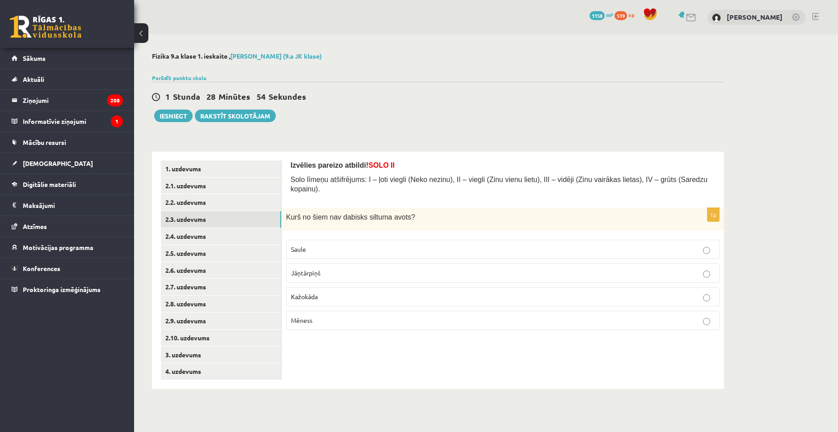
click at [331, 268] on p "Jāņtārpiņš" at bounding box center [503, 272] width 424 height 9
click at [332, 292] on p "Kažokāda" at bounding box center [503, 296] width 424 height 9
click at [247, 236] on link "2.4. uzdevums" at bounding box center [221, 236] width 120 height 17
click at [341, 292] on p "siltumvadīšana" at bounding box center [503, 296] width 424 height 9
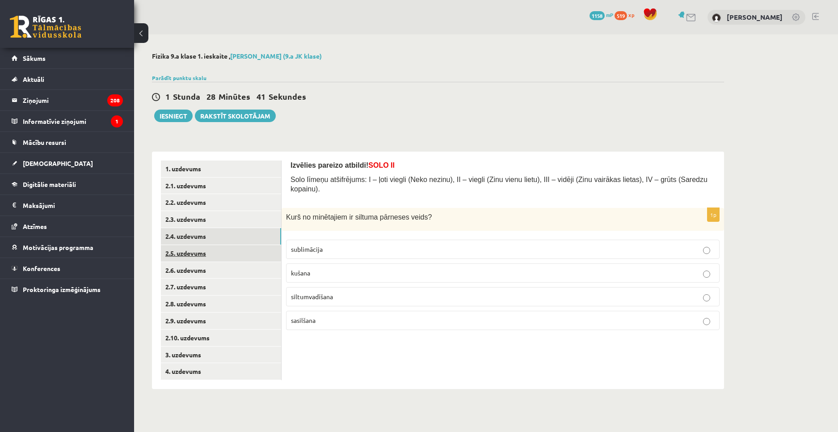
click at [244, 254] on link "2.5. uzdevums" at bounding box center [221, 253] width 120 height 17
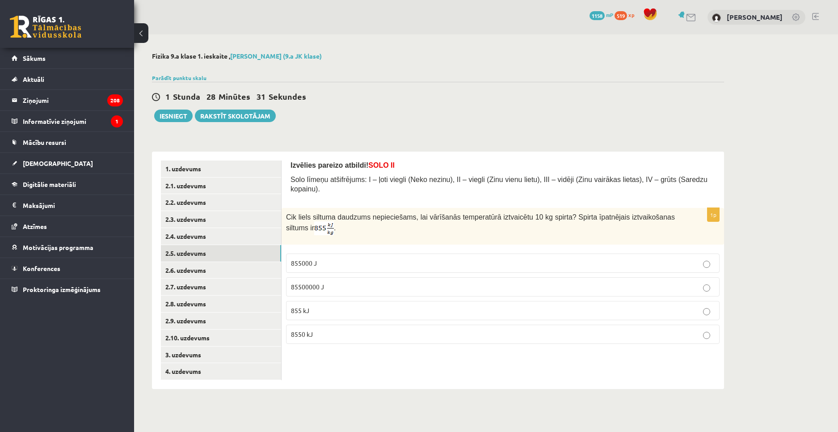
click at [338, 329] on p "8550 kJ" at bounding box center [503, 333] width 424 height 9
click at [218, 275] on link "2.6. uzdevums" at bounding box center [221, 270] width 120 height 17
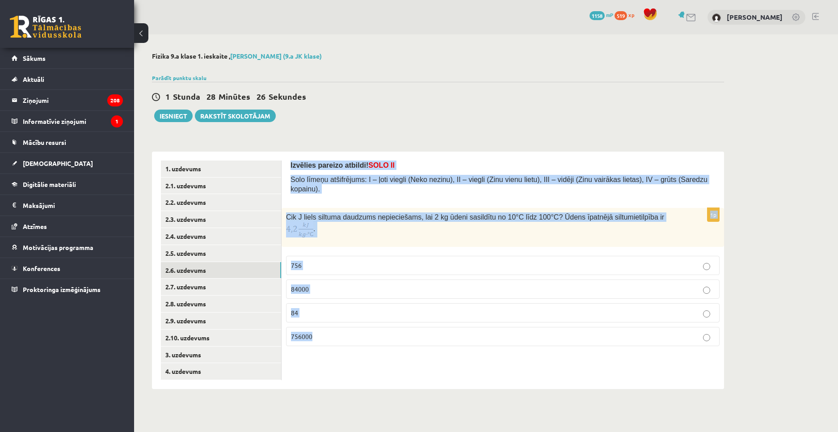
drag, startPoint x: 287, startPoint y: 162, endPoint x: 461, endPoint y: 352, distance: 257.2
click at [461, 352] on div "Izvēlies pareizo atbildi! SOLO II Solo līmeņu atšifrējums: I – ļoti viegli (Nek…" at bounding box center [503, 270] width 442 height 237
click at [452, 362] on div "Izvēlies pareizo atbildi! SOLO II Solo līmeņu atšifrējums: I – ļoti viegli (Nek…" at bounding box center [503, 270] width 442 height 237
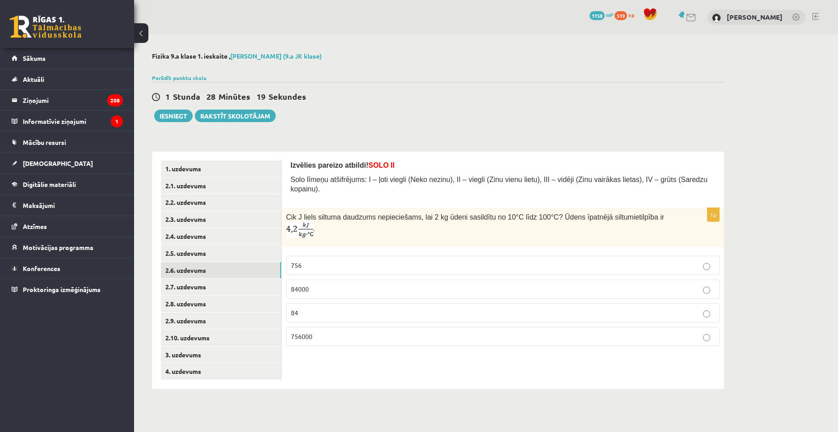
click at [336, 284] on p "84000" at bounding box center [503, 288] width 424 height 9
click at [202, 290] on link "2.7. uzdevums" at bounding box center [221, 286] width 120 height 17
click at [343, 278] on label "3" at bounding box center [503, 287] width 434 height 19
click at [309, 330] on p "0,3" at bounding box center [503, 334] width 424 height 9
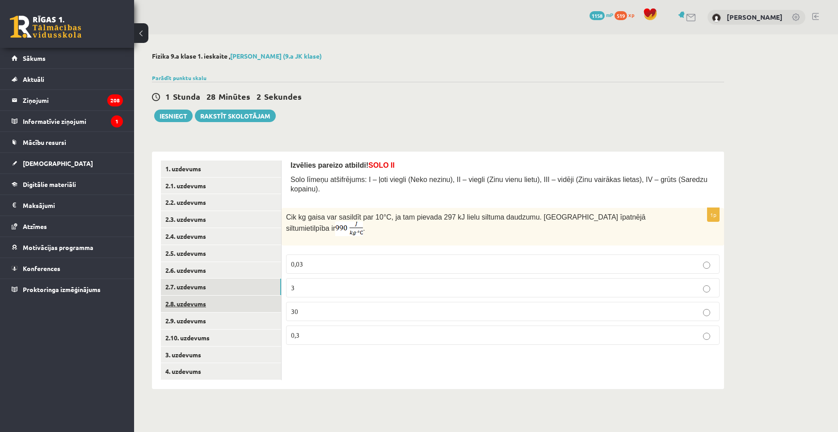
click at [234, 305] on link "2.8. uzdevums" at bounding box center [221, 303] width 120 height 17
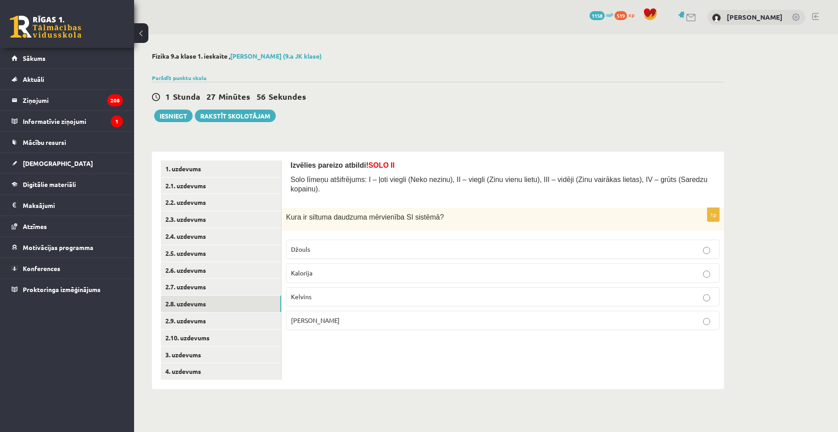
click at [322, 292] on p "Kelvins" at bounding box center [503, 296] width 424 height 9
click at [236, 321] on link "2.9. uzdevums" at bounding box center [221, 320] width 120 height 17
click at [333, 287] on label "atdzišanā" at bounding box center [503, 296] width 434 height 19
click at [305, 268] on p "iztvaikošanā" at bounding box center [503, 272] width 424 height 9
click at [260, 334] on link "2.10. uzdevums" at bounding box center [221, 337] width 120 height 17
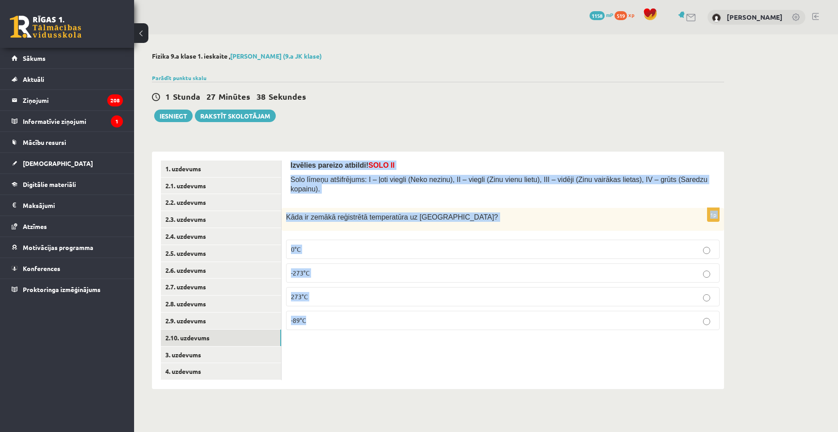
drag, startPoint x: 286, startPoint y: 164, endPoint x: 430, endPoint y: 322, distance: 213.9
click at [430, 322] on div "Izvēlies pareizo atbildi! SOLO II Solo līmeņu atšifrējums: I – ļoti viegli (Nek…" at bounding box center [503, 270] width 442 height 237
copy form "Izvēlies pareizo atbildi! SOLO II Solo līmeņu atšifrējums: I – ļoti viegli (Nek…"
click at [315, 316] on p "-89°C" at bounding box center [503, 320] width 424 height 9
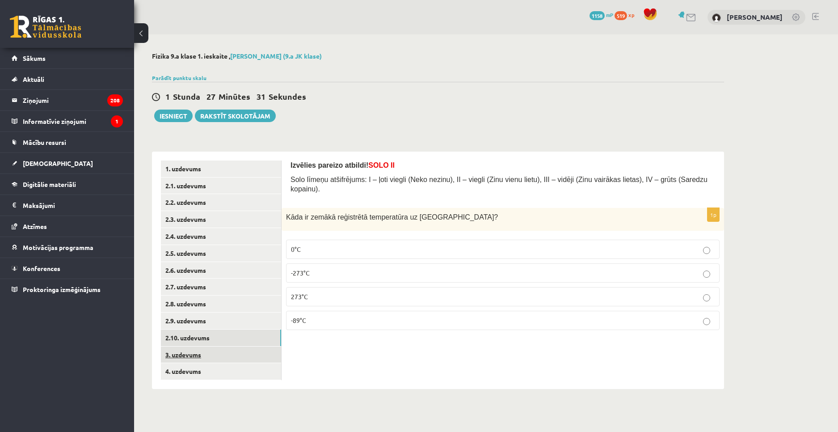
click at [222, 355] on link "3. uzdevums" at bounding box center [221, 354] width 120 height 17
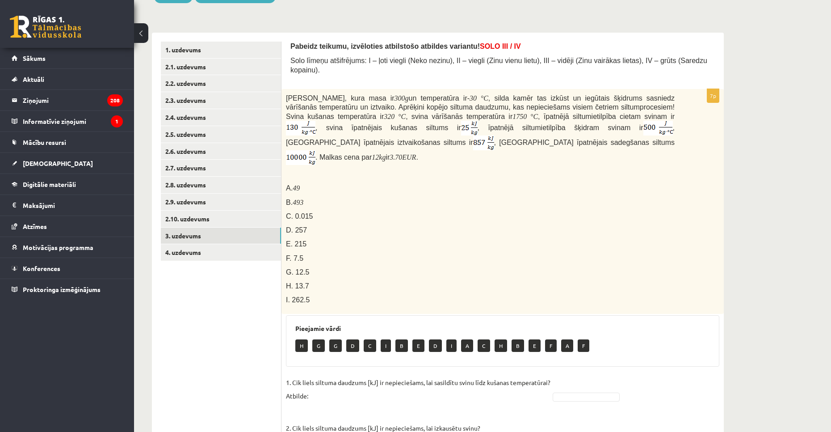
scroll to position [114, 0]
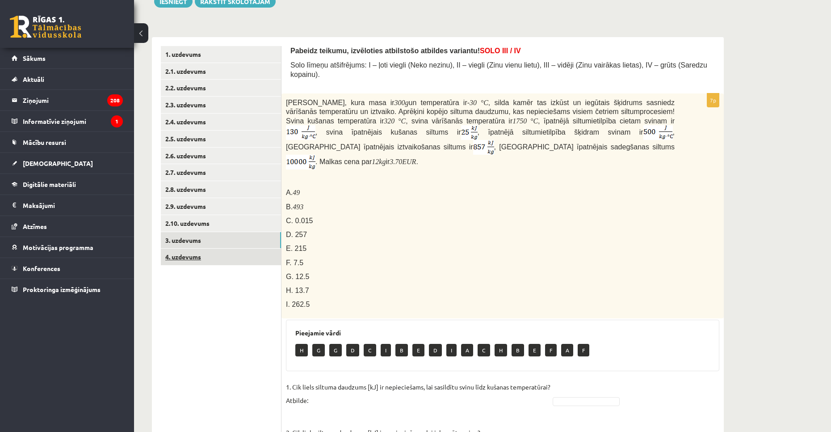
click at [245, 258] on link "4. uzdevums" at bounding box center [221, 257] width 120 height 17
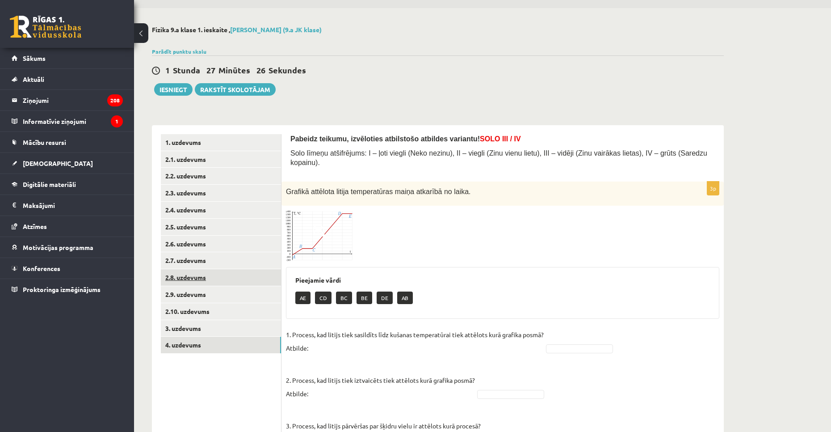
scroll to position [68, 0]
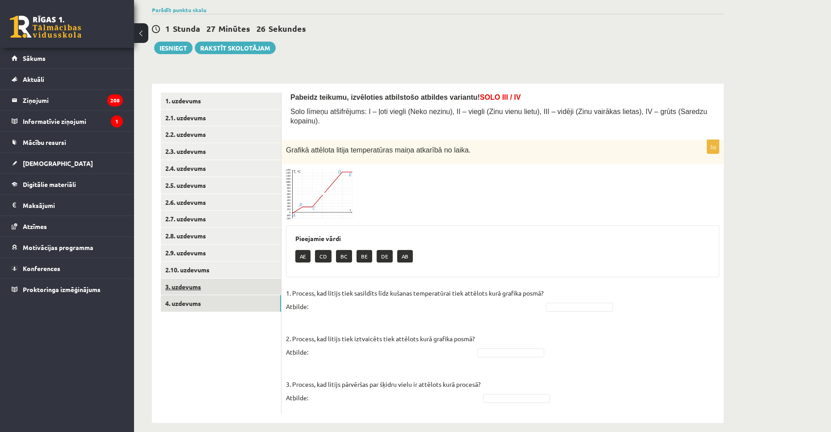
click at [217, 287] on link "3. uzdevums" at bounding box center [221, 286] width 120 height 17
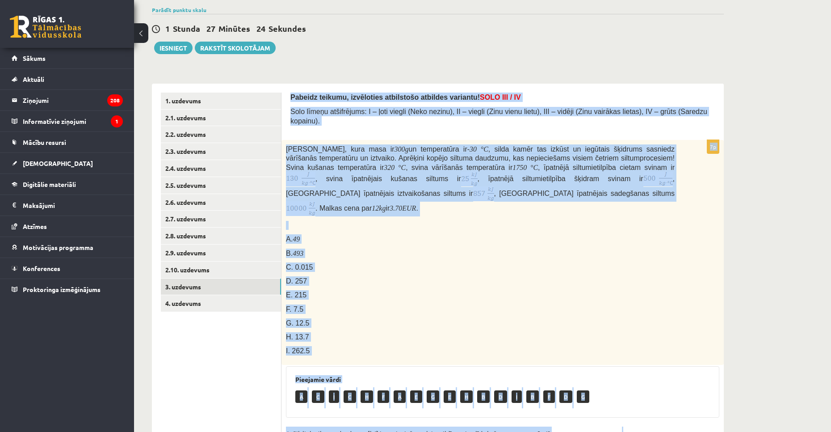
scroll to position [383, 0]
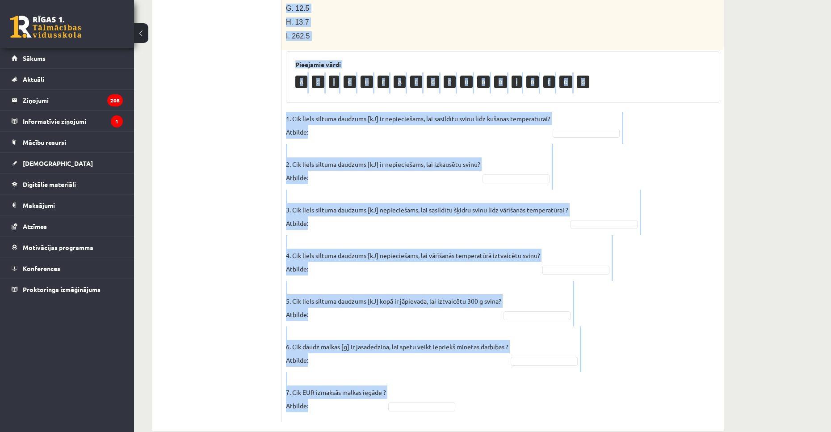
drag, startPoint x: 289, startPoint y: 91, endPoint x: 605, endPoint y: 449, distance: 477.6
copy form "Pabeidz teikumu, izvēloties atbilstošo atbildes variantu! SOLO III / IV Solo lī…"
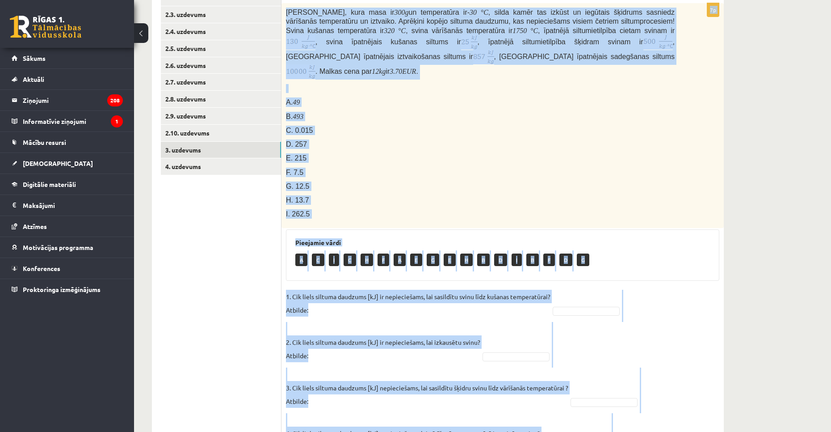
scroll to position [204, 0]
click at [379, 207] on div "Svina klucīti, kura masa ir 300 g un temperatūra ir - 30 ° C , silda kamēr tas …" at bounding box center [503, 116] width 442 height 225
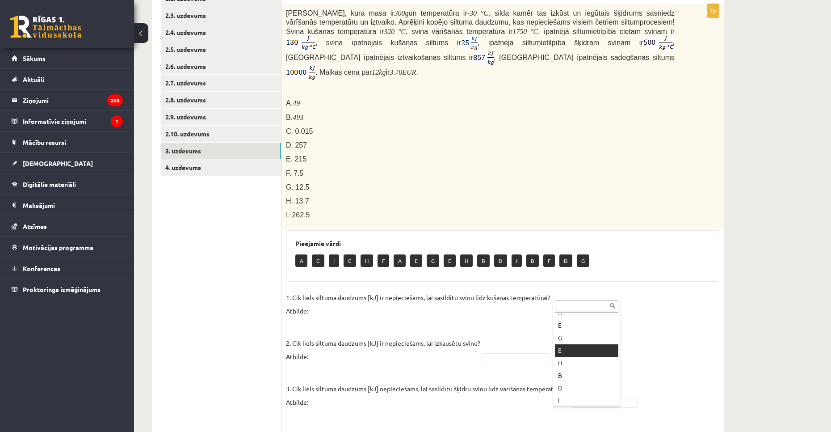
scroll to position [134, 0]
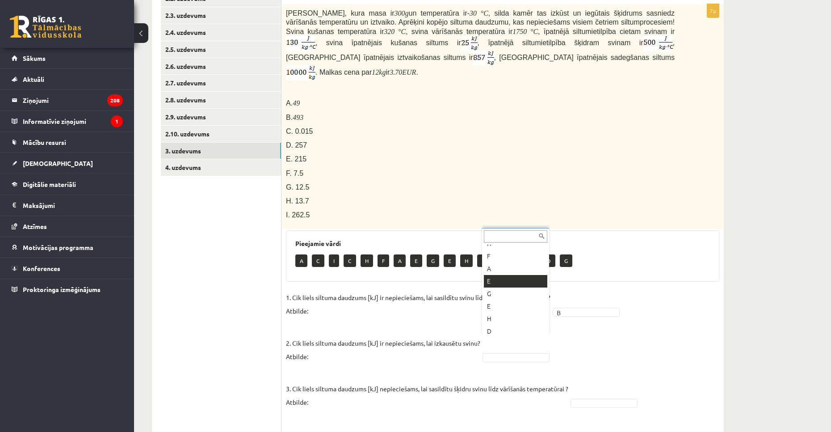
scroll to position [100, 0]
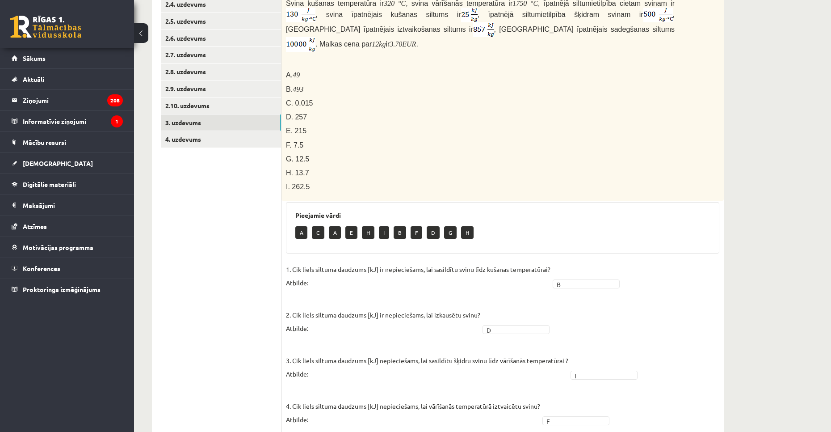
scroll to position [204, 0]
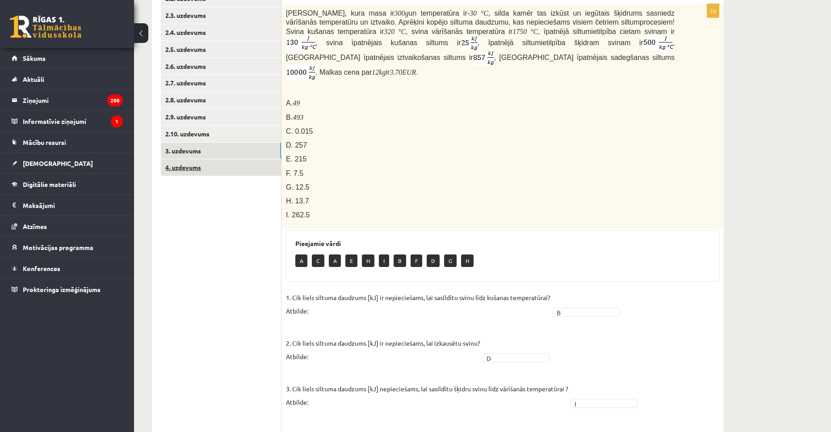
click at [191, 172] on link "4. uzdevums" at bounding box center [221, 167] width 120 height 17
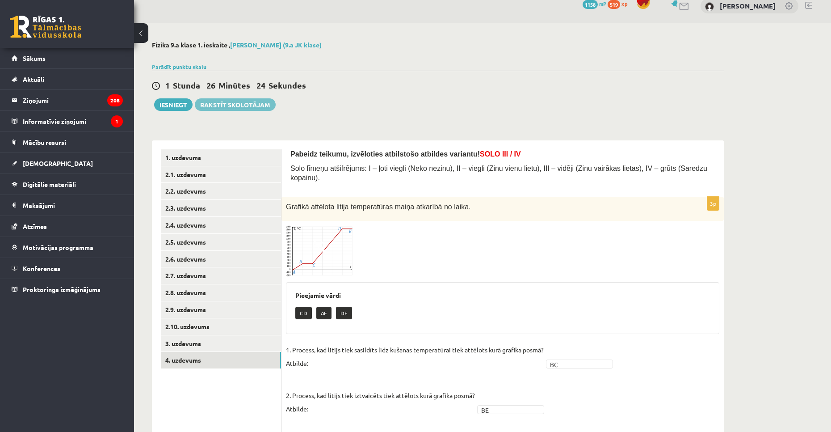
scroll to position [0, 0]
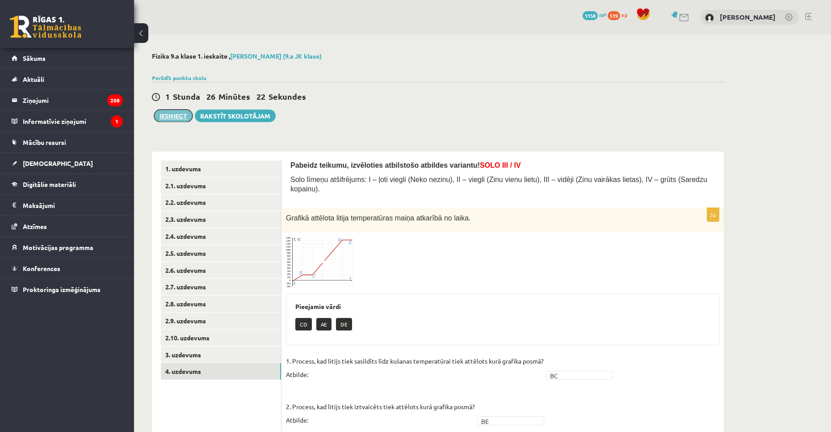
click at [174, 117] on button "Iesniegt" at bounding box center [173, 116] width 38 height 13
click at [169, 116] on button "Iesniegt" at bounding box center [173, 116] width 38 height 13
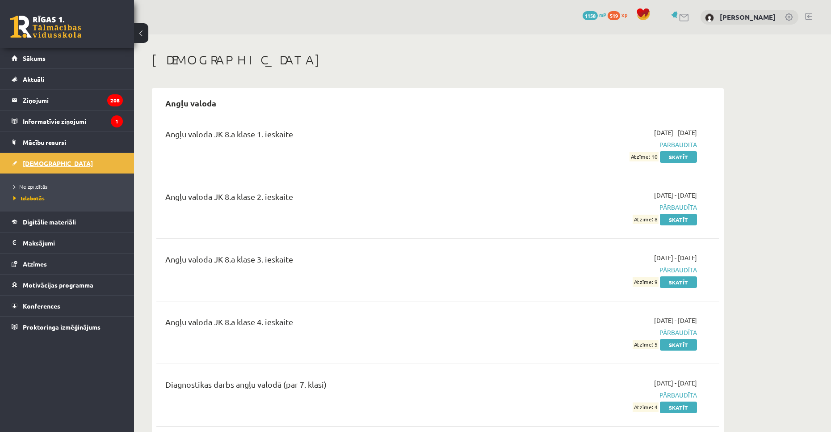
click at [65, 163] on link "[DEMOGRAPHIC_DATA]" at bounding box center [67, 163] width 111 height 21
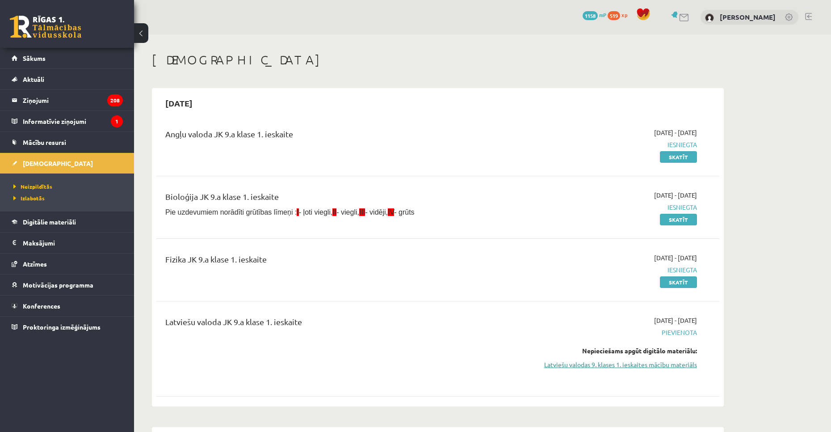
click at [618, 362] on link "Latviešu valodas 9. klases 1. ieskaites mācību materiāls" at bounding box center [613, 364] width 169 height 9
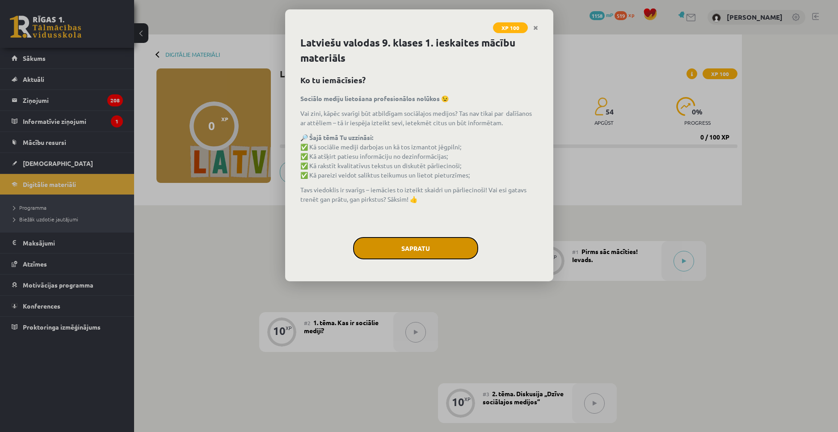
click at [411, 248] on button "Sapratu" at bounding box center [415, 248] width 125 height 22
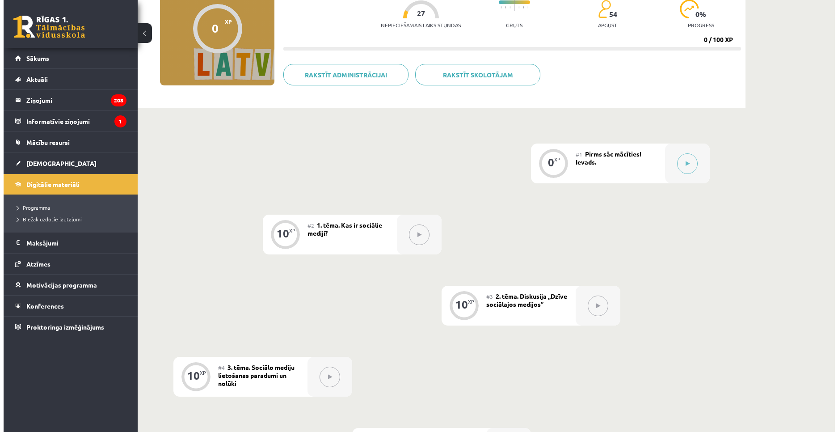
scroll to position [89, 0]
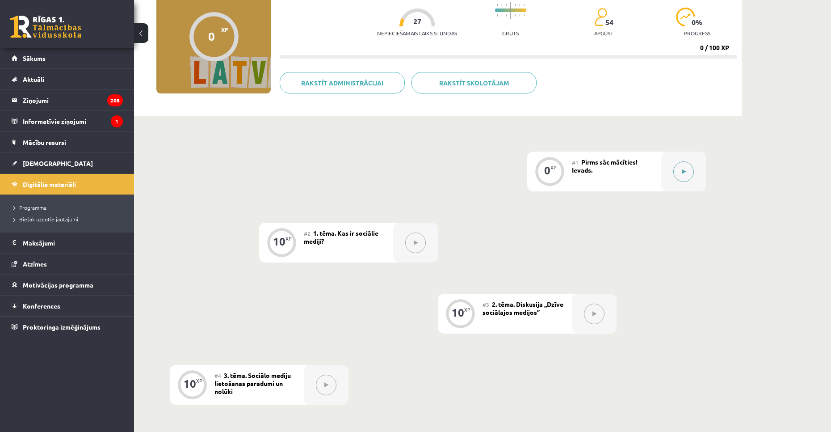
click at [688, 176] on button at bounding box center [684, 171] width 21 height 21
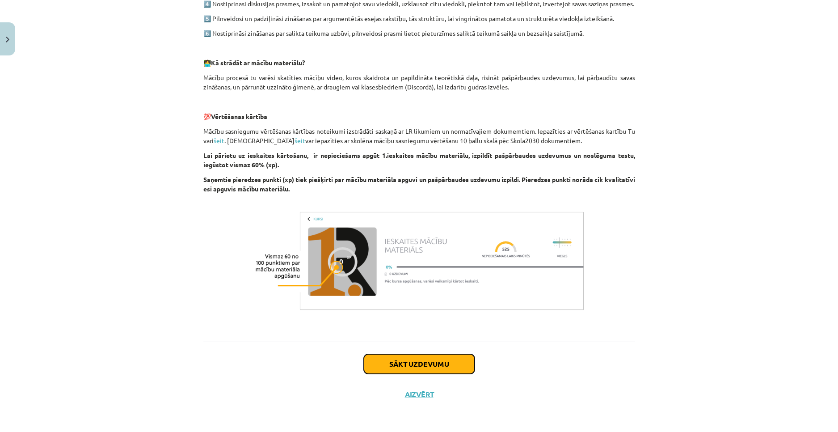
click at [452, 367] on button "Sākt uzdevumu" at bounding box center [419, 364] width 111 height 20
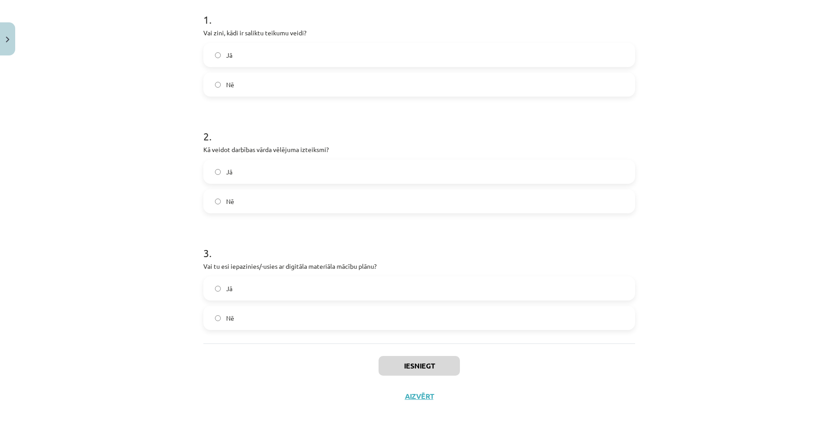
scroll to position [182, 0]
drag, startPoint x: 194, startPoint y: 16, endPoint x: 162, endPoint y: 16, distance: 32.2
click at [162, 16] on div "Mācību tēma: Latviešu valodas 9. klases 1. ieskaites mācību materiāls #1 Pirms …" at bounding box center [419, 216] width 838 height 432
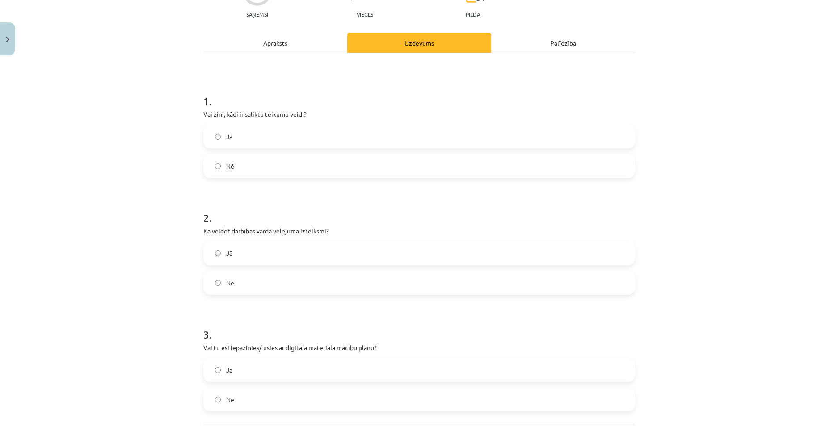
scroll to position [137, 0]
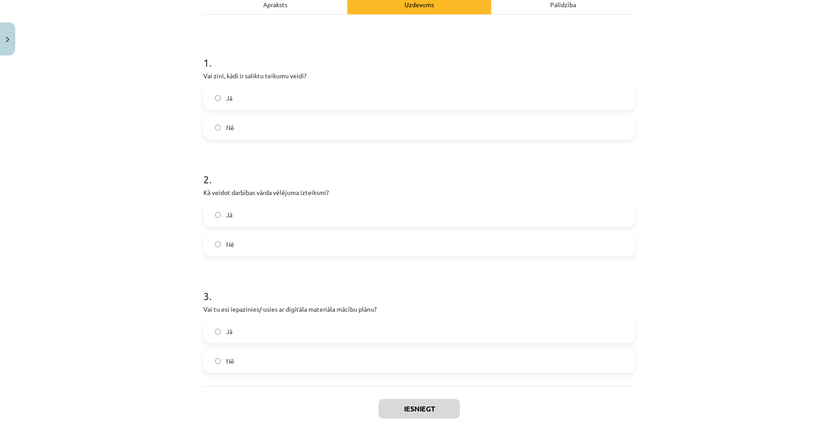
click at [264, 89] on label "Jā" at bounding box center [419, 98] width 430 height 22
click at [265, 221] on label "Jā" at bounding box center [419, 214] width 430 height 22
click at [257, 345] on div "Jā Nē" at bounding box center [419, 346] width 432 height 54
click at [256, 218] on label "Jā" at bounding box center [419, 214] width 430 height 22
drag, startPoint x: 254, startPoint y: 230, endPoint x: 253, endPoint y: 237, distance: 7.2
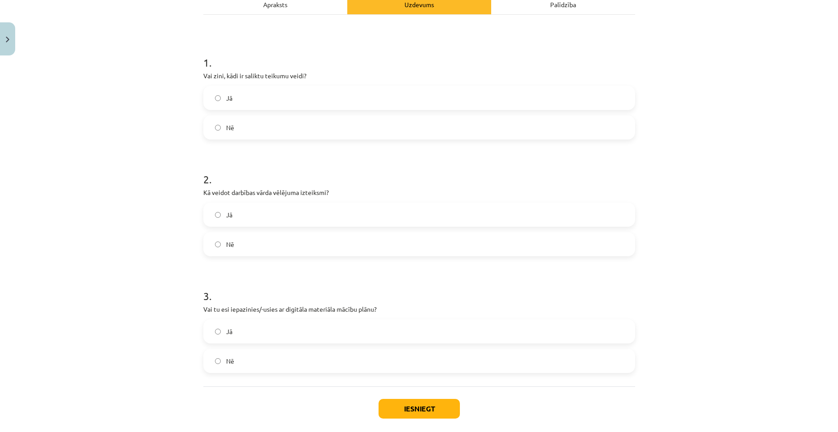
click at [254, 231] on div "Jā Nē" at bounding box center [419, 229] width 432 height 54
click at [253, 241] on label "Nē" at bounding box center [419, 244] width 430 height 22
click at [253, 355] on label "Nē" at bounding box center [419, 361] width 430 height 22
click at [261, 337] on label "Jā" at bounding box center [419, 331] width 430 height 22
click at [303, 141] on form "1 . Vai zini, kādi ir saliktu teikumu veidi? Jā Nē 2 . Kā veidot darbības vārda…" at bounding box center [419, 207] width 432 height 332
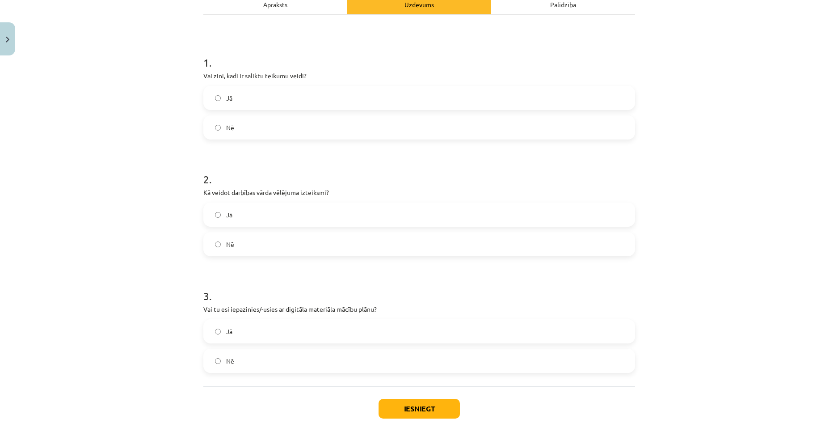
click at [299, 131] on label "Nē" at bounding box center [419, 127] width 430 height 22
click at [271, 211] on label "Jā" at bounding box center [419, 214] width 430 height 22
click at [421, 410] on button "Iesniegt" at bounding box center [419, 409] width 81 height 20
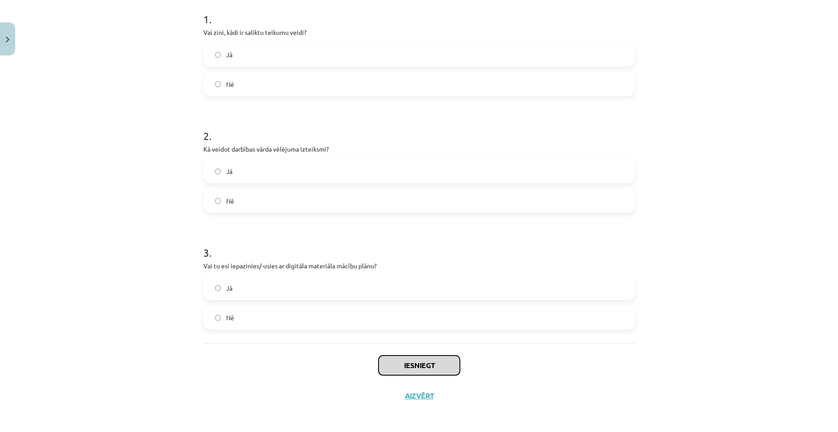
scroll to position [182, 0]
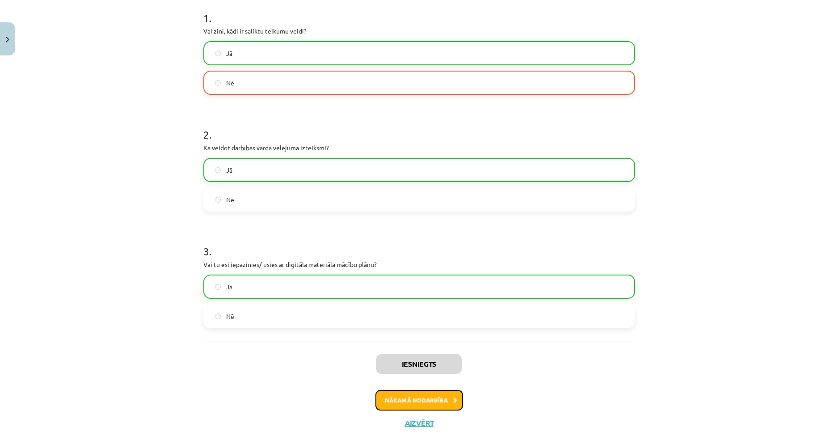
click at [409, 397] on button "Nākamā nodarbība" at bounding box center [419, 400] width 88 height 21
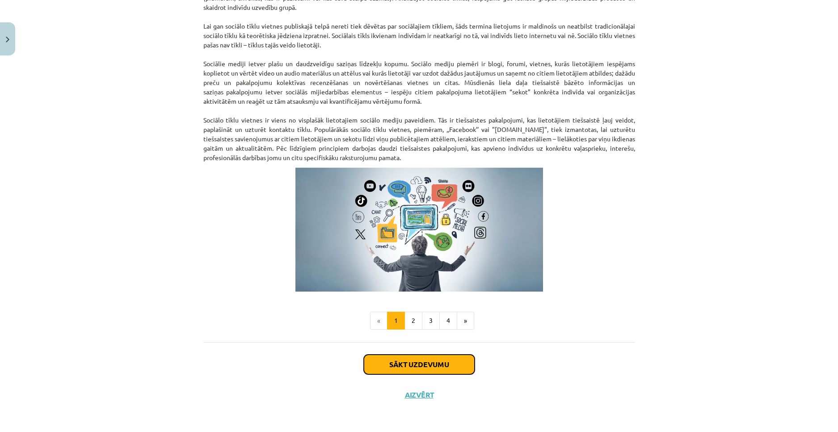
click at [400, 366] on button "Sākt uzdevumu" at bounding box center [419, 364] width 111 height 20
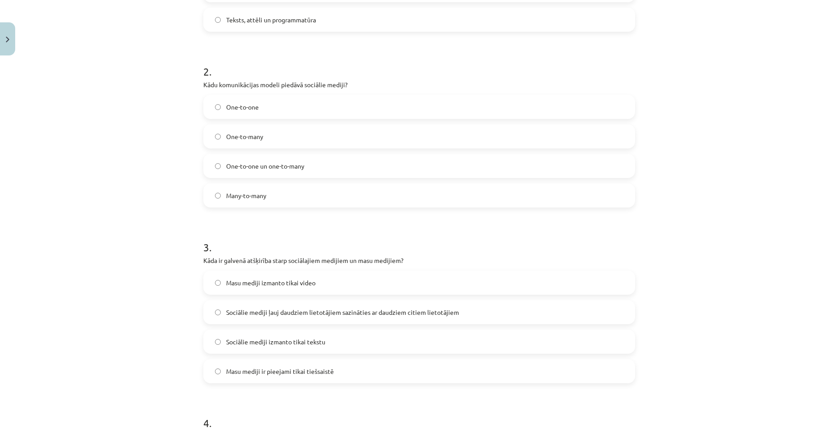
scroll to position [710, 0]
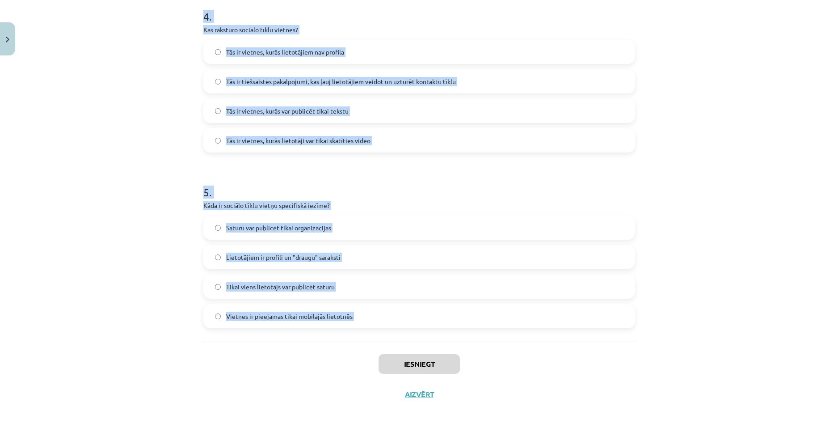
drag, startPoint x: 188, startPoint y: 166, endPoint x: 353, endPoint y: 357, distance: 252.2
click at [353, 357] on div "Mācību tēma: Latviešu valodas 9. klases 1. ieskaites mācību materiāls #2 1. tēm…" at bounding box center [419, 216] width 838 height 432
copy form "2 . Lor ip dolorsi ametco adip elitseddoeius? Temporin utlabo, etdolorem al eni…"
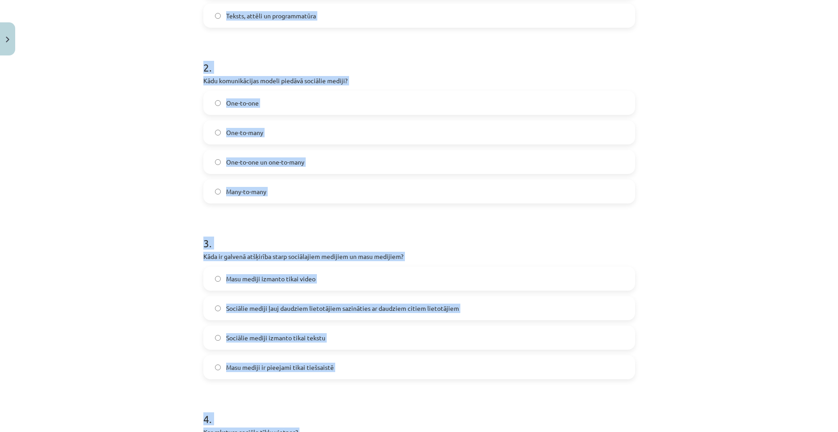
click at [160, 152] on div "Mācību tēma: Latviešu valodas 9. klases 1. ieskaites mācību materiāls #2 1. tēm…" at bounding box center [419, 216] width 838 height 432
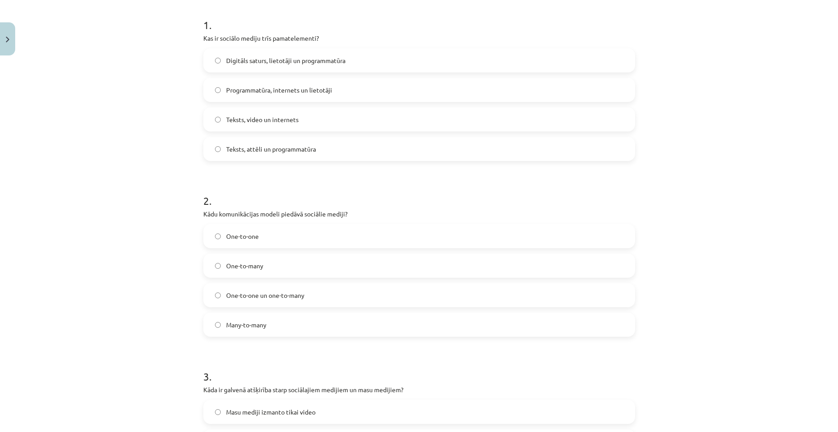
scroll to position [174, 0]
click at [260, 64] on span "Digitāls saturs, lietotāji un programmatūra" at bounding box center [285, 61] width 119 height 9
click at [270, 329] on label "Many-to-many" at bounding box center [419, 325] width 430 height 22
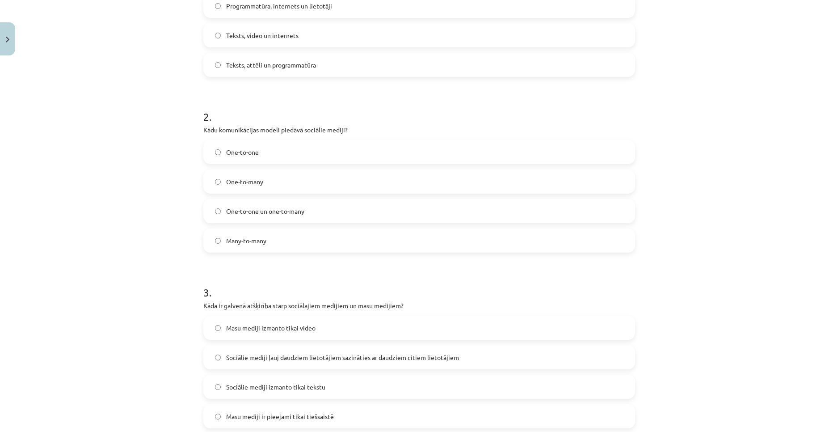
scroll to position [308, 0]
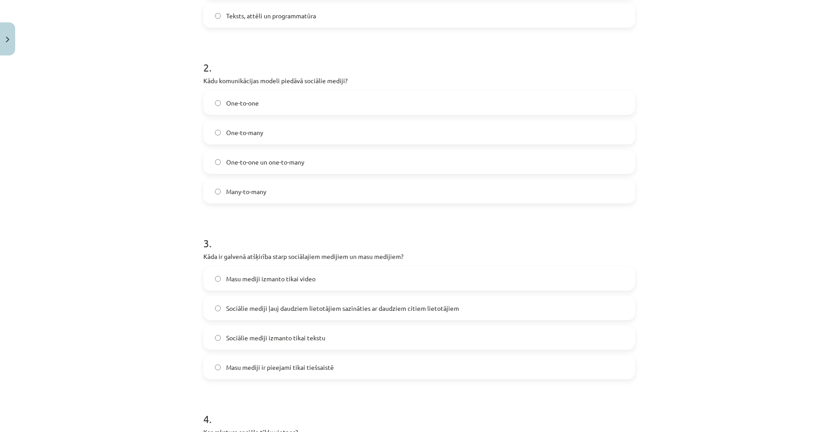
drag, startPoint x: 258, startPoint y: 309, endPoint x: 251, endPoint y: 308, distance: 7.3
click at [259, 310] on span "Sociālie mediji ļauj daudziem lietotājiem sazināties ar daudziem citiem lietotā…" at bounding box center [342, 307] width 233 height 9
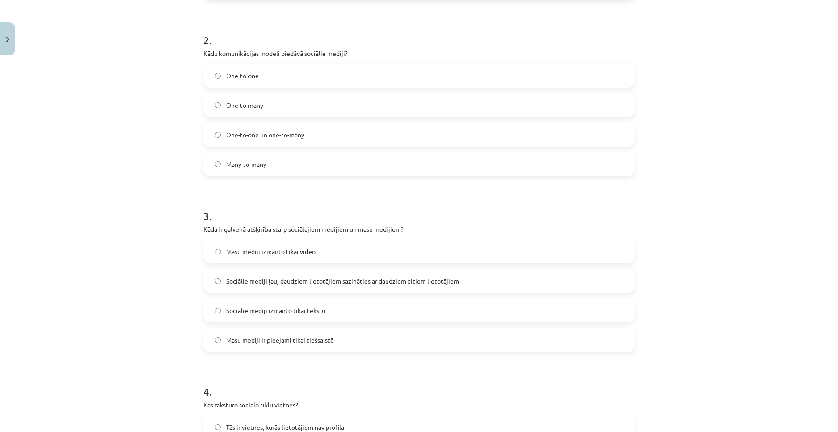
scroll to position [487, 0]
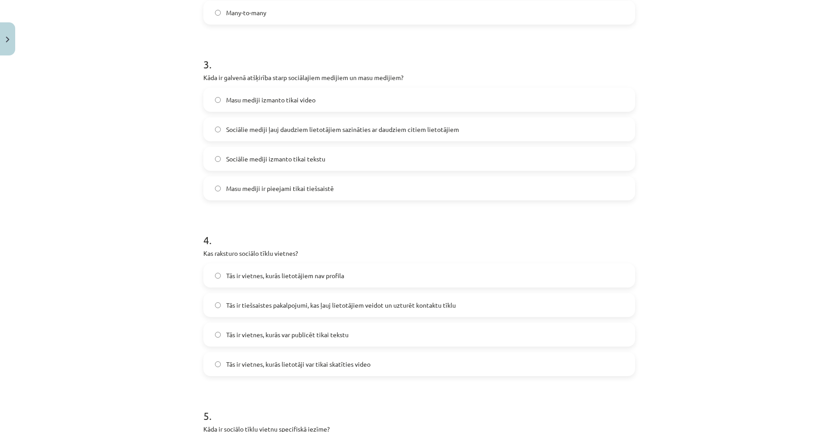
click at [364, 312] on label "Tās ir tiešsaistes pakalpojumi, kas ļauj lietotājiem veidot un uzturēt kontaktu…" at bounding box center [419, 305] width 430 height 22
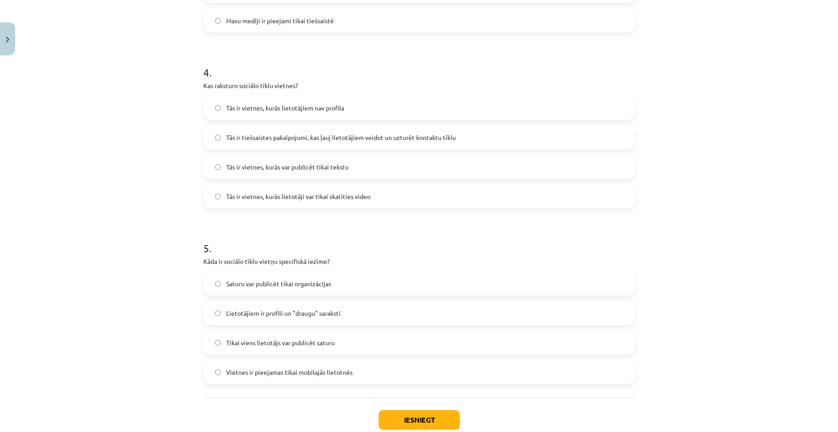
scroll to position [666, 0]
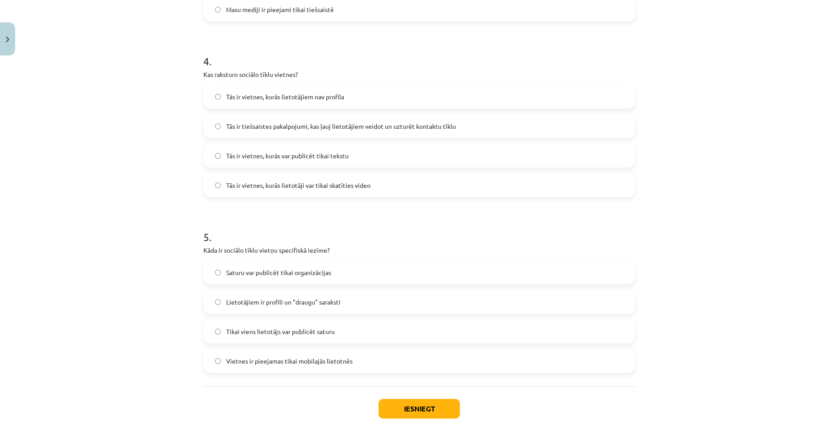
click at [288, 300] on span "Lietotājiem ir profili un "draugu" saraksti" at bounding box center [283, 301] width 114 height 9
click at [405, 415] on button "Iesniegt" at bounding box center [419, 409] width 81 height 20
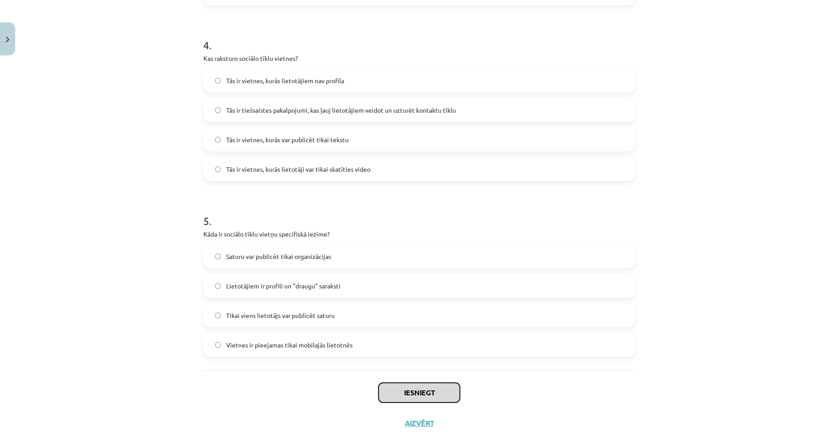
scroll to position [710, 0]
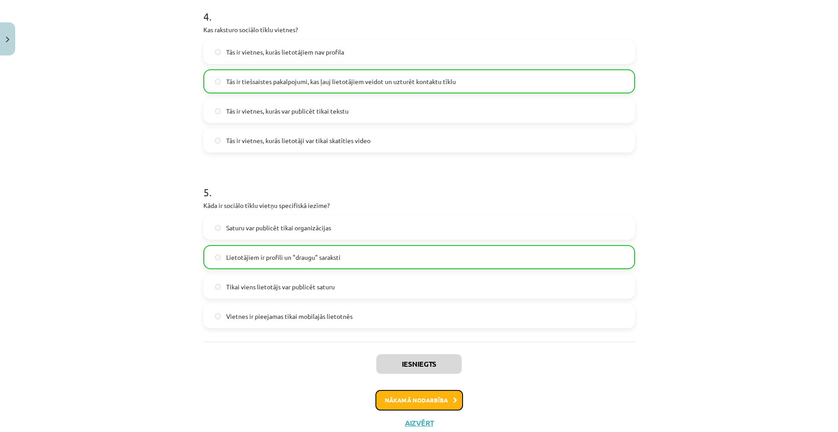
click at [432, 396] on button "Nākamā nodarbība" at bounding box center [419, 400] width 88 height 21
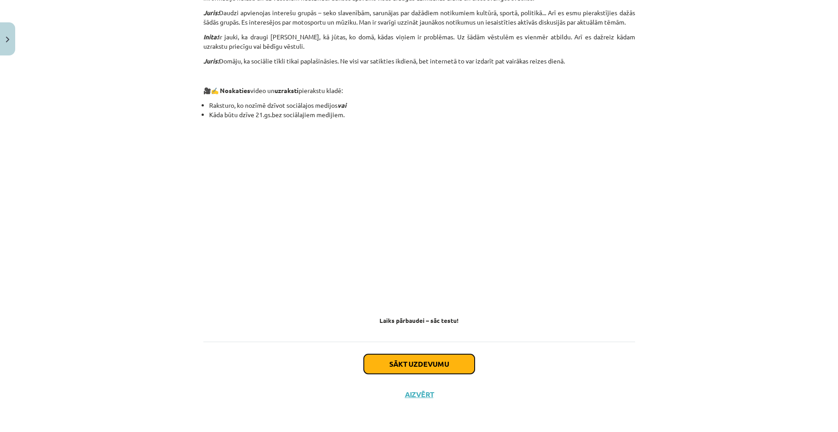
click at [421, 367] on button "Sākt uzdevumu" at bounding box center [419, 364] width 111 height 20
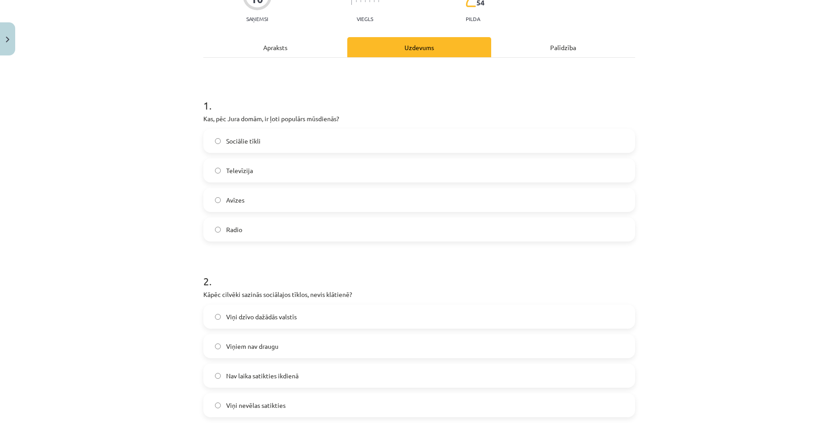
scroll to position [22, 0]
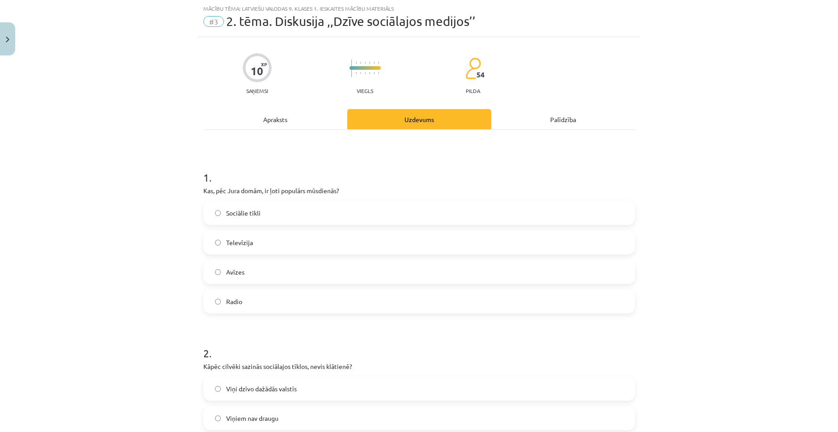
click at [271, 211] on label "Sociālie tīkli" at bounding box center [419, 213] width 430 height 22
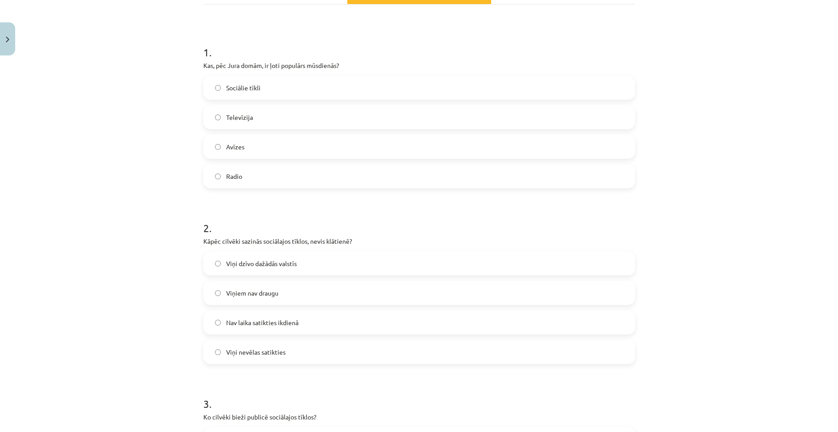
scroll to position [156, 0]
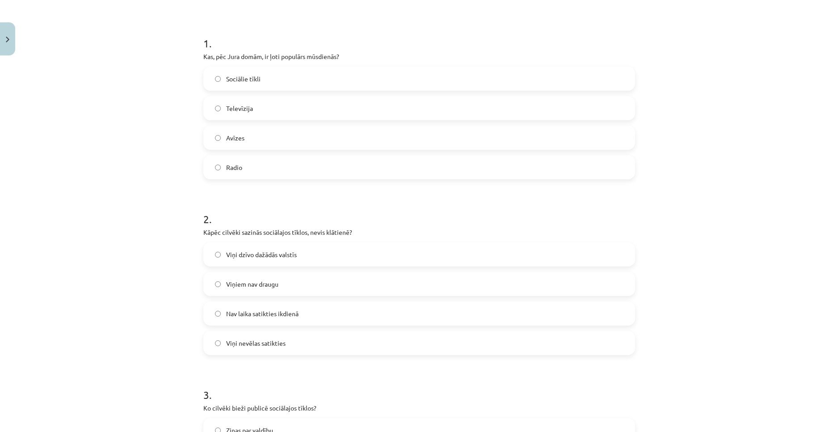
click at [299, 256] on label "Viņi dzīvo dažādās valstīs" at bounding box center [419, 254] width 430 height 22
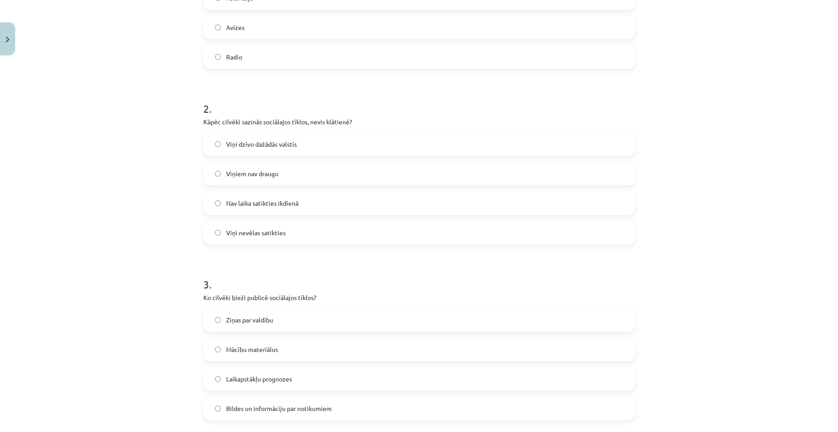
scroll to position [291, 0]
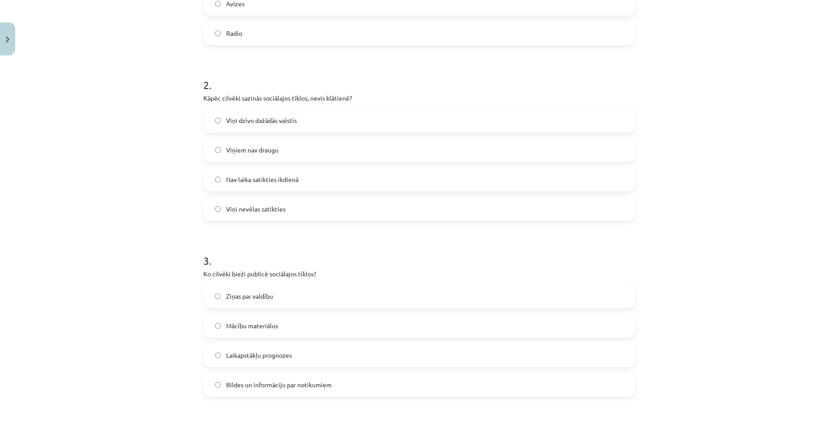
click at [278, 180] on span "Nav laika satikties ikdienā" at bounding box center [262, 179] width 72 height 9
click at [292, 385] on span "Bildes un informāciju par notikumiem" at bounding box center [278, 384] width 105 height 9
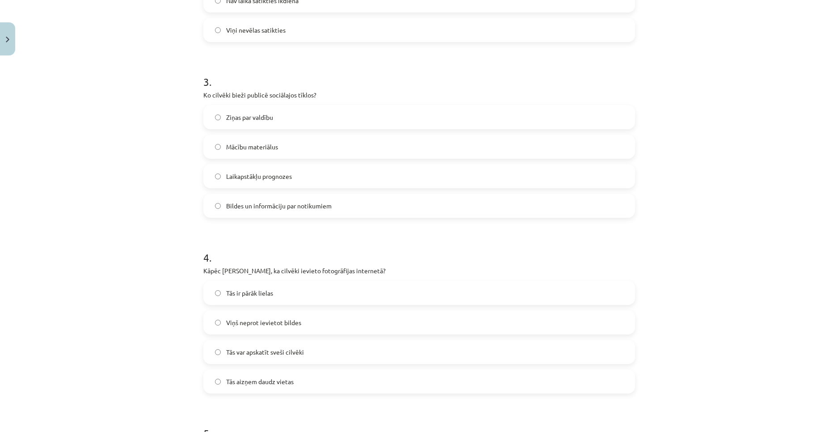
click at [282, 354] on span "Tās var apskatīt sveši cilvēki" at bounding box center [265, 351] width 78 height 9
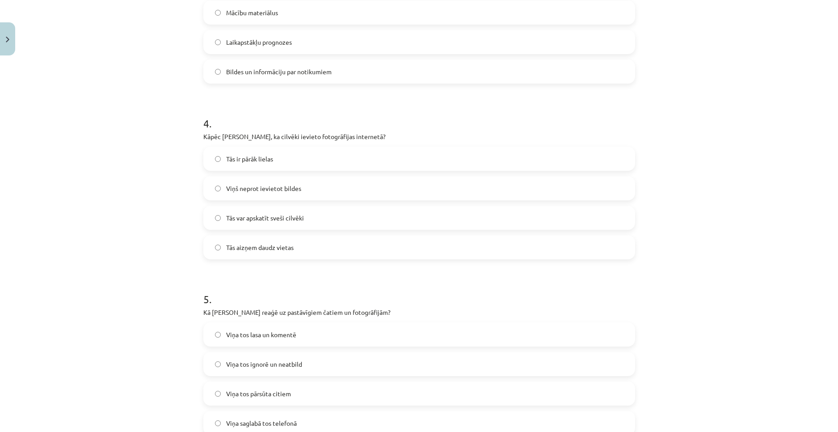
scroll to position [648, 0]
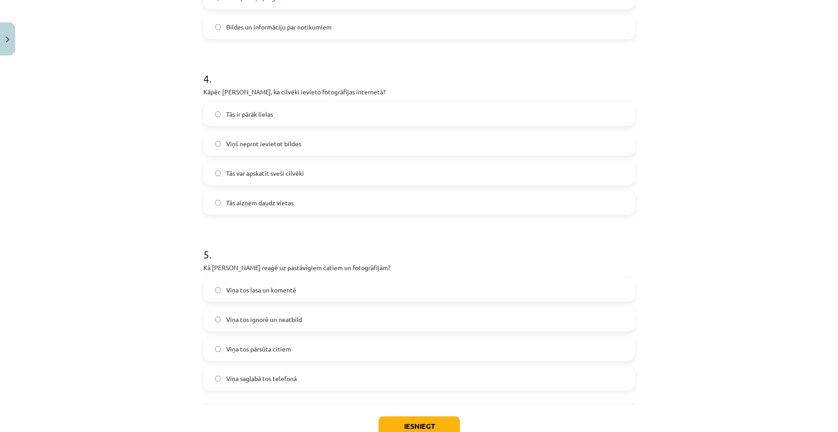
click at [298, 297] on label "Viņa tos lasa un komentē" at bounding box center [419, 289] width 430 height 22
click at [403, 421] on button "Iesniegt" at bounding box center [419, 426] width 81 height 20
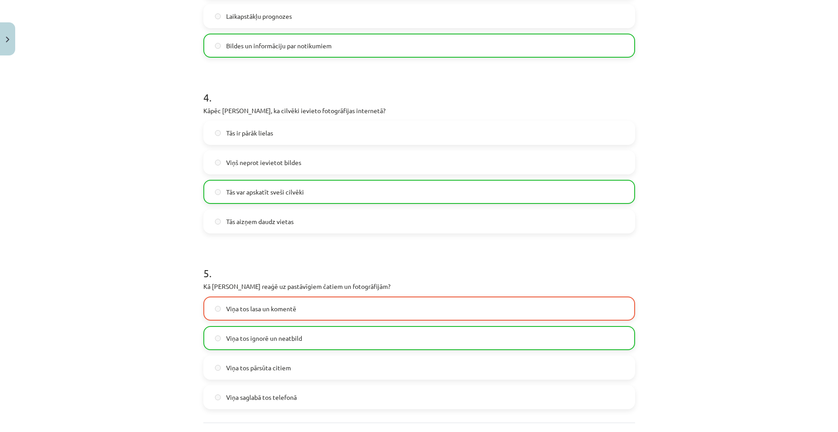
scroll to position [693, 0]
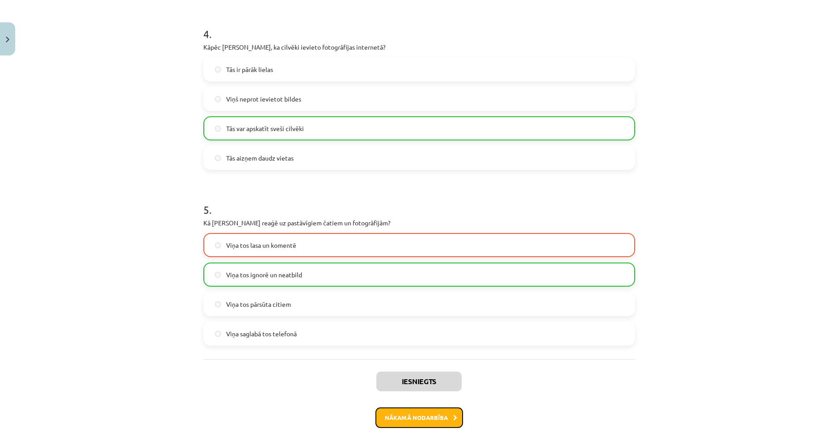
click at [414, 414] on button "Nākamā nodarbība" at bounding box center [419, 417] width 88 height 21
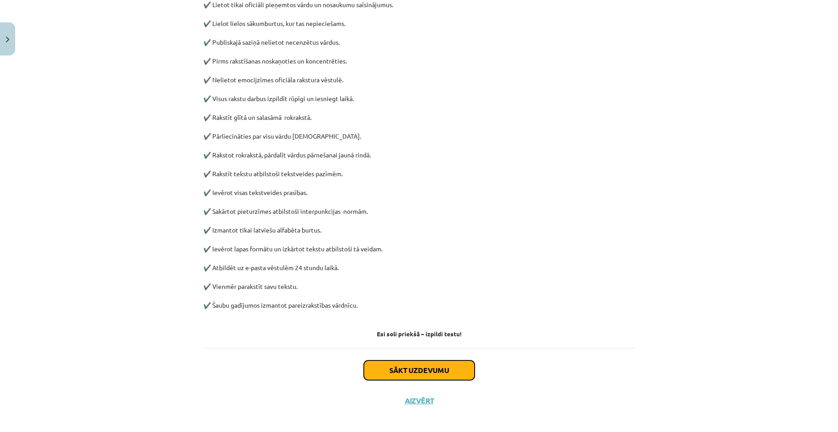
click at [410, 371] on button "Sākt uzdevumu" at bounding box center [419, 370] width 111 height 20
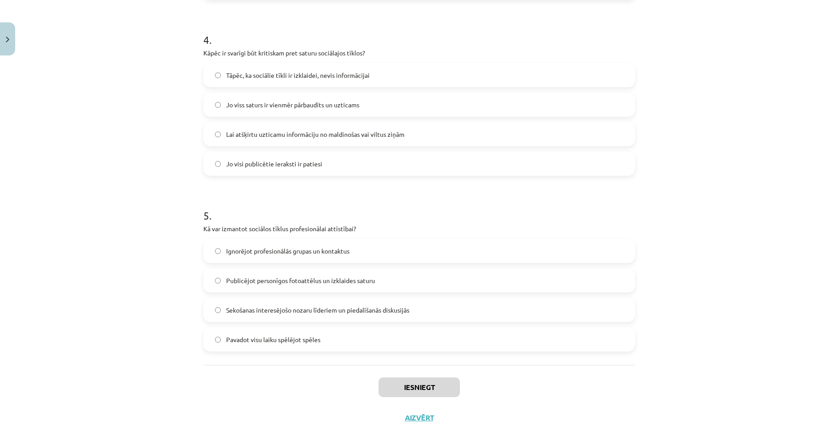
scroll to position [710, 0]
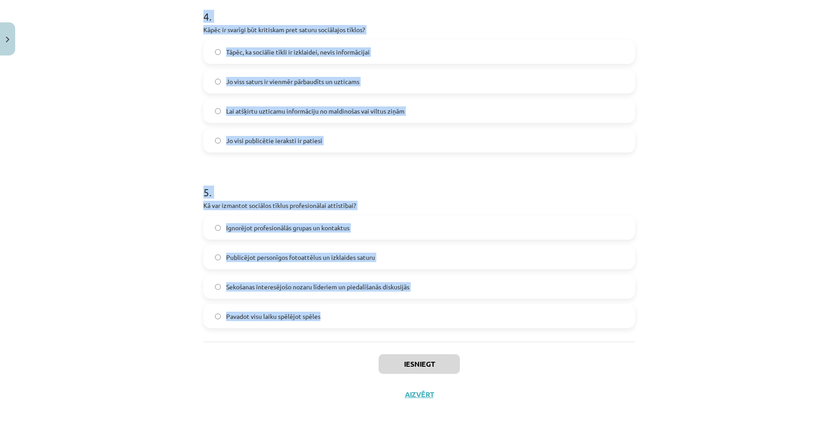
drag, startPoint x: 197, startPoint y: 157, endPoint x: 382, endPoint y: 337, distance: 257.6
click at [382, 337] on div "Mācību tēma: Latviešu valodas 9. klases 1. ieskaites mācību materiāls #4 3. tēm…" at bounding box center [419, 216] width 838 height 432
copy form "9 . Lore ipsu dolors ametcons adipisc, elitsedd eiusmodt incidi? Utlabor etdolo…"
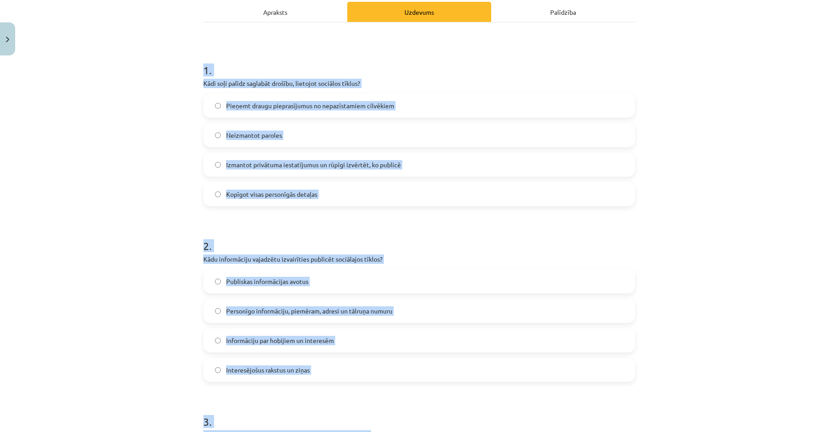
scroll to position [129, 0]
click at [252, 156] on label "Izmantot privātuma iestatījumus un rūpīgi izvērtēt, ko publicē" at bounding box center [419, 165] width 430 height 22
click at [152, 196] on div "Mācību tēma: Latviešu valodas 9. klases 1. ieskaites mācību materiāls #4 3. tēm…" at bounding box center [419, 216] width 838 height 432
click at [159, 291] on div "Mācību tēma: Latviešu valodas 9. klases 1. ieskaites mācību materiāls #4 3. tēm…" at bounding box center [419, 216] width 838 height 432
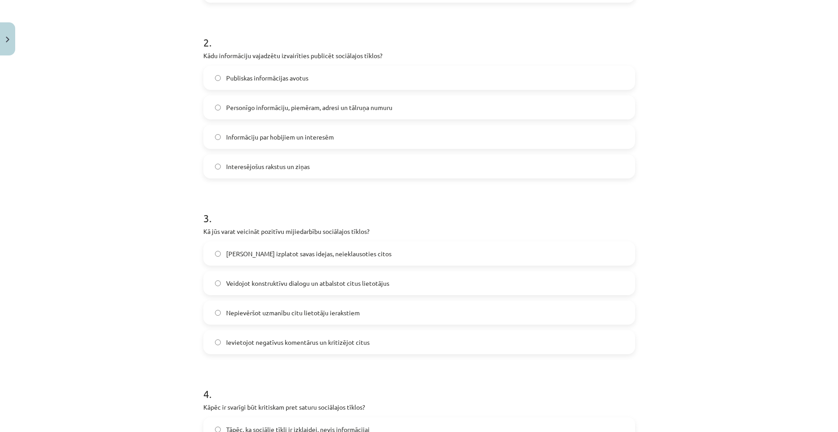
scroll to position [353, 0]
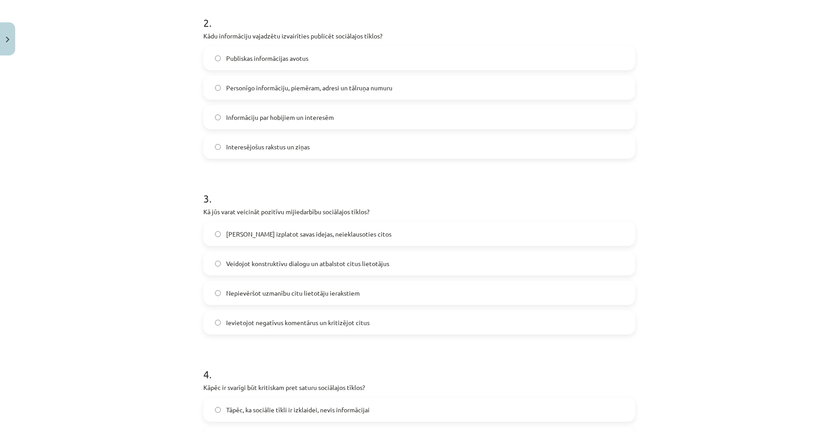
click at [279, 84] on span "Personīgo informāciju, piemēram, adresi un tālruņa numuru" at bounding box center [309, 87] width 166 height 9
click at [265, 257] on label "Veidojot konstruktīvu dialogu un atbalstot citus lietotājus" at bounding box center [419, 263] width 430 height 22
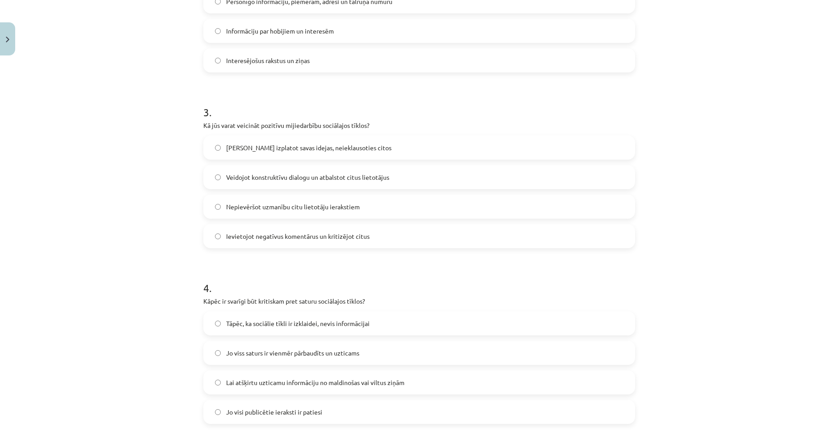
scroll to position [487, 0]
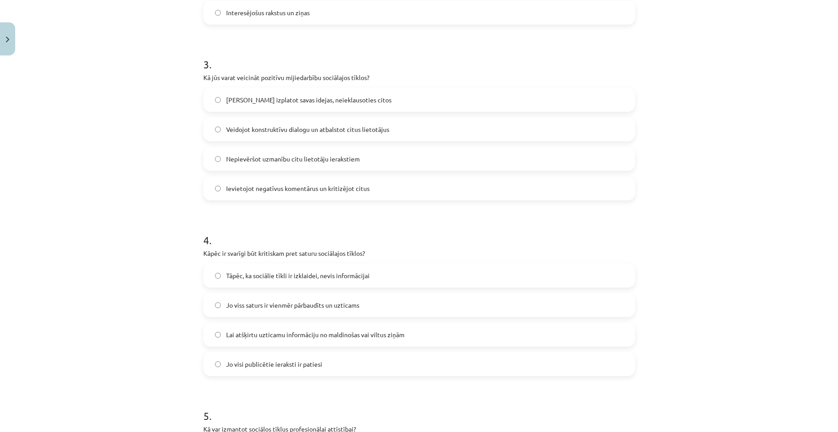
click at [265, 341] on label "Lai atšķirtu uzticamu informāciju no maldinošas vai viltus ziņām" at bounding box center [419, 334] width 430 height 22
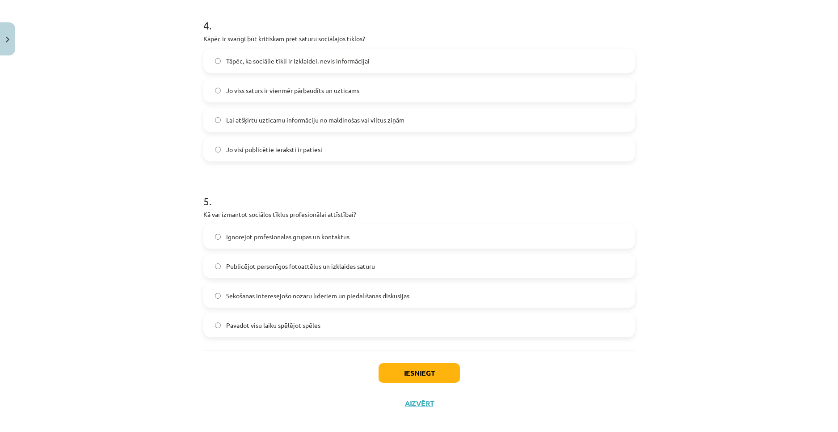
scroll to position [710, 0]
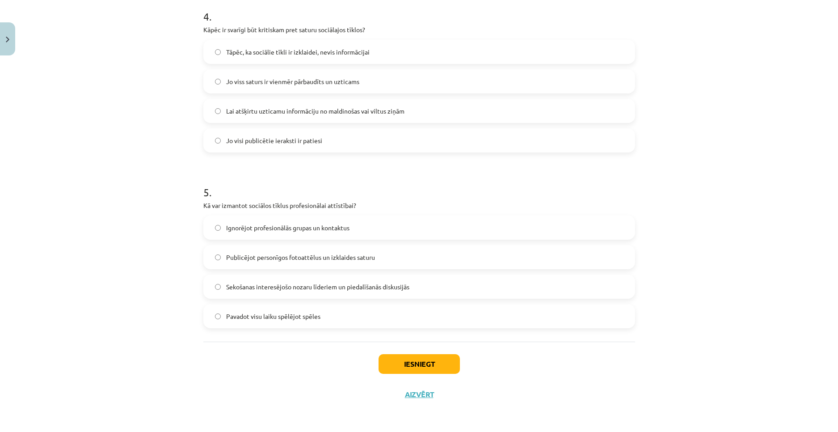
click at [289, 286] on span "Sekošanas interesējošo nozaru līderiem un piedalīšanās diskusijās" at bounding box center [317, 286] width 183 height 9
click at [398, 363] on button "Iesniegt" at bounding box center [419, 364] width 81 height 20
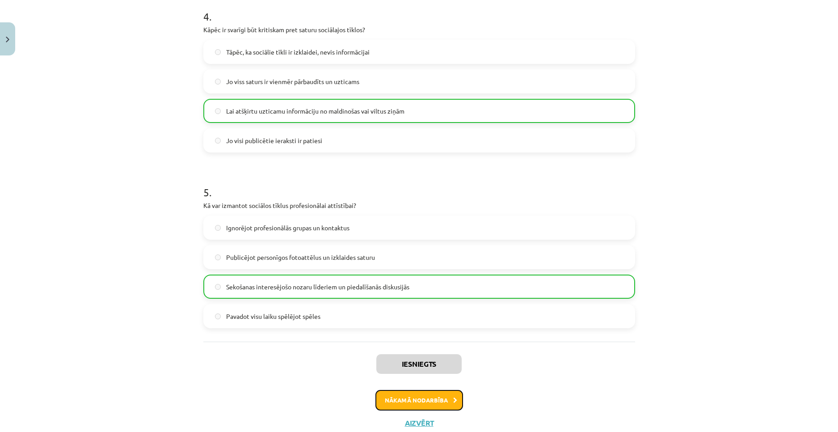
click at [427, 390] on button "Nākamā nodarbība" at bounding box center [419, 400] width 88 height 21
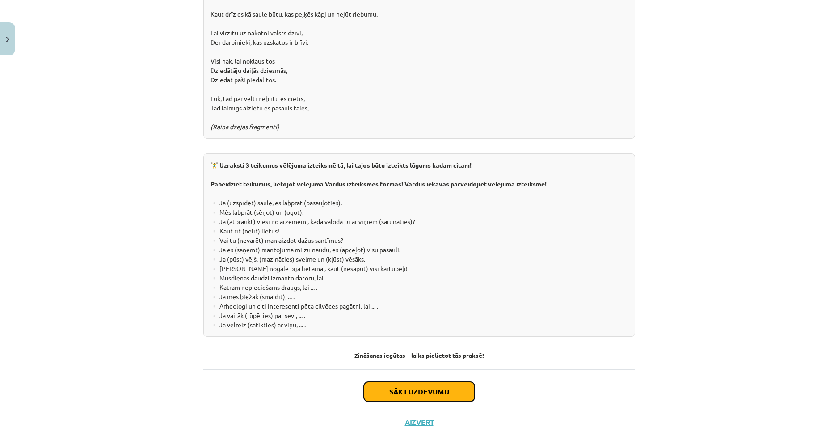
click at [439, 382] on button "Sākt uzdevumu" at bounding box center [419, 392] width 111 height 20
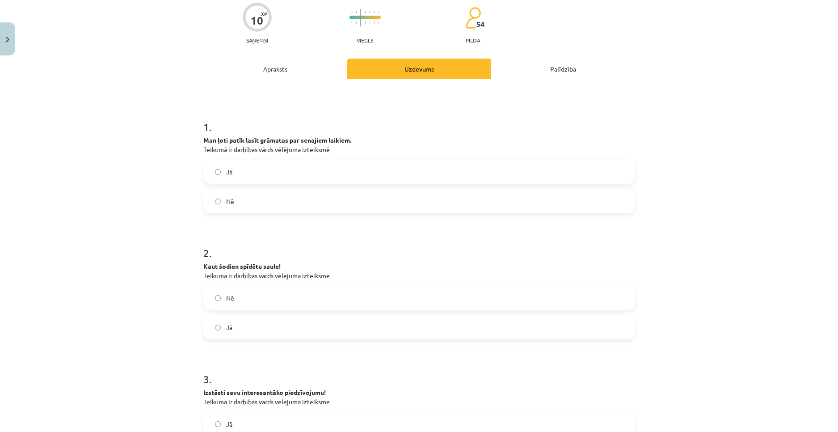
scroll to position [22, 0]
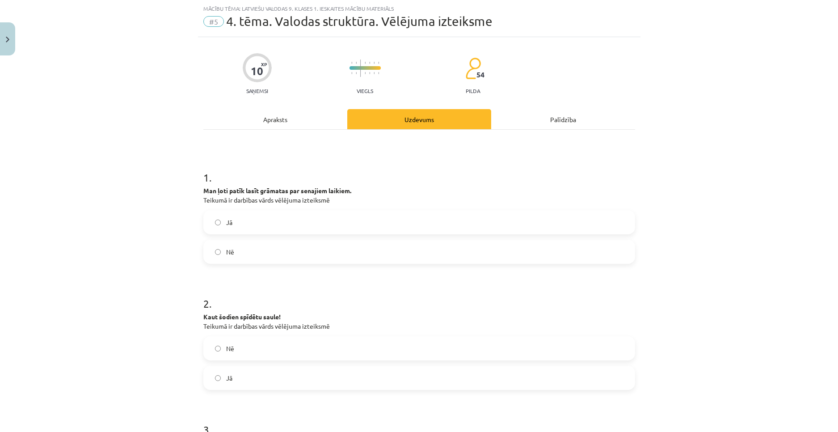
click at [219, 250] on label "Nē" at bounding box center [419, 251] width 430 height 22
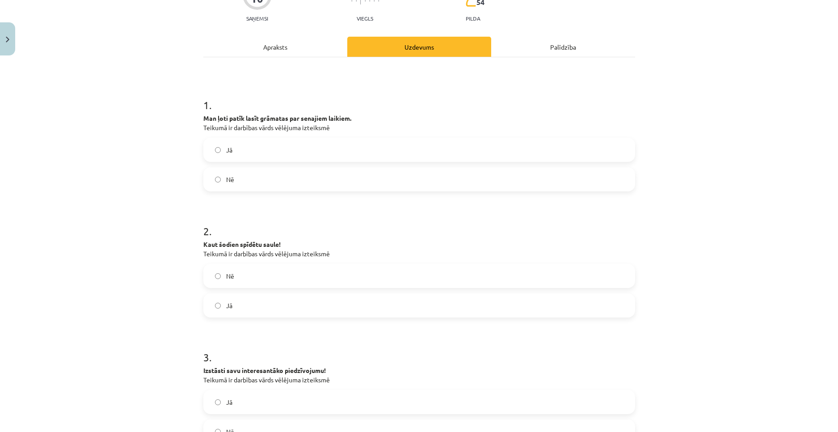
scroll to position [112, 0]
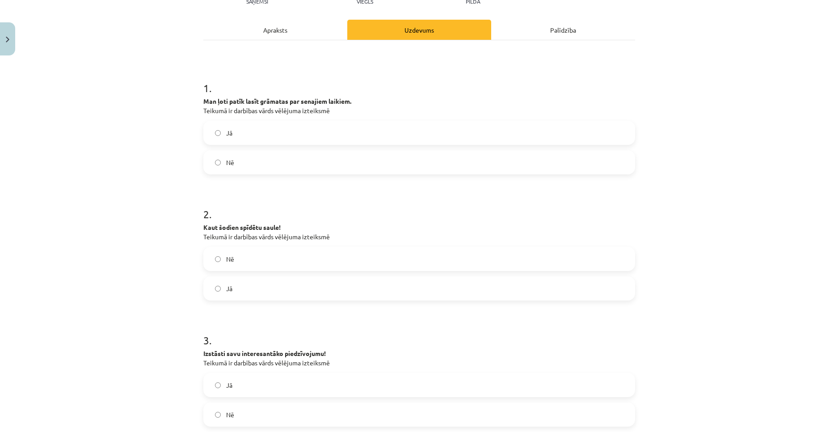
click at [239, 278] on label "Jā" at bounding box center [419, 288] width 430 height 22
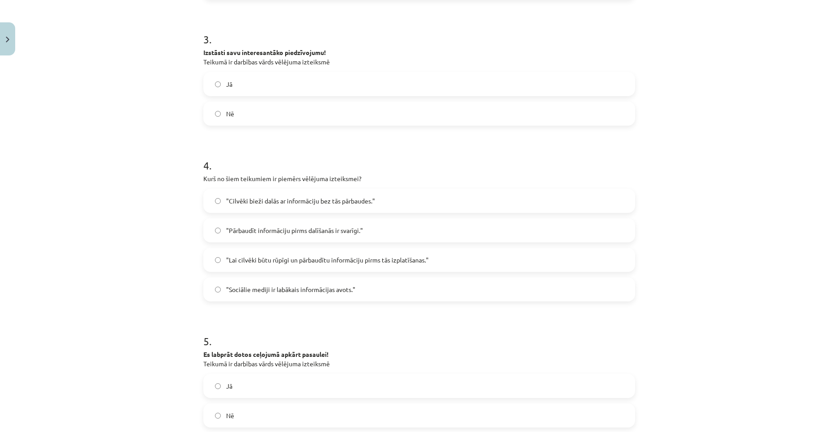
scroll to position [512, 0]
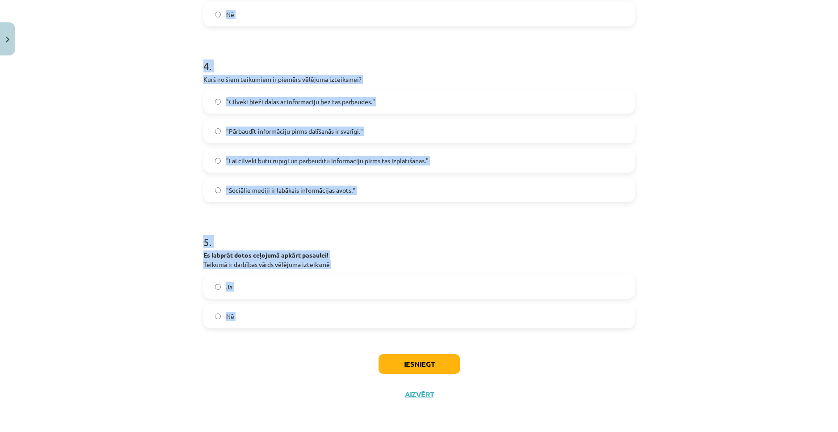
drag, startPoint x: 185, startPoint y: 64, endPoint x: 340, endPoint y: 354, distance: 328.9
click at [340, 354] on div "Mācību tēma: Latviešu valodas 9. klases 1. ieskaites mācību materiāls #5 4. tēm…" at bounding box center [419, 216] width 838 height 432
copy form "1 . Man ļoti patīk lasīt grāmatas par senajiem laikiem. Teikumā ir darbības vār…"
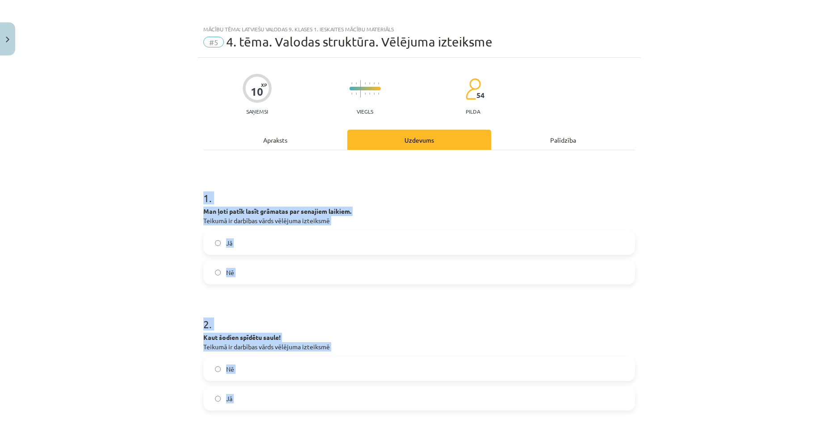
scroll to position [0, 0]
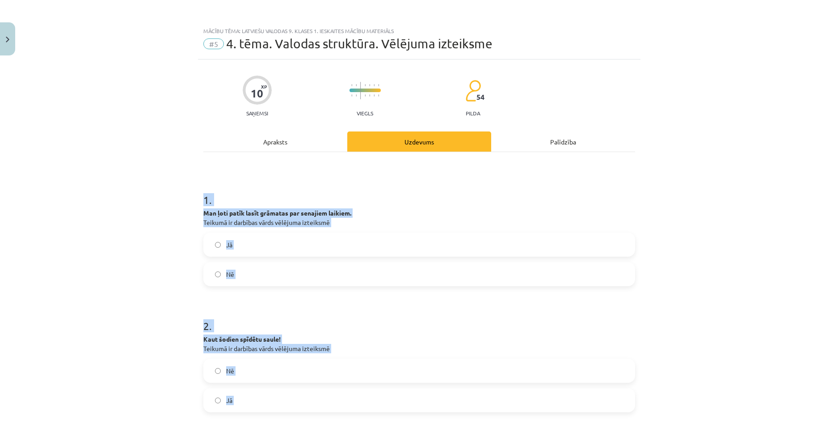
click at [159, 253] on div "Mācību tēma: Latviešu valodas 9. klases 1. ieskaites mācību materiāls #5 4. tēm…" at bounding box center [419, 216] width 838 height 432
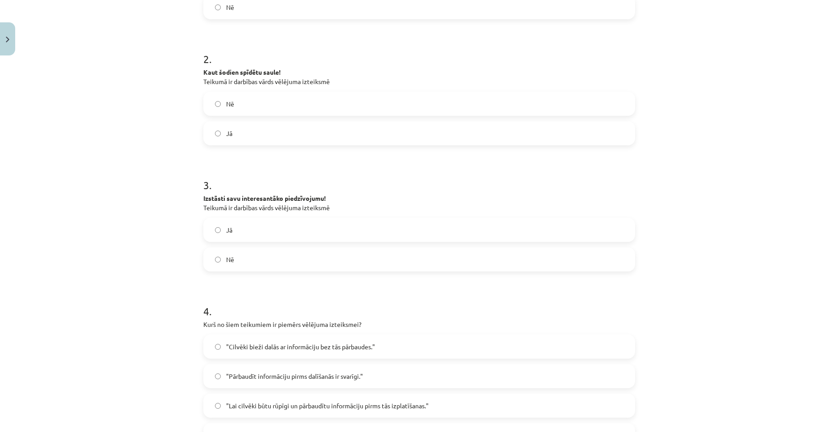
scroll to position [268, 0]
click at [240, 232] on label "Jā" at bounding box center [419, 228] width 430 height 22
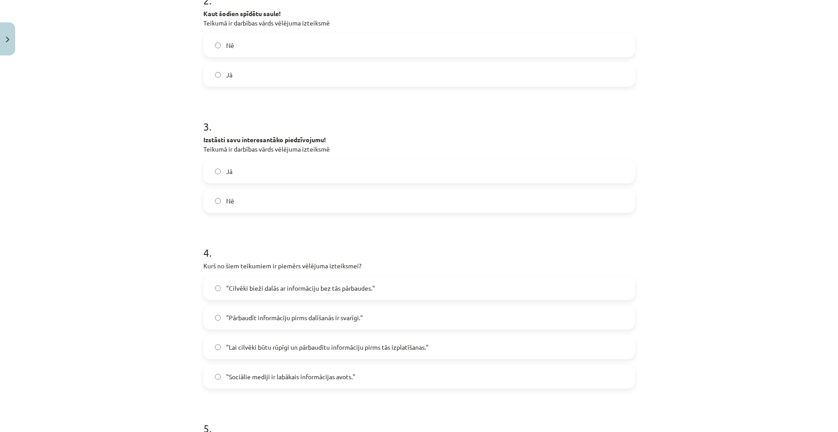
scroll to position [358, 0]
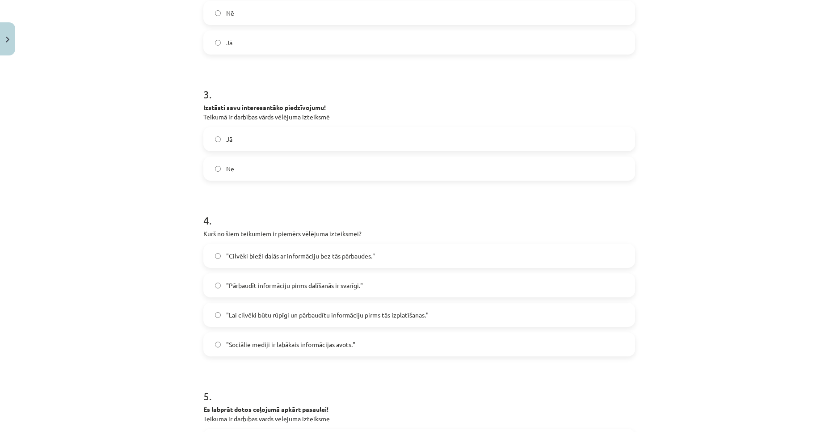
click at [257, 264] on label ""Cilvēki bieži dalās ar informāciju bez tās pārbaudes."" at bounding box center [419, 255] width 430 height 22
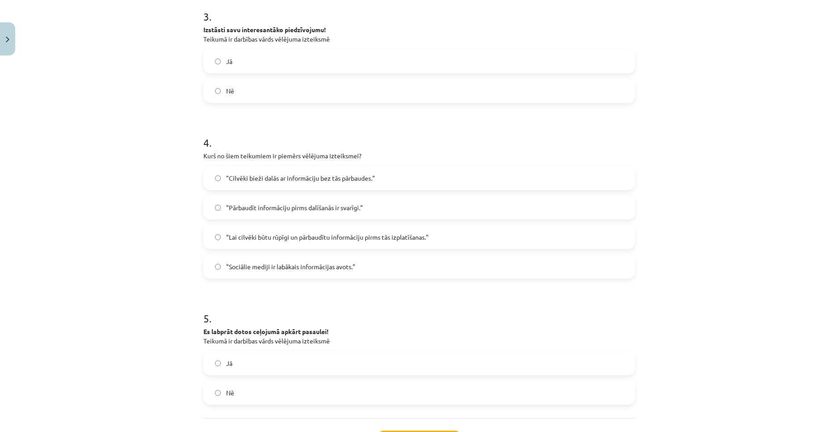
scroll to position [447, 0]
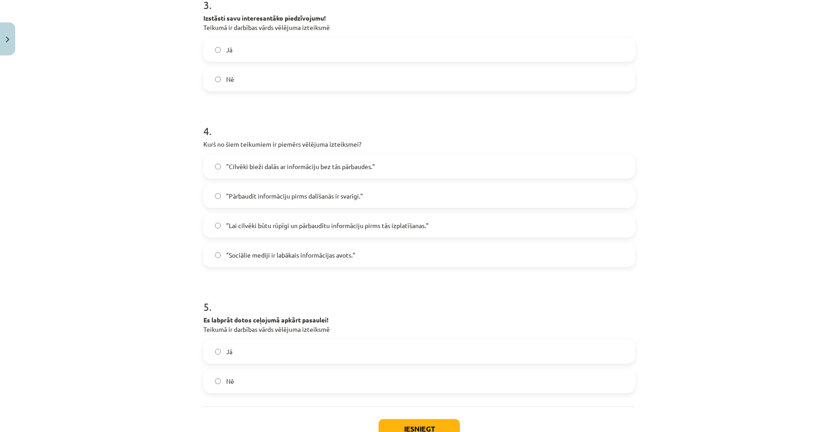
click at [265, 385] on label "Nē" at bounding box center [419, 381] width 430 height 22
click at [390, 418] on div "Iesniegt Aizvērt" at bounding box center [419, 437] width 432 height 63
click at [412, 421] on button "Iesniegt" at bounding box center [419, 429] width 81 height 20
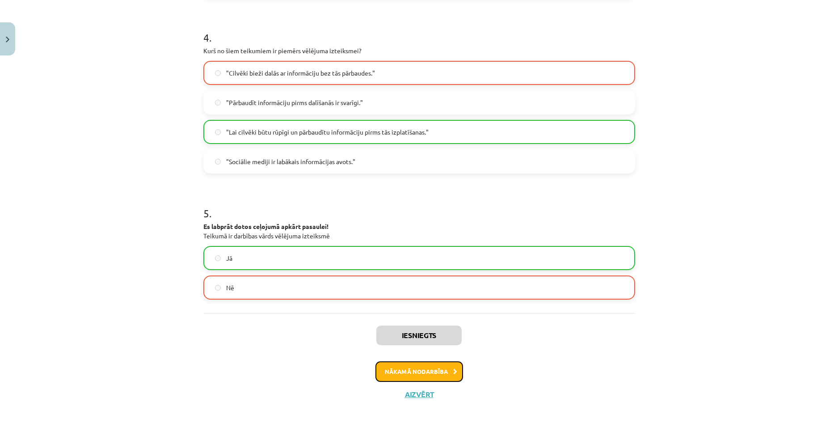
click at [418, 369] on button "Nākamā nodarbība" at bounding box center [419, 371] width 88 height 21
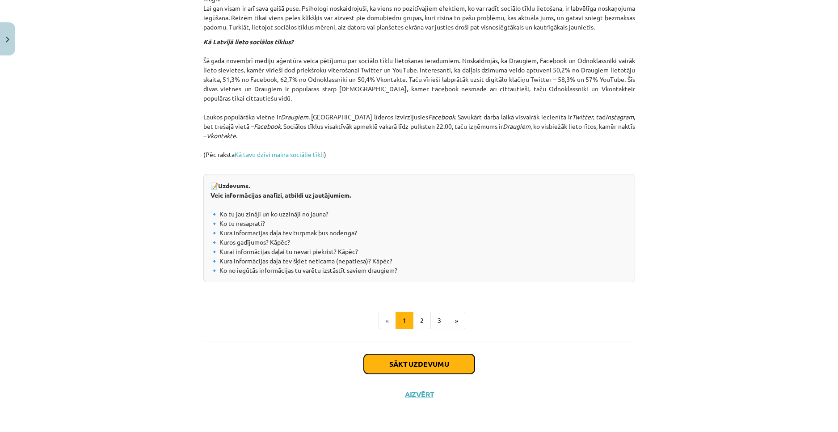
click at [411, 361] on button "Sākt uzdevumu" at bounding box center [419, 364] width 111 height 20
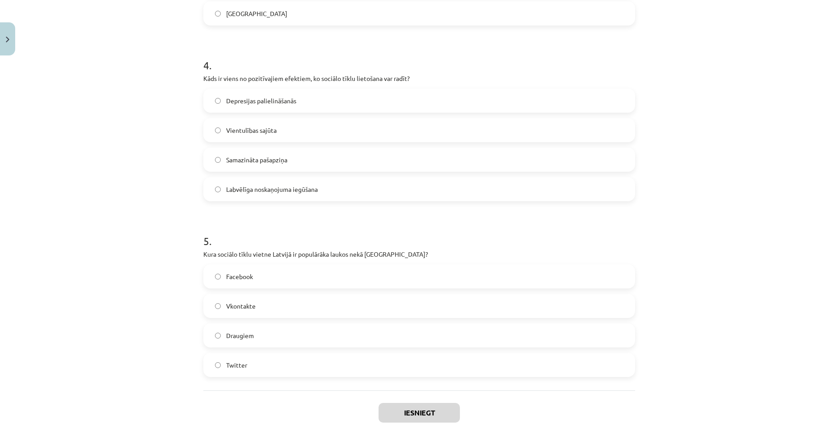
scroll to position [710, 0]
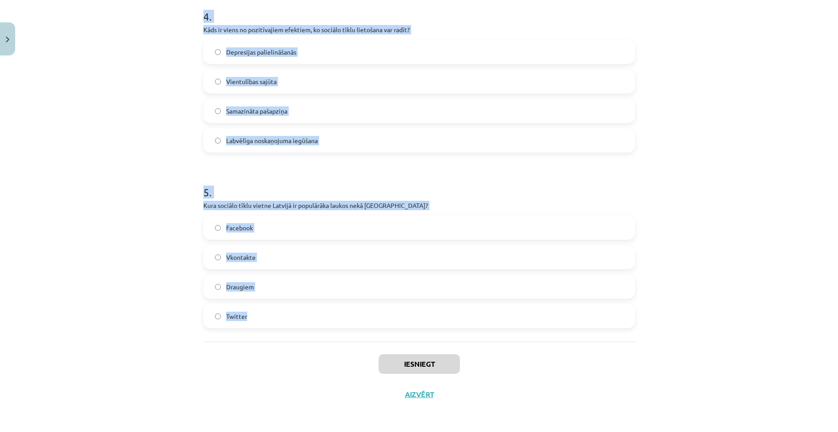
drag, startPoint x: 313, startPoint y: 297, endPoint x: 357, endPoint y: 334, distance: 58.0
click at [357, 334] on div "Mācību tēma: Latviešu valodas 9. klases 1. ieskaites mācību materiāls #6 5. tēm…" at bounding box center [419, 216] width 838 height 432
copy form "1 . Kāda bija laimes izjūtas līmeņa izmaiņa grupā, kura nedēļu neizmantoja soci…"
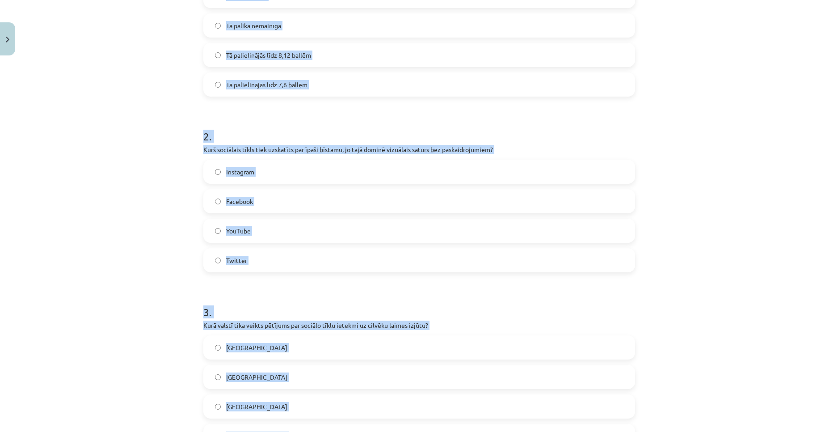
scroll to position [174, 0]
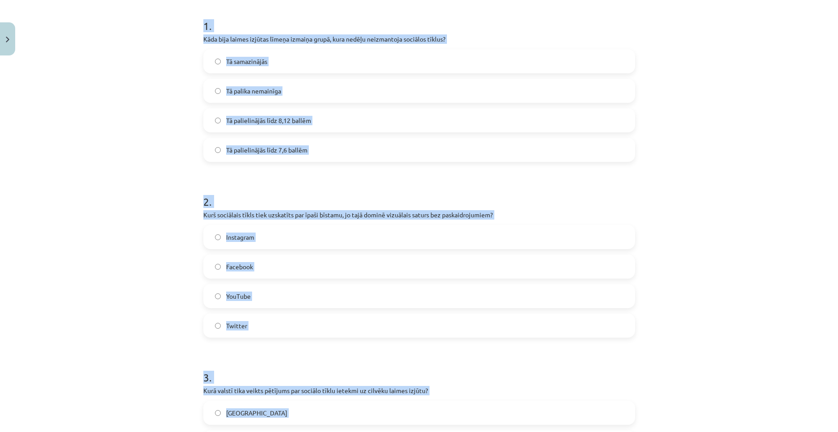
click at [313, 122] on label "Tā palielinājās līdz 8,12 ballēm" at bounding box center [419, 120] width 430 height 22
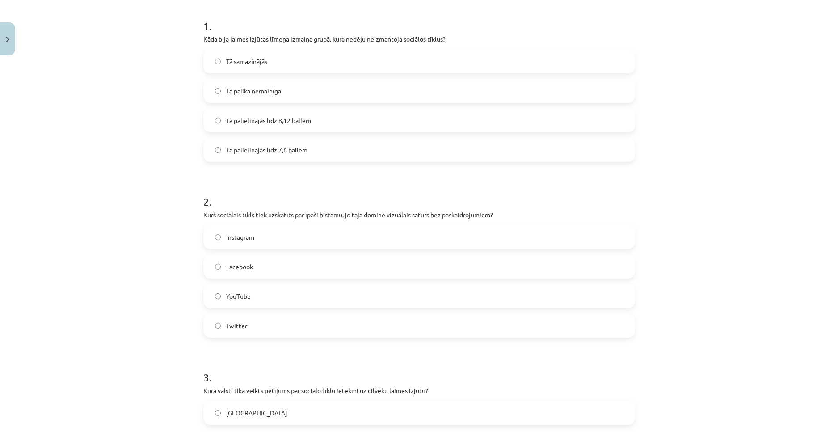
click at [255, 239] on label "Instagram" at bounding box center [419, 237] width 430 height 22
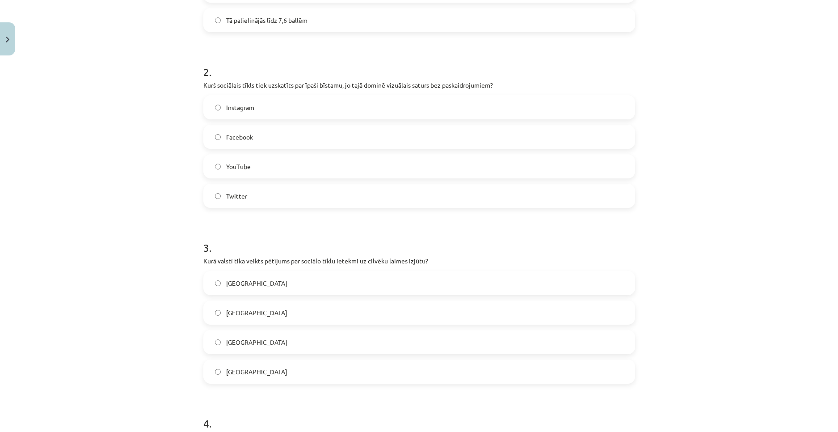
scroll to position [308, 0]
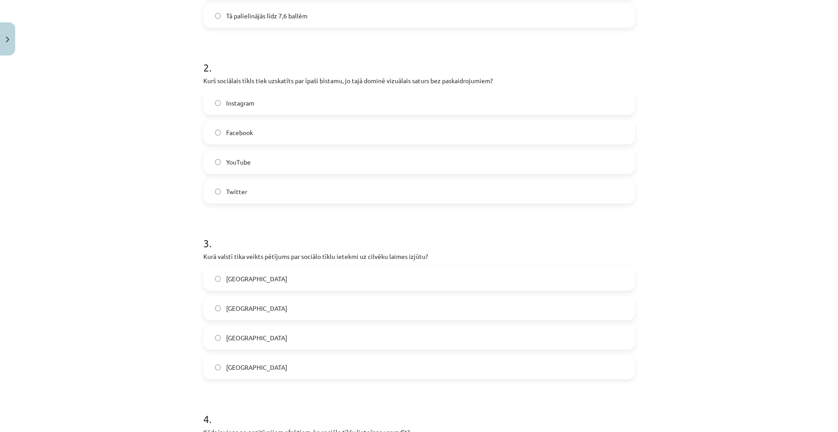
click at [236, 280] on label "ASV" at bounding box center [419, 278] width 430 height 22
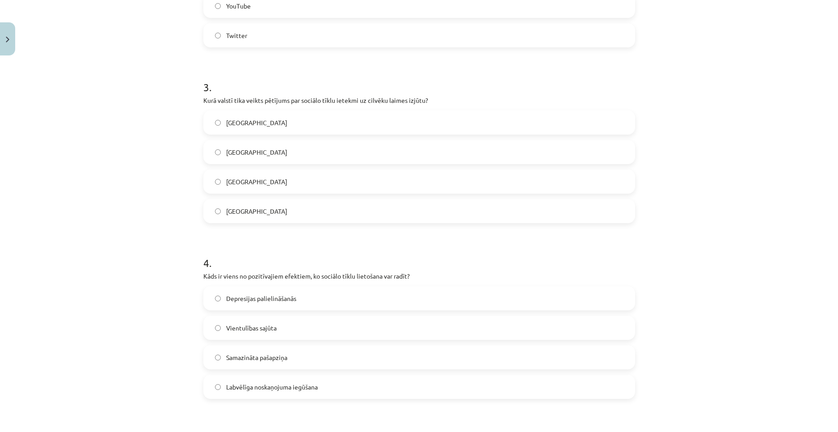
scroll to position [531, 0]
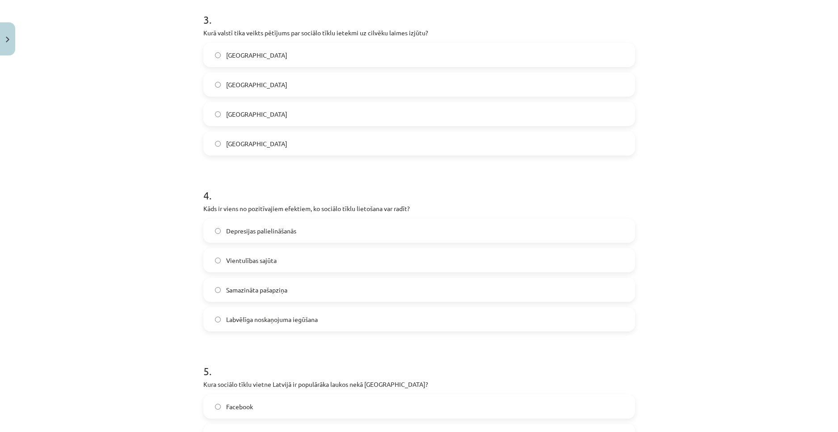
click at [274, 323] on span "Labvēlīga noskaņojuma iegūšana" at bounding box center [272, 319] width 92 height 9
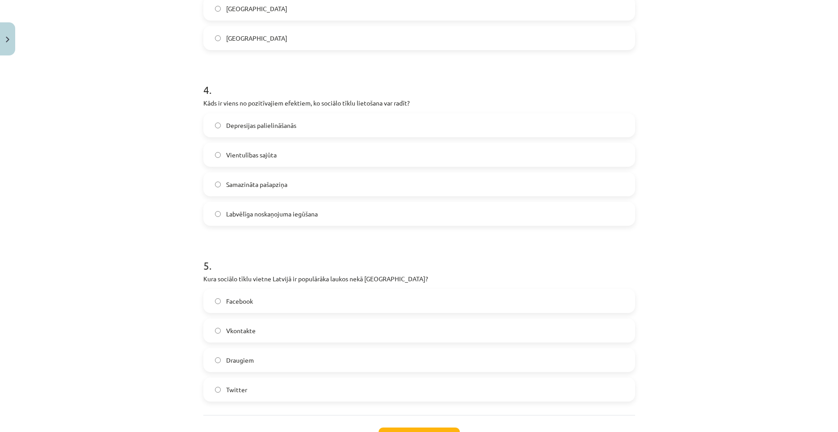
scroll to position [710, 0]
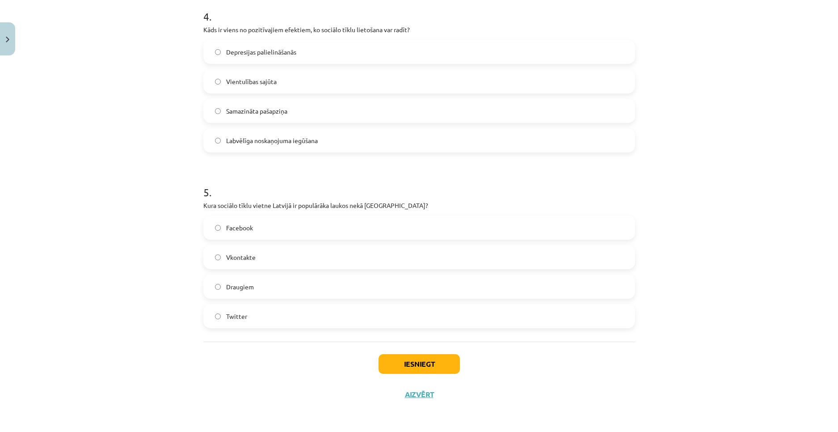
click at [271, 208] on p "Kura sociālo tīklu vietne Latvijā ir populārāka laukos nekā Rīgā?" at bounding box center [419, 205] width 432 height 9
click at [270, 226] on label "Facebook" at bounding box center [419, 227] width 430 height 22
click at [394, 361] on button "Iesniegt" at bounding box center [419, 364] width 81 height 20
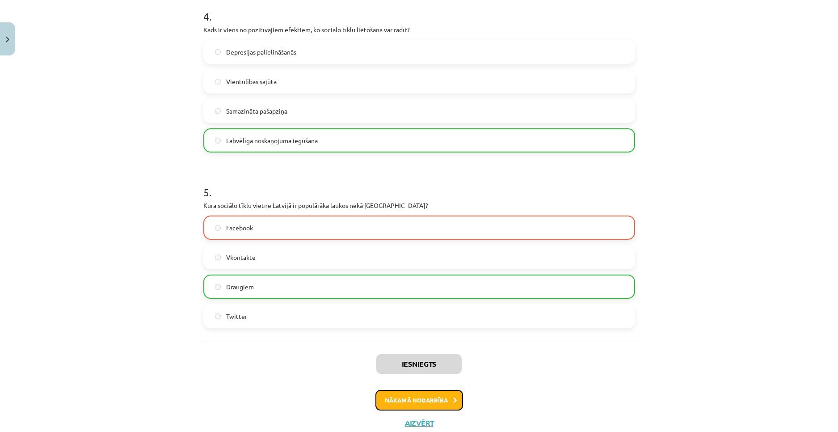
click at [433, 399] on button "Nākamā nodarbība" at bounding box center [419, 400] width 88 height 21
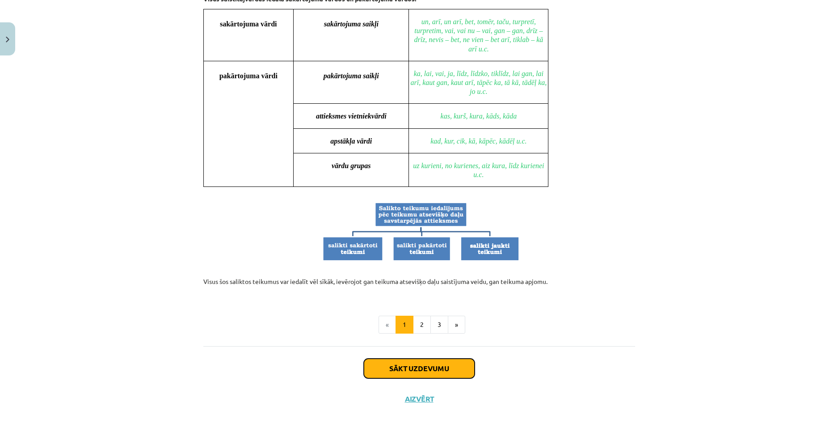
click at [432, 366] on button "Sākt uzdevumu" at bounding box center [419, 368] width 111 height 20
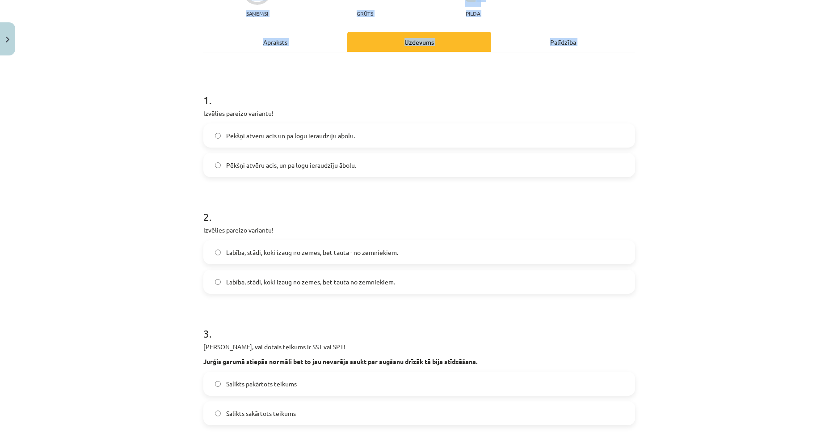
scroll to position [619, 0]
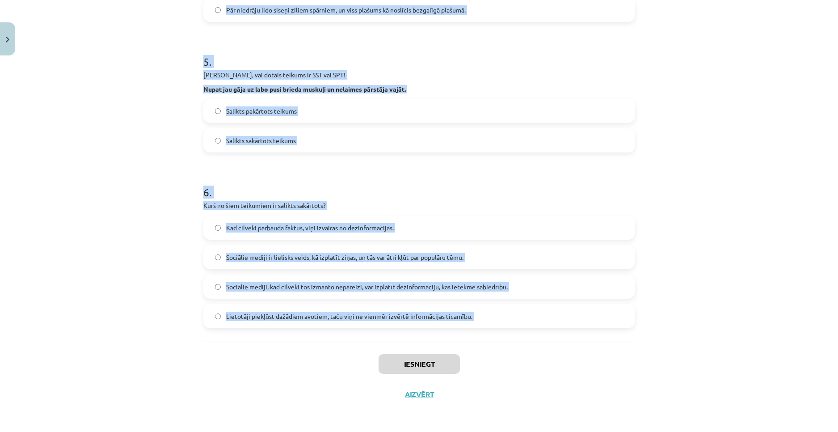
drag, startPoint x: 327, startPoint y: 337, endPoint x: 347, endPoint y: 351, distance: 24.4
copy form "1 . Izvēlies pareizo variantu! Pēkšņi atvēru acis un pa logu ieraudzīju ābolu. …"
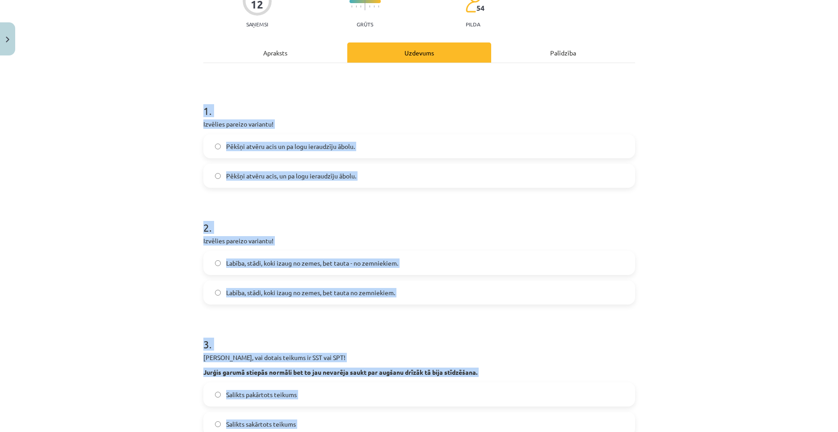
scroll to position [0, 0]
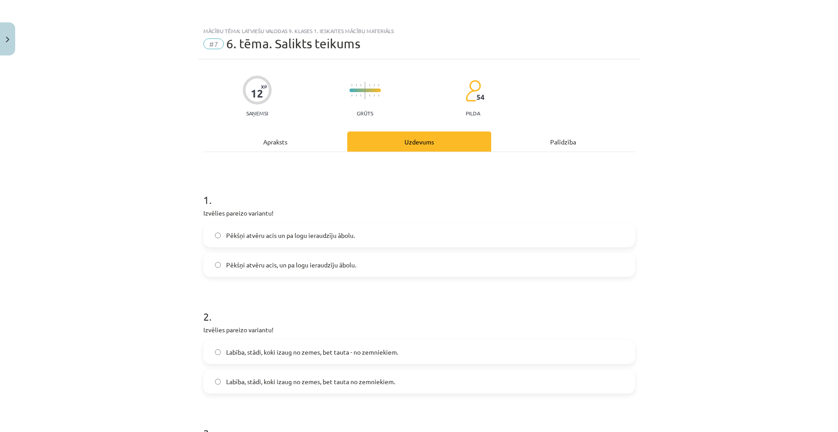
click at [142, 96] on div "Mācību tēma: Latviešu valodas 9. klases 1. ieskaites mācību materiāls #7 6. tēm…" at bounding box center [419, 216] width 838 height 432
click at [262, 240] on span "Pēkšņi atvēru acis un pa logu ieraudzīju ābolu." at bounding box center [290, 235] width 129 height 9
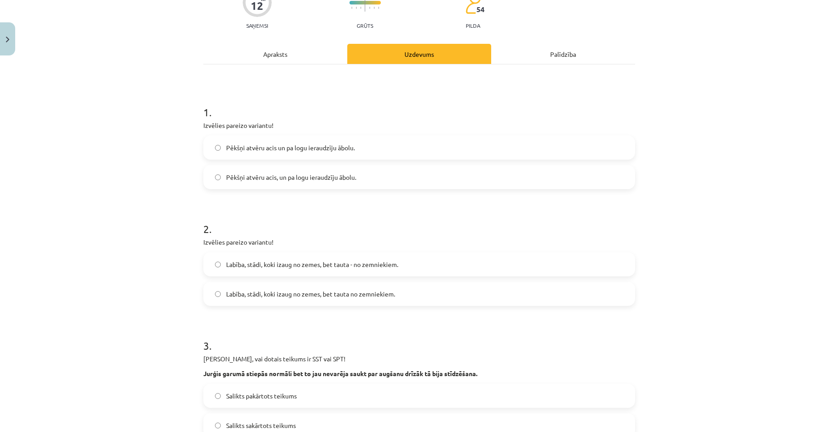
scroll to position [179, 0]
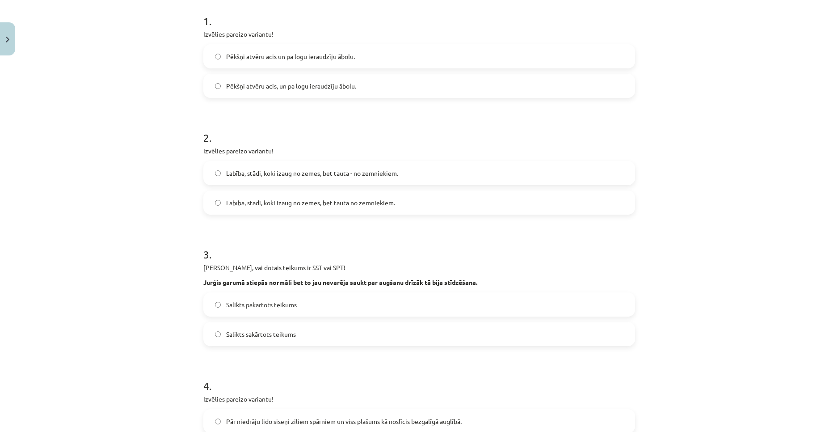
click at [287, 172] on span "Labība, stādi, koki izaug no zemes, bet tauta - no zemniekiem." at bounding box center [312, 173] width 172 height 9
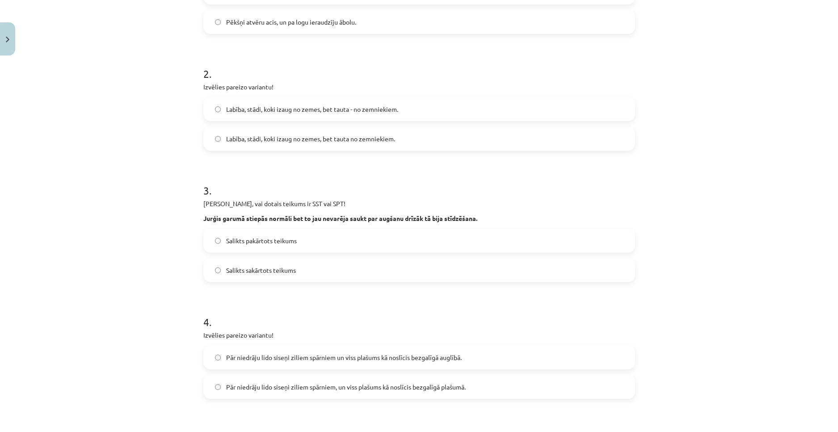
scroll to position [313, 0]
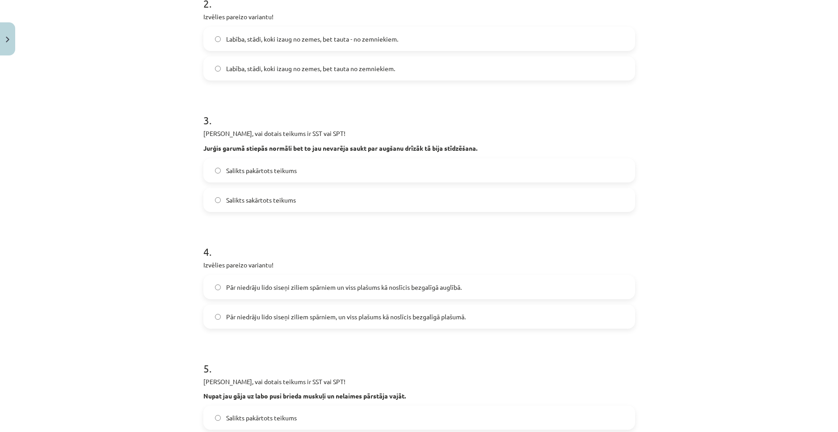
click at [278, 179] on label "Salikts pakārtots teikums" at bounding box center [419, 170] width 430 height 22
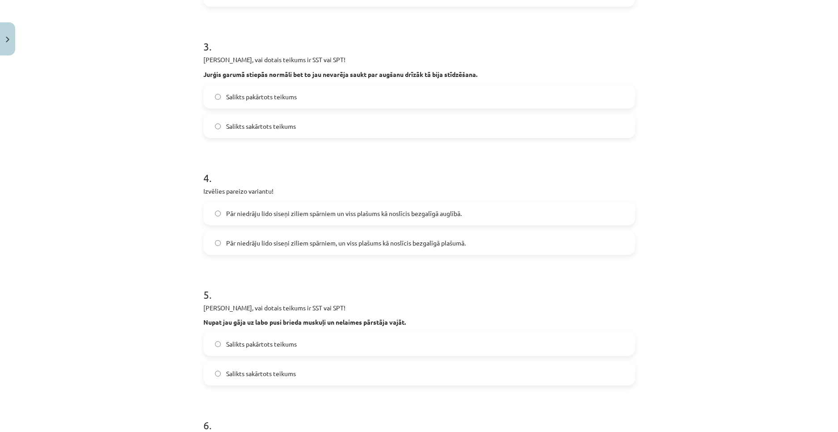
scroll to position [402, 0]
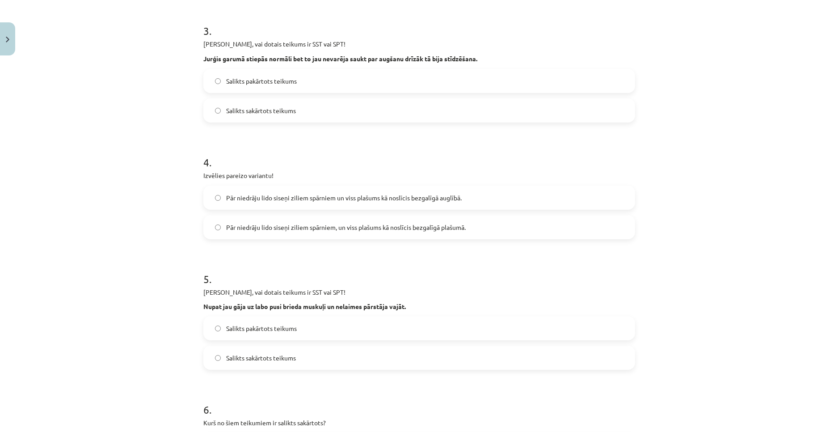
click at [316, 235] on label "Pār niedrāju lido siseņi ziliem spārniem, un viss plašums kā noslīcis bezgalīgā…" at bounding box center [419, 227] width 430 height 22
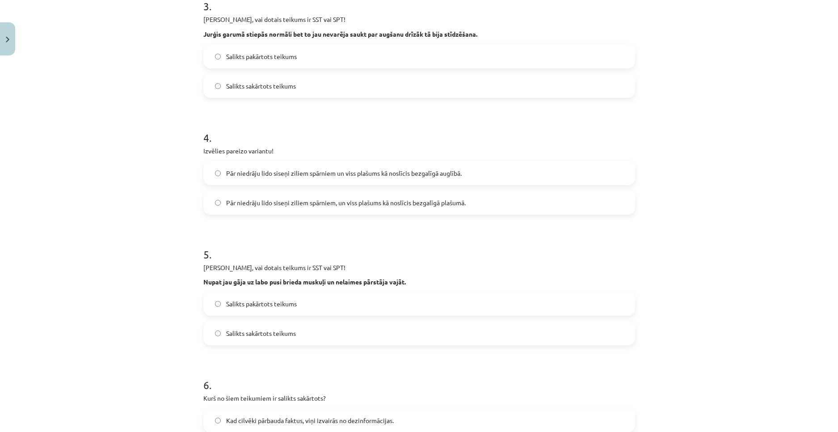
scroll to position [581, 0]
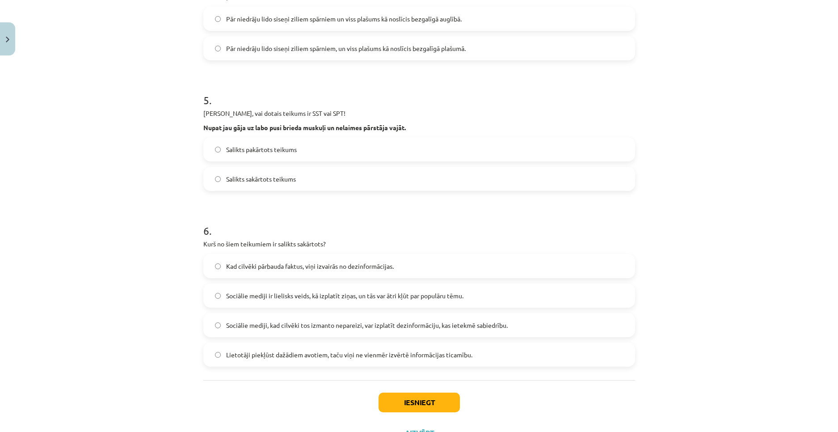
click at [274, 152] on span "Salikts pakārtots teikums" at bounding box center [261, 149] width 71 height 9
click at [236, 180] on span "Salikts sakārtots teikums" at bounding box center [261, 178] width 70 height 9
click at [275, 325] on span "Sociālie mediji, kad cilvēki tos izmanto nepareizi, var izplatīt dezinformāciju…" at bounding box center [367, 324] width 282 height 9
click at [398, 399] on button "Iesniegt" at bounding box center [419, 402] width 81 height 20
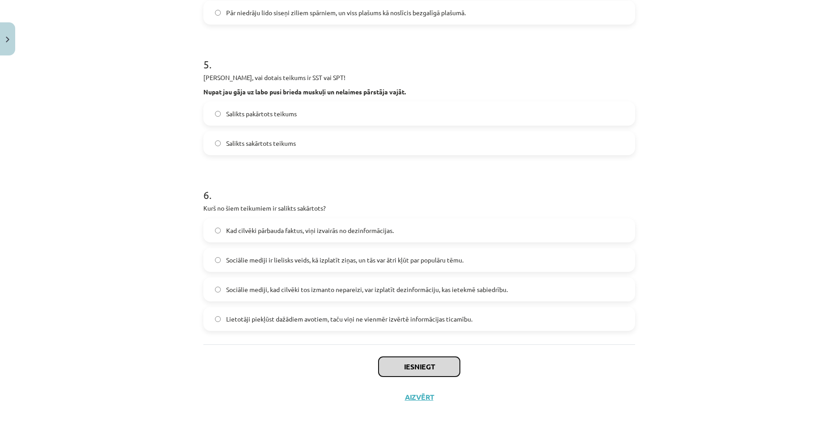
scroll to position [619, 0]
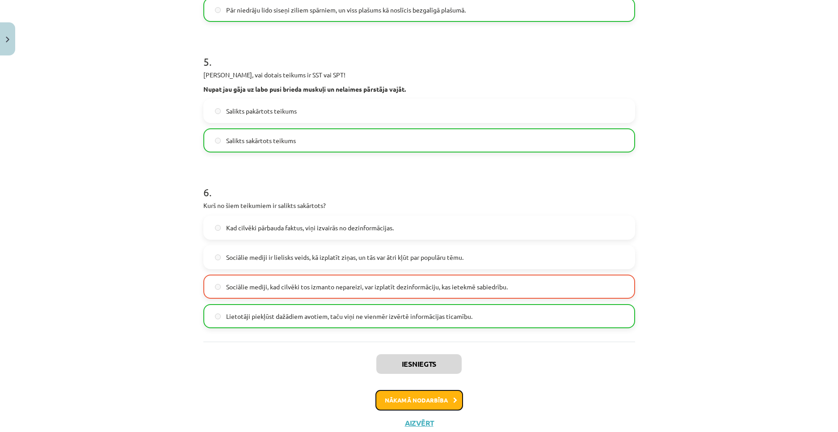
click at [411, 397] on button "Nākamā nodarbība" at bounding box center [419, 400] width 88 height 21
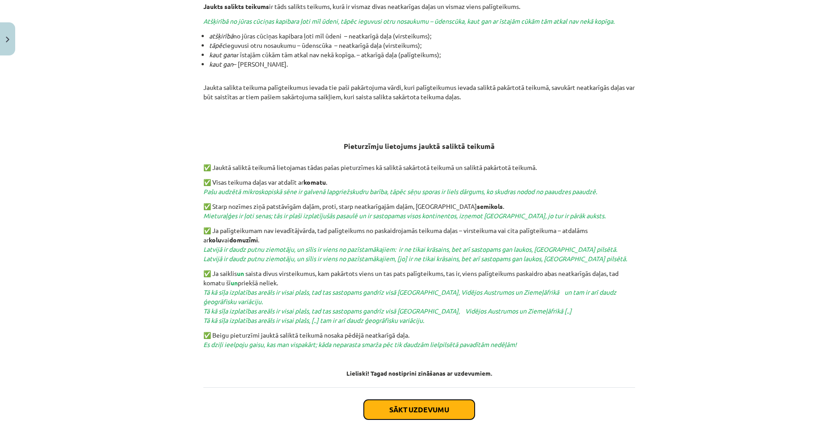
click at [417, 402] on button "Sākt uzdevumu" at bounding box center [419, 410] width 111 height 20
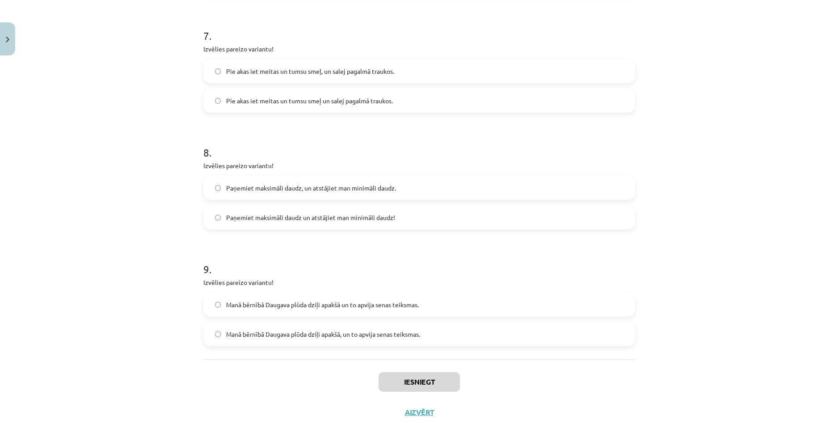
scroll to position [965, 0]
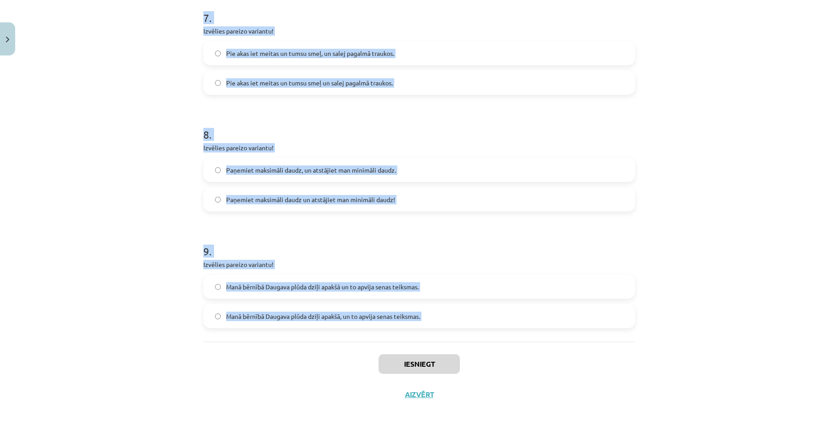
drag, startPoint x: 194, startPoint y: 170, endPoint x: 364, endPoint y: 341, distance: 241.8
click at [364, 341] on div "Mācību tēma: Latviešu valodas 9. klases 1. ieskaites mācību materiāls #8 7. tēm…" at bounding box center [419, 216] width 838 height 432
click at [330, 343] on div "Iesniegt Aizvērt" at bounding box center [419, 372] width 432 height 63
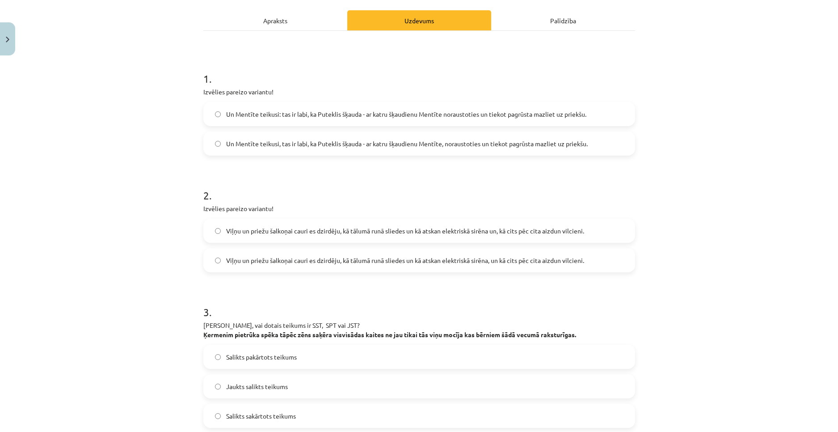
scroll to position [116, 0]
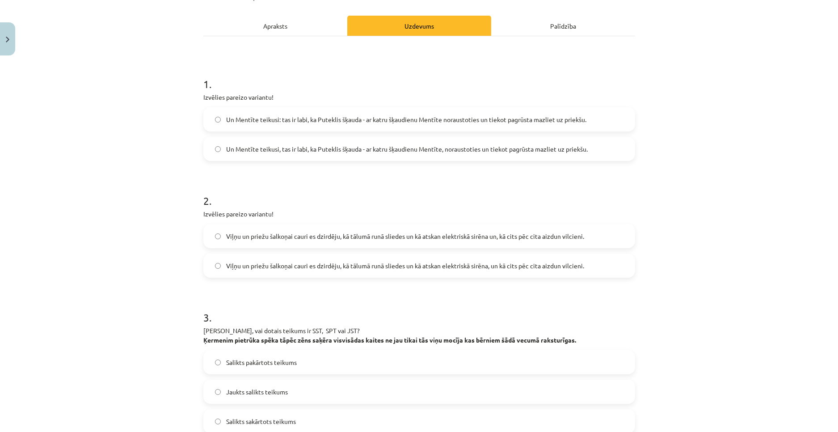
click at [315, 129] on label "Un Mentīte teikusi: tas ir labi, ka Puteklis šķauda - ar katru šķaudienu Mentīt…" at bounding box center [419, 119] width 430 height 22
click at [356, 270] on span "Viļņu un priežu šalkoņai cauri es dzirdēju, kā tālumā runā sliedes un kā atskan…" at bounding box center [405, 265] width 358 height 9
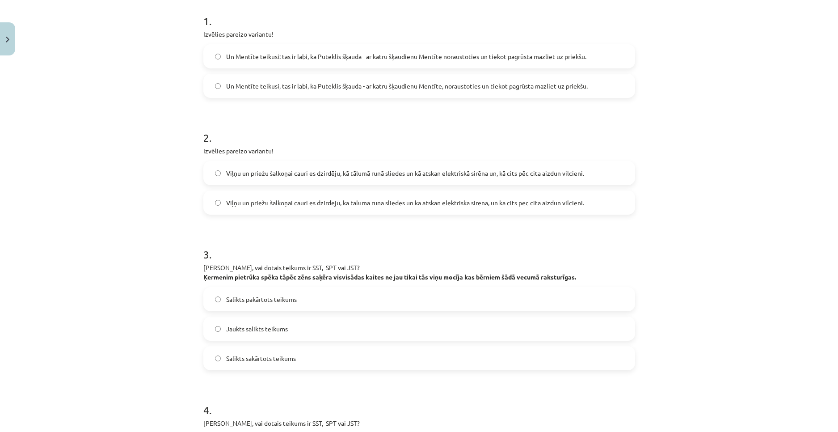
scroll to position [205, 0]
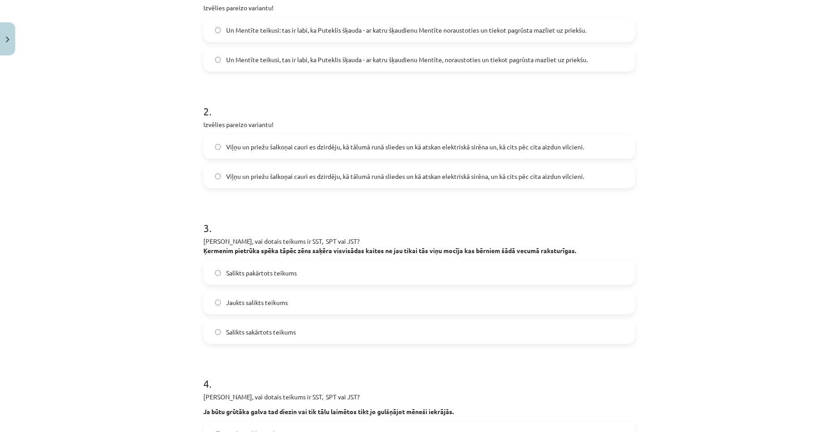
click at [265, 276] on span "Salikts pakārtots teikums" at bounding box center [261, 272] width 71 height 9
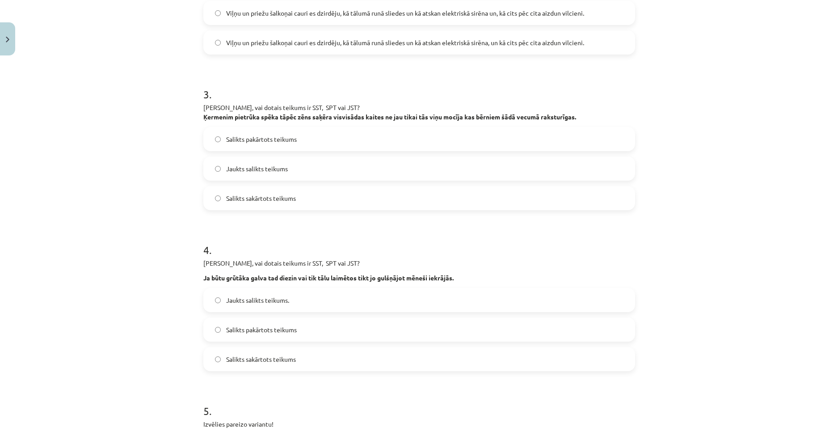
scroll to position [339, 0]
click at [341, 303] on label "Jaukts salikts teikums." at bounding box center [419, 299] width 430 height 22
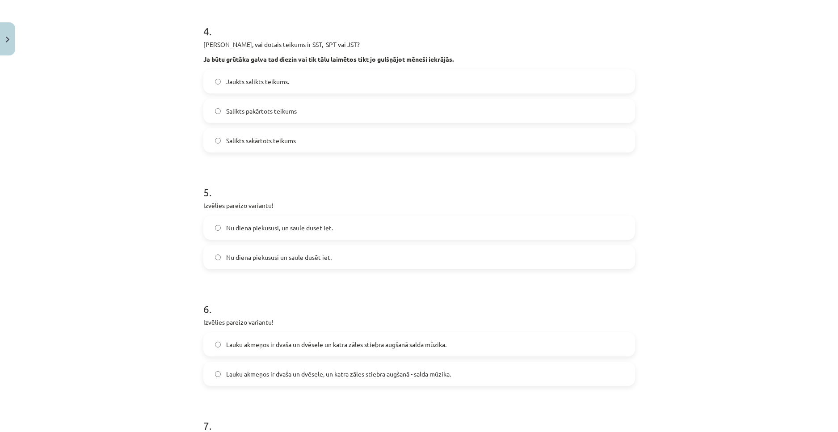
scroll to position [563, 0]
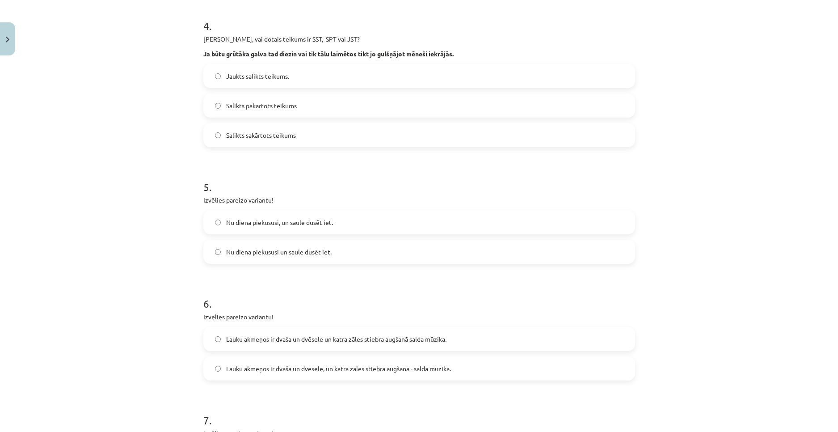
click at [310, 230] on label "Nu diena piekususi, un saule dusēt iet." at bounding box center [419, 222] width 430 height 22
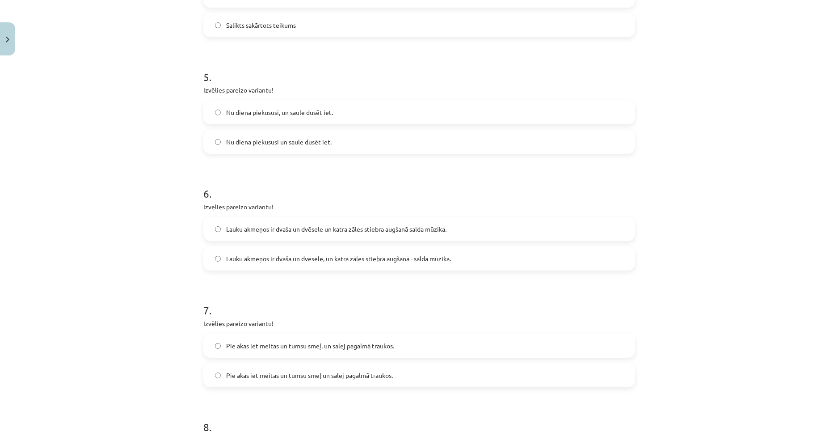
scroll to position [697, 0]
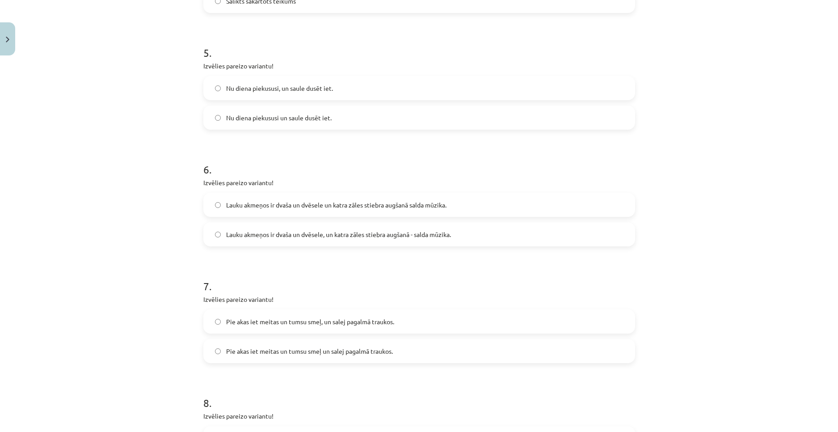
click at [297, 238] on span "Lauku akmeņos ir dvaša un dvēsele, un katra zāles stiebra augšanā - salda mūzik…" at bounding box center [338, 234] width 225 height 9
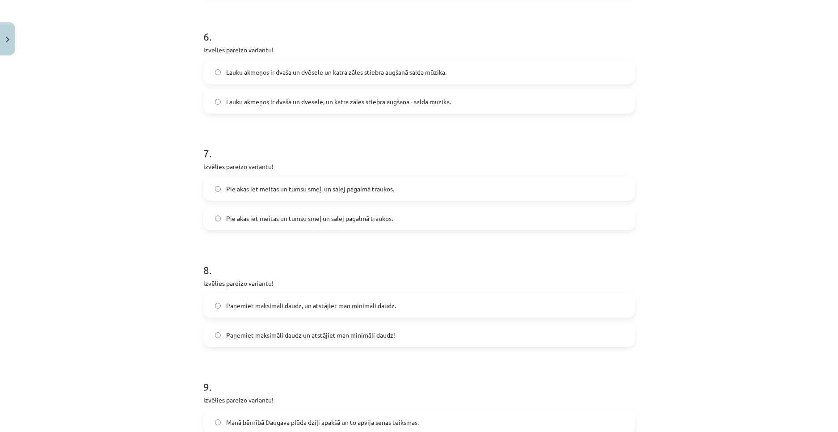
scroll to position [831, 0]
click at [302, 194] on label "Pie akas iet meitas un tumsu smeļ, un salej pagalmā traukos." at bounding box center [419, 187] width 430 height 22
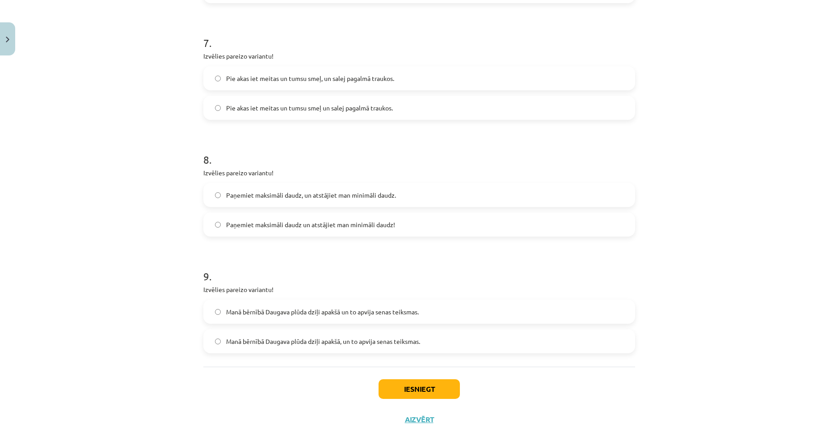
scroll to position [965, 0]
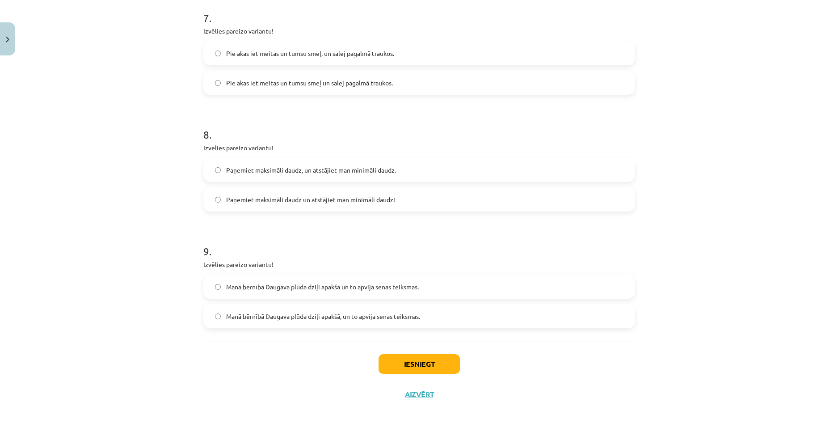
click at [301, 175] on label "Paņemiet maksimāli daudz, un atstājiet man minimāli daudz." at bounding box center [419, 170] width 430 height 22
click at [317, 324] on label "Manā bērnībā Daugava plūda dziļi apakšā, un to apvija senas teiksmas." at bounding box center [419, 316] width 430 height 22
click at [408, 363] on button "Iesniegt" at bounding box center [419, 364] width 81 height 20
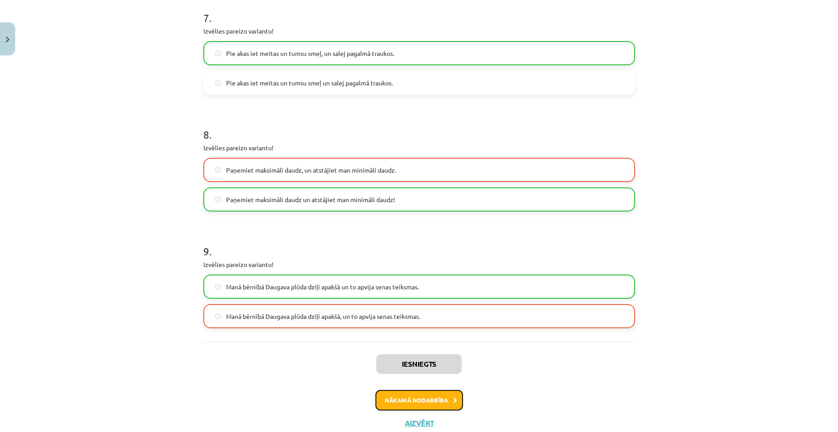
click at [427, 399] on button "Nākamā nodarbība" at bounding box center [419, 400] width 88 height 21
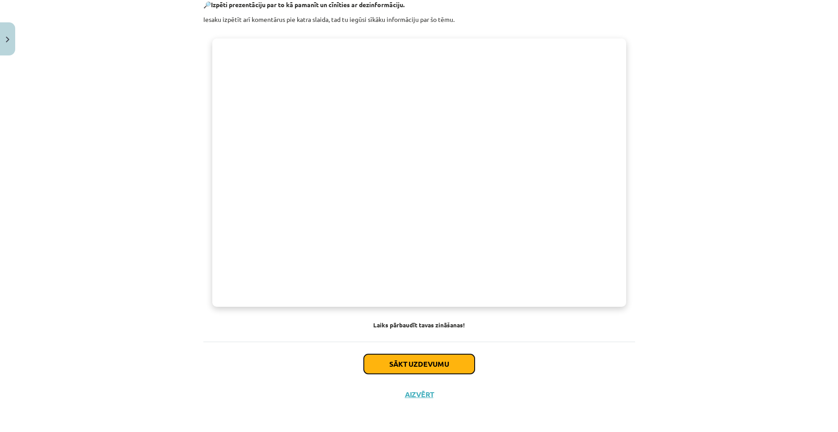
click at [419, 362] on button "Sākt uzdevumu" at bounding box center [419, 364] width 111 height 20
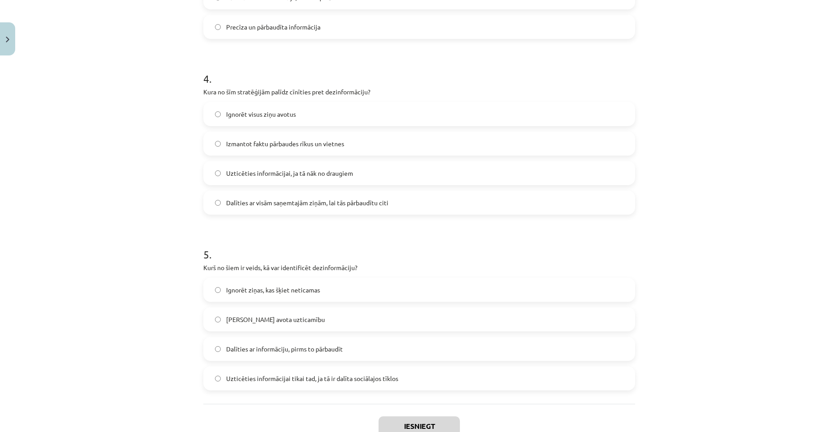
scroll to position [710, 0]
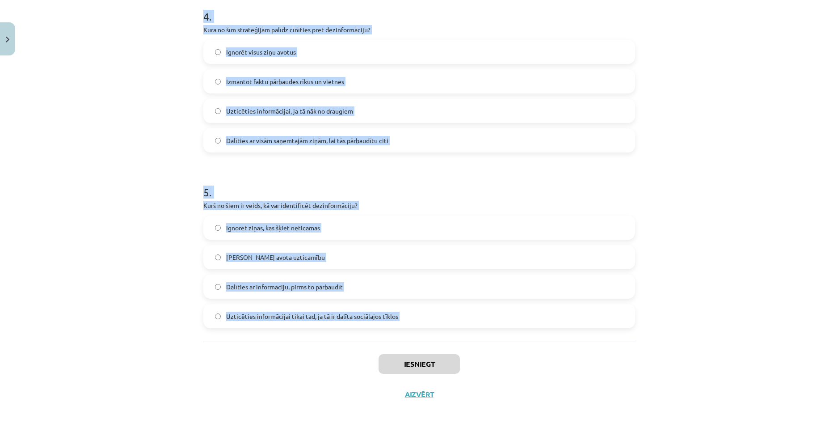
drag, startPoint x: 237, startPoint y: 220, endPoint x: 376, endPoint y: 344, distance: 186.4
click at [376, 344] on div "Mācību tēma: Latviešu valodas 9. klases 1. ieskaites mācību materiāls #9 8. tēm…" at bounding box center [419, 216] width 838 height 432
copy form "1 . Kāda ir atšķirība starp dezinformāciju un maldināšanu? Maldināšana ir tikai…"
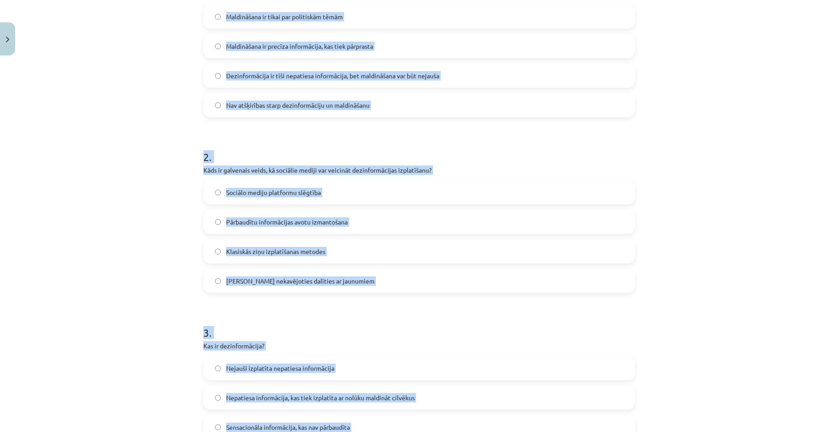
click at [184, 201] on div "Mācību tēma: Latviešu valodas 9. klases 1. ieskaites mācību materiāls #9 8. tēm…" at bounding box center [419, 216] width 838 height 432
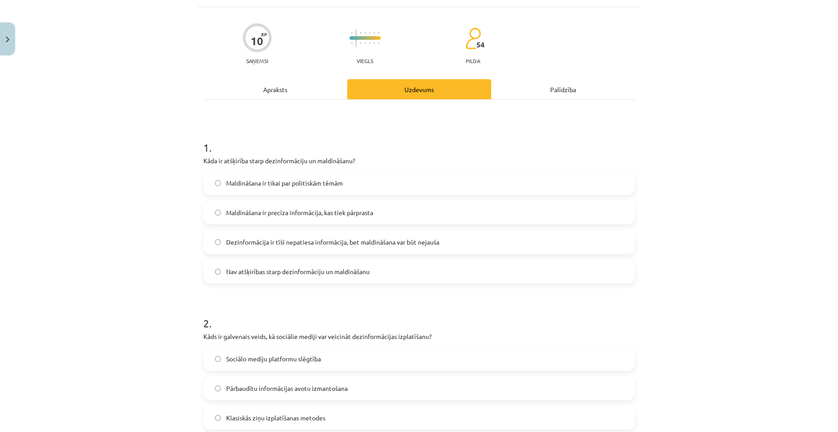
scroll to position [40, 0]
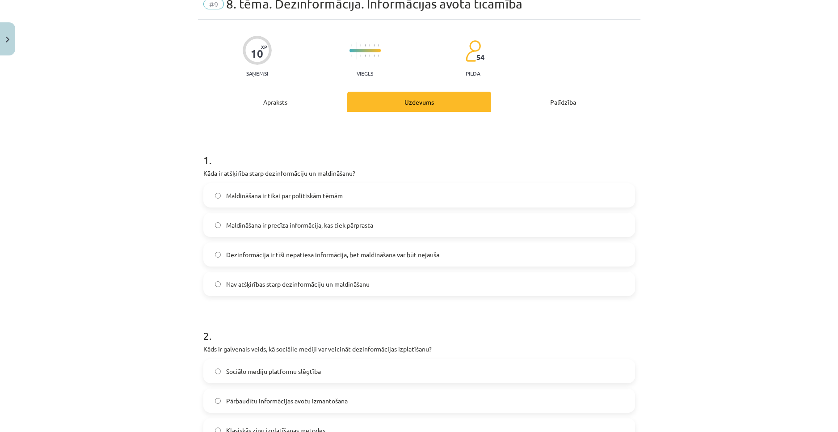
click at [277, 260] on label "Dezinformācija ir tīši nepatiesa informācija, bet maldināšana var būt nejauša" at bounding box center [419, 254] width 430 height 22
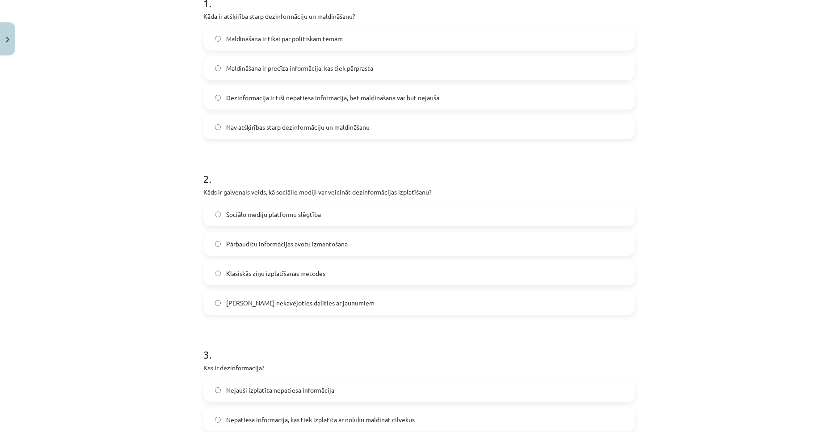
scroll to position [219, 0]
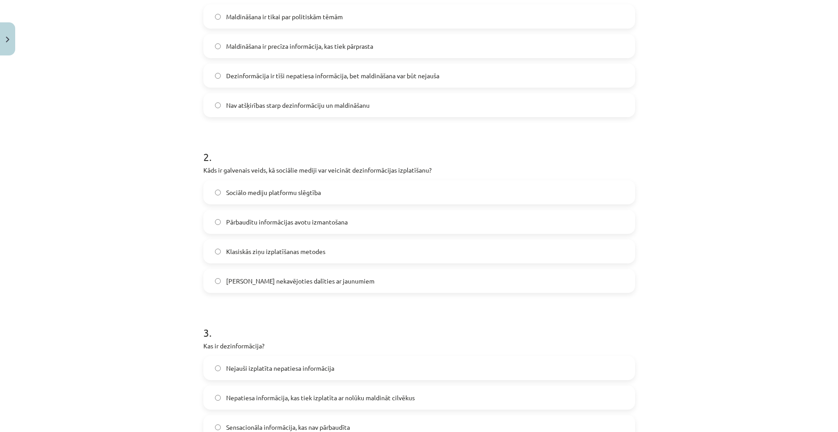
click at [257, 278] on span "Iespēja nekavējoties dalīties ar jaunumiem" at bounding box center [300, 280] width 148 height 9
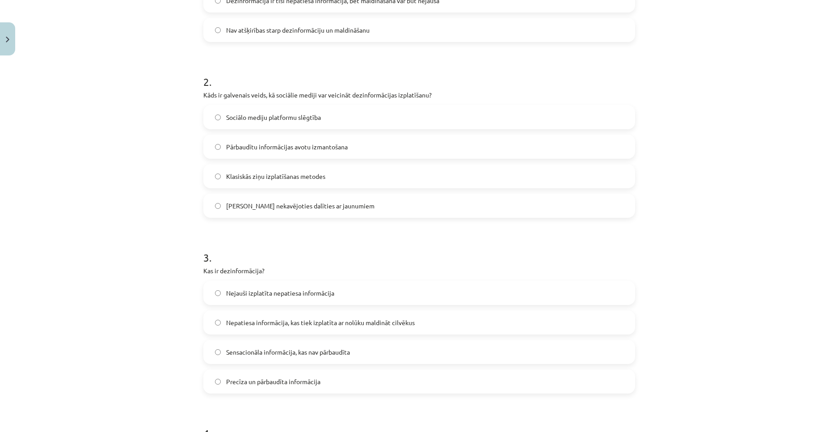
scroll to position [353, 0]
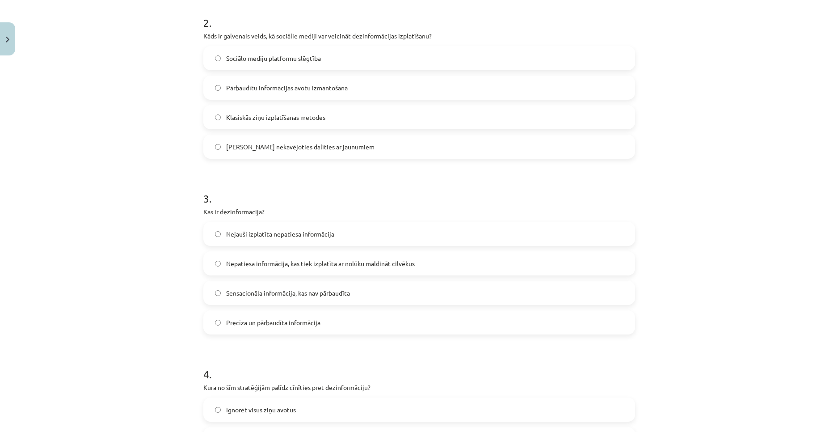
click at [258, 265] on span "Nepatiesa informācija, kas tiek izplatīta ar nolūku maldināt cilvēkus" at bounding box center [320, 263] width 189 height 9
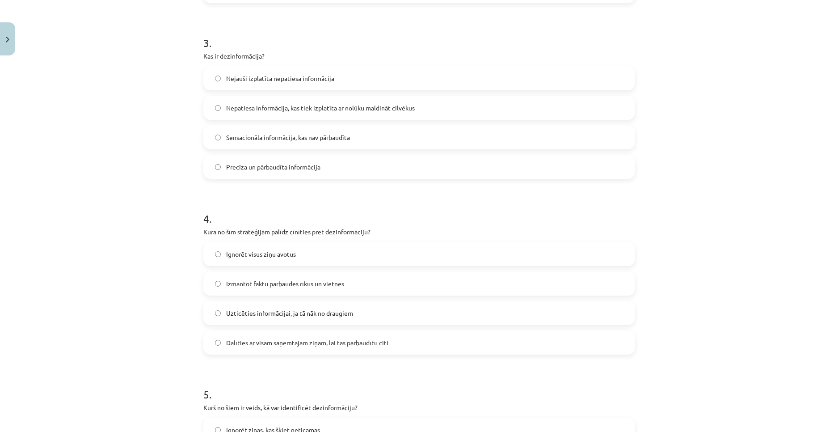
scroll to position [531, 0]
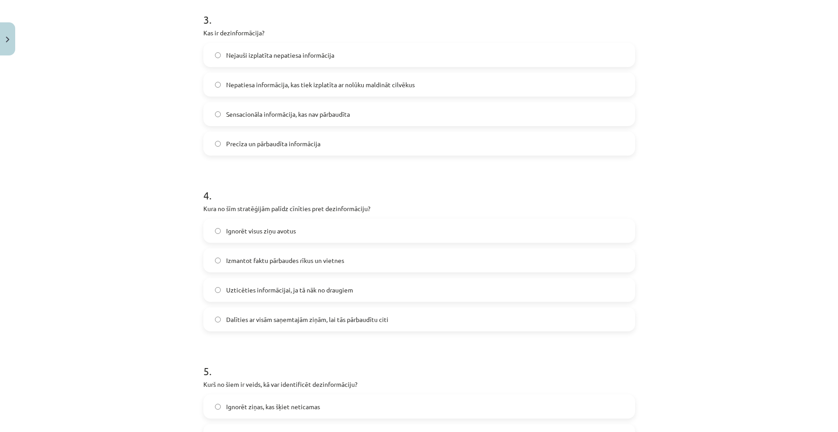
click at [275, 268] on label "Izmantot faktu pārbaudes rīkus un vietnes" at bounding box center [419, 260] width 430 height 22
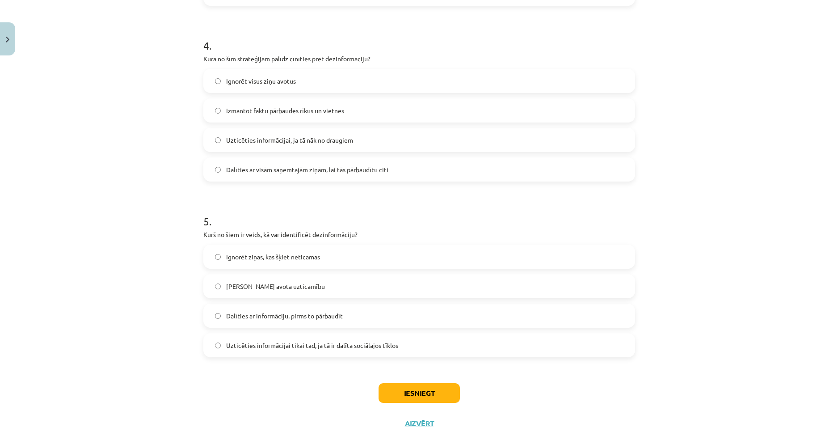
scroll to position [710, 0]
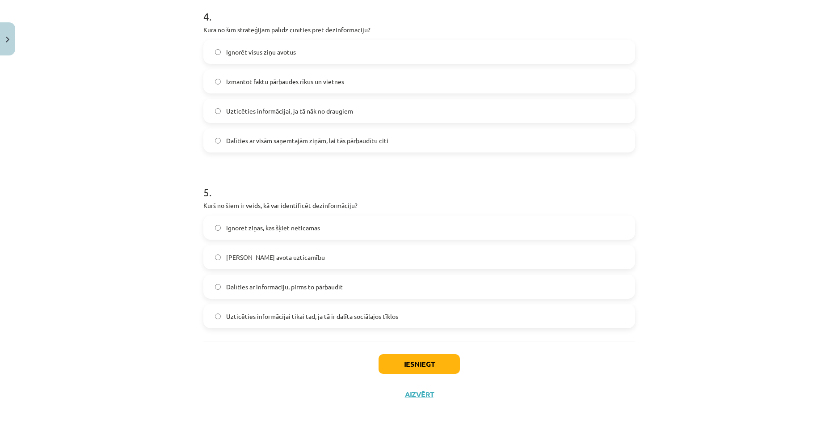
click at [282, 261] on span "Pārbaudīt avota uzticamību" at bounding box center [275, 257] width 99 height 9
click at [424, 369] on button "Iesniegt" at bounding box center [419, 364] width 81 height 20
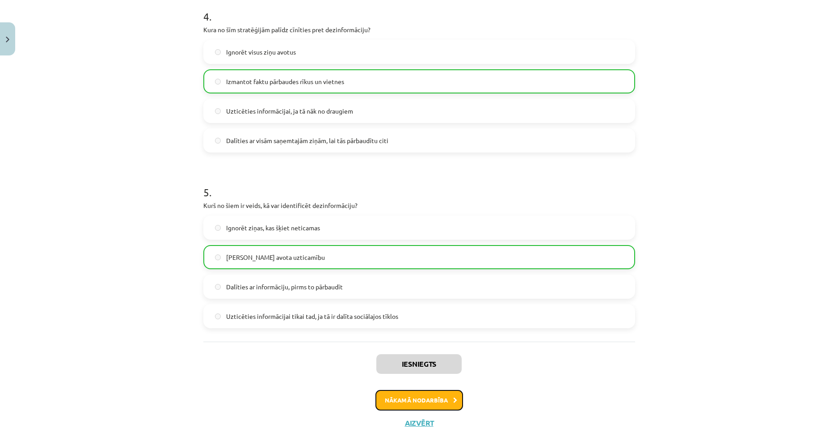
click at [421, 395] on button "Nākamā nodarbība" at bounding box center [419, 400] width 88 height 21
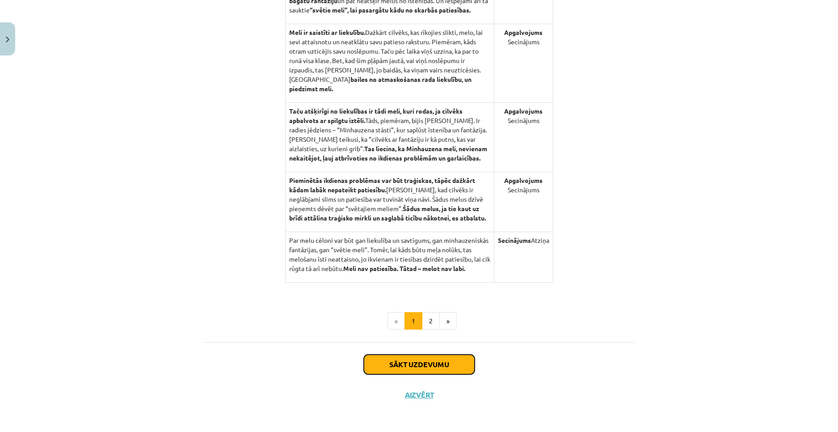
click at [427, 366] on button "Sākt uzdevumu" at bounding box center [419, 364] width 111 height 20
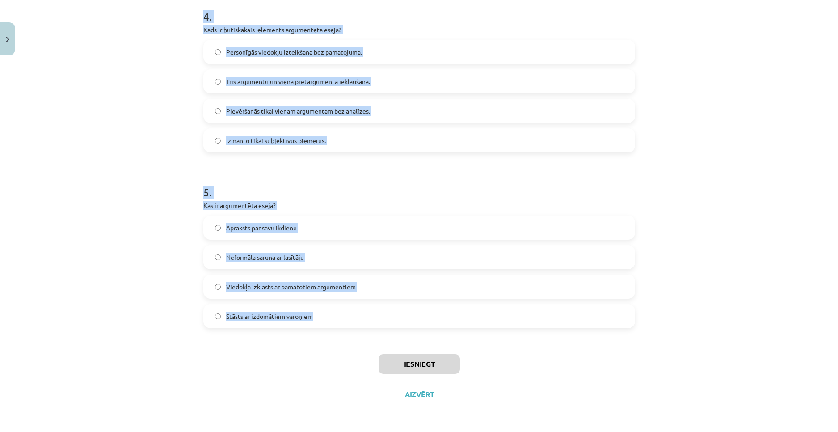
drag, startPoint x: 191, startPoint y: 172, endPoint x: 361, endPoint y: 315, distance: 222.0
click at [361, 315] on div "Mācību tēma: Latviešu valodas 9. klases 1. ieskaites mācību materiāls #10 9. tē…" at bounding box center [419, 216] width 838 height 432
copy form "1 . Kādas ir trīs galvenās argumentētās esejas daļas? Dialogs, sižets, atrisinā…"
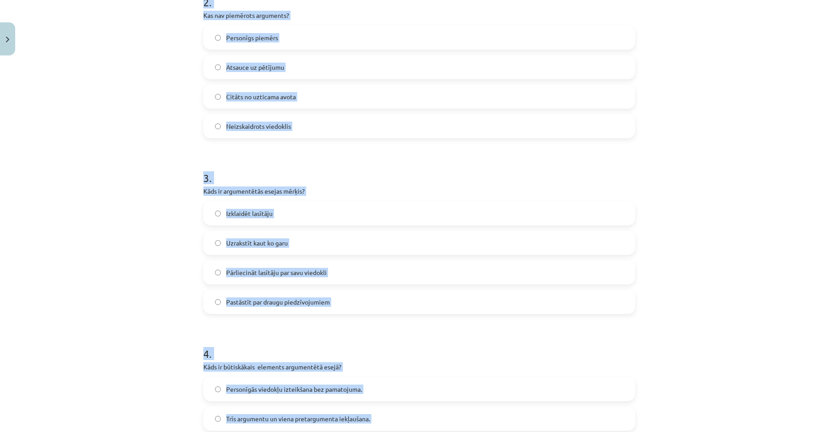
scroll to position [174, 0]
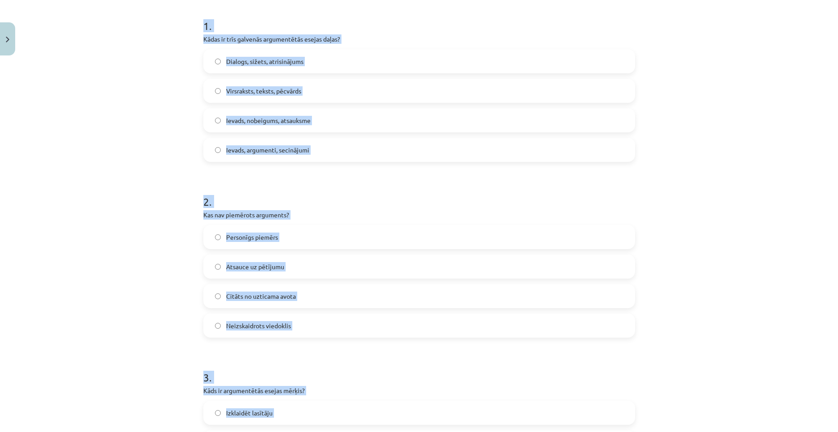
click at [158, 184] on div "Mācību tēma: Latviešu valodas 9. klases 1. ieskaites mācību materiāls #10 9. tē…" at bounding box center [419, 216] width 838 height 432
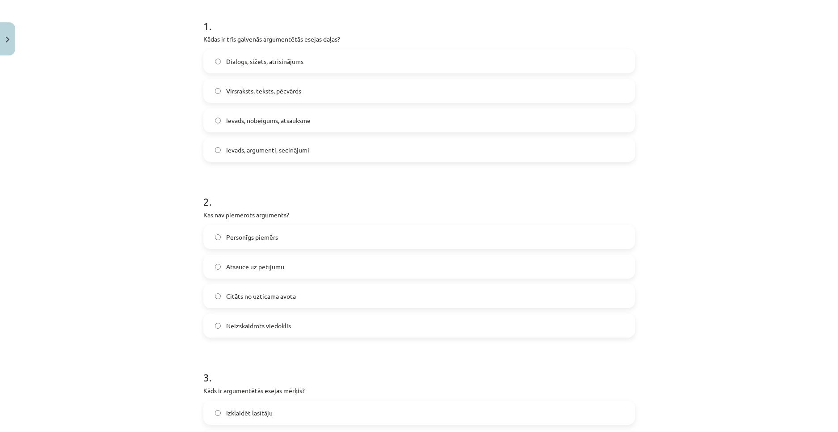
click at [277, 149] on span "Ievads, argumenti, secinājumi" at bounding box center [267, 149] width 83 height 9
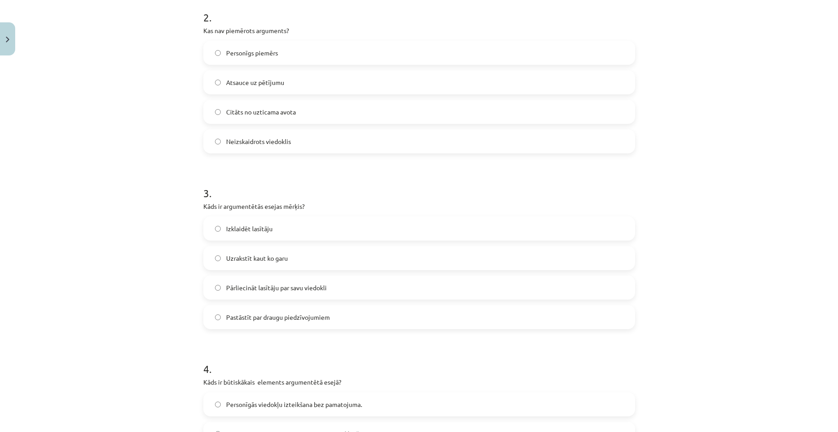
scroll to position [397, 0]
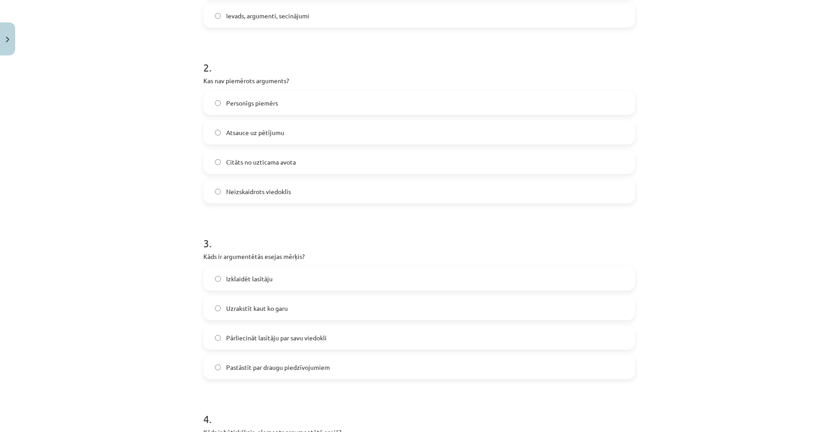
click at [269, 190] on span "Neizskaidrots viedoklis" at bounding box center [258, 191] width 65 height 9
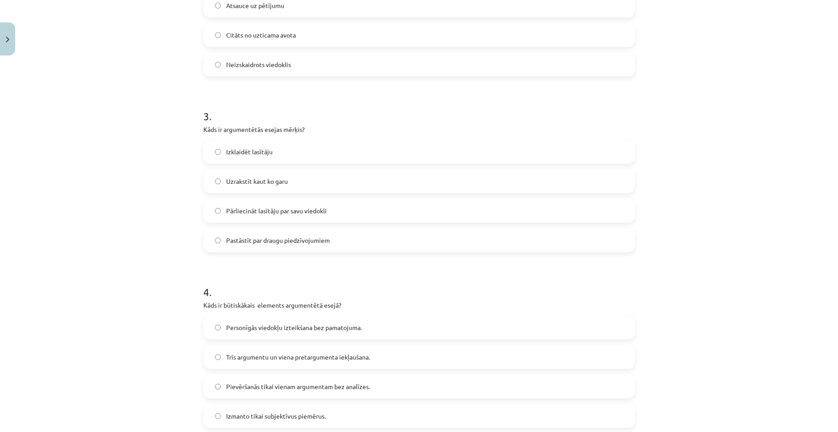
scroll to position [442, 0]
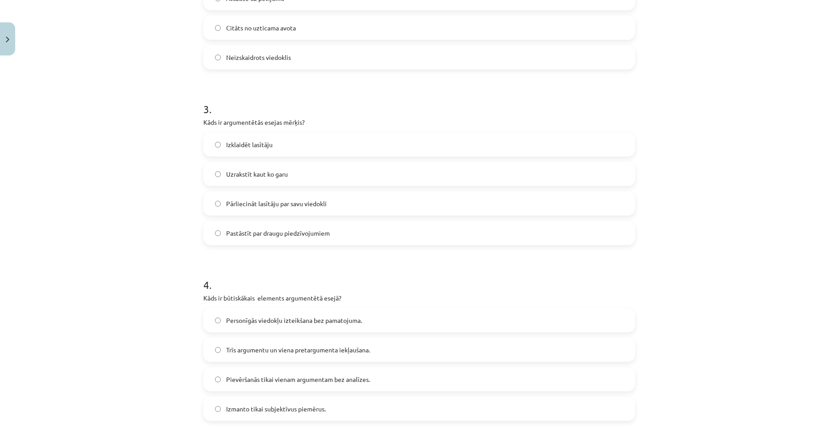
click at [285, 208] on span "Pārliecināt lasītāju par savu viedokli" at bounding box center [276, 203] width 101 height 9
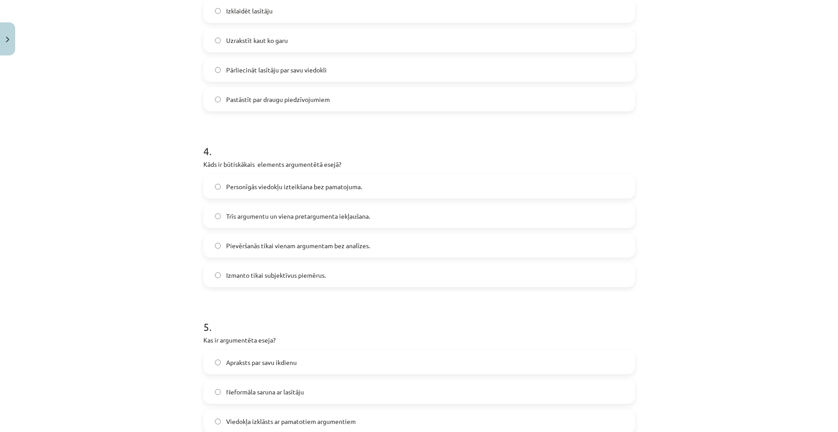
scroll to position [576, 0]
click at [266, 211] on span "Trīs argumentu un viena pretargumenta iekļaušana." at bounding box center [298, 215] width 144 height 9
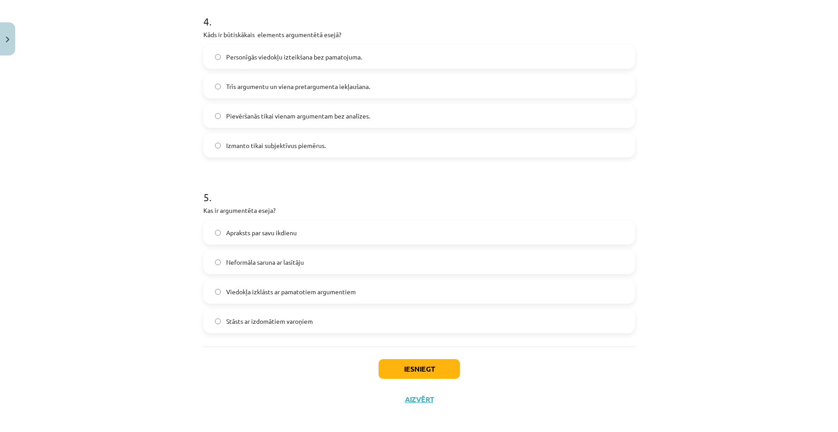
scroll to position [710, 0]
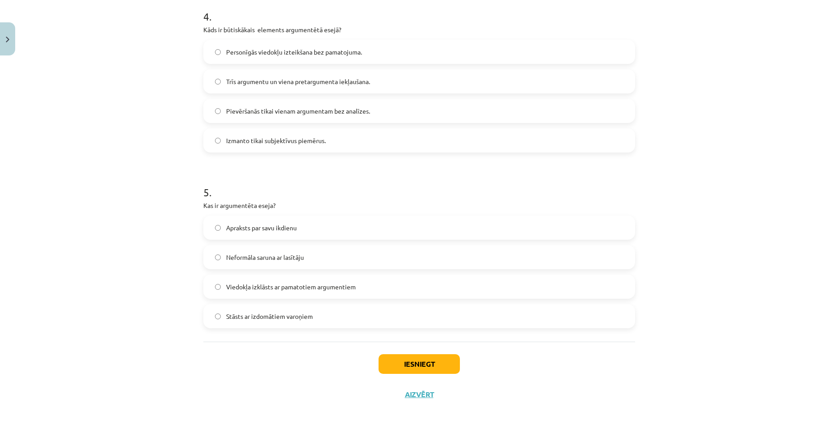
click at [286, 285] on span "Viedokļa izklāsts ar pamatotiem argumentiem" at bounding box center [291, 286] width 130 height 9
click at [405, 365] on button "Iesniegt" at bounding box center [419, 364] width 81 height 20
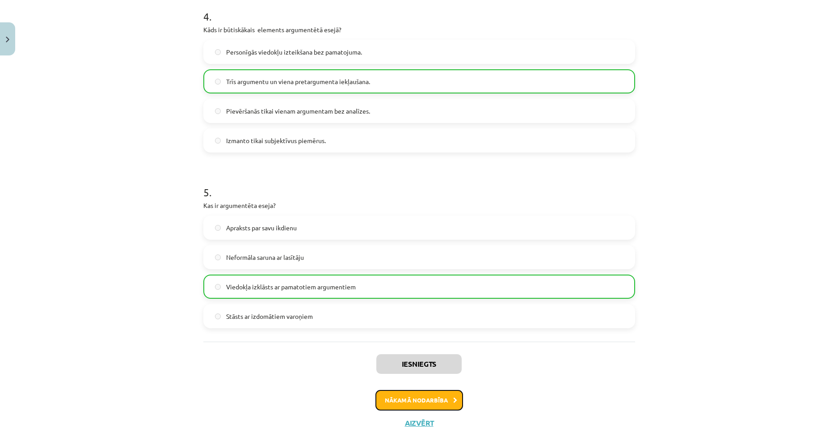
click at [435, 402] on button "Nākamā nodarbība" at bounding box center [419, 400] width 88 height 21
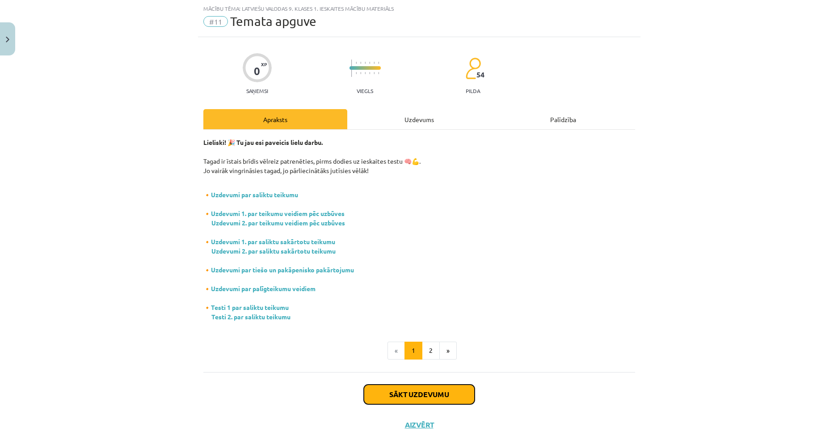
click at [428, 399] on button "Sākt uzdevumu" at bounding box center [419, 394] width 111 height 20
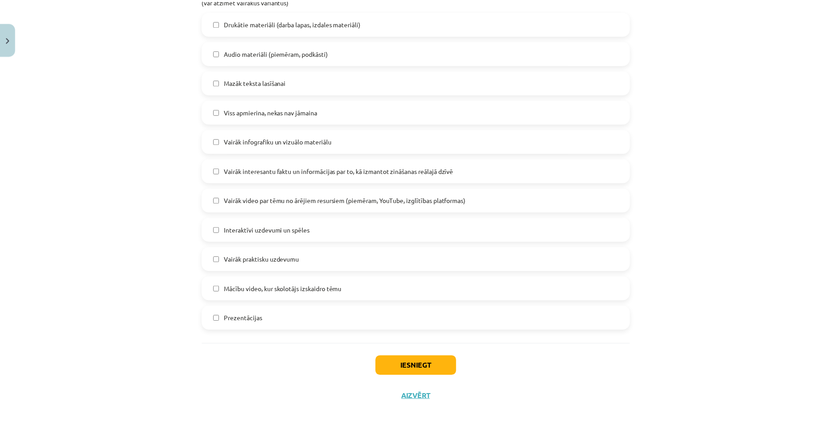
scroll to position [458, 0]
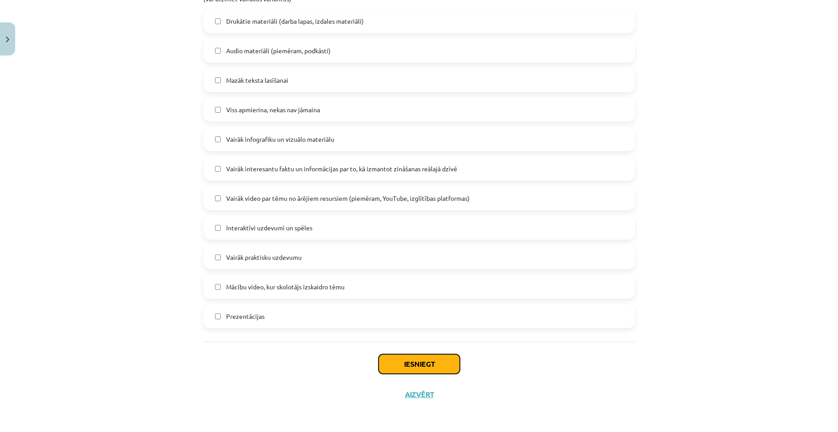
click at [428, 371] on button "Iesniegt" at bounding box center [419, 364] width 81 height 20
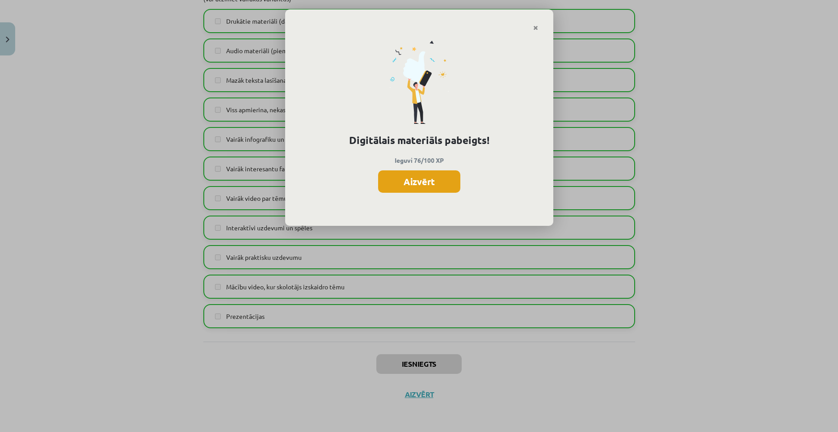
click at [443, 181] on button "Aizvērt" at bounding box center [419, 181] width 82 height 22
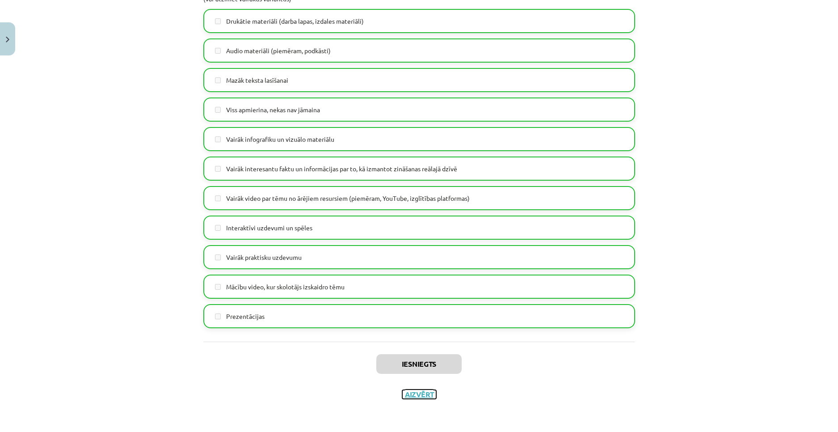
click at [417, 394] on button "Aizvērt" at bounding box center [419, 394] width 34 height 9
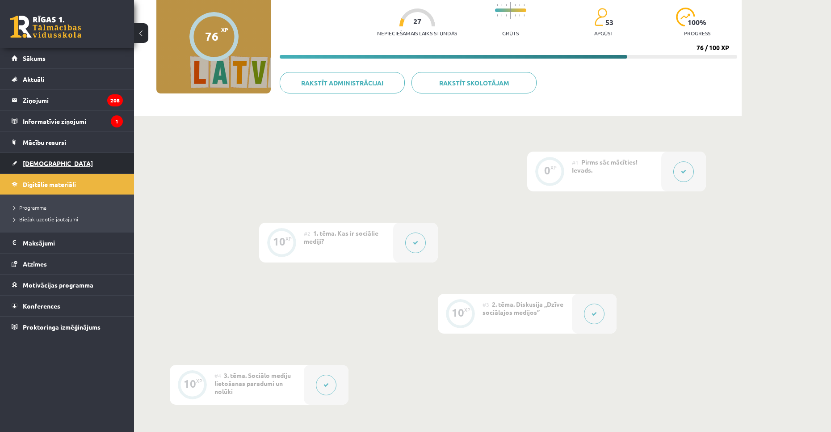
click at [68, 169] on link "[DEMOGRAPHIC_DATA]" at bounding box center [67, 163] width 111 height 21
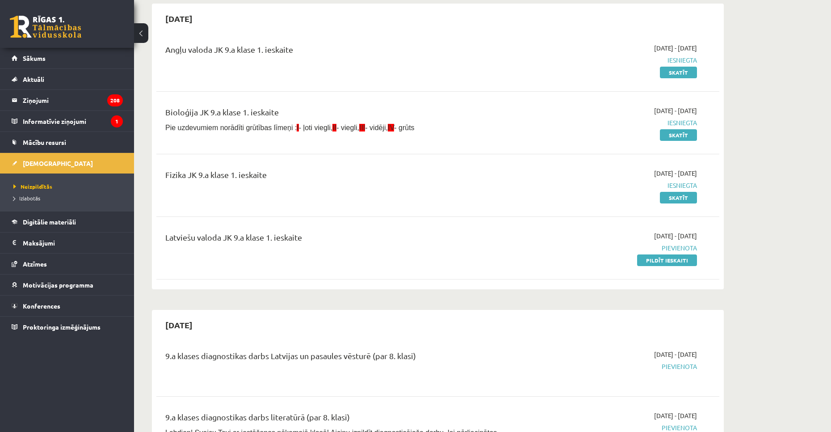
scroll to position [134, 0]
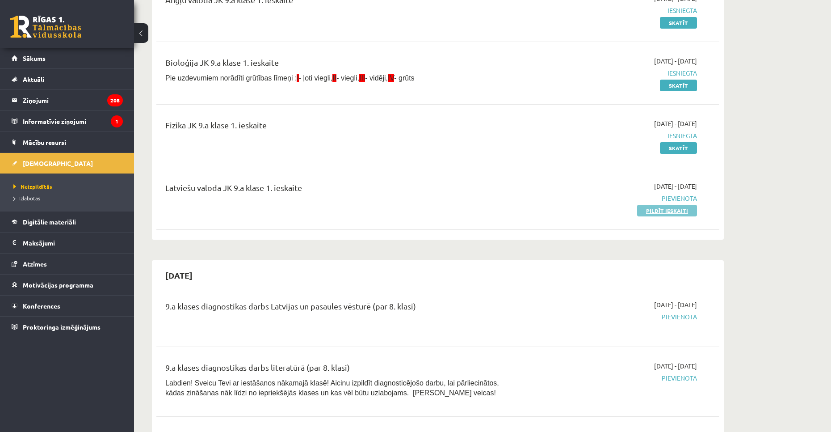
click at [666, 210] on link "Pildīt ieskaiti" at bounding box center [667, 211] width 60 height 12
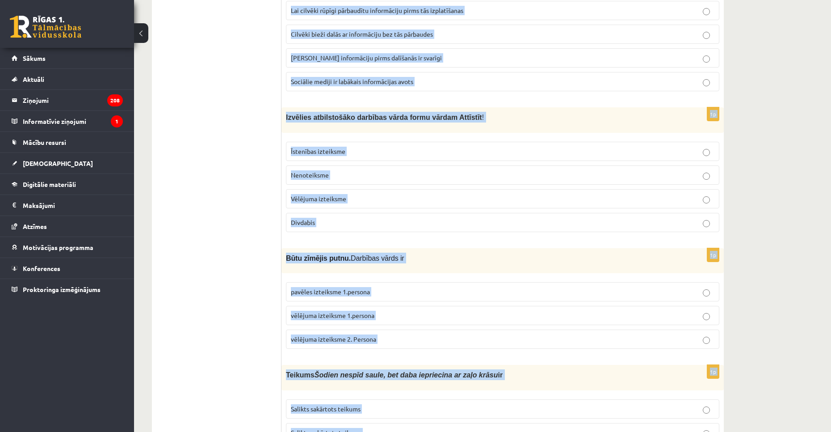
scroll to position [2297, 0]
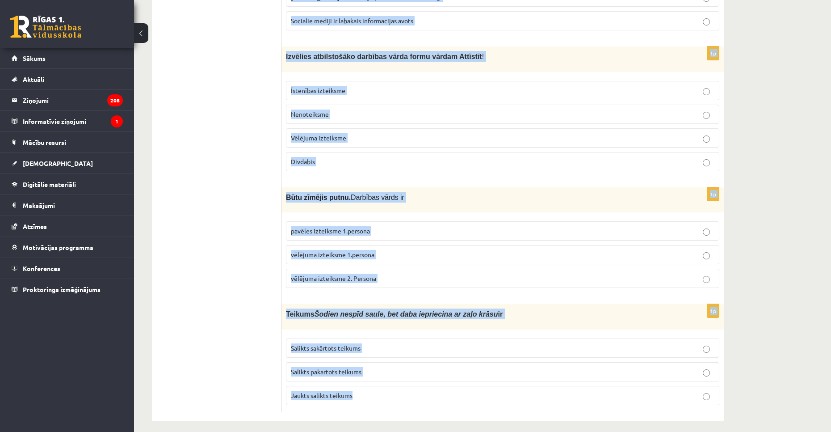
drag, startPoint x: 284, startPoint y: 130, endPoint x: 476, endPoint y: 419, distance: 347.1
copy form "Lor ipsu dol sit ametcon adipiscin elitsed? doeiu temp incid utlab etdol mag al…"
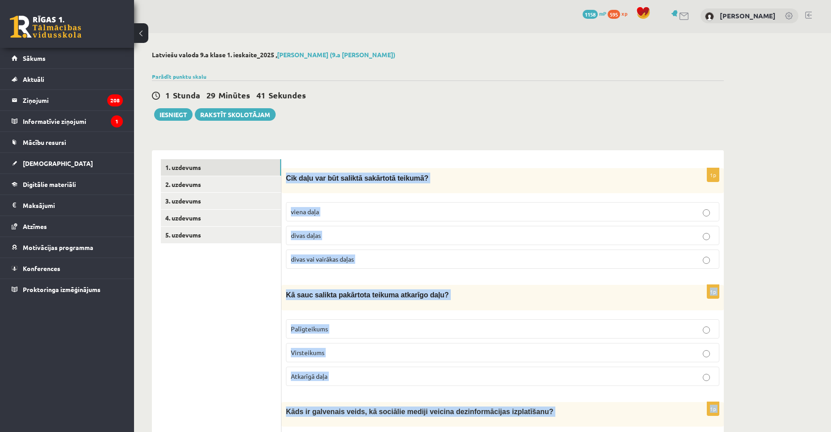
scroll to position [0, 0]
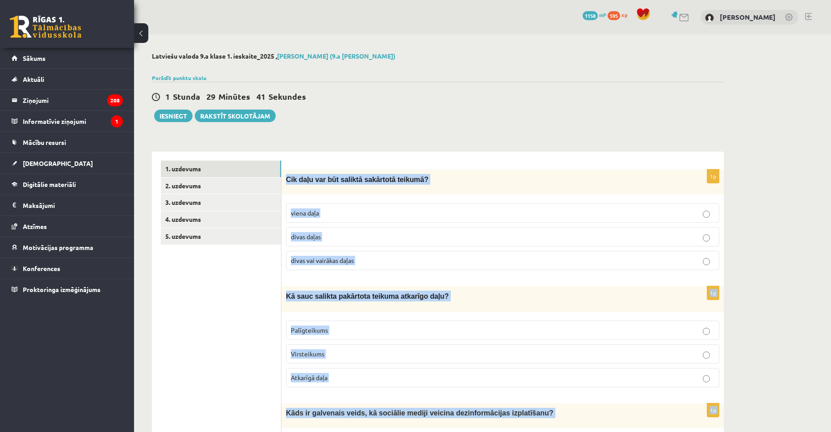
click at [351, 265] on label "divas vai vairākas daļas" at bounding box center [503, 260] width 434 height 19
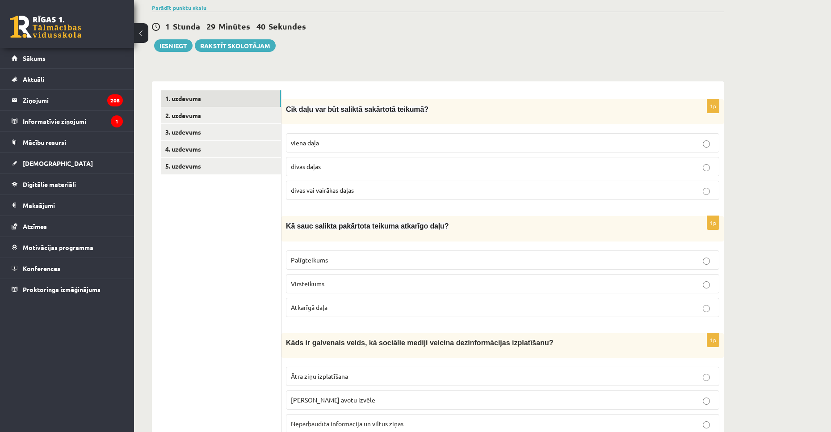
scroll to position [134, 0]
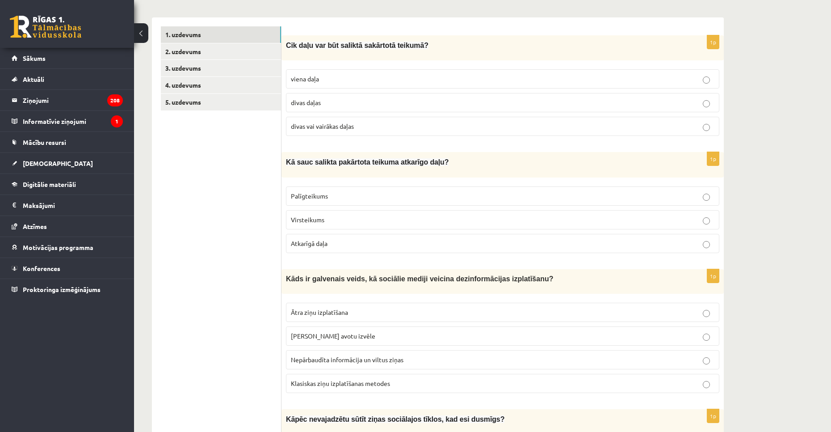
click at [341, 194] on p "Palīgteikums" at bounding box center [503, 195] width 424 height 9
click at [338, 312] on span "Ātra ziņu izplatīšana" at bounding box center [319, 312] width 57 height 8
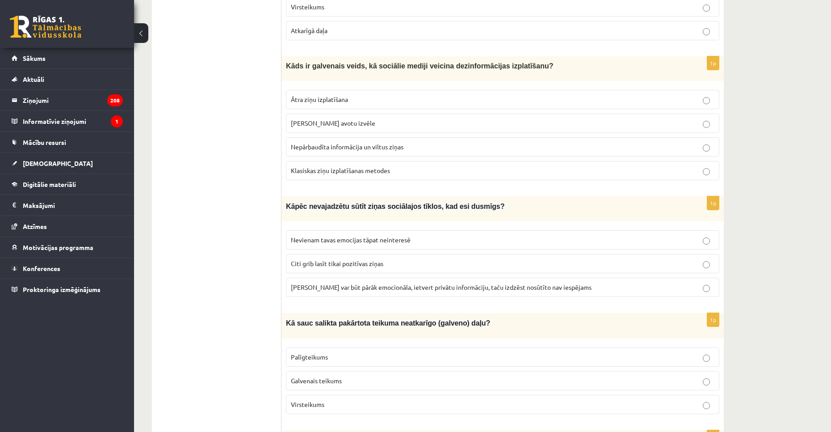
scroll to position [358, 0]
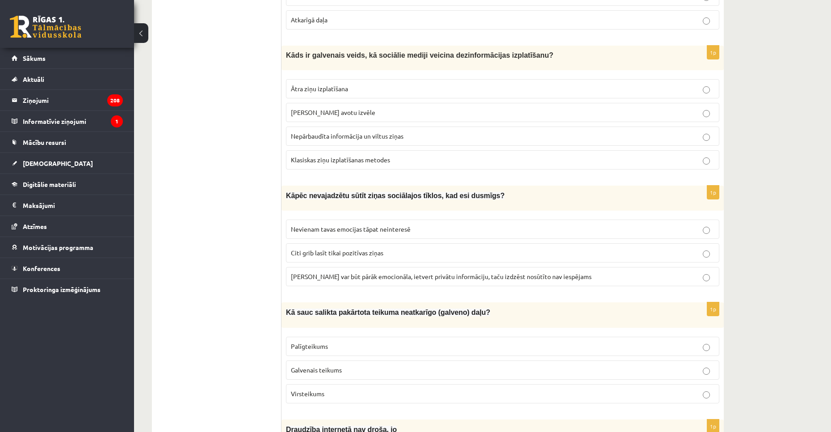
click at [387, 274] on span "[PERSON_NAME] var būt pārāk emocionāla, ietvert privātu informāciju, taču izdzē…" at bounding box center [441, 276] width 301 height 8
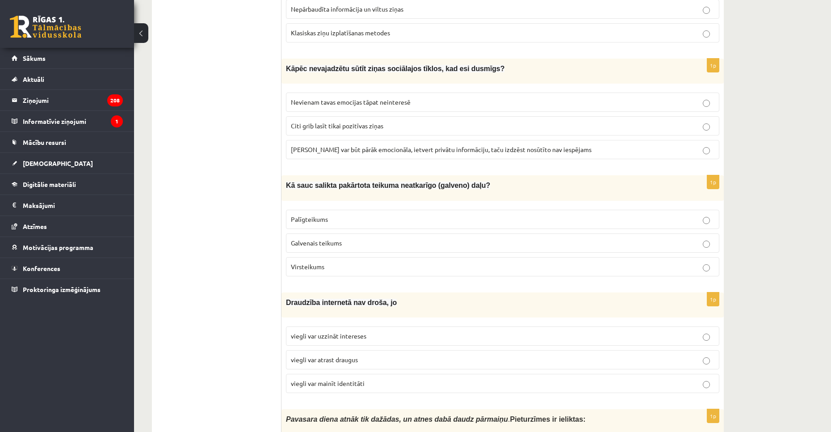
scroll to position [492, 0]
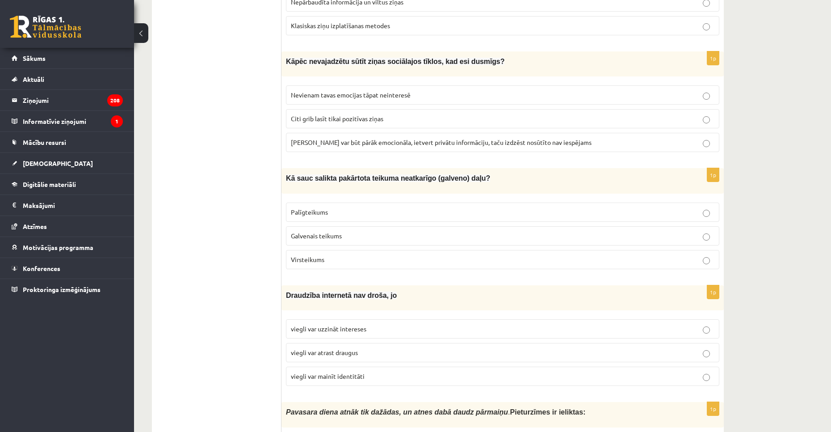
click at [328, 255] on p "Virsteikums" at bounding box center [503, 259] width 424 height 9
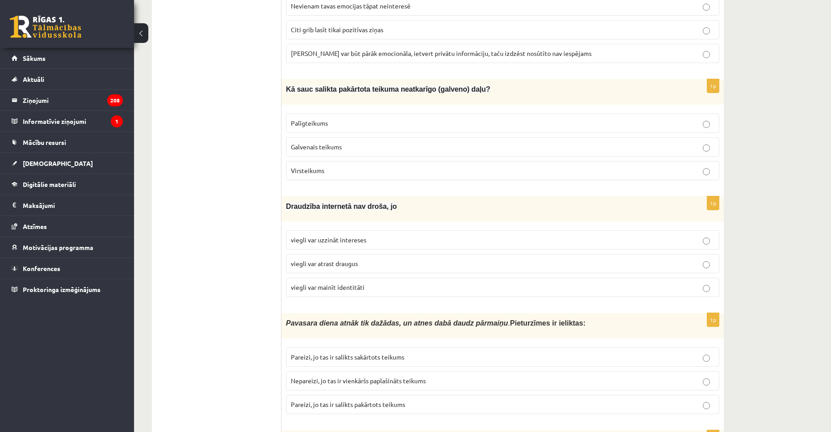
scroll to position [581, 0]
click at [364, 286] on p "viegli var mainīt identitāti" at bounding box center [503, 286] width 424 height 9
click at [340, 396] on label "Pareizi, jo tas ir salikts pakārtots teikums" at bounding box center [503, 403] width 434 height 19
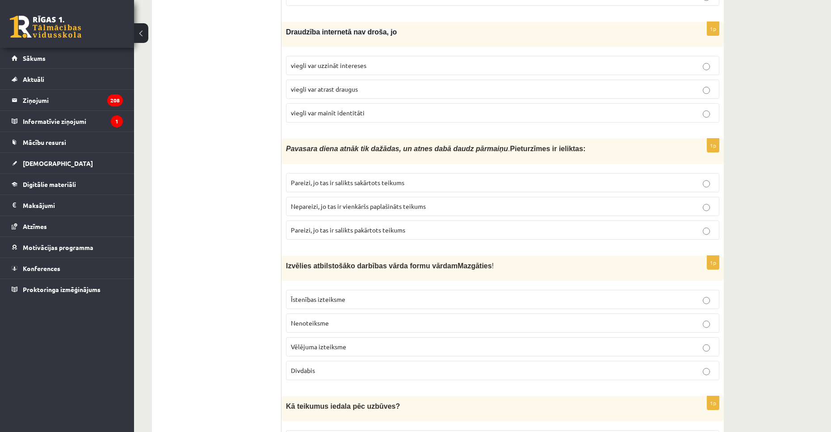
scroll to position [760, 0]
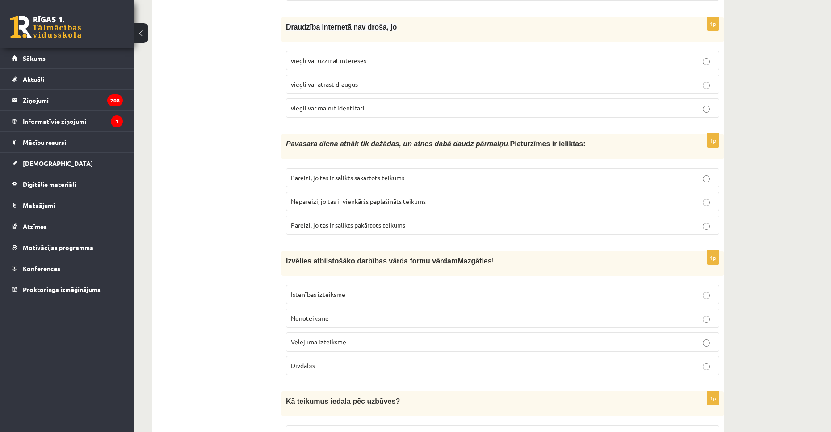
click at [350, 332] on label "Vēlējuma izteiksme" at bounding box center [503, 341] width 434 height 19
click at [347, 314] on p "Nenoteiksme" at bounding box center [503, 317] width 424 height 9
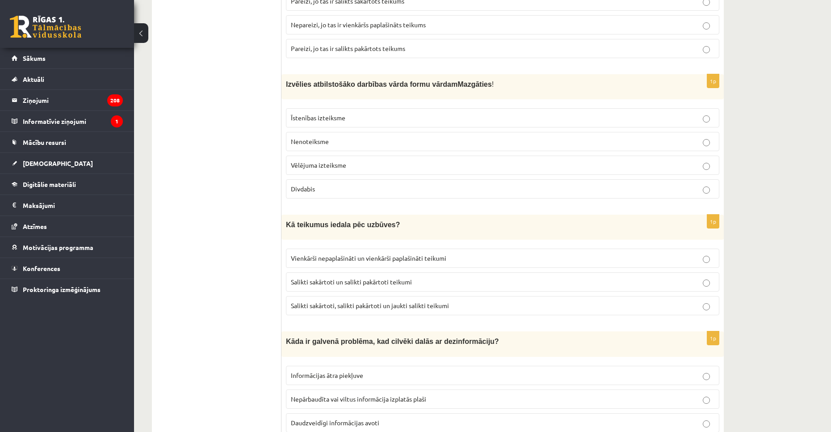
scroll to position [939, 0]
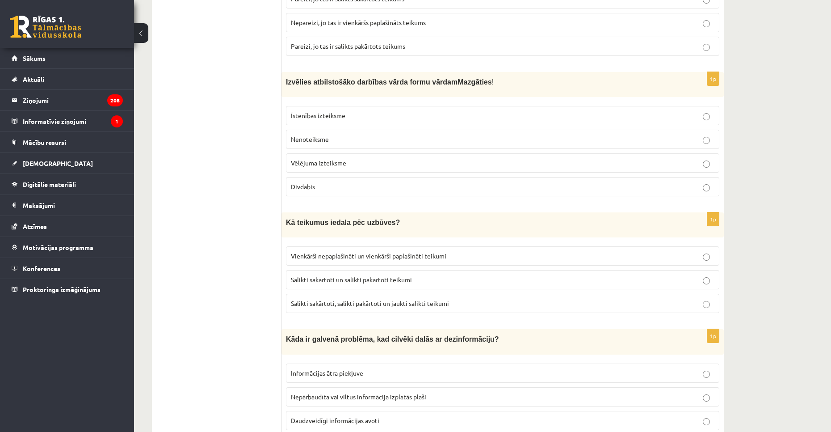
drag, startPoint x: 354, startPoint y: 279, endPoint x: 338, endPoint y: 274, distance: 16.7
click at [354, 280] on p "Salikti sakārtoti un salikti pakārtoti teikumi" at bounding box center [503, 279] width 424 height 9
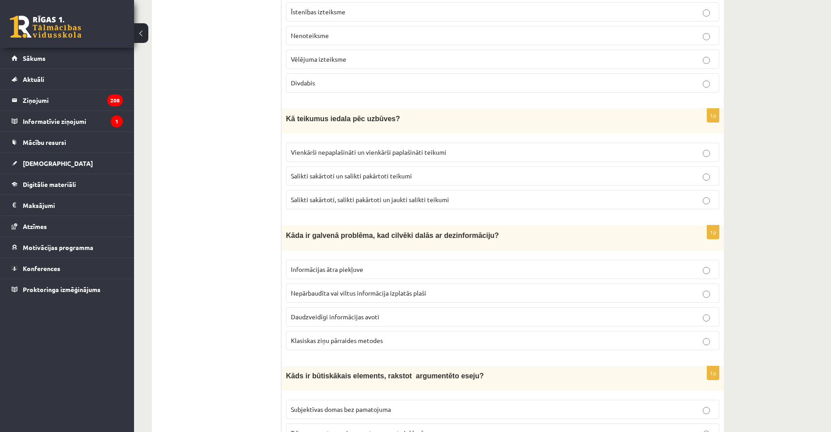
click at [340, 303] on fieldset "Informācijas ātra piekļuve Nepārbaudīta vai viltus informācija izplatās plaši D…" at bounding box center [503, 303] width 434 height 97
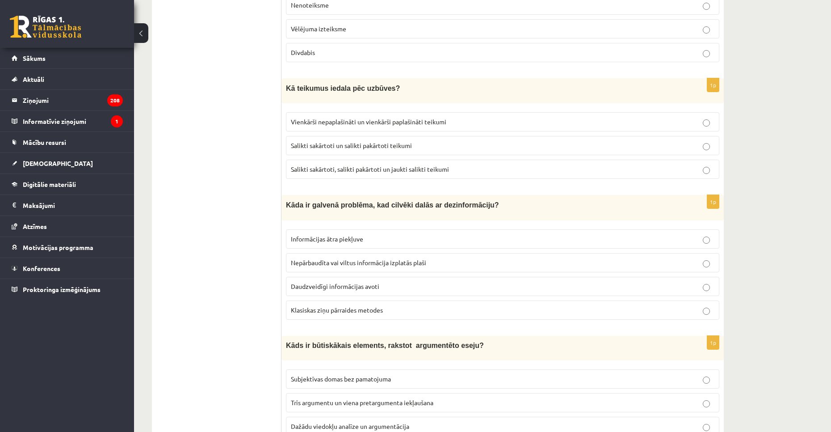
click at [377, 277] on label "Daudzveidīgi informācijas avoti" at bounding box center [503, 286] width 434 height 19
click at [367, 267] on label "Nepārbaudīta vai viltus informācija izplatās plaši" at bounding box center [503, 262] width 434 height 19
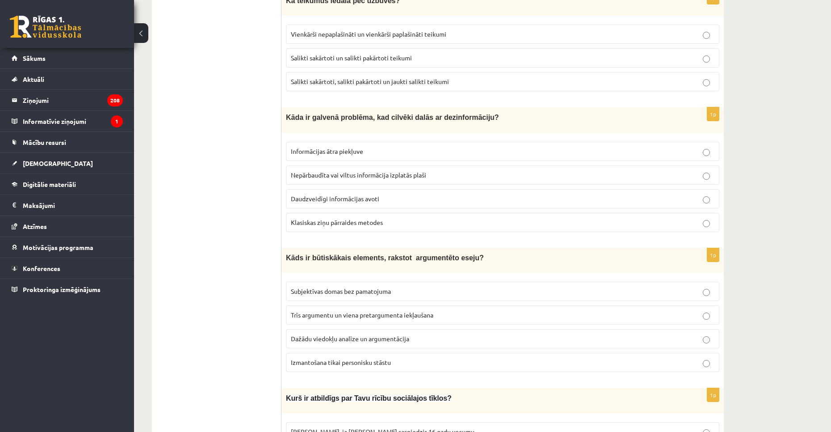
scroll to position [1162, 0]
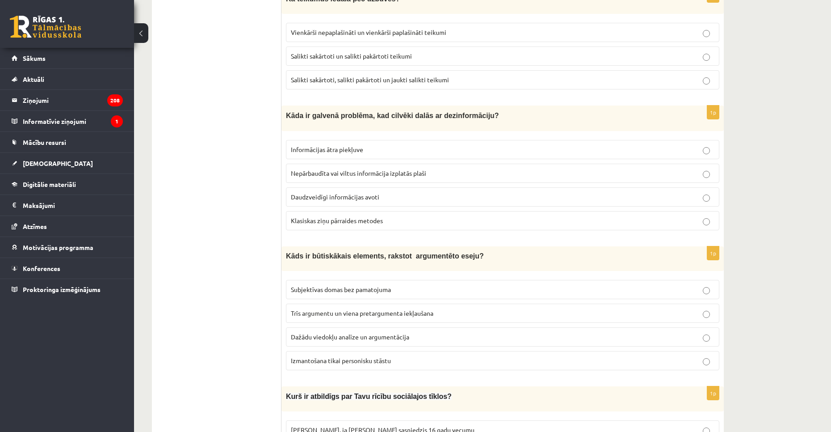
click at [338, 309] on span "Trīs argumentu un viena pretargumenta iekļaušana" at bounding box center [362, 313] width 143 height 8
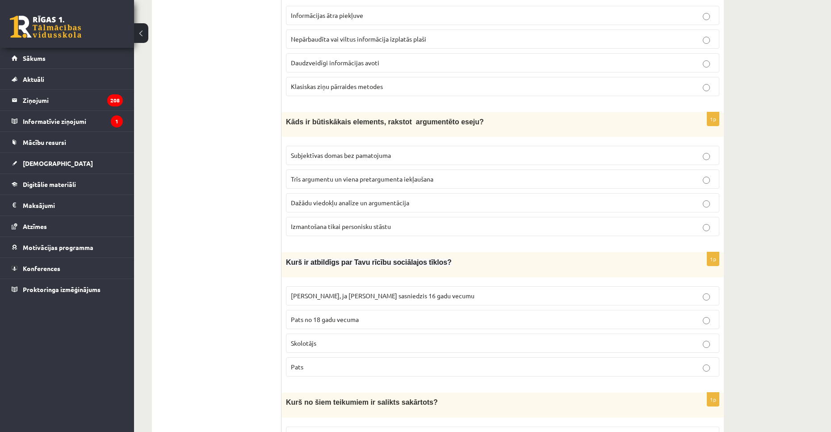
click at [338, 357] on label "Pats" at bounding box center [503, 366] width 434 height 19
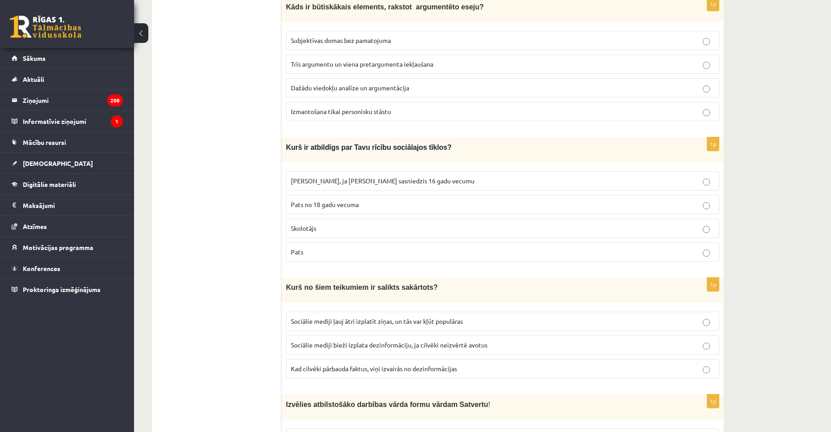
scroll to position [1430, 0]
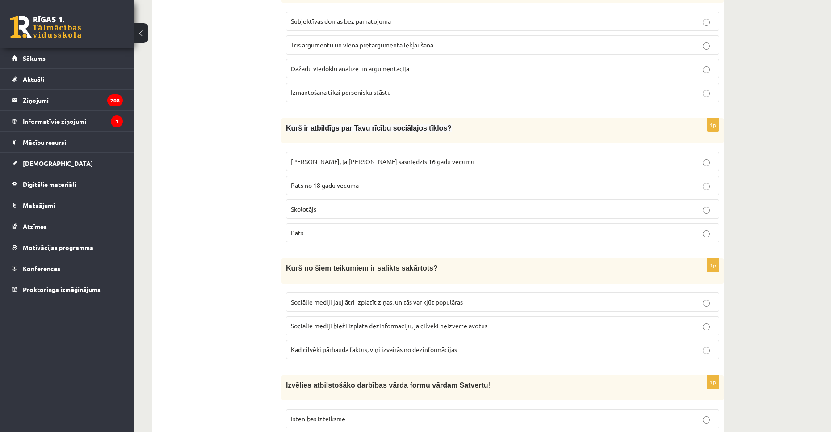
click at [354, 316] on label "Sociālie mediji bieži izplata dezinformāciju, ja cilvēki neizvērtē avotus" at bounding box center [503, 325] width 434 height 19
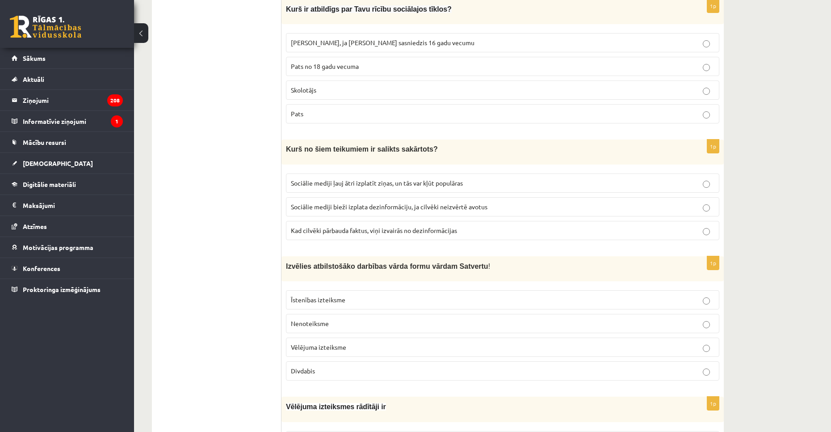
scroll to position [1564, 0]
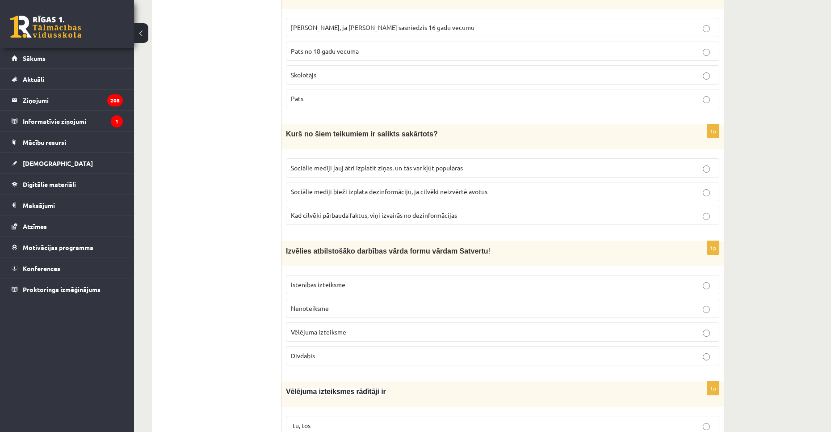
click at [336, 275] on label "Īstenības izteiksme" at bounding box center [503, 284] width 434 height 19
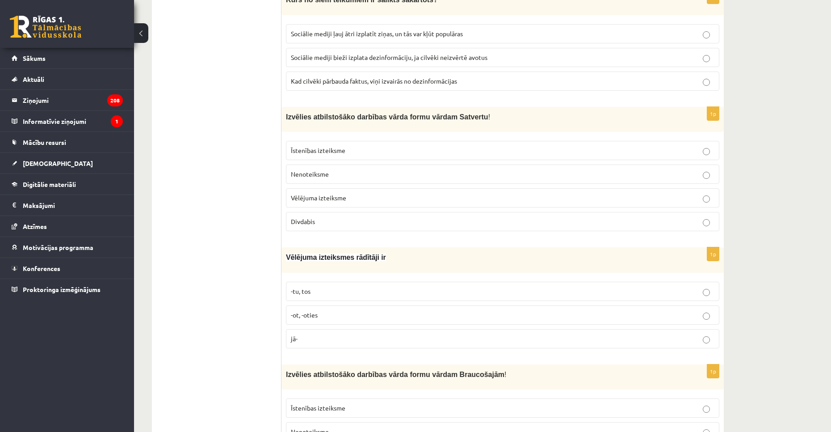
click at [345, 334] on p "jā-" at bounding box center [503, 338] width 424 height 9
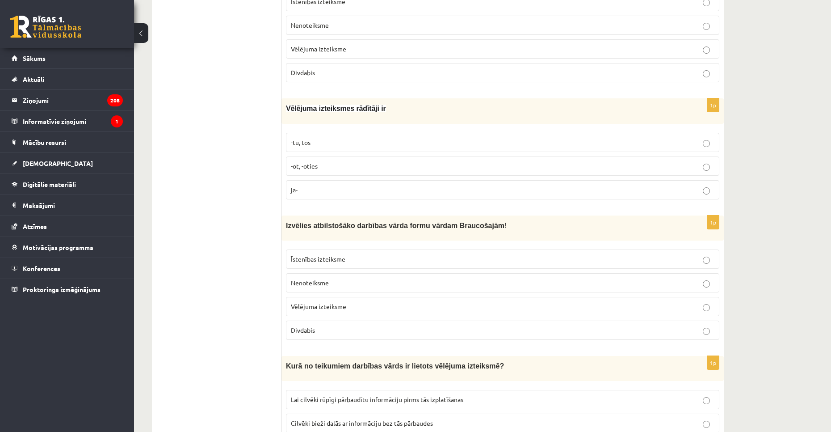
scroll to position [1877, 0]
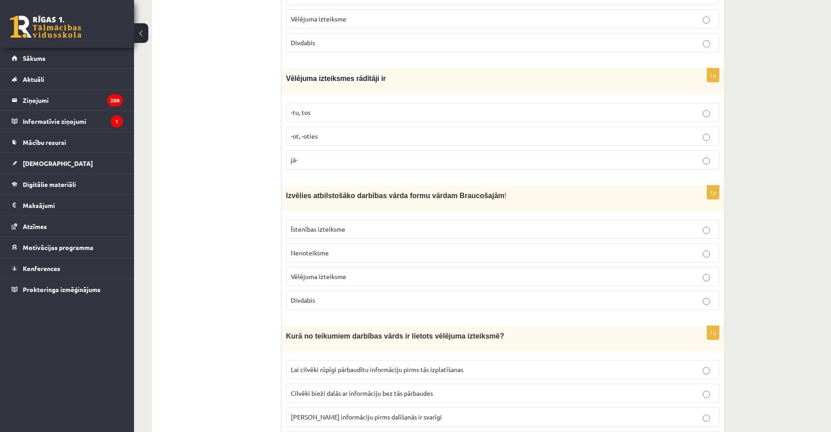
click at [345, 231] on label "Īstenības izteiksme" at bounding box center [503, 228] width 434 height 19
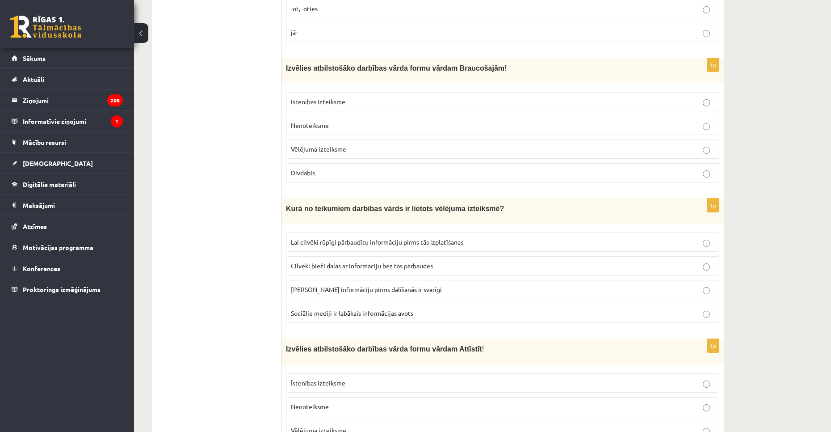
scroll to position [2011, 0]
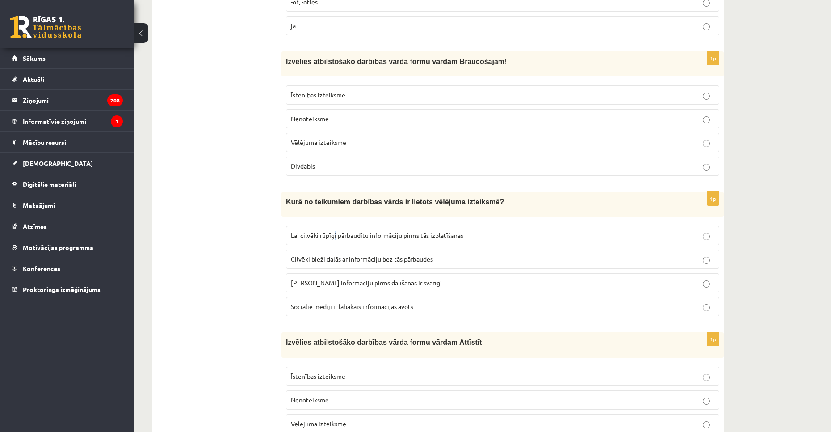
click at [336, 232] on span "Lai cilvēki rūpīgi pārbaudītu informāciju pirms tās izplatīšanas" at bounding box center [377, 235] width 173 height 8
click at [387, 231] on span "Lai cilvēki rūpīgi pārbaudītu informāciju pirms tās izplatīšanas" at bounding box center [377, 235] width 173 height 8
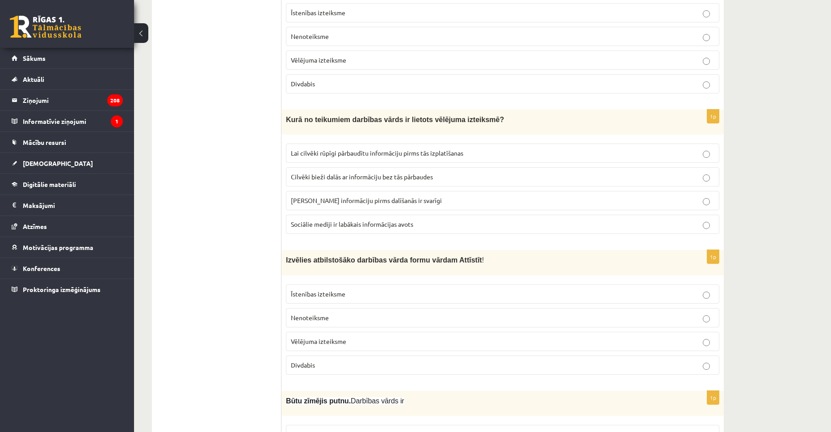
scroll to position [2145, 0]
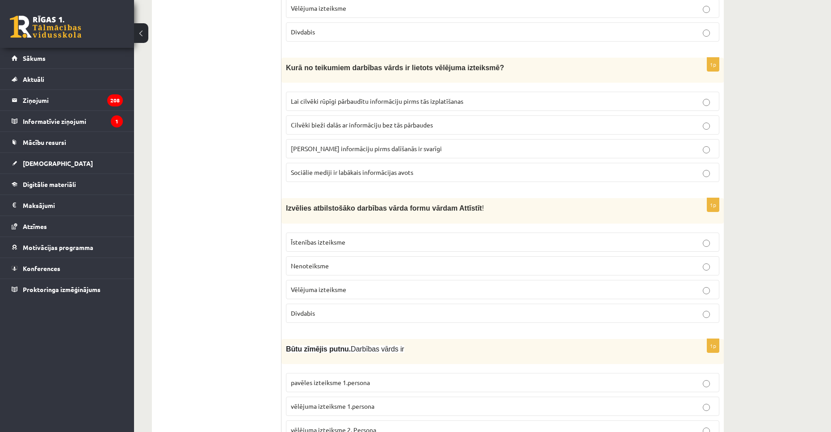
click at [329, 244] on label "Īstenības izteiksme" at bounding box center [503, 241] width 434 height 19
click at [333, 261] on p "Nenoteiksme" at bounding box center [503, 265] width 424 height 9
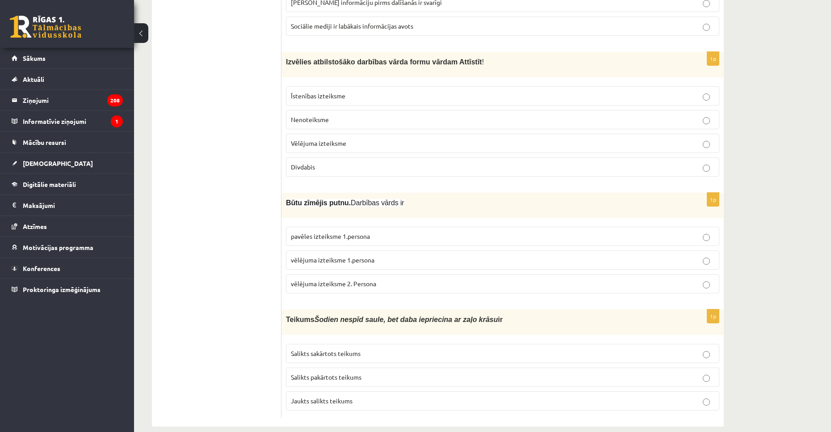
scroll to position [2297, 0]
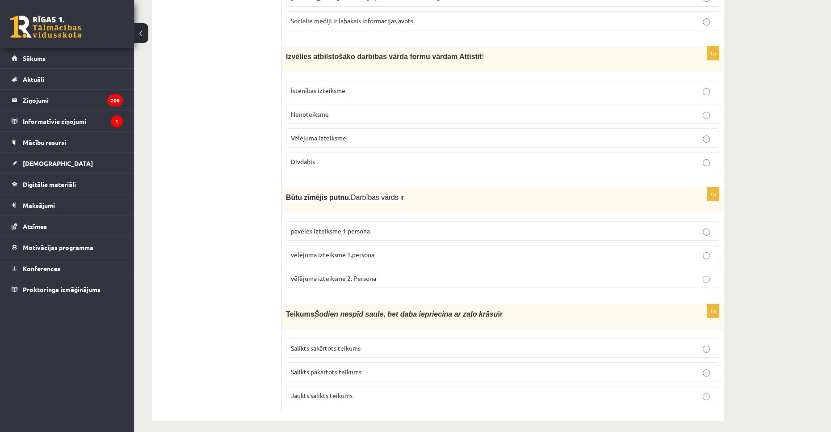
click at [361, 269] on label "vēlējuma izteiksme 2. Persona" at bounding box center [503, 278] width 434 height 19
click at [361, 252] on p "vēlējuma izteiksme 1.persona" at bounding box center [503, 254] width 424 height 9
click at [354, 274] on span "vēlējuma izteiksme 2. Persona" at bounding box center [333, 278] width 85 height 8
click at [330, 367] on span "Salikts pakārtots teikums" at bounding box center [326, 371] width 71 height 8
click at [345, 344] on span "Salikts sakārtots teikums" at bounding box center [326, 348] width 70 height 8
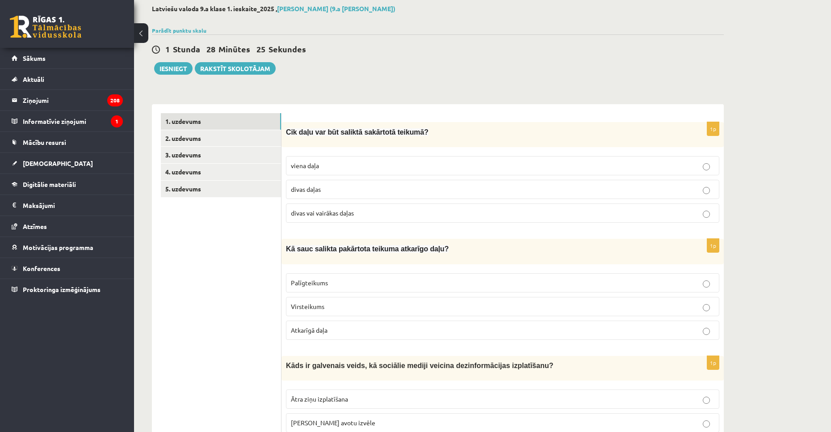
scroll to position [17, 0]
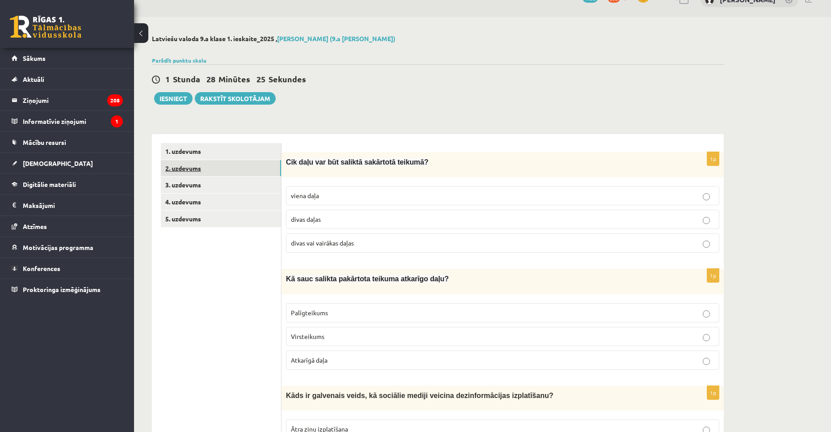
click at [222, 171] on link "2. uzdevums" at bounding box center [221, 168] width 120 height 17
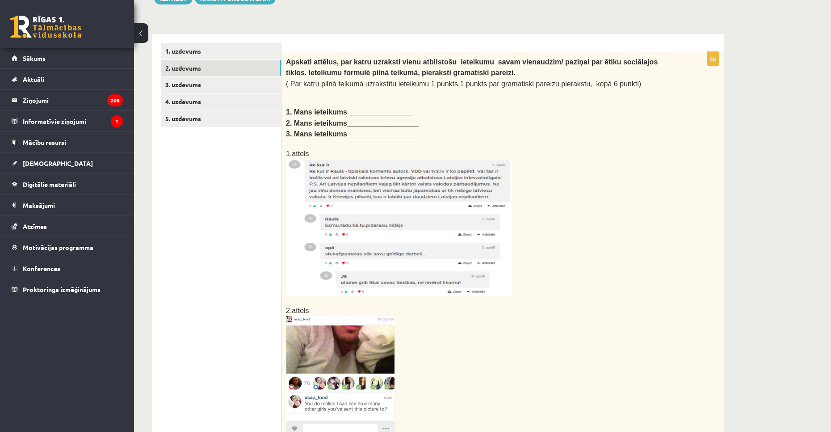
scroll to position [113, 0]
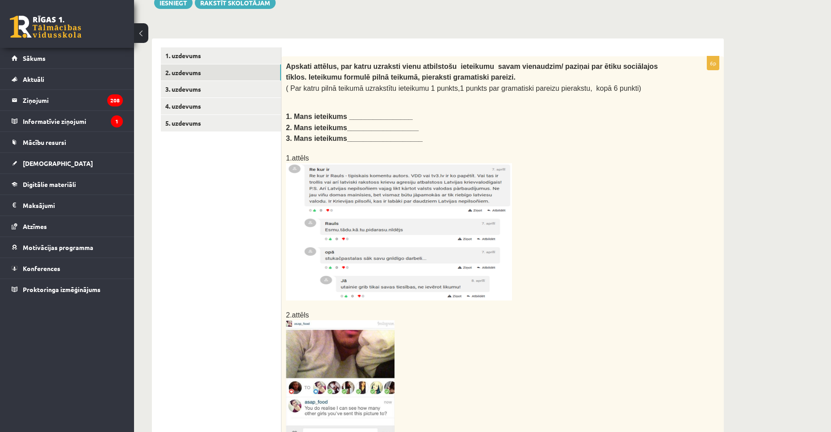
click at [426, 229] on img at bounding box center [399, 231] width 226 height 137
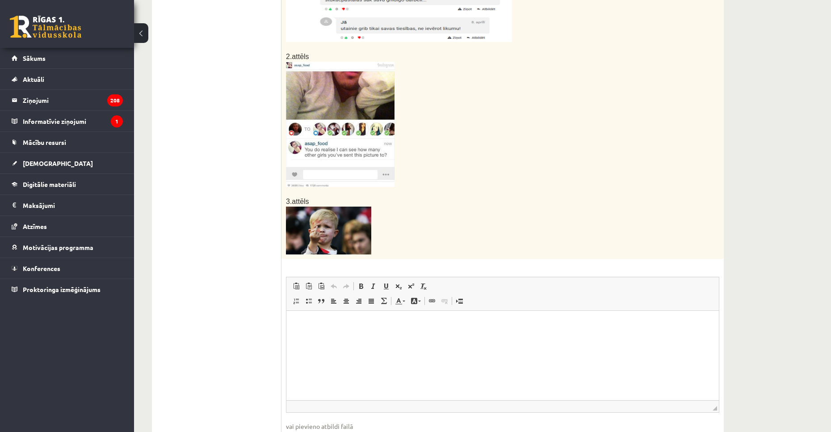
scroll to position [381, 0]
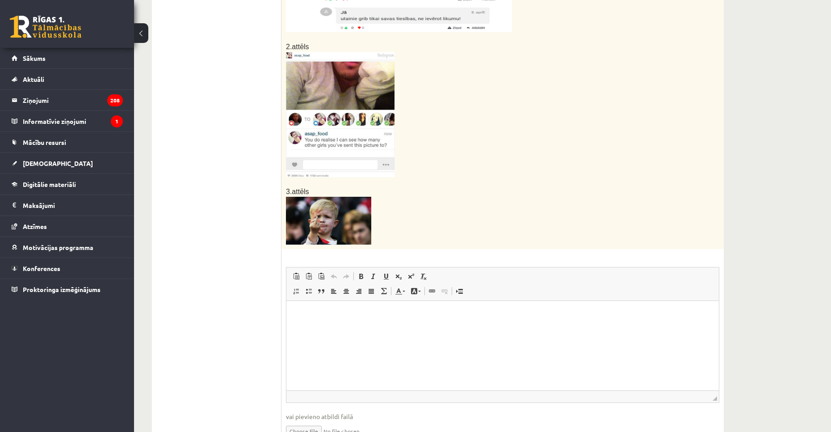
click at [351, 322] on html at bounding box center [502, 314] width 433 height 27
click at [346, 321] on html "**********" at bounding box center [502, 314] width 433 height 27
click at [563, 319] on p "**********" at bounding box center [502, 314] width 415 height 9
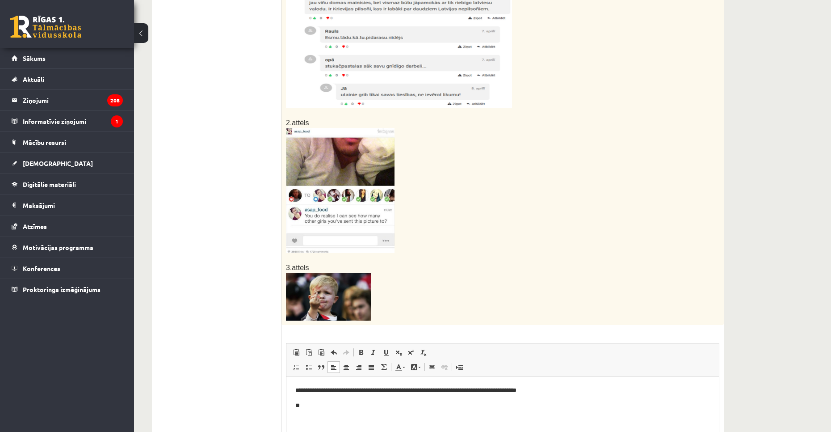
scroll to position [292, 0]
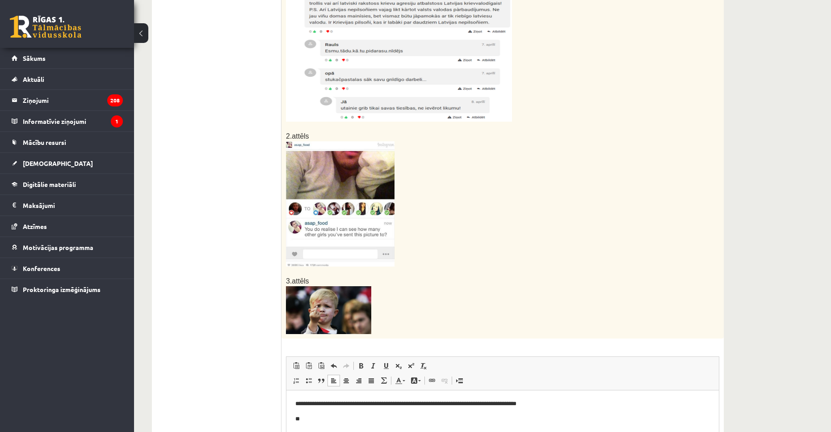
click at [365, 211] on img at bounding box center [340, 203] width 109 height 125
click at [362, 211] on img at bounding box center [340, 203] width 109 height 125
click at [338, 179] on img at bounding box center [340, 203] width 109 height 125
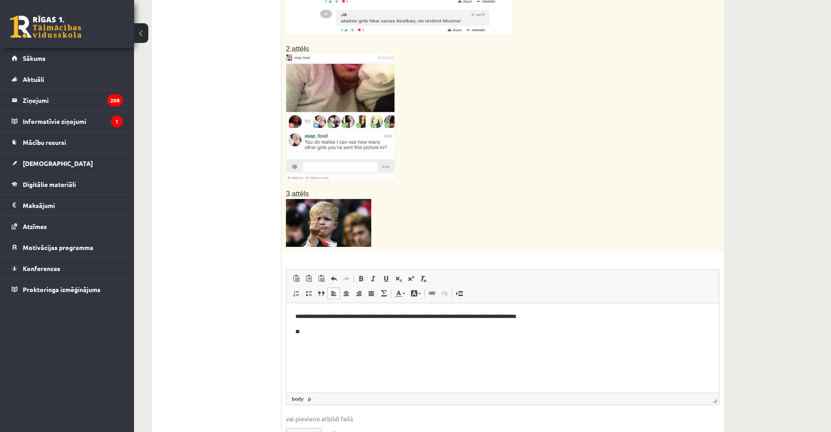
scroll to position [381, 0]
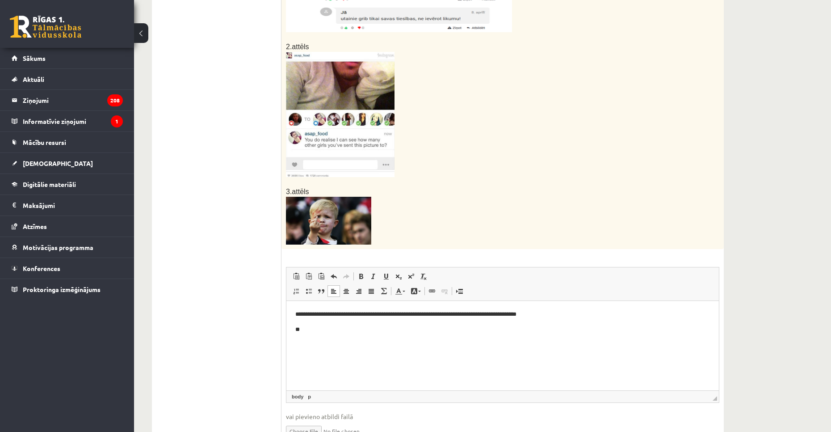
click at [316, 331] on p "**" at bounding box center [502, 329] width 415 height 9
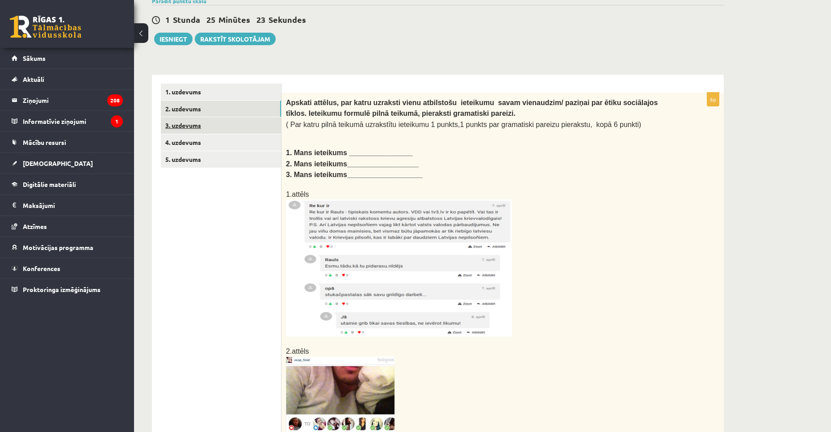
scroll to position [68, 0]
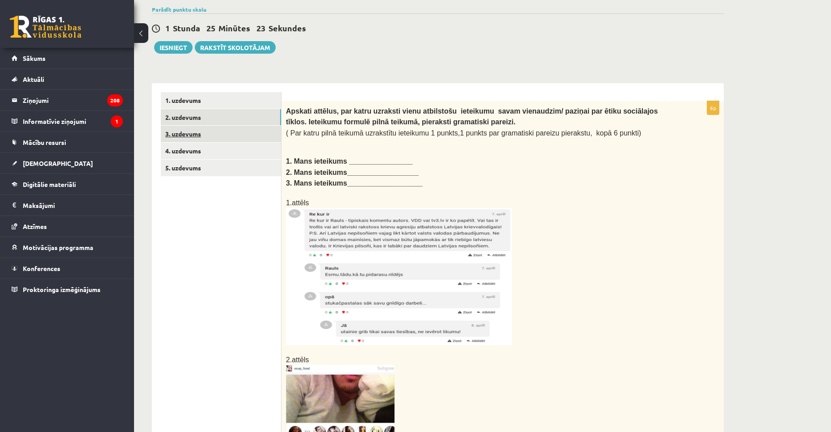
click at [203, 130] on link "3. uzdevums" at bounding box center [221, 134] width 120 height 17
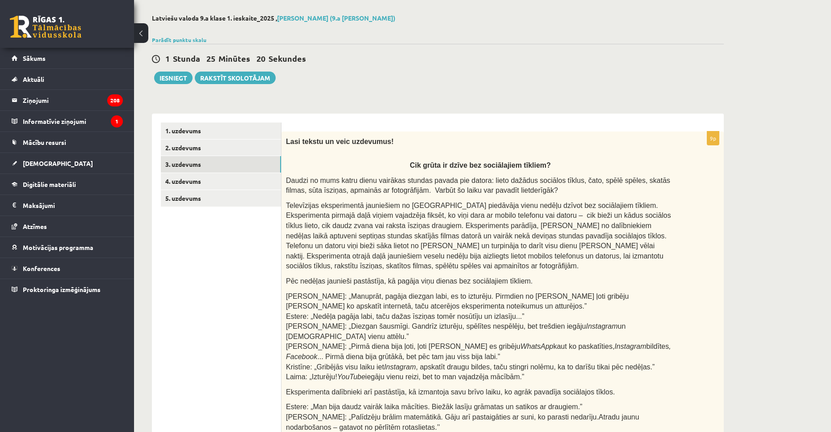
scroll to position [0, 0]
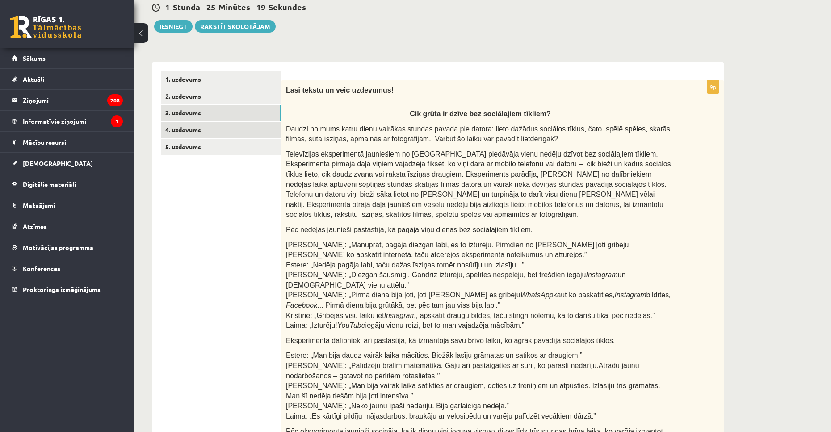
click at [198, 131] on link "4. uzdevums" at bounding box center [221, 130] width 120 height 17
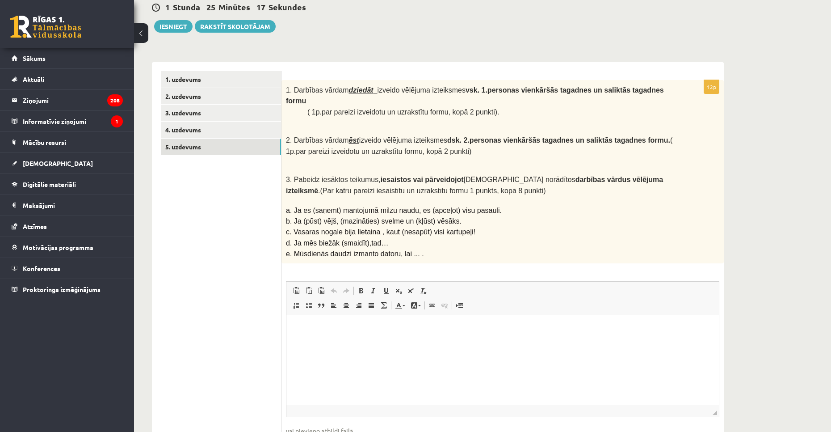
click at [235, 149] on link "5. uzdevums" at bounding box center [221, 147] width 120 height 17
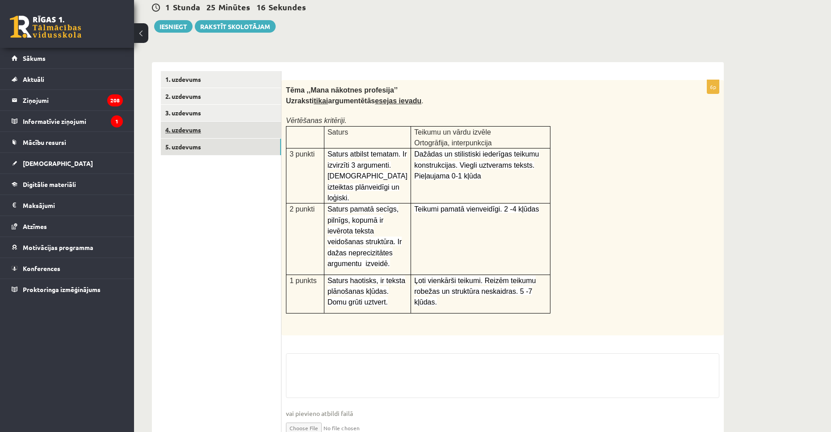
click at [239, 126] on link "4. uzdevums" at bounding box center [221, 130] width 120 height 17
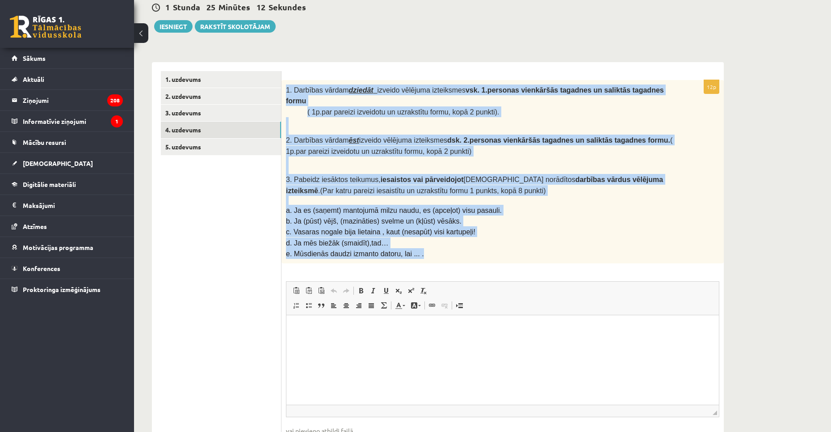
drag, startPoint x: 285, startPoint y: 87, endPoint x: 449, endPoint y: 242, distance: 226.1
click at [449, 242] on div "1. Darbības vārdam dziedāt izveido vēlējuma izteiksmes vsk. 1.personas vienkārš…" at bounding box center [503, 172] width 442 height 184
copy div "1. Darbības vārdam dziedāt izveido vēlējuma izteiksmes vsk. 1.personas vienkārš…"
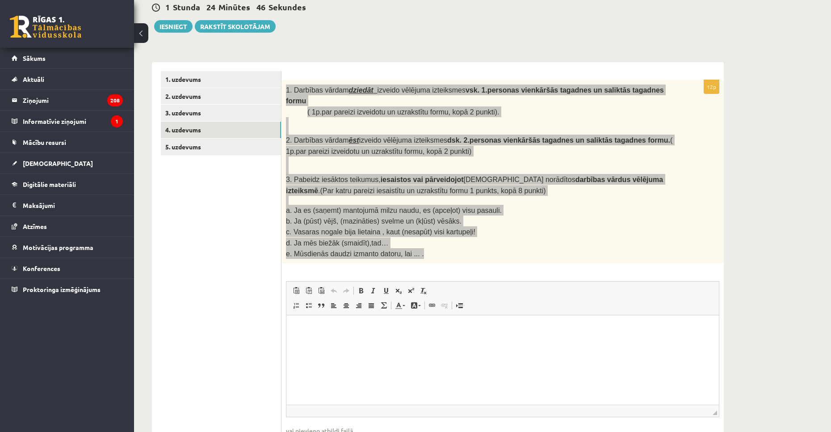
click at [347, 342] on html at bounding box center [502, 328] width 433 height 27
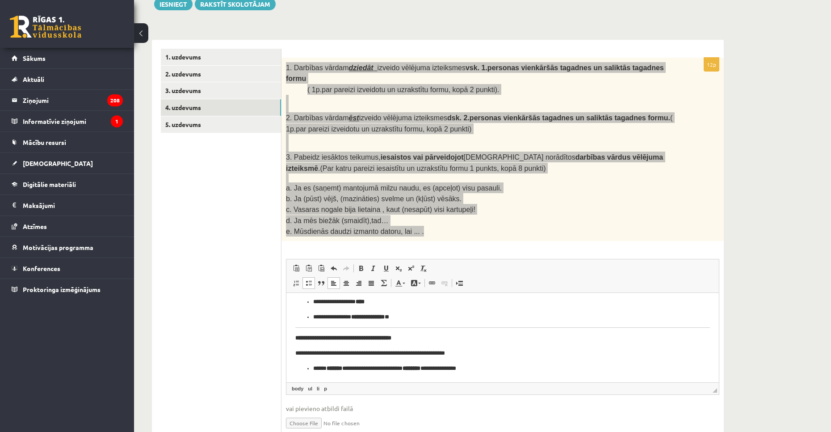
scroll to position [137, 0]
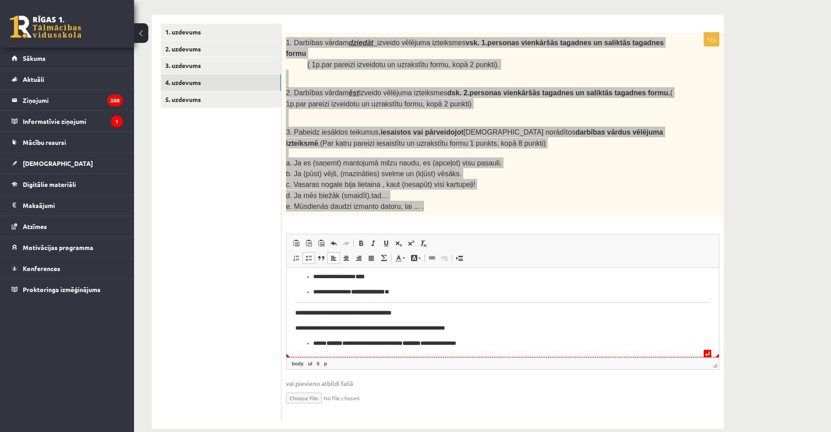
click at [513, 347] on p "**********" at bounding box center [499, 343] width 372 height 9
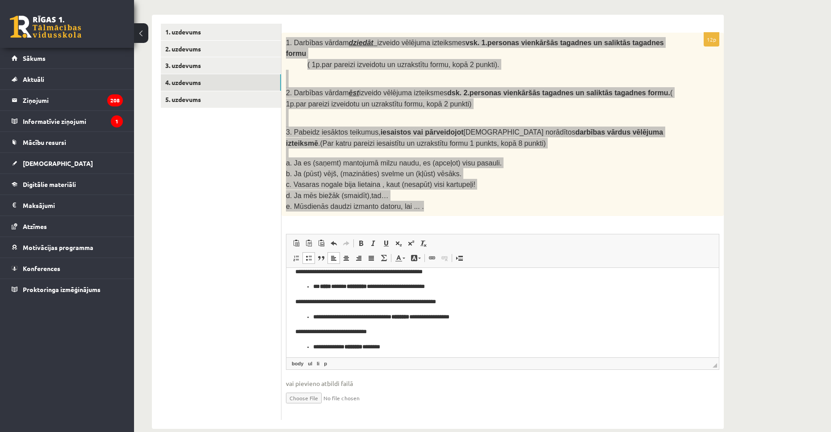
scroll to position [111, 0]
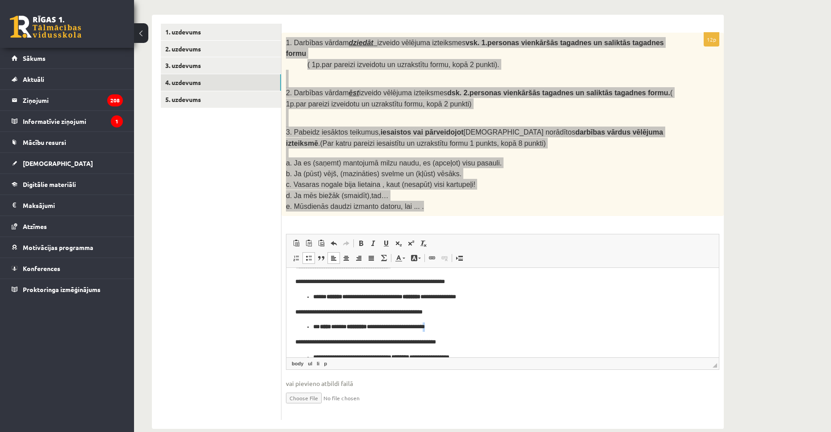
drag, startPoint x: 456, startPoint y: 326, endPoint x: 447, endPoint y: 326, distance: 9.0
click at [447, 326] on p "**********" at bounding box center [499, 326] width 372 height 9
drag, startPoint x: 493, startPoint y: 297, endPoint x: 485, endPoint y: 297, distance: 8.0
click at [485, 297] on p "**********" at bounding box center [499, 296] width 372 height 9
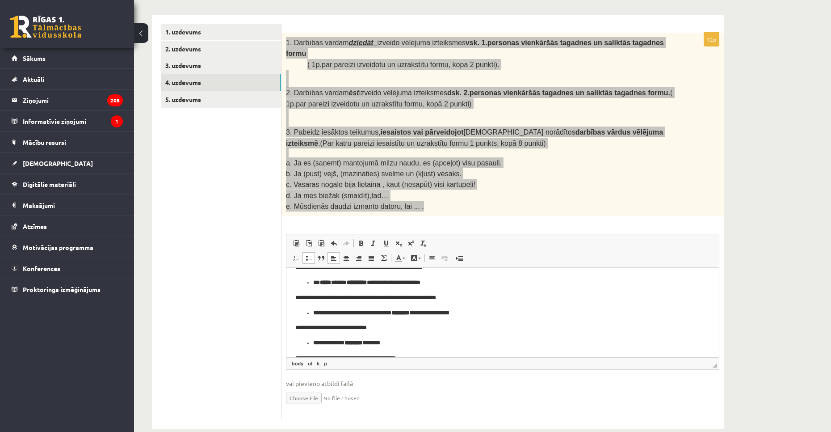
scroll to position [156, 0]
drag, startPoint x: 472, startPoint y: 316, endPoint x: 461, endPoint y: 316, distance: 11.2
click at [461, 316] on p "**********" at bounding box center [499, 312] width 372 height 9
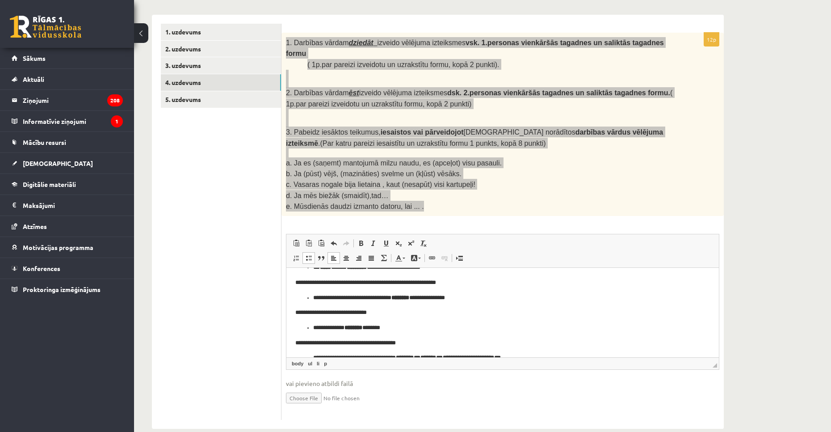
scroll to position [201, 0]
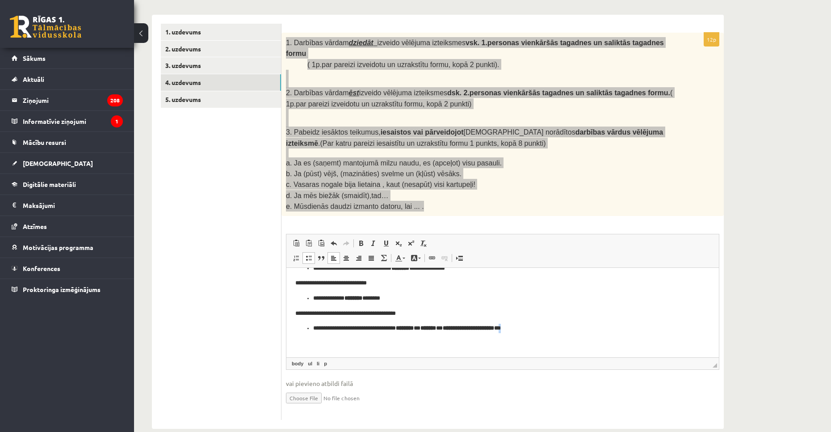
drag, startPoint x: 545, startPoint y: 325, endPoint x: 538, endPoint y: 328, distance: 8.1
click at [538, 328] on p "**********" at bounding box center [499, 328] width 372 height 9
drag, startPoint x: 402, startPoint y: 299, endPoint x: 392, endPoint y: 299, distance: 9.8
click at [392, 299] on p "**********" at bounding box center [499, 298] width 372 height 9
click at [409, 298] on p "**********" at bounding box center [499, 298] width 372 height 9
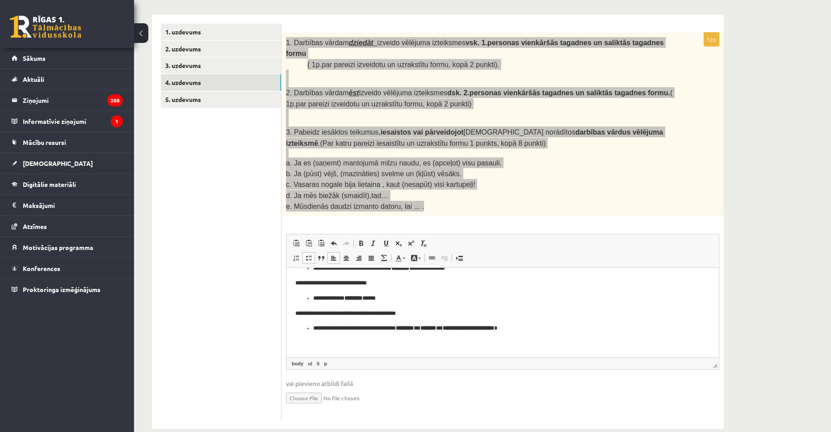
click at [411, 298] on p "**********" at bounding box center [499, 298] width 372 height 9
click at [460, 329] on p "**********" at bounding box center [499, 328] width 372 height 9
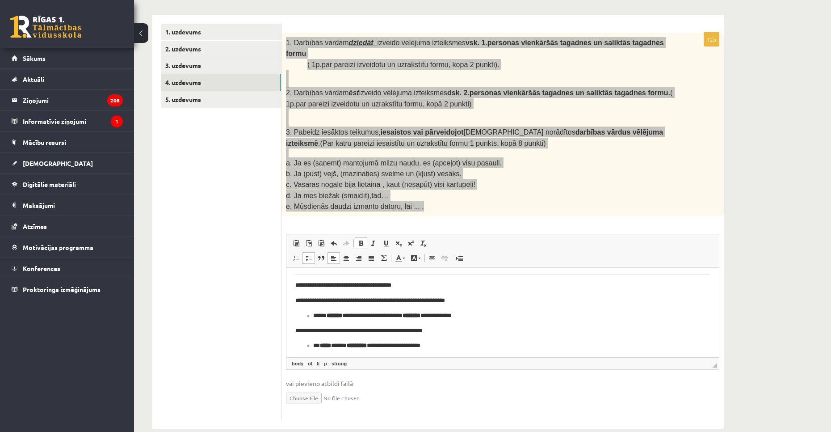
scroll to position [67, 0]
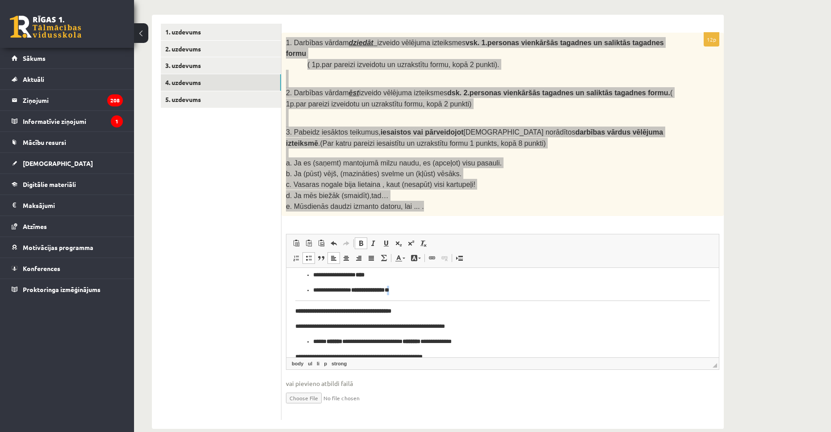
click at [402, 287] on p "**********" at bounding box center [499, 290] width 372 height 9
drag, startPoint x: 711, startPoint y: 313, endPoint x: 359, endPoint y: 310, distance: 351.8
click at [620, 314] on html "**********" at bounding box center [502, 353] width 433 height 304
click at [445, 317] on body "**********" at bounding box center [502, 353] width 415 height 286
click at [415, 310] on body "**********" at bounding box center [502, 353] width 415 height 286
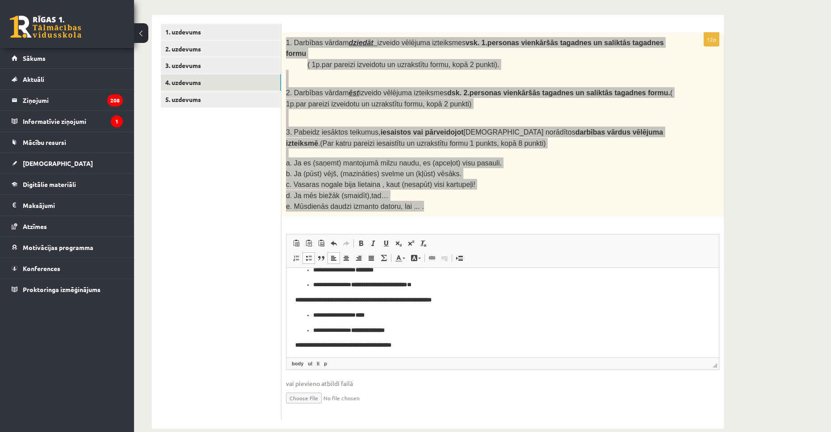
scroll to position [22, 0]
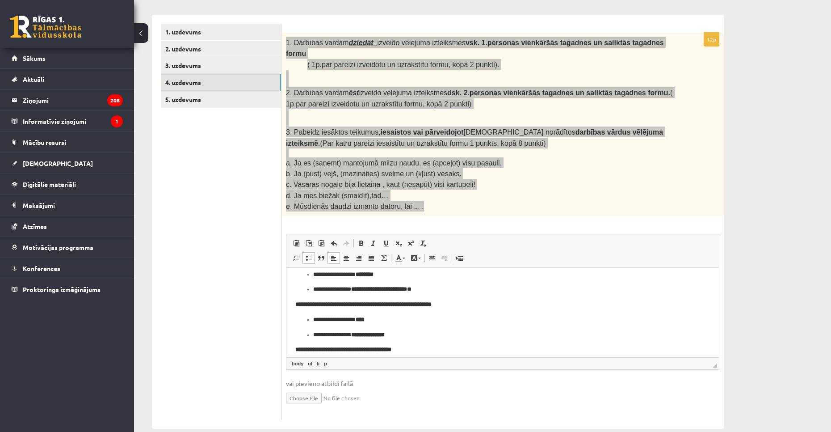
click at [383, 336] on strong "**********" at bounding box center [368, 335] width 34 height 6
drag, startPoint x: 436, startPoint y: 289, endPoint x: 428, endPoint y: 289, distance: 7.6
click at [428, 289] on p "**********" at bounding box center [499, 289] width 372 height 9
click at [397, 289] on strong "**********" at bounding box center [379, 289] width 56 height 6
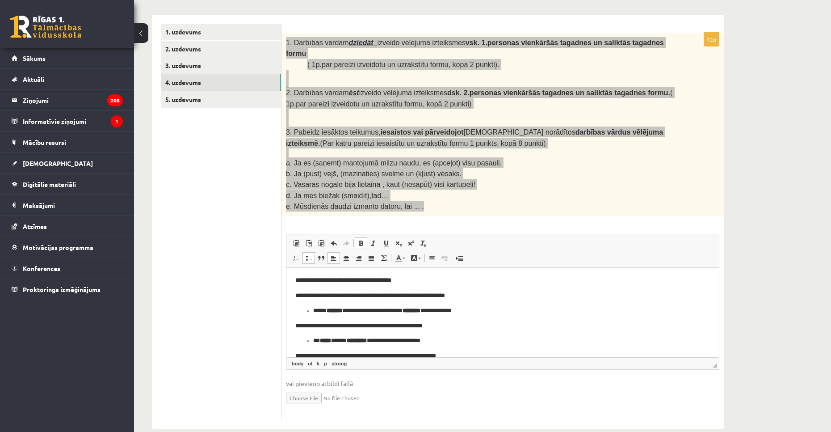
scroll to position [0, 0]
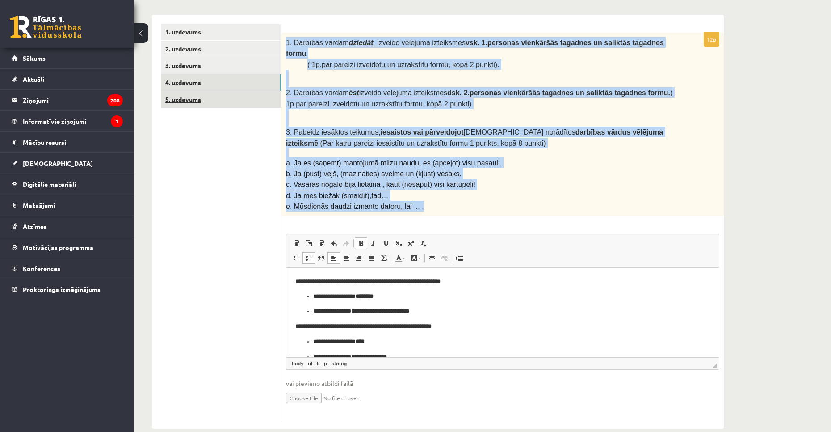
click at [217, 105] on link "5. uzdevums" at bounding box center [221, 99] width 120 height 17
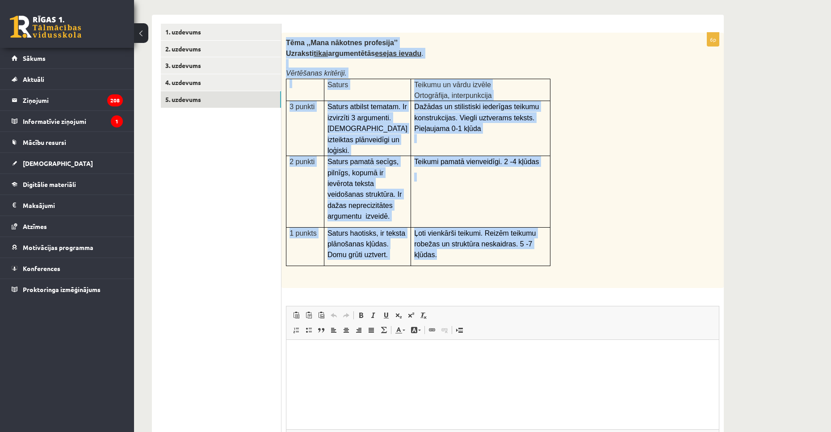
drag, startPoint x: 286, startPoint y: 43, endPoint x: 538, endPoint y: 246, distance: 323.3
click at [538, 246] on div "Tēma ,,Mana nākotnes profesija’’ Uzraksti tikai argumentētās esejas ievadu . Vē…" at bounding box center [503, 160] width 442 height 255
copy div "Tēma ,,[PERSON_NAME] nākotnes profesija’’ Uzraksti tikai argumentētās esejas ie…"
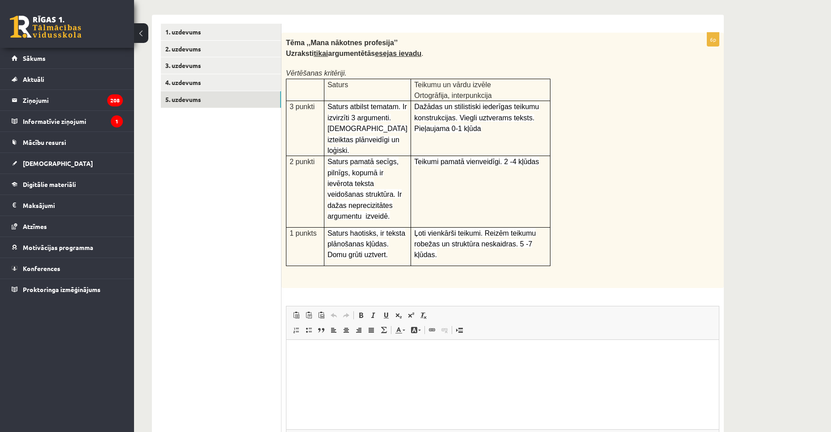
click at [587, 274] on p at bounding box center [480, 278] width 389 height 9
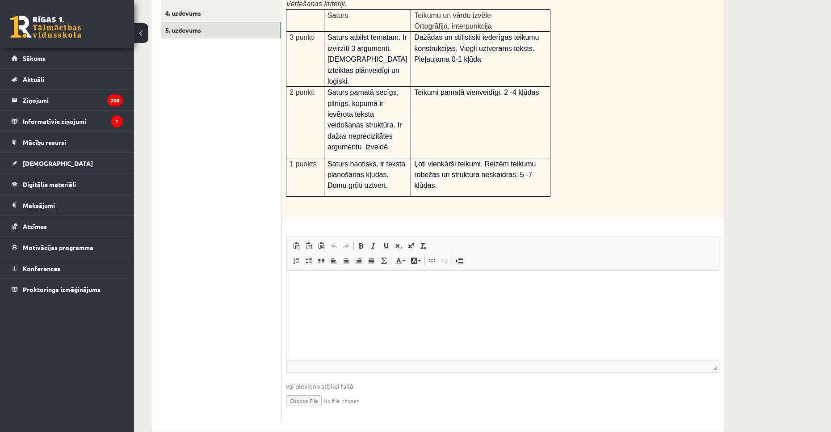
scroll to position [216, 0]
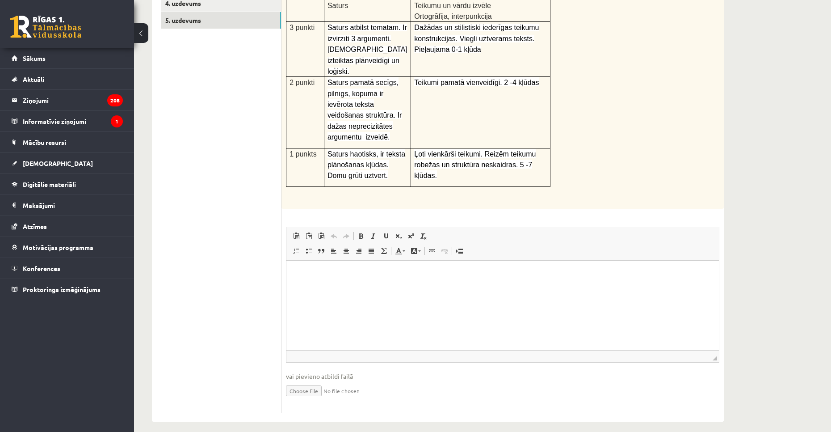
click at [354, 285] on html at bounding box center [502, 274] width 433 height 27
click at [566, 267] on html "**********" at bounding box center [502, 274] width 433 height 27
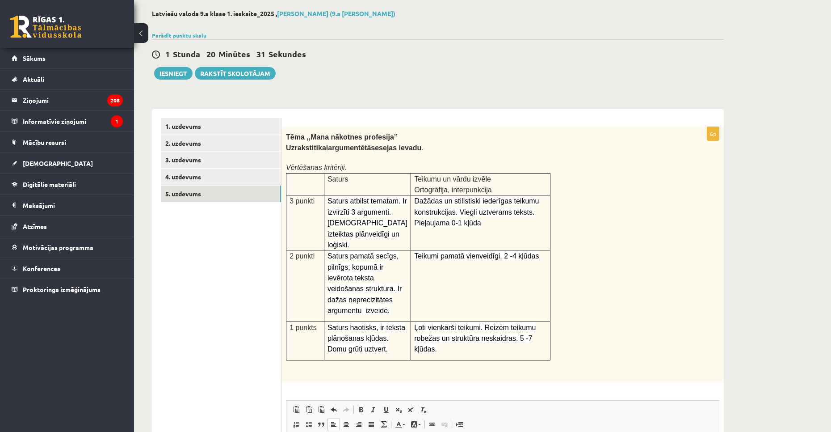
scroll to position [37, 0]
